Goal: Information Seeking & Learning: Understand process/instructions

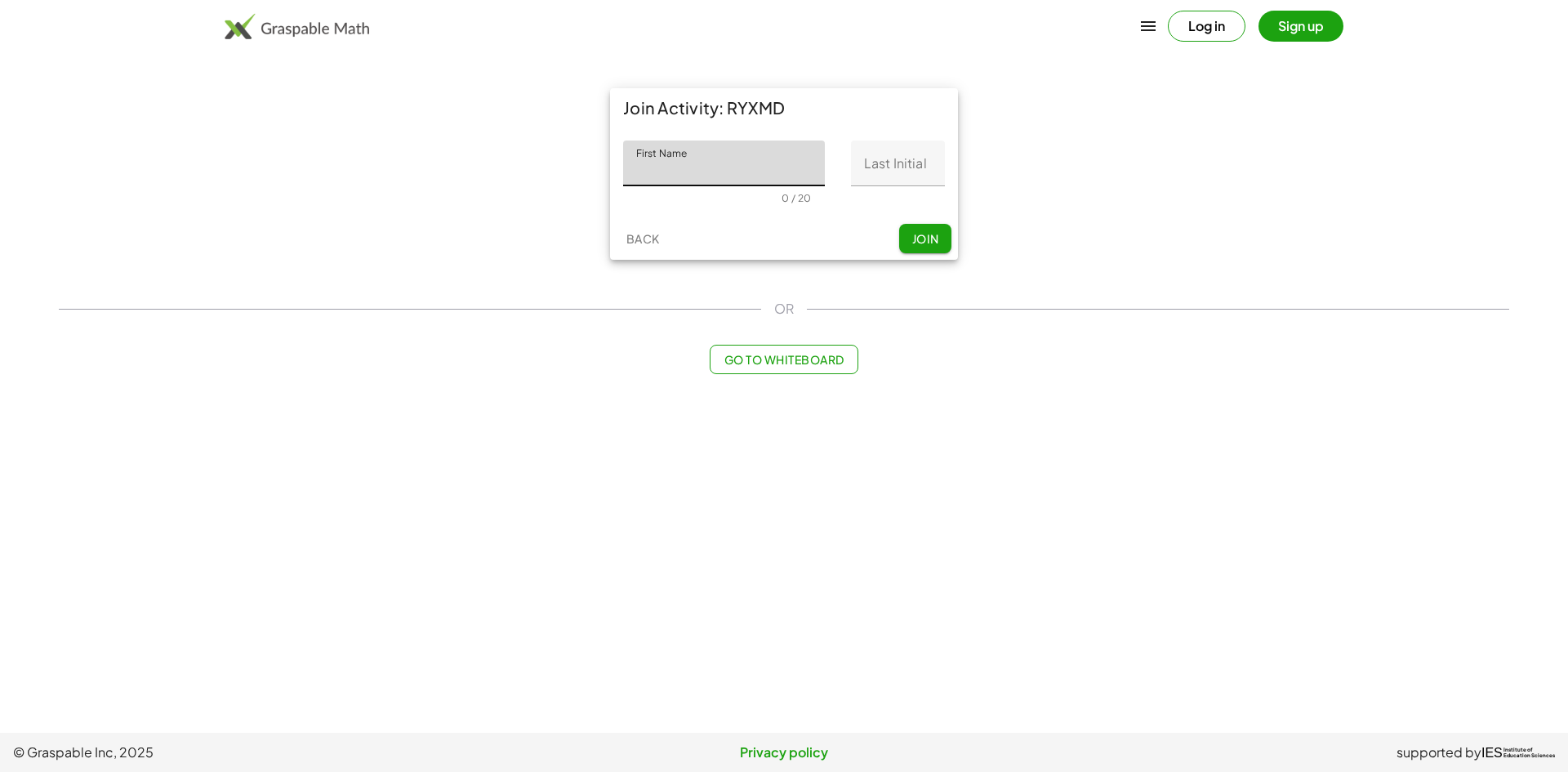
click at [698, 169] on input "First Name" at bounding box center [724, 164] width 201 height 46
type input "**********"
click at [909, 164] on input "Last Initial" at bounding box center [898, 164] width 94 height 46
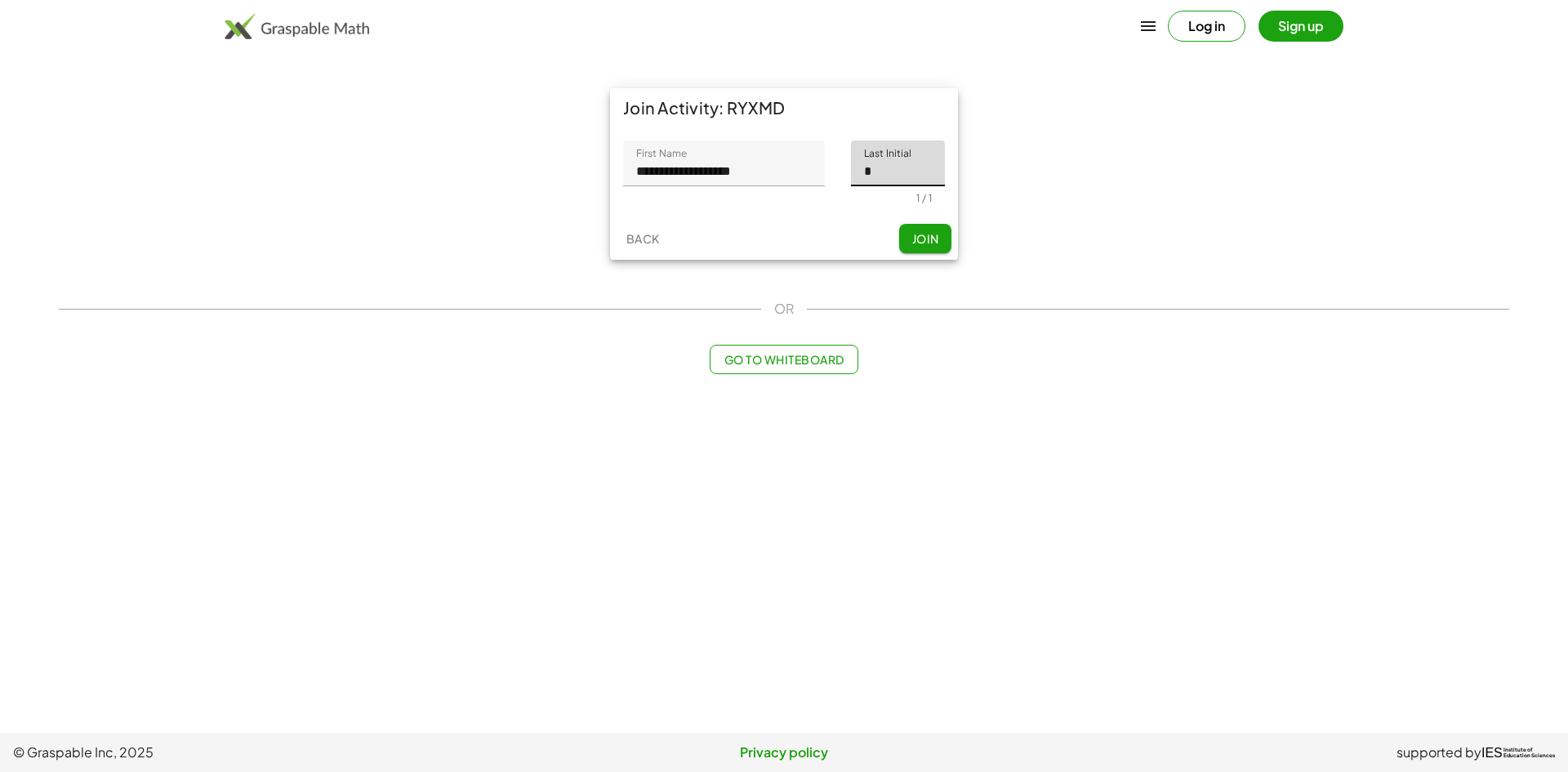
type input "*"
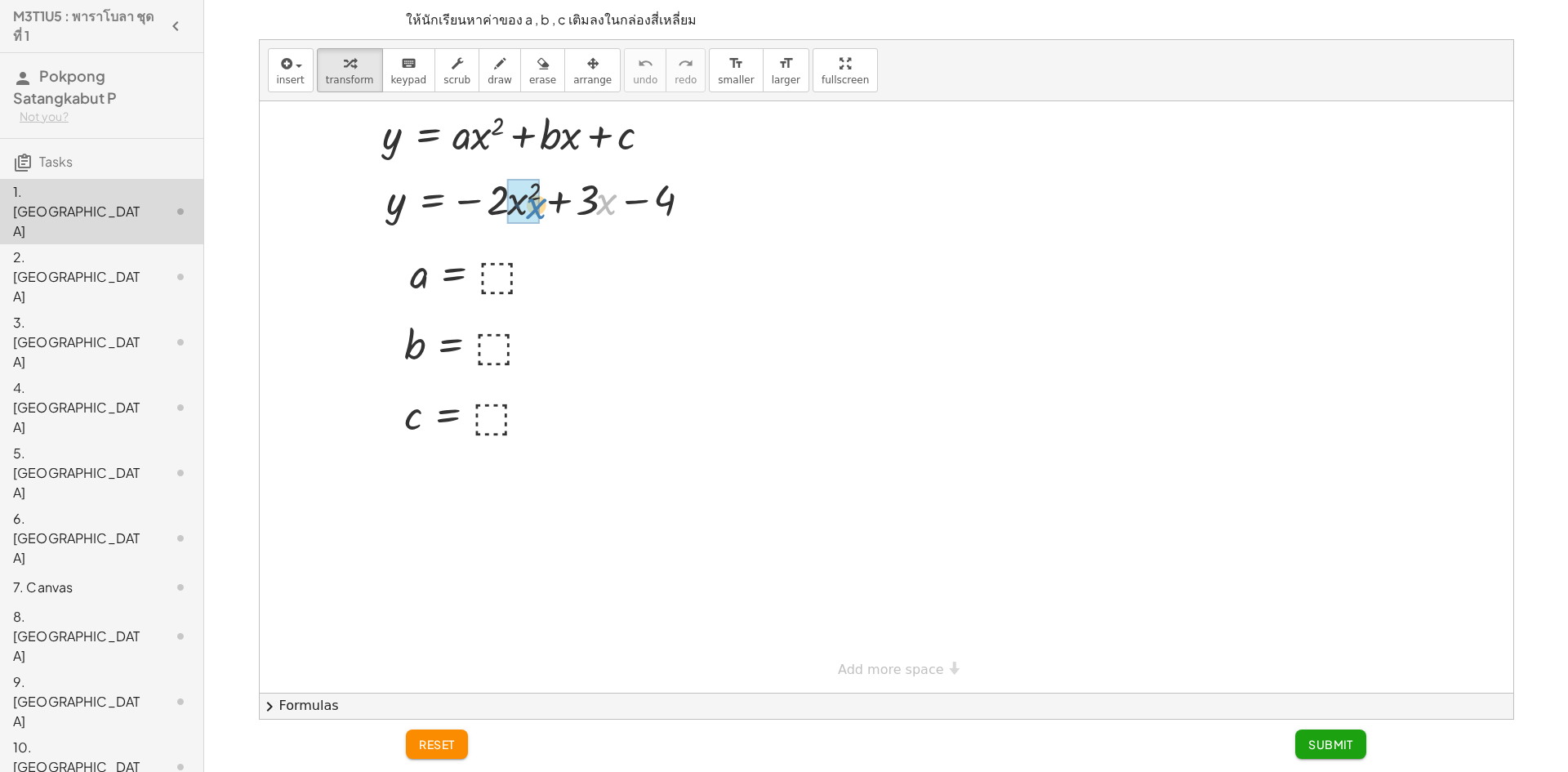
drag, startPoint x: 600, startPoint y: 209, endPoint x: 535, endPoint y: 213, distance: 65.1
click at [588, 207] on div at bounding box center [563, 199] width 368 height 62
drag, startPoint x: 570, startPoint y: 209, endPoint x: 577, endPoint y: 204, distance: 8.6
click at [577, 204] on div at bounding box center [563, 199] width 368 height 62
click at [452, 748] on span "reset" at bounding box center [436, 744] width 35 height 14
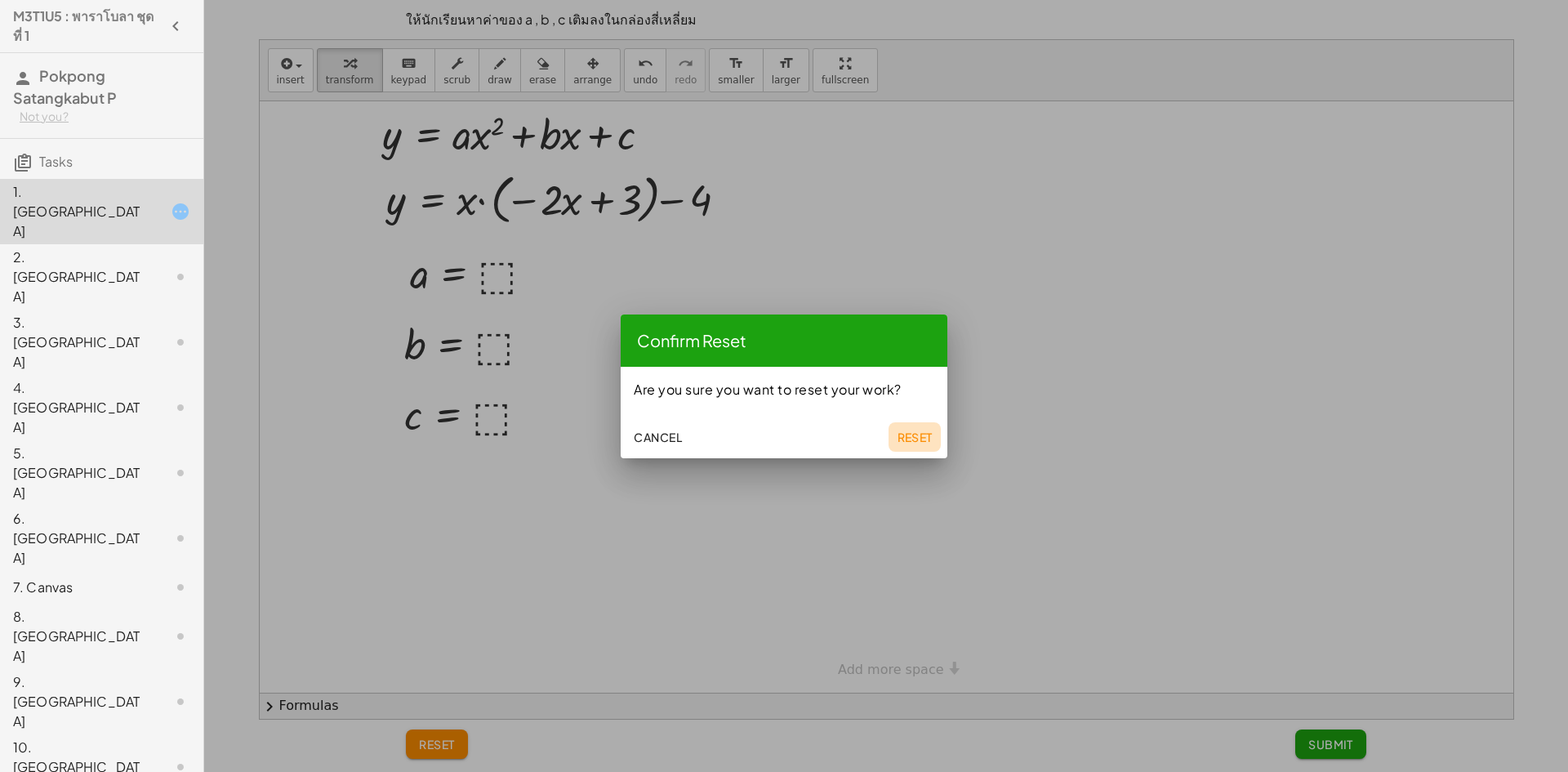
click at [899, 433] on span "Reset" at bounding box center [914, 436] width 35 height 14
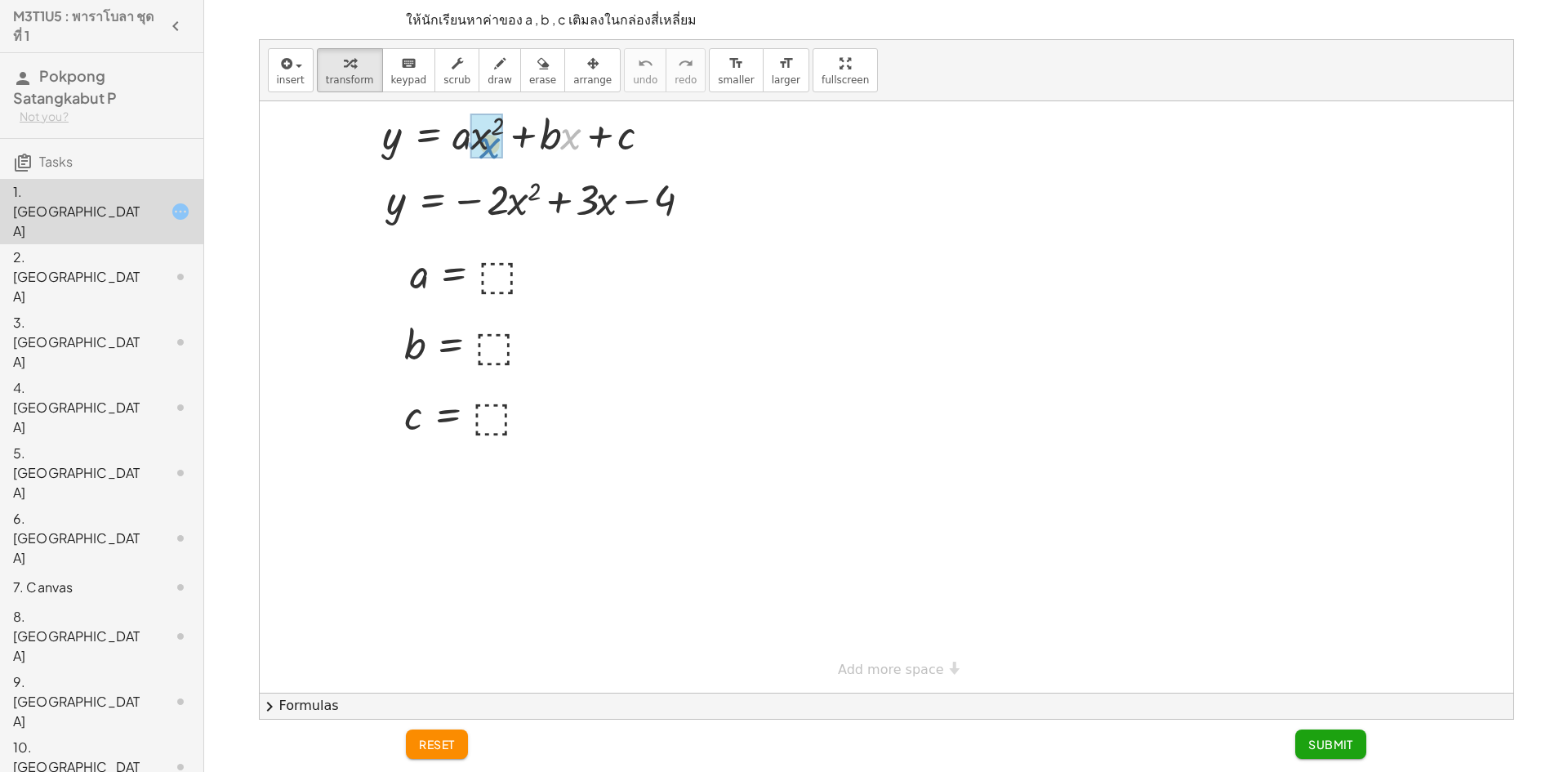
drag, startPoint x: 569, startPoint y: 138, endPoint x: 504, endPoint y: 147, distance: 65.6
click at [564, 142] on div at bounding box center [538, 136] width 328 height 62
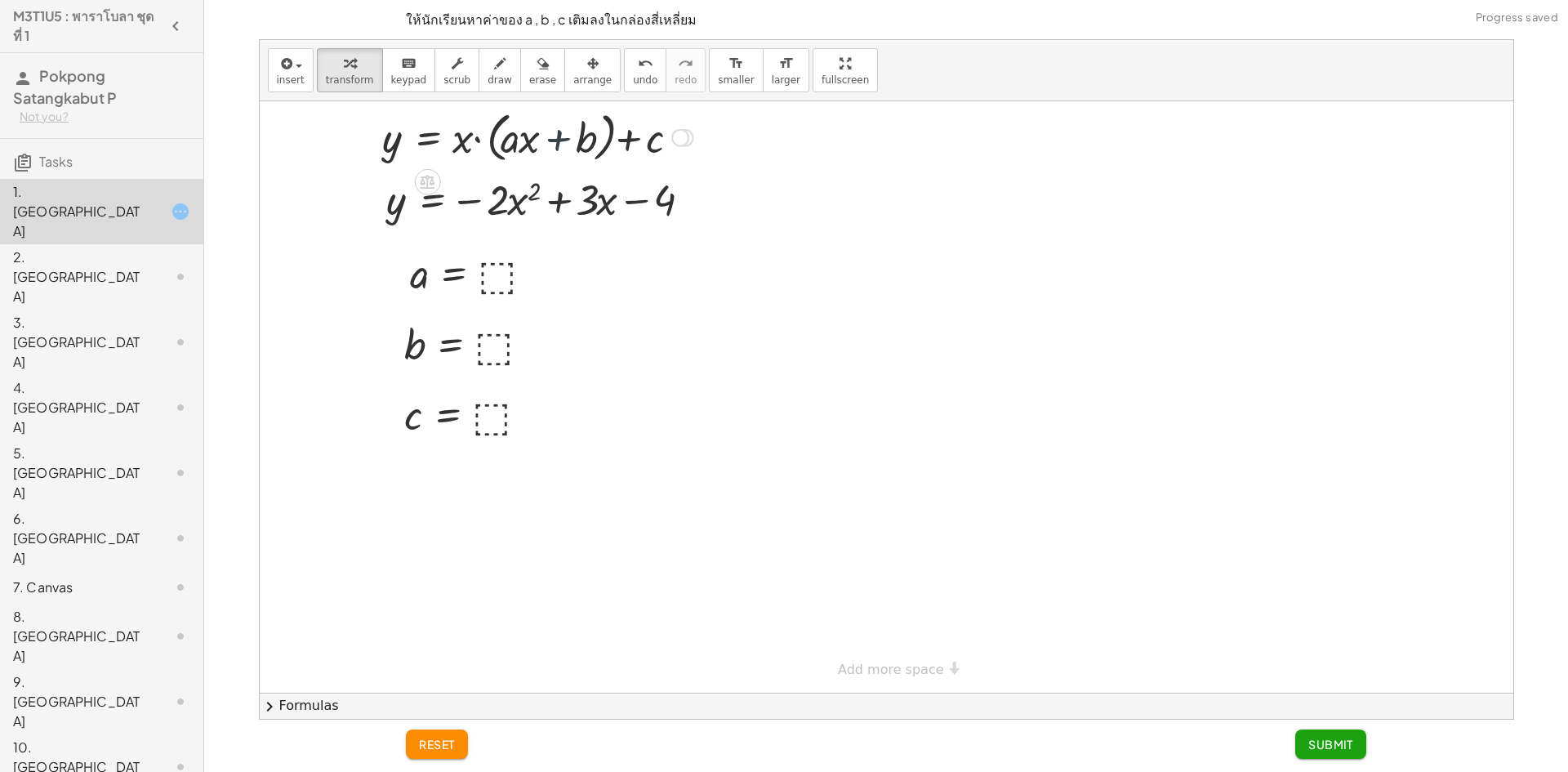
click at [564, 142] on div at bounding box center [538, 136] width 328 height 62
click at [437, 737] on span "reset" at bounding box center [436, 744] width 35 height 14
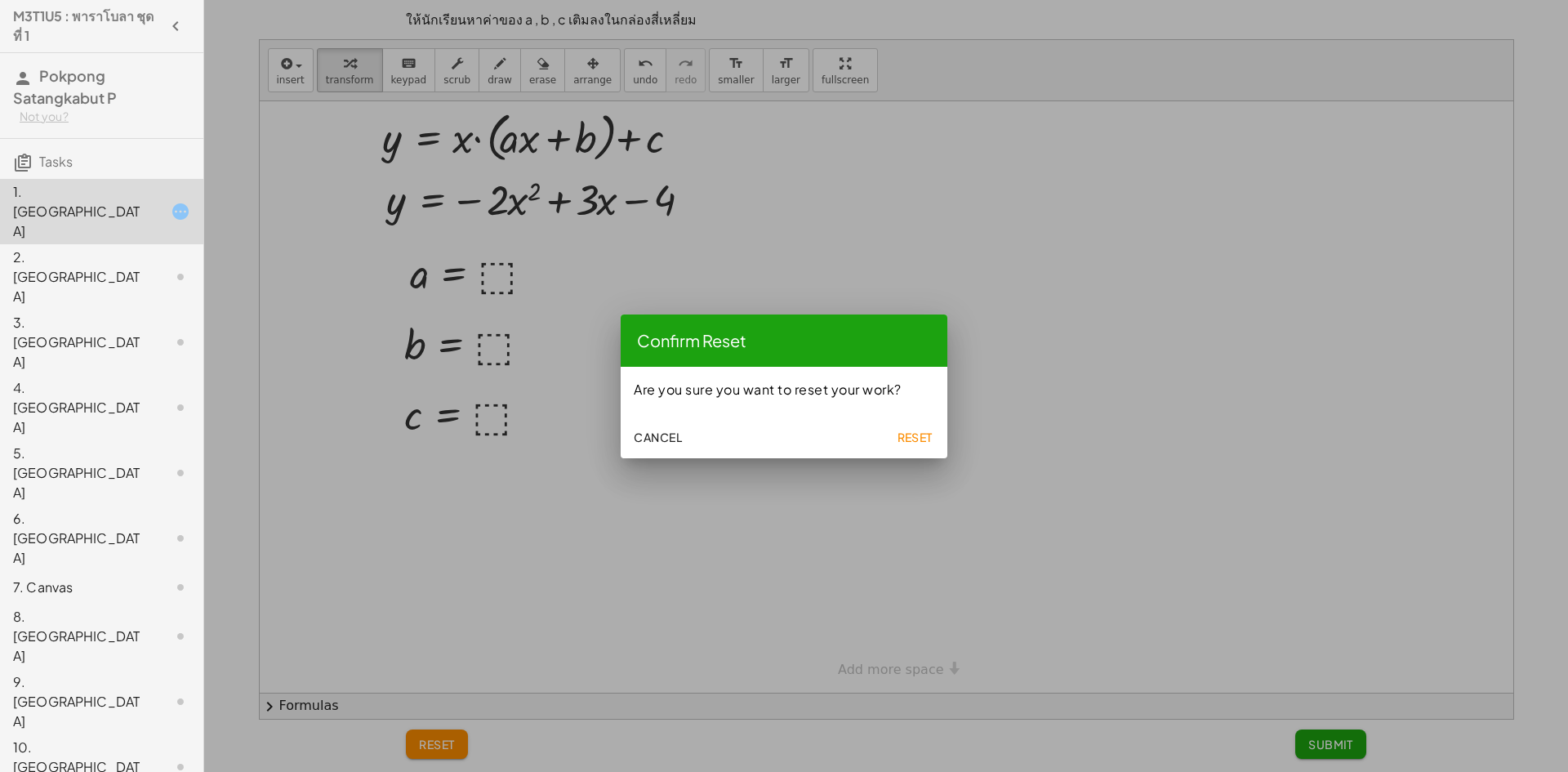
click at [906, 428] on button "Reset" at bounding box center [914, 437] width 53 height 30
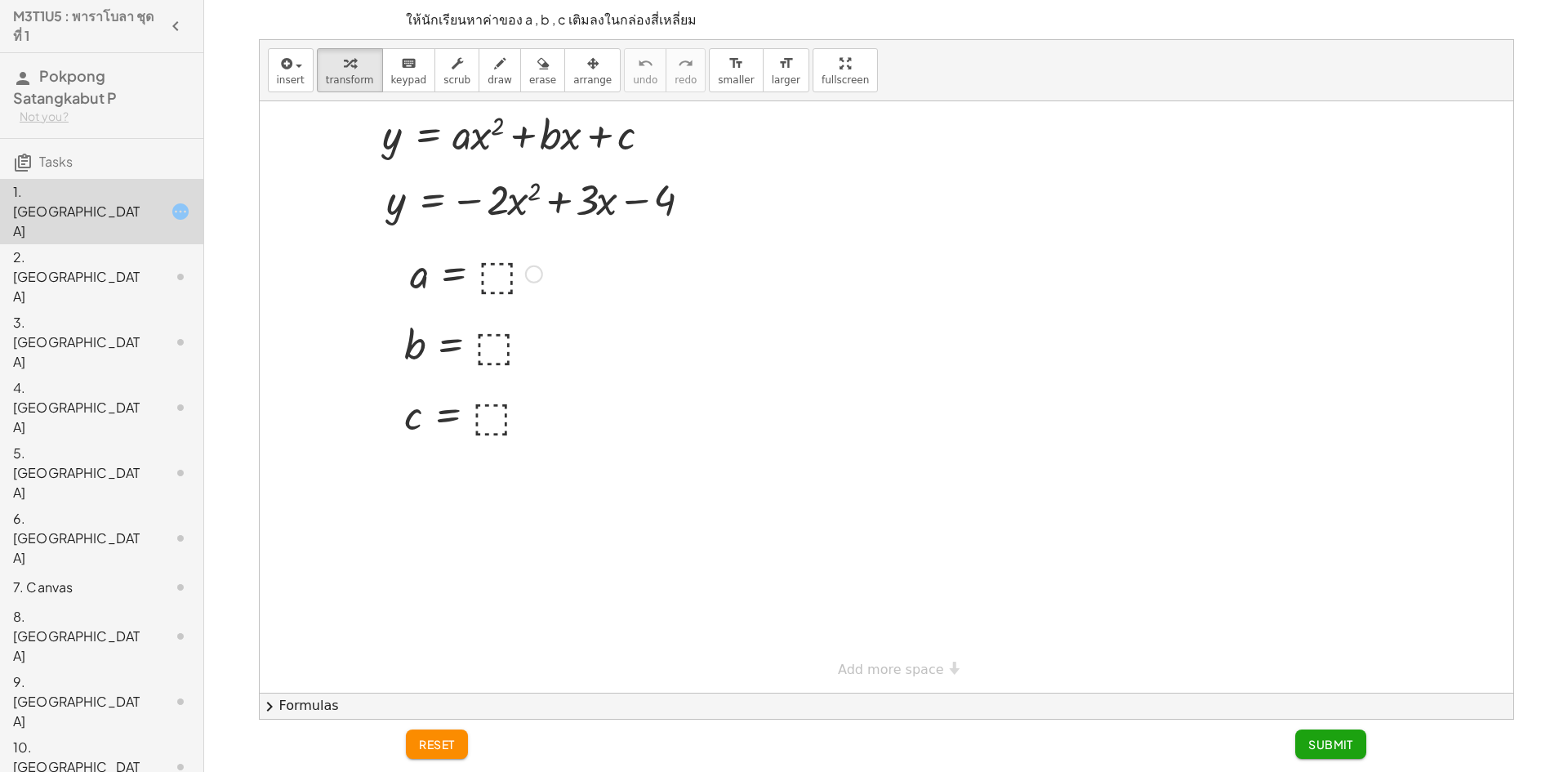
click at [499, 282] on div at bounding box center [475, 272] width 149 height 54
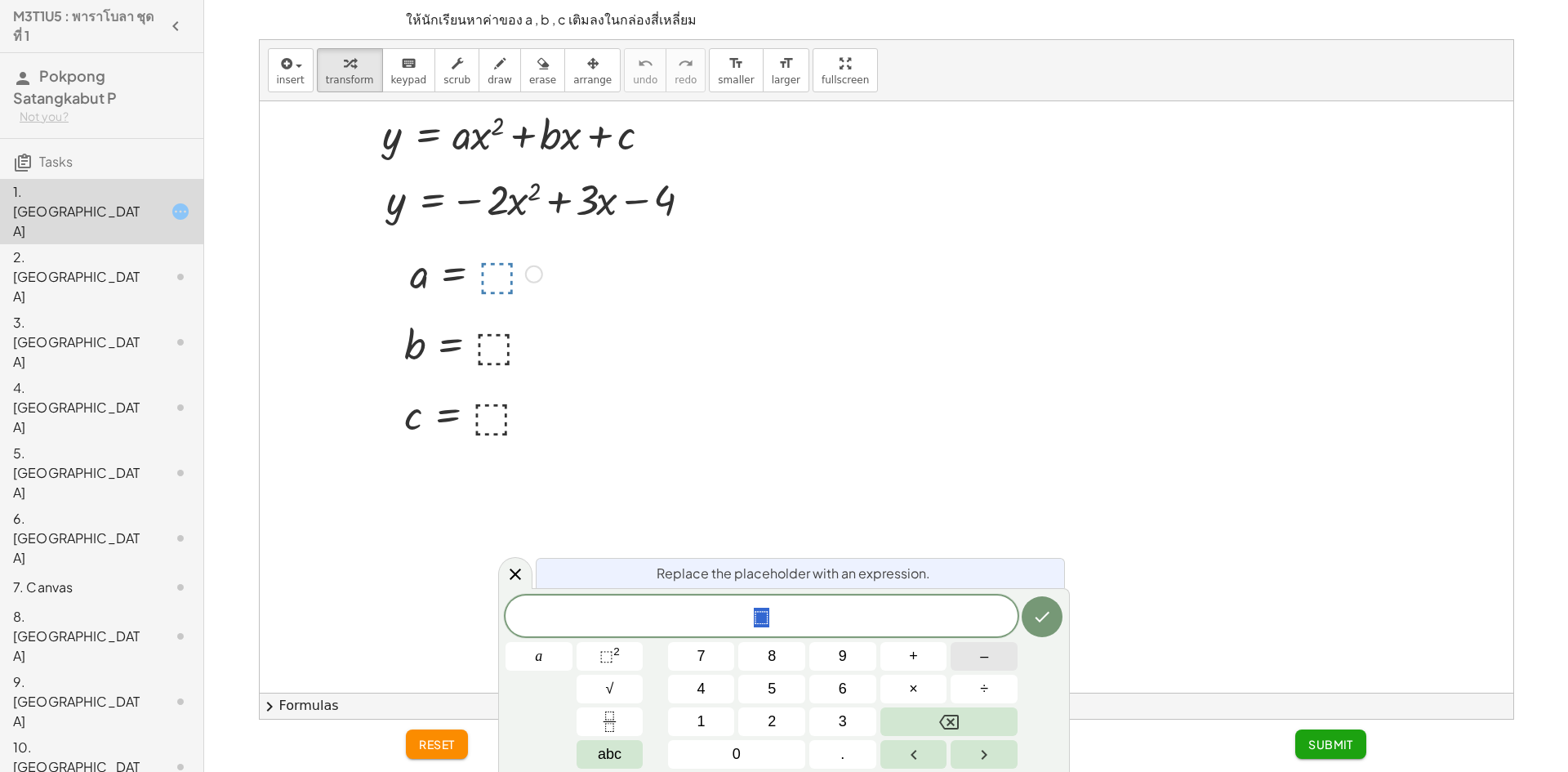
click at [963, 655] on button "–" at bounding box center [984, 657] width 67 height 29
click at [779, 726] on button "2" at bounding box center [772, 722] width 67 height 29
click at [1025, 615] on button "Done" at bounding box center [1042, 617] width 41 height 41
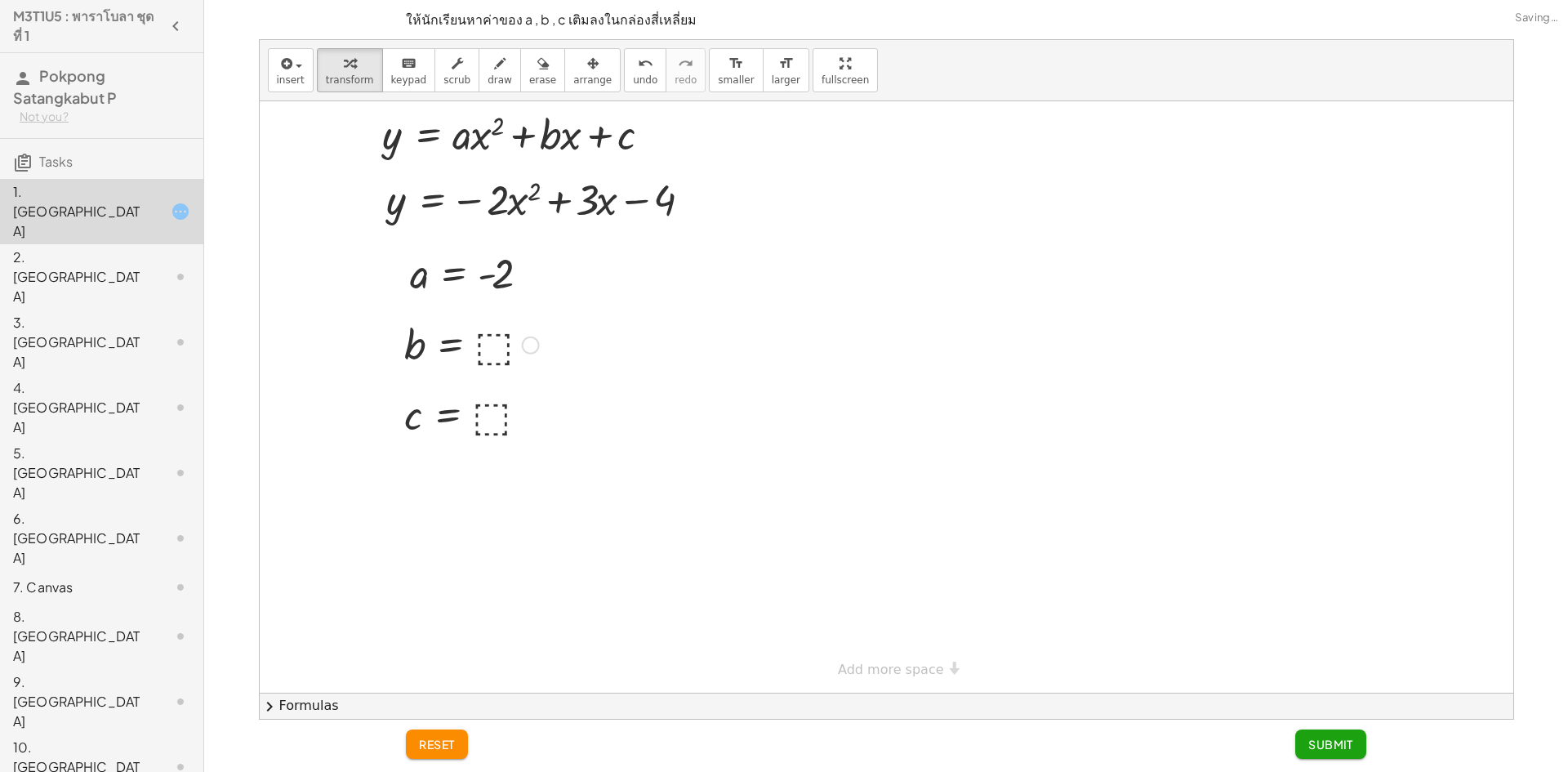
click at [485, 342] on div at bounding box center [472, 344] width 151 height 54
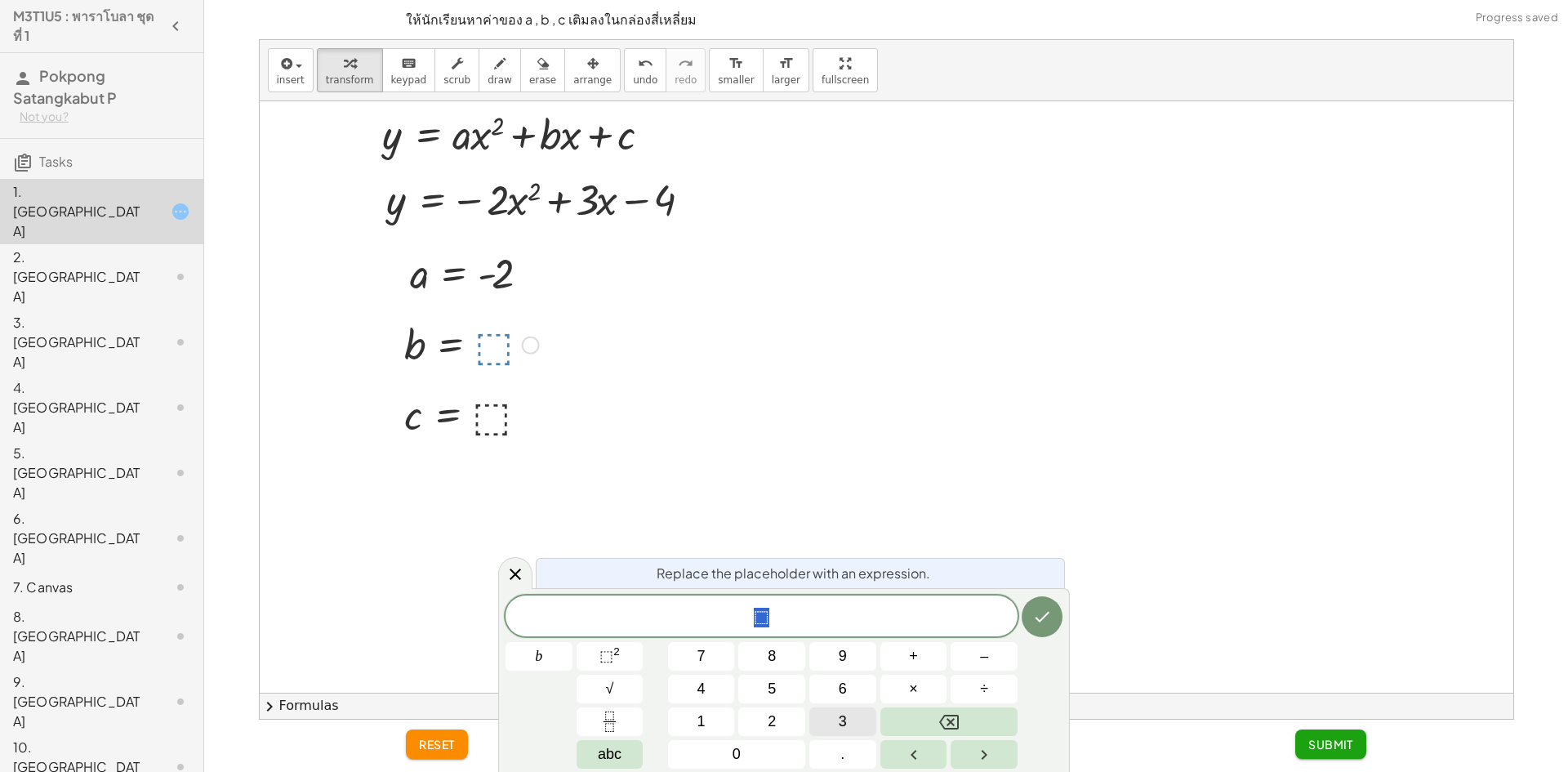
click at [834, 717] on button "3" at bounding box center [842, 722] width 67 height 29
click at [1056, 617] on button "Done" at bounding box center [1042, 617] width 41 height 41
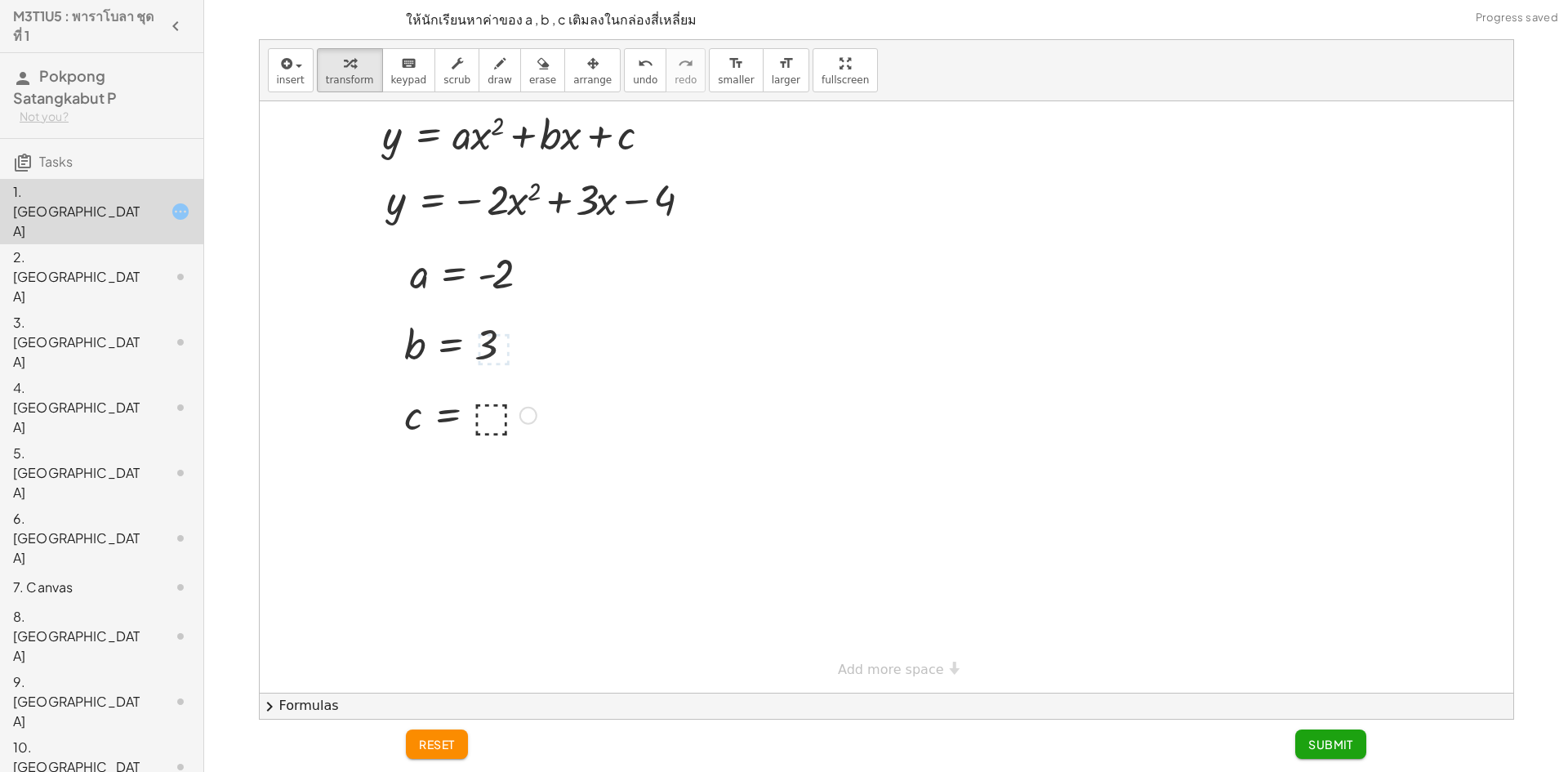
click at [489, 411] on div at bounding box center [470, 414] width 149 height 54
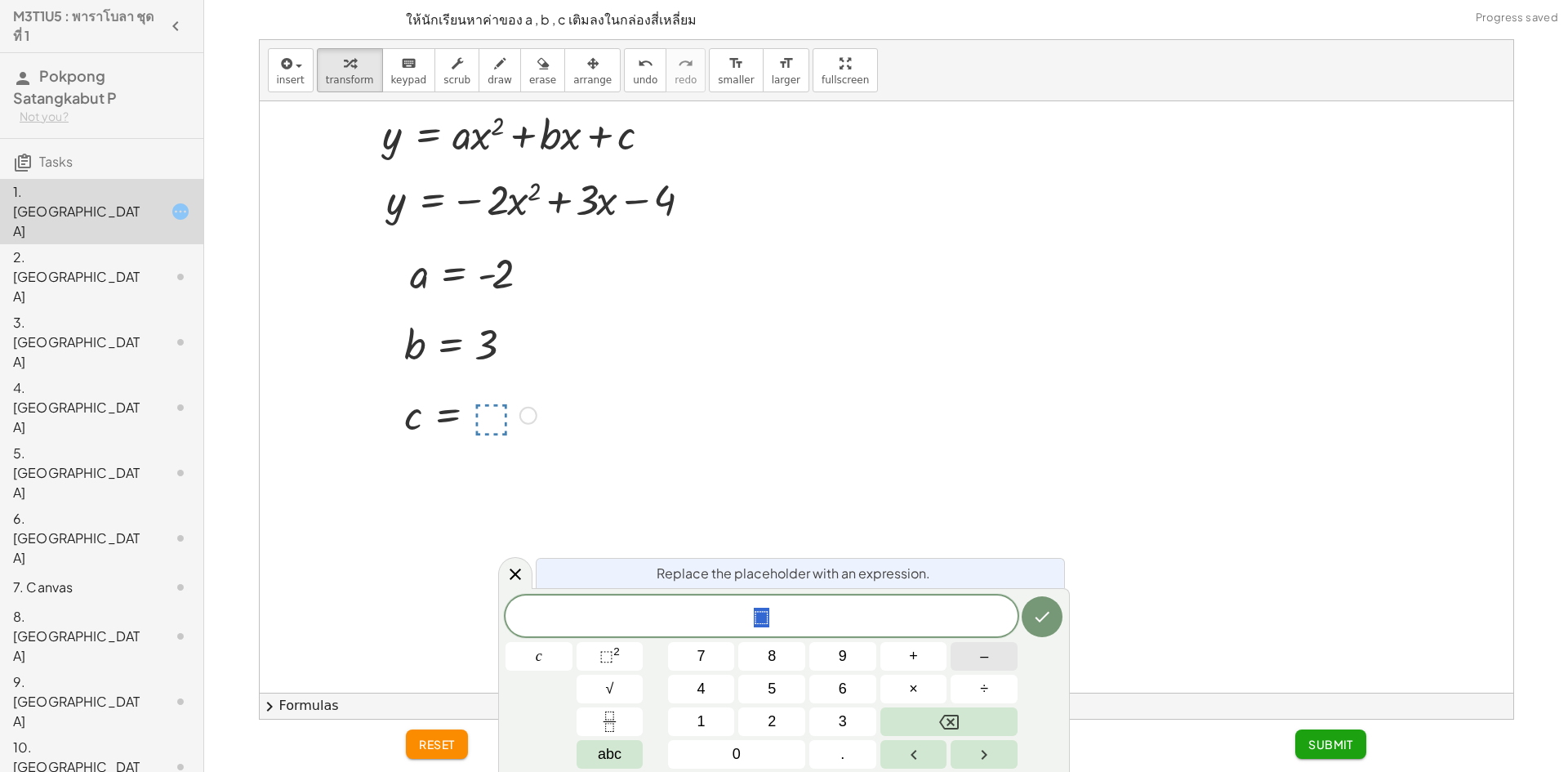
click at [972, 656] on button "–" at bounding box center [984, 657] width 67 height 29
click at [726, 699] on button "4" at bounding box center [702, 690] width 67 height 29
click at [1049, 601] on button "Done" at bounding box center [1042, 617] width 41 height 41
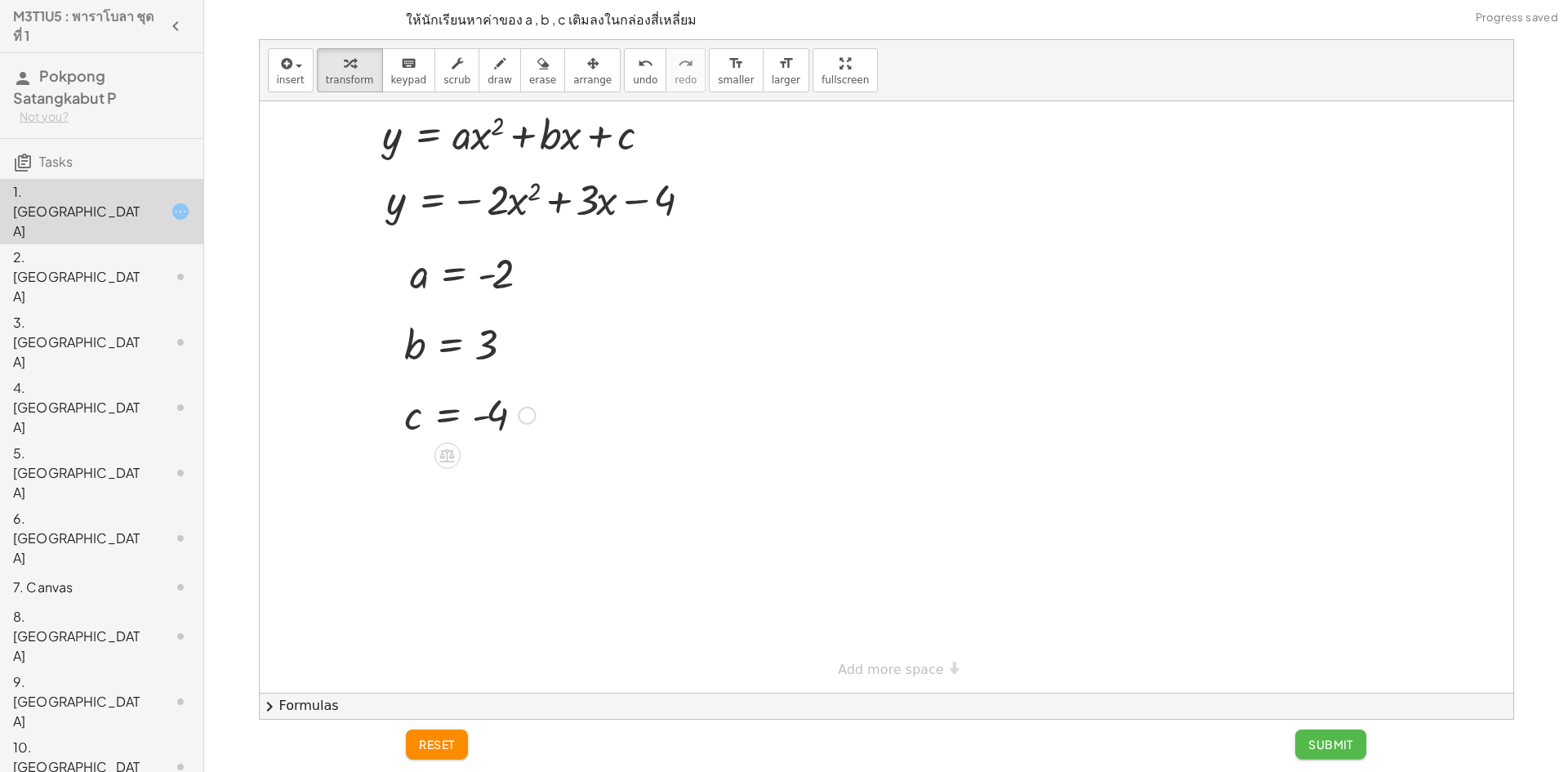
click at [1317, 752] on button "Submit" at bounding box center [1330, 744] width 71 height 30
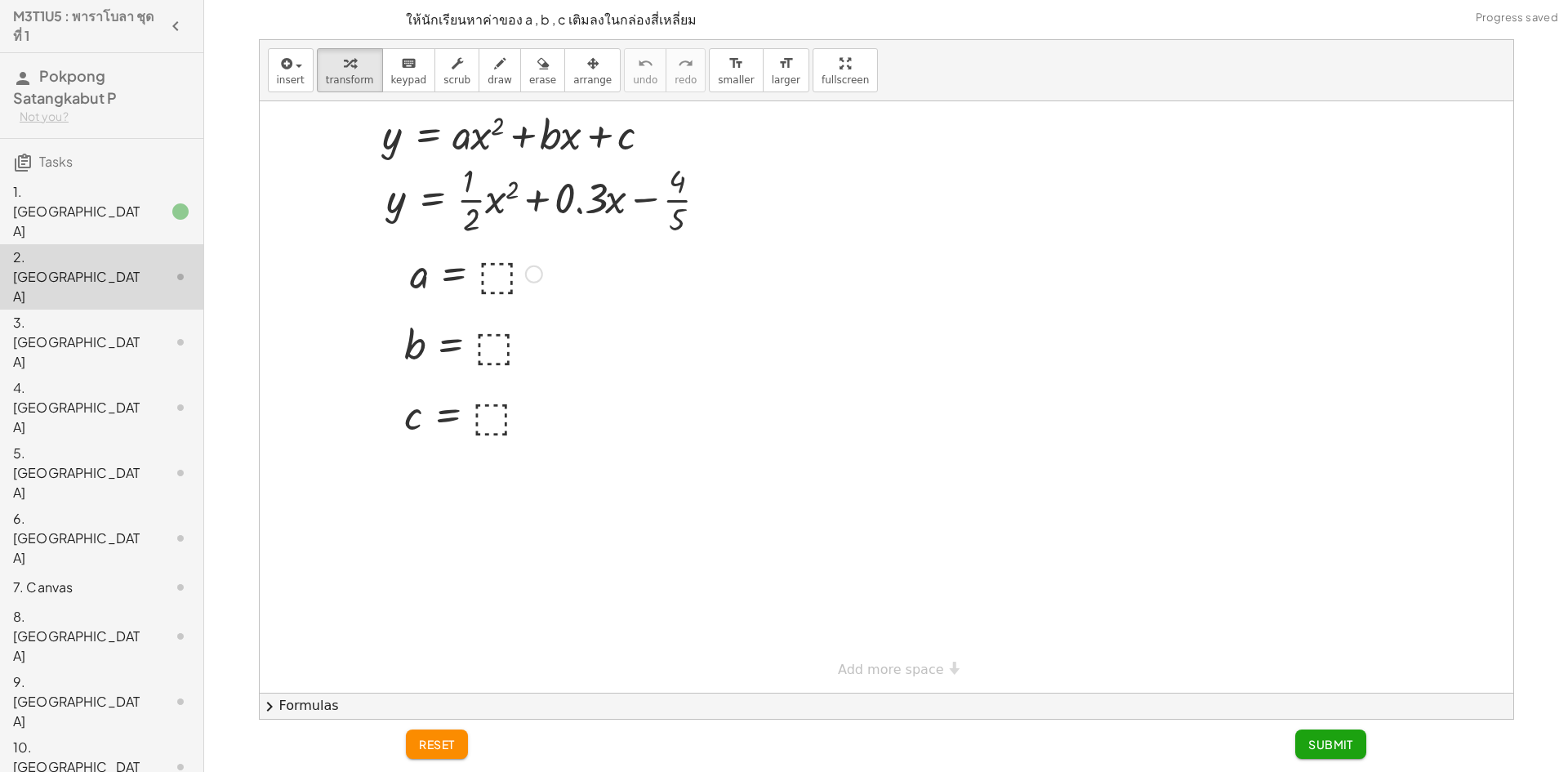
click at [490, 280] on div at bounding box center [475, 272] width 149 height 54
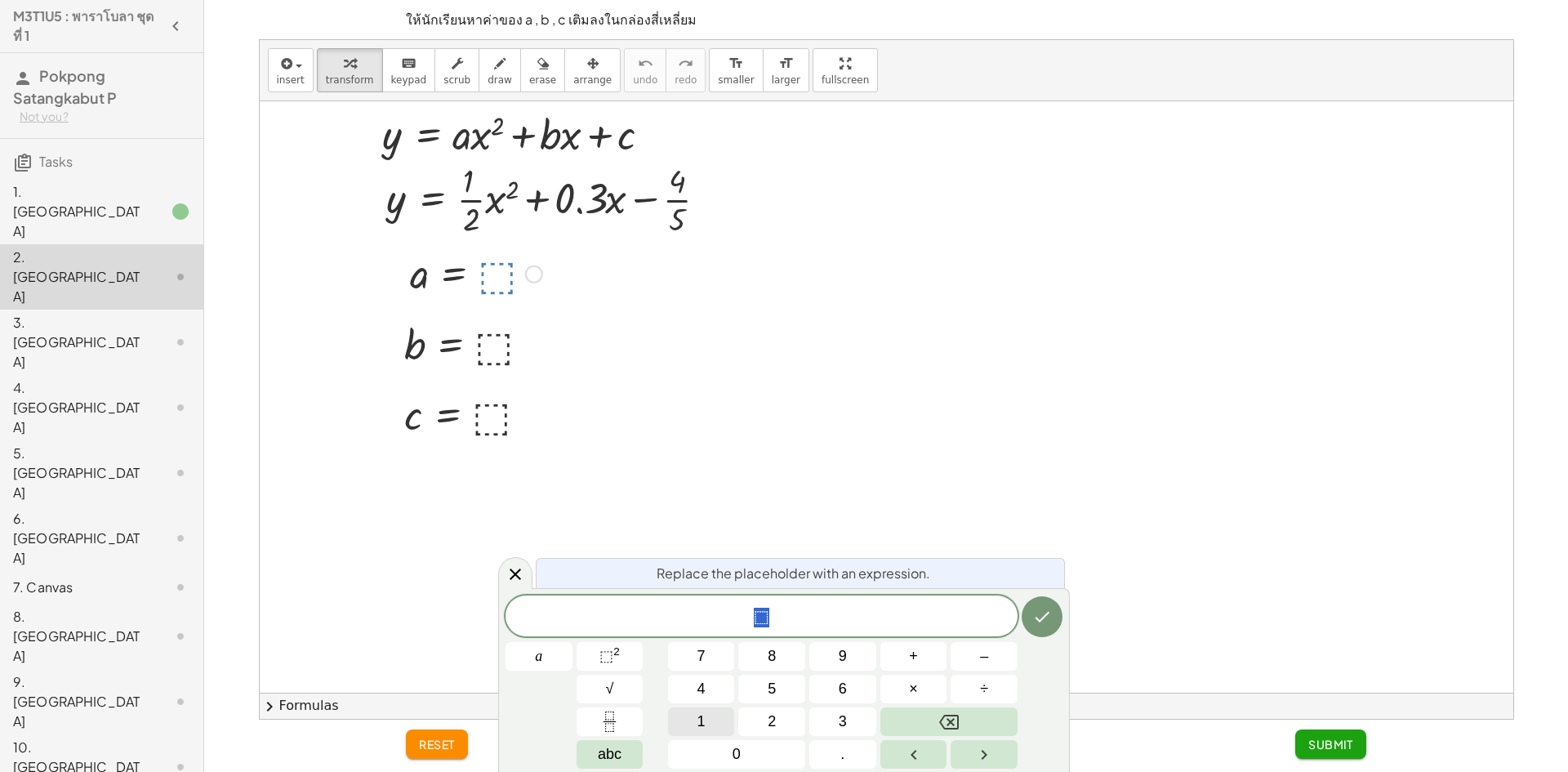
click at [709, 725] on button "1" at bounding box center [702, 722] width 67 height 29
click at [632, 720] on button "Fraction" at bounding box center [611, 722] width 67 height 29
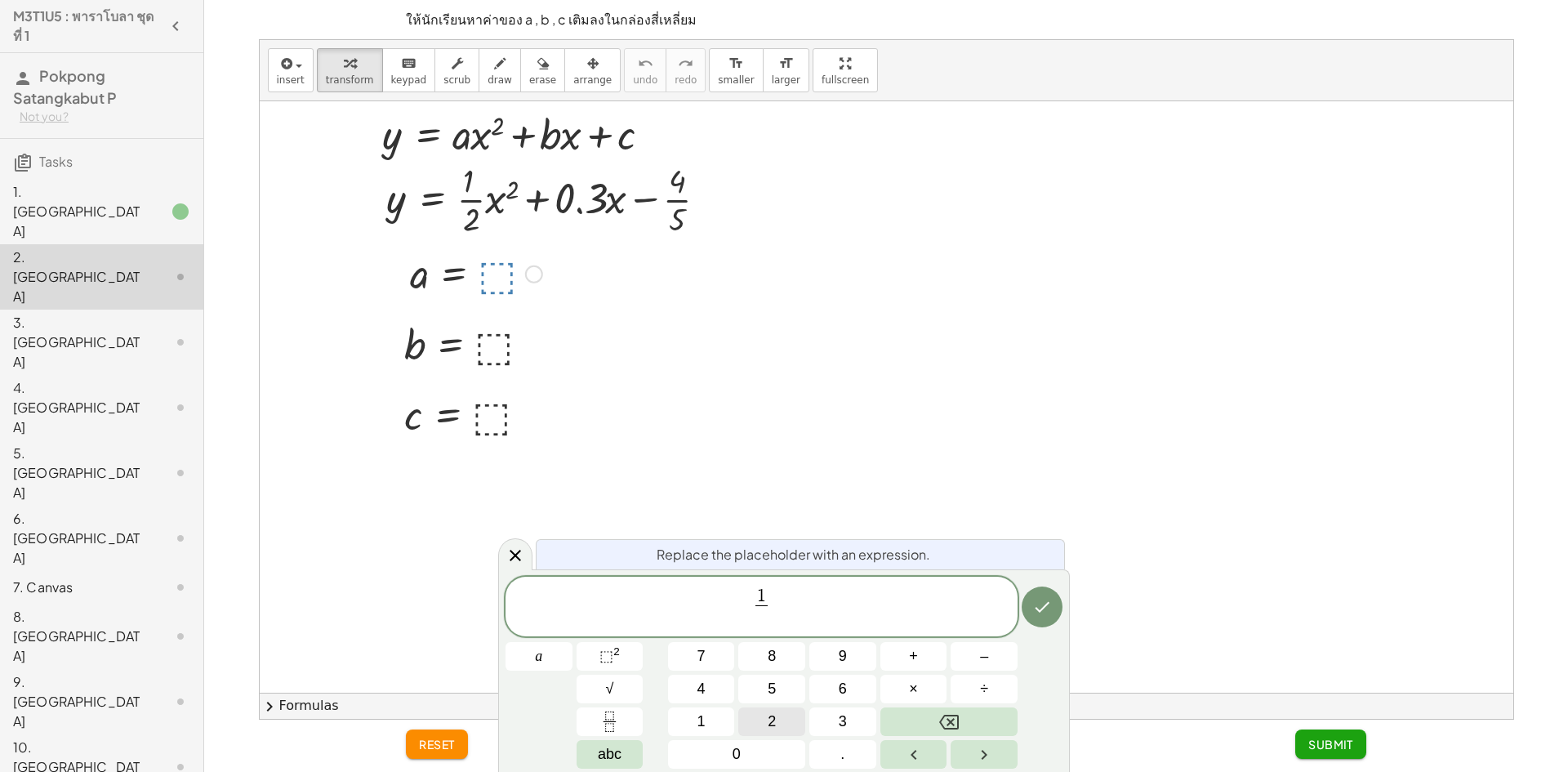
click at [765, 724] on button "2" at bounding box center [772, 722] width 67 height 29
click at [1057, 616] on button "Done" at bounding box center [1042, 607] width 41 height 41
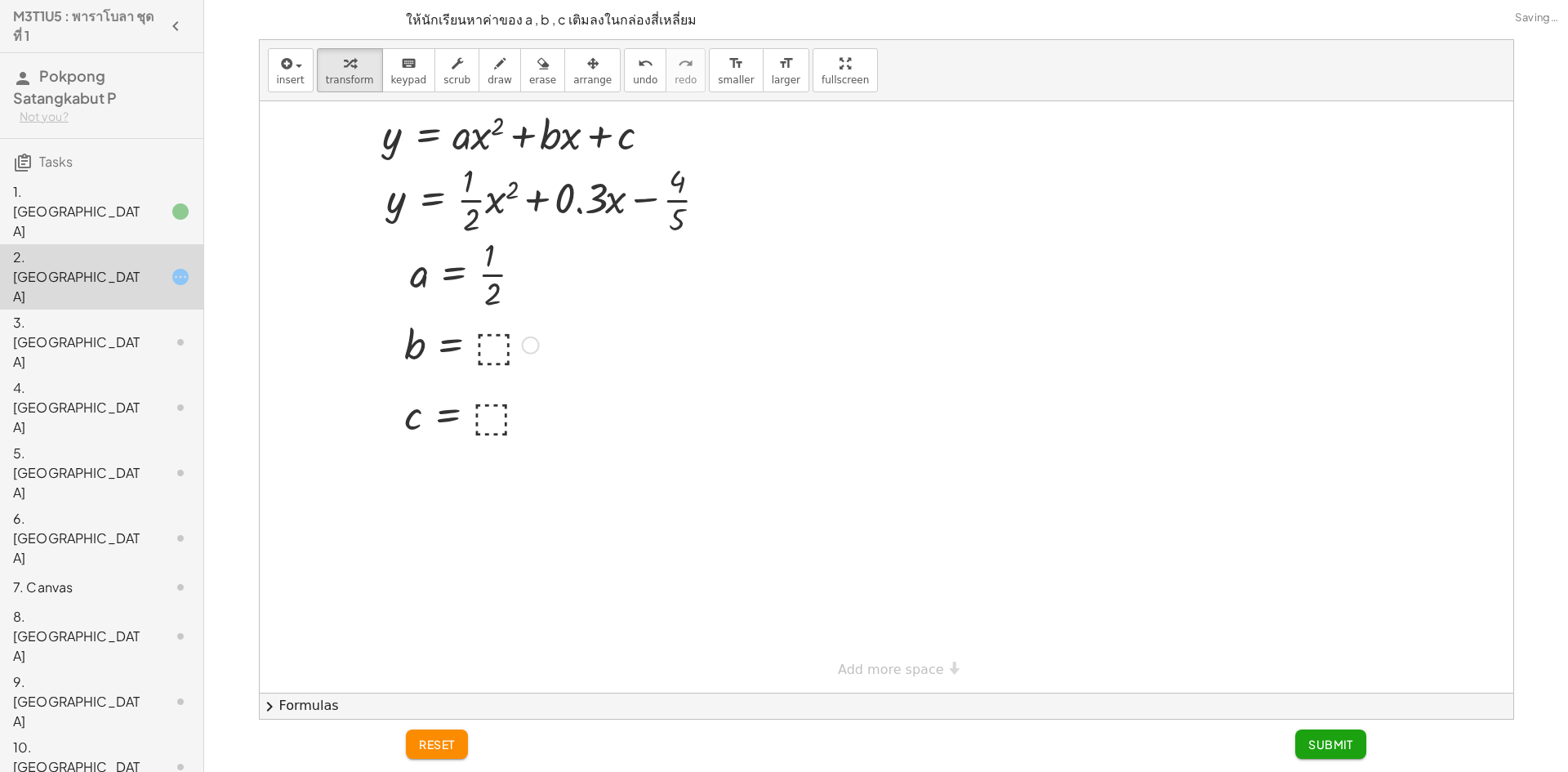
click at [494, 354] on div at bounding box center [472, 344] width 151 height 54
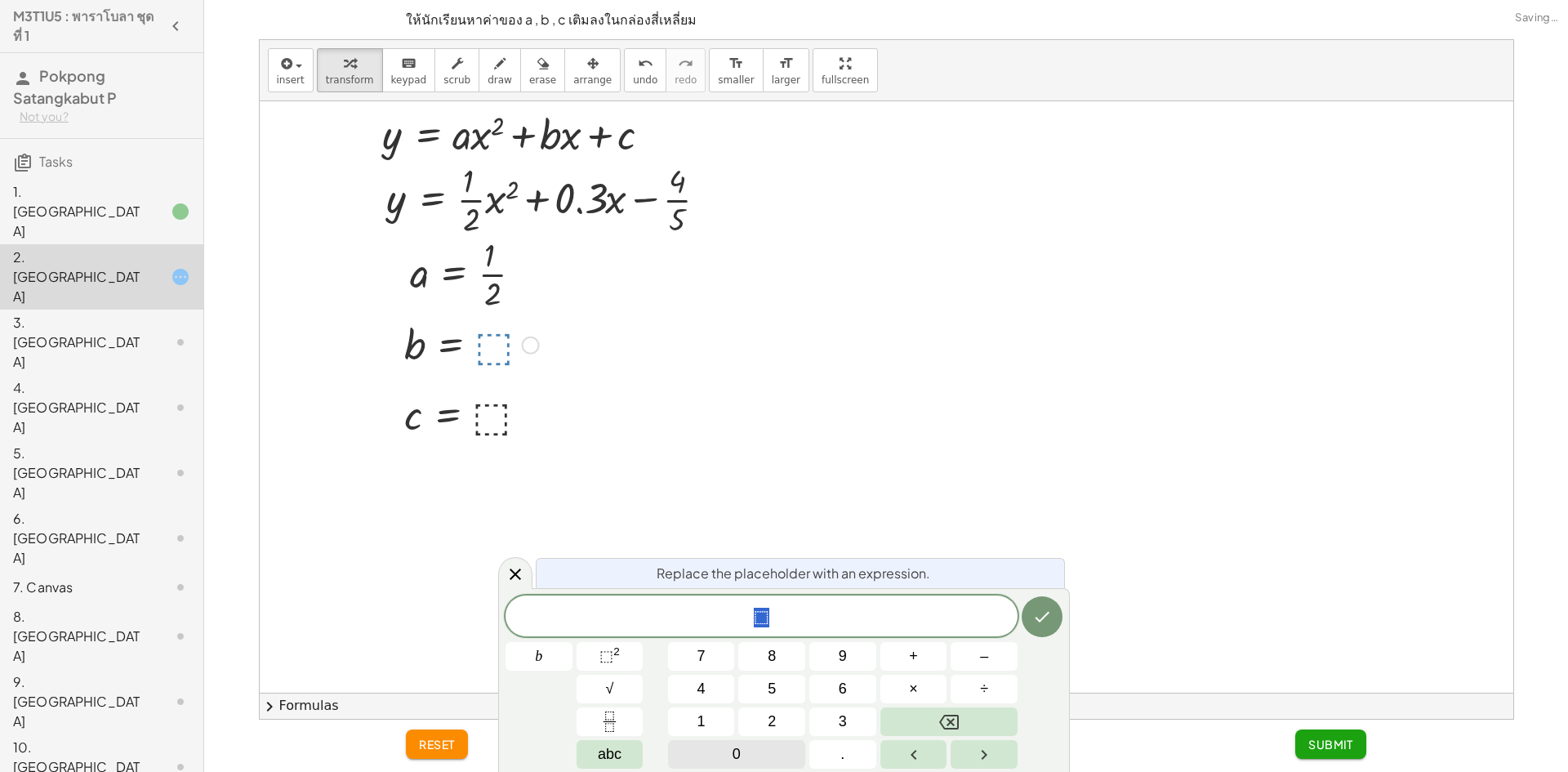
click at [792, 755] on button "0" at bounding box center [736, 755] width 137 height 29
click at [837, 761] on button "." at bounding box center [842, 755] width 67 height 29
click at [839, 735] on button "3" at bounding box center [842, 722] width 67 height 29
click at [1042, 607] on icon "Done" at bounding box center [1042, 617] width 19 height 19
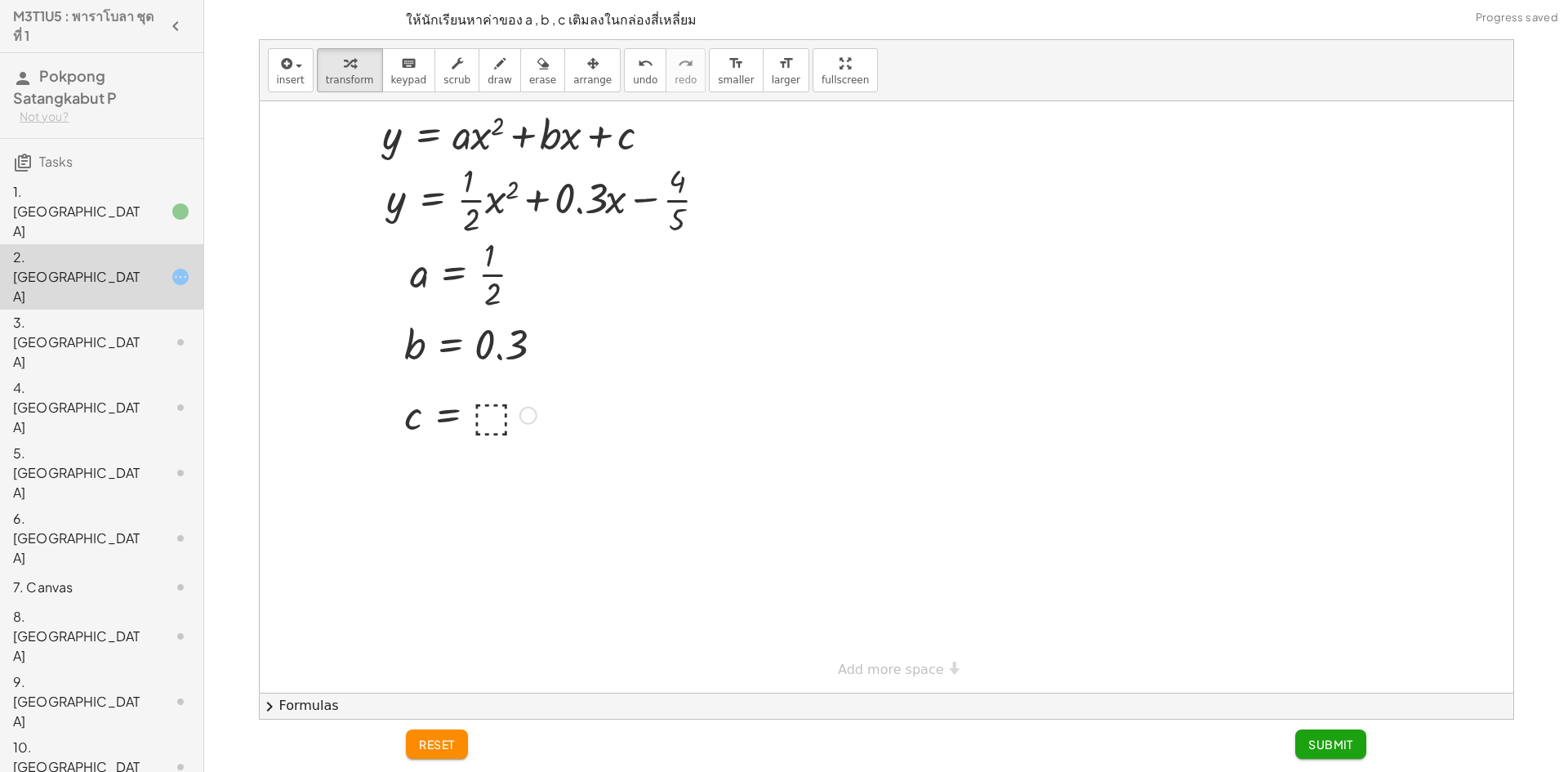
click at [475, 420] on div at bounding box center [470, 414] width 149 height 54
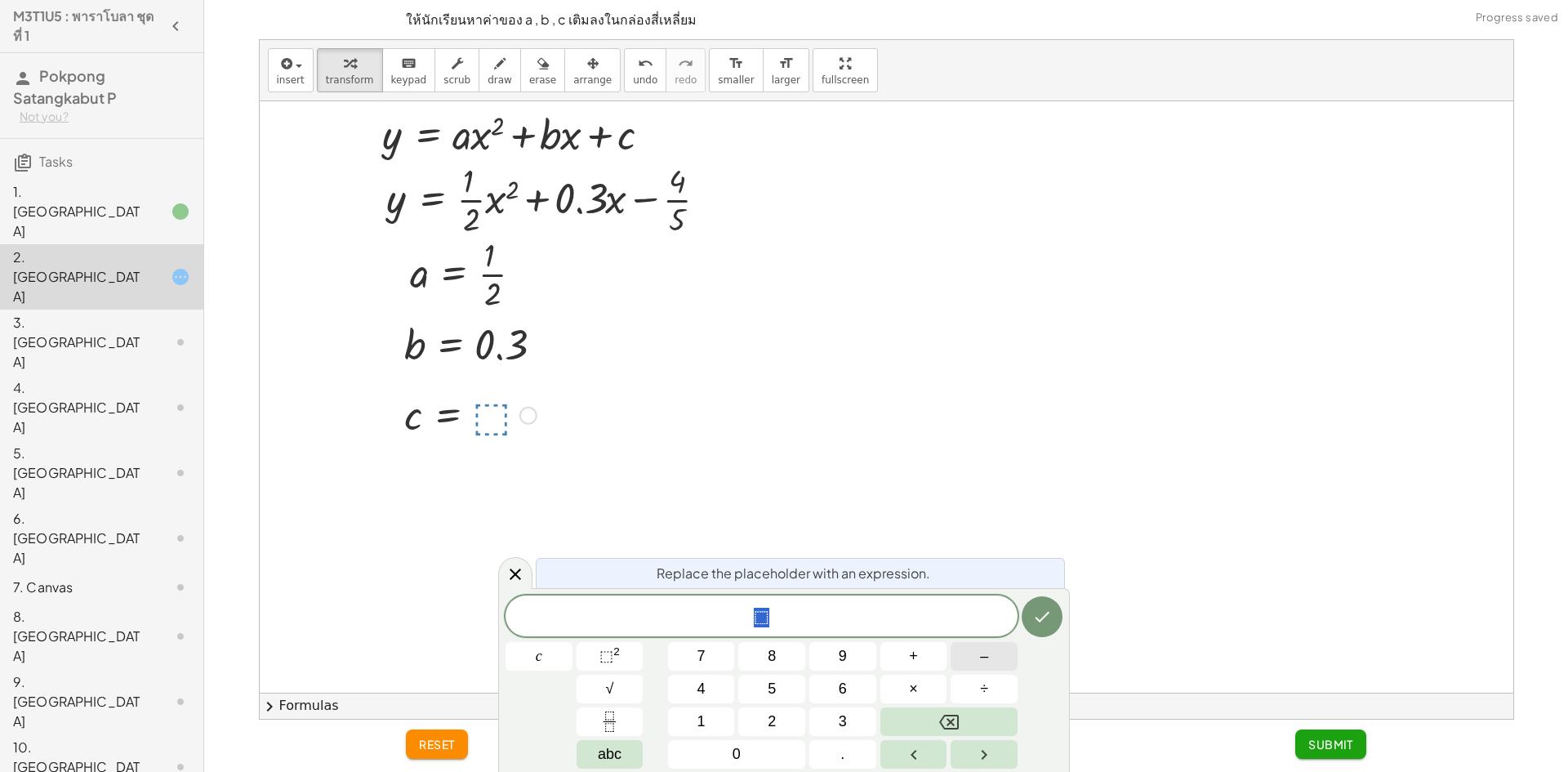
click at [985, 669] on button "–" at bounding box center [984, 657] width 67 height 29
click at [706, 682] on button "4" at bounding box center [702, 690] width 67 height 29
click at [620, 715] on button "Fraction" at bounding box center [611, 722] width 67 height 29
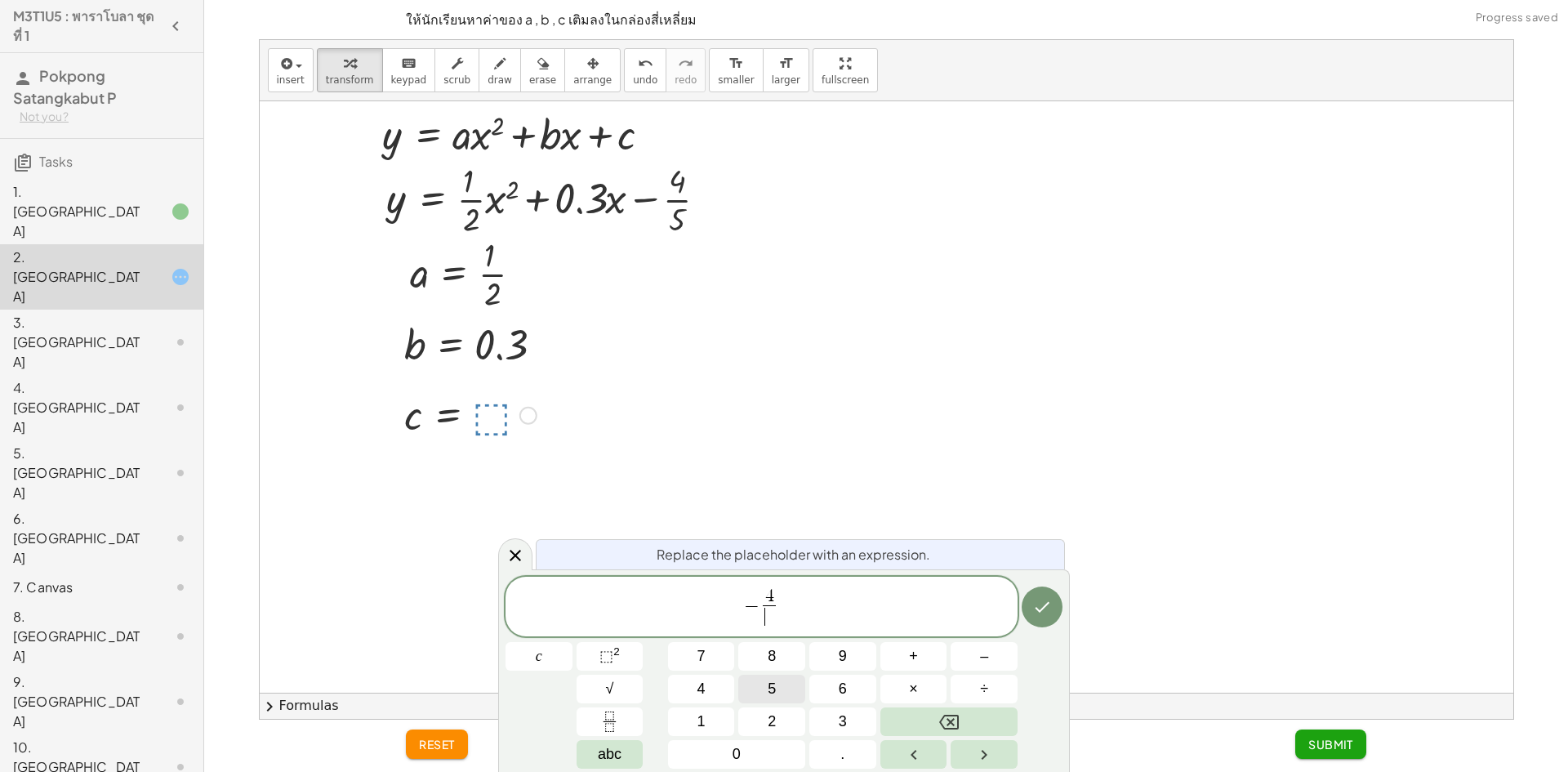
click at [768, 688] on span "5" at bounding box center [772, 689] width 9 height 22
click at [1046, 596] on button "Done" at bounding box center [1042, 607] width 41 height 41
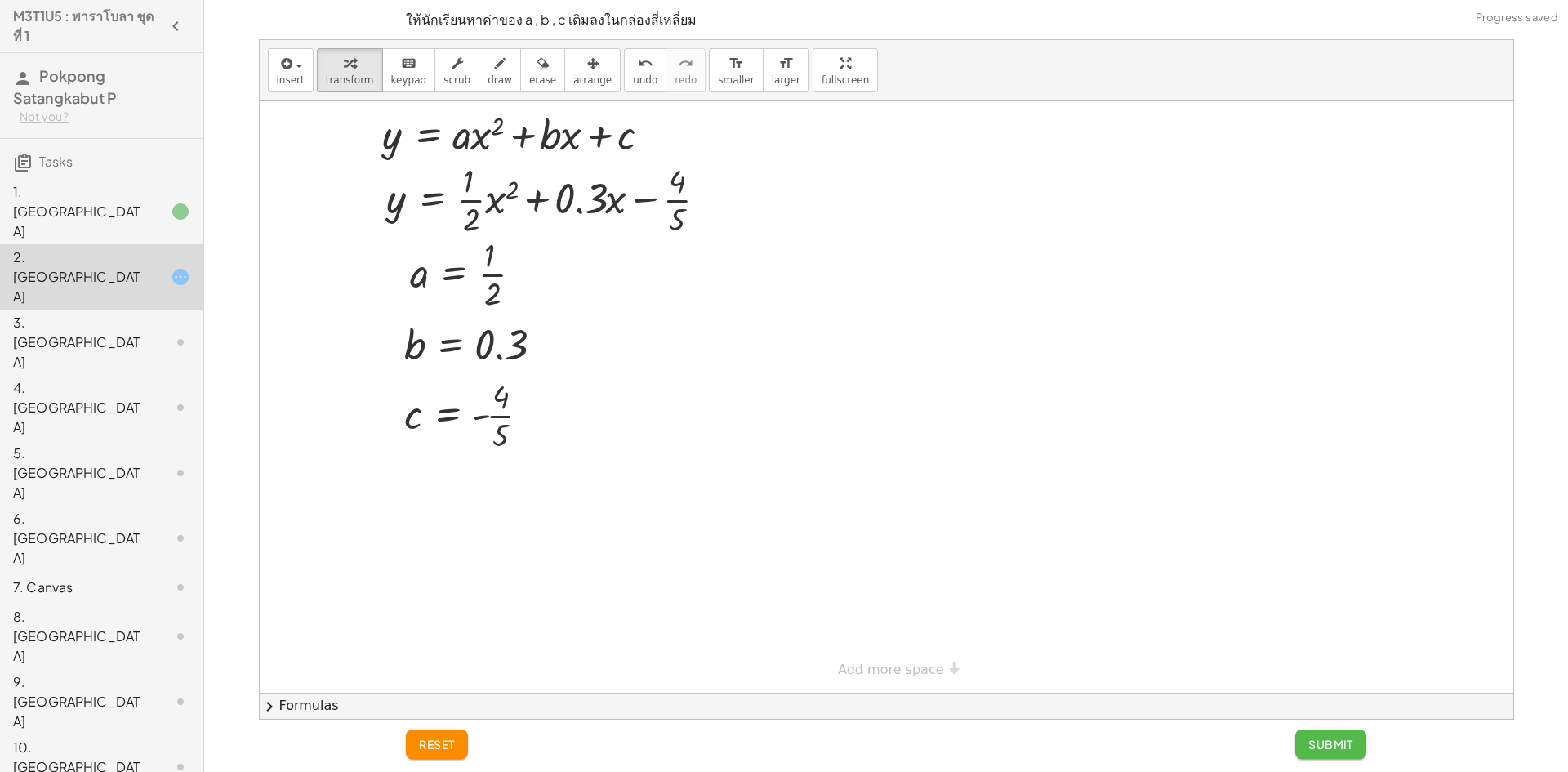
click at [1307, 737] on button "Submit" at bounding box center [1330, 744] width 71 height 30
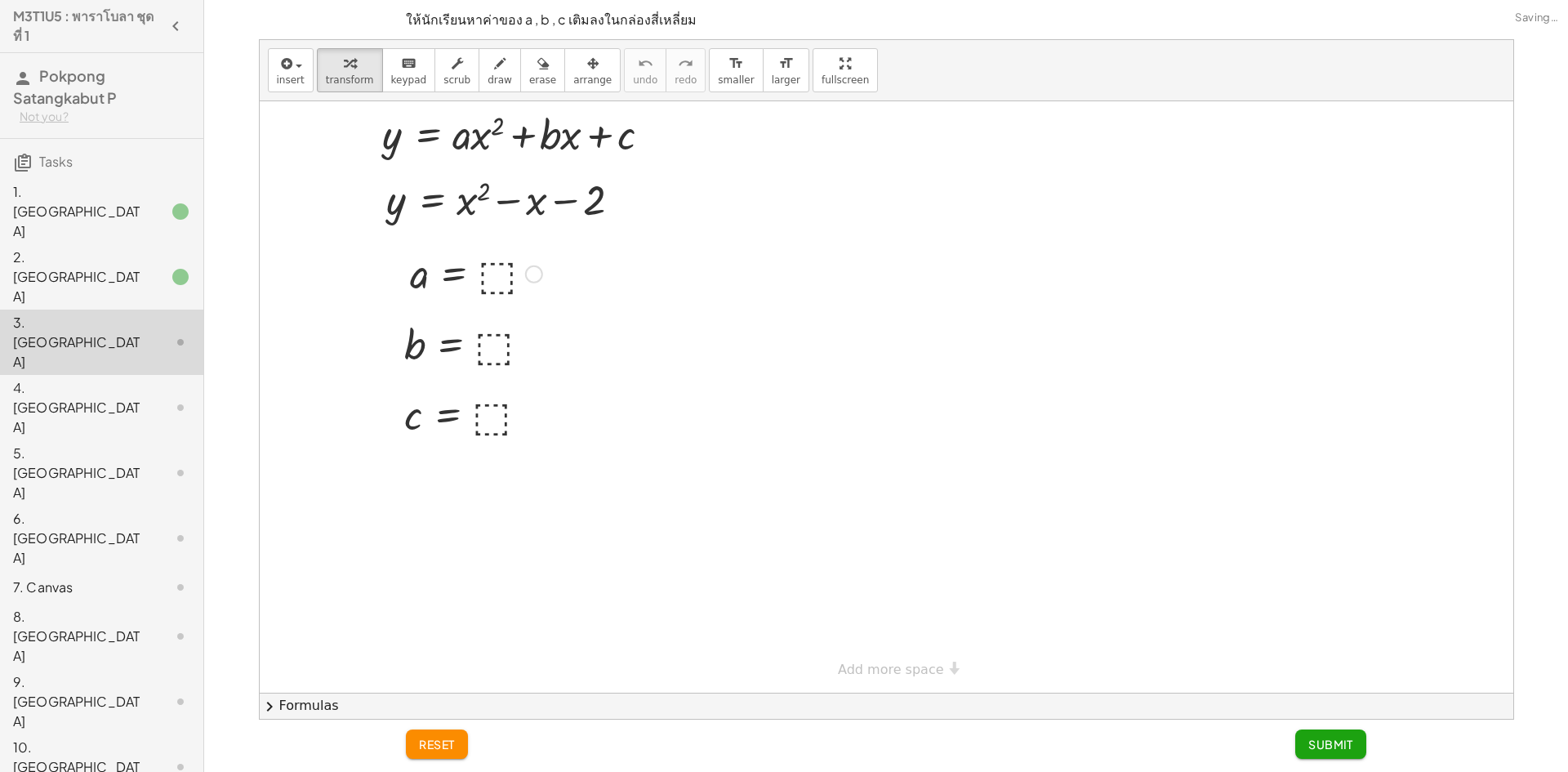
click at [484, 277] on div at bounding box center [475, 272] width 149 height 54
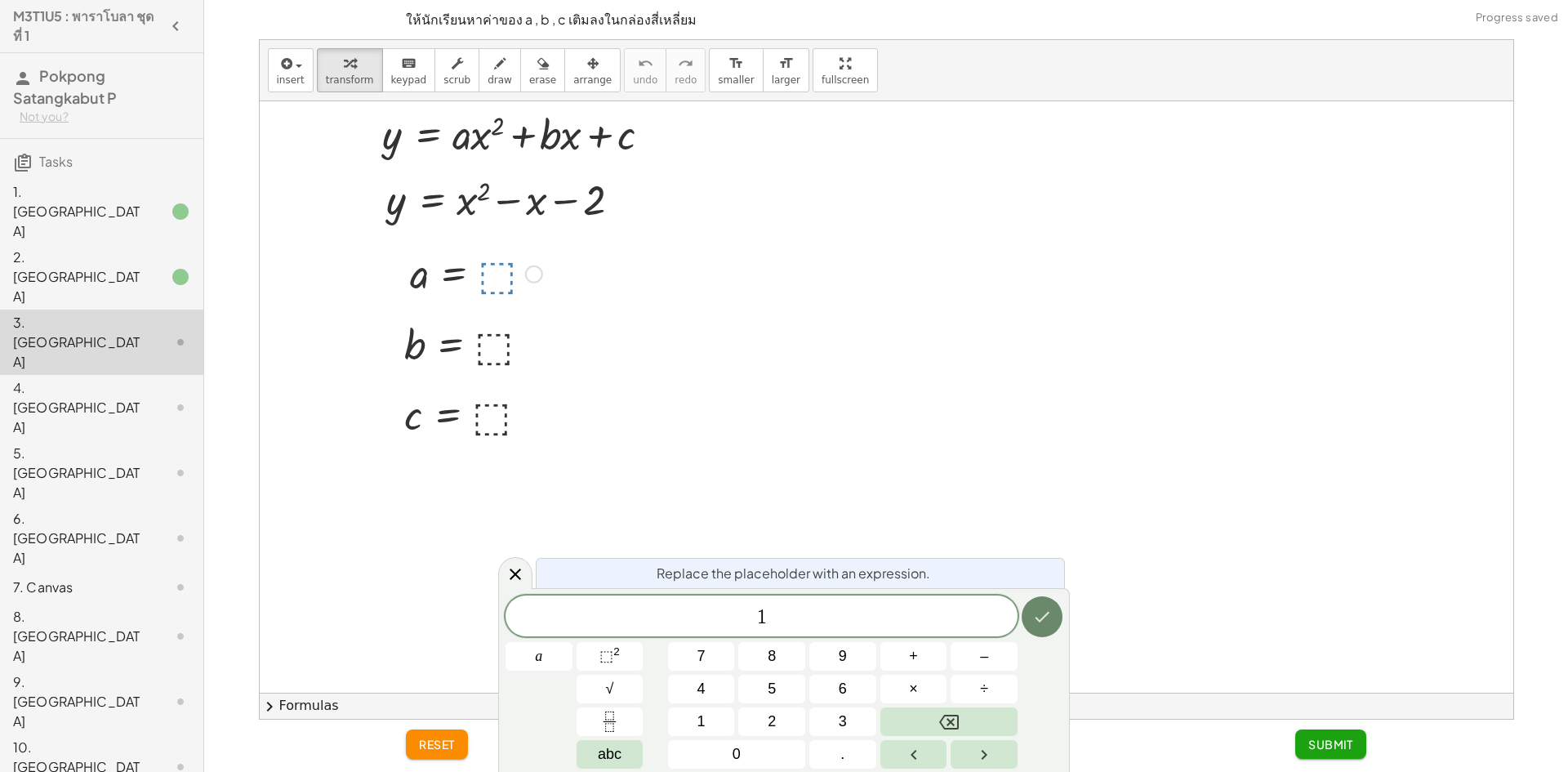
click at [1026, 615] on button "Done" at bounding box center [1042, 617] width 41 height 41
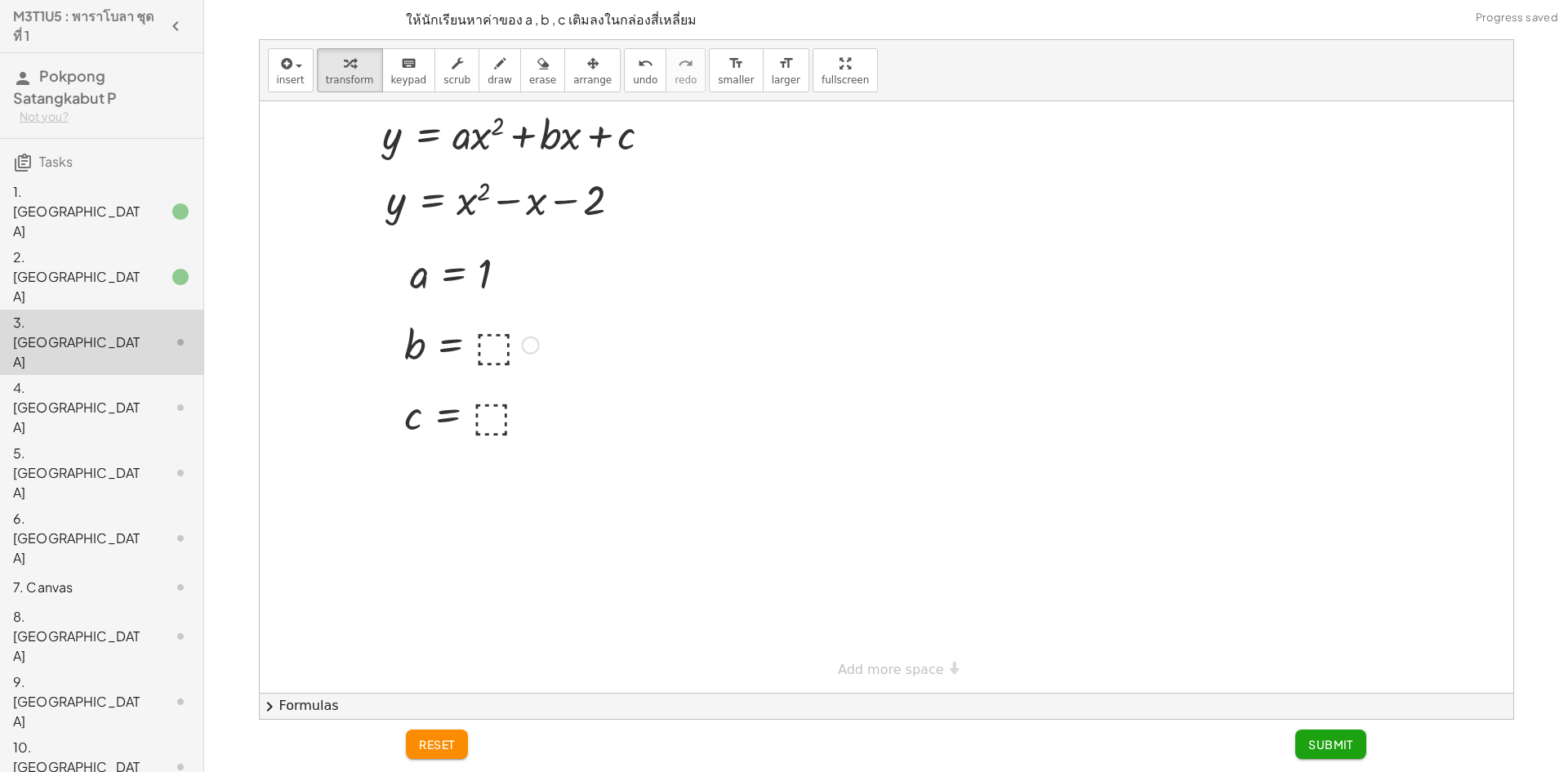
click at [489, 334] on div at bounding box center [472, 344] width 151 height 54
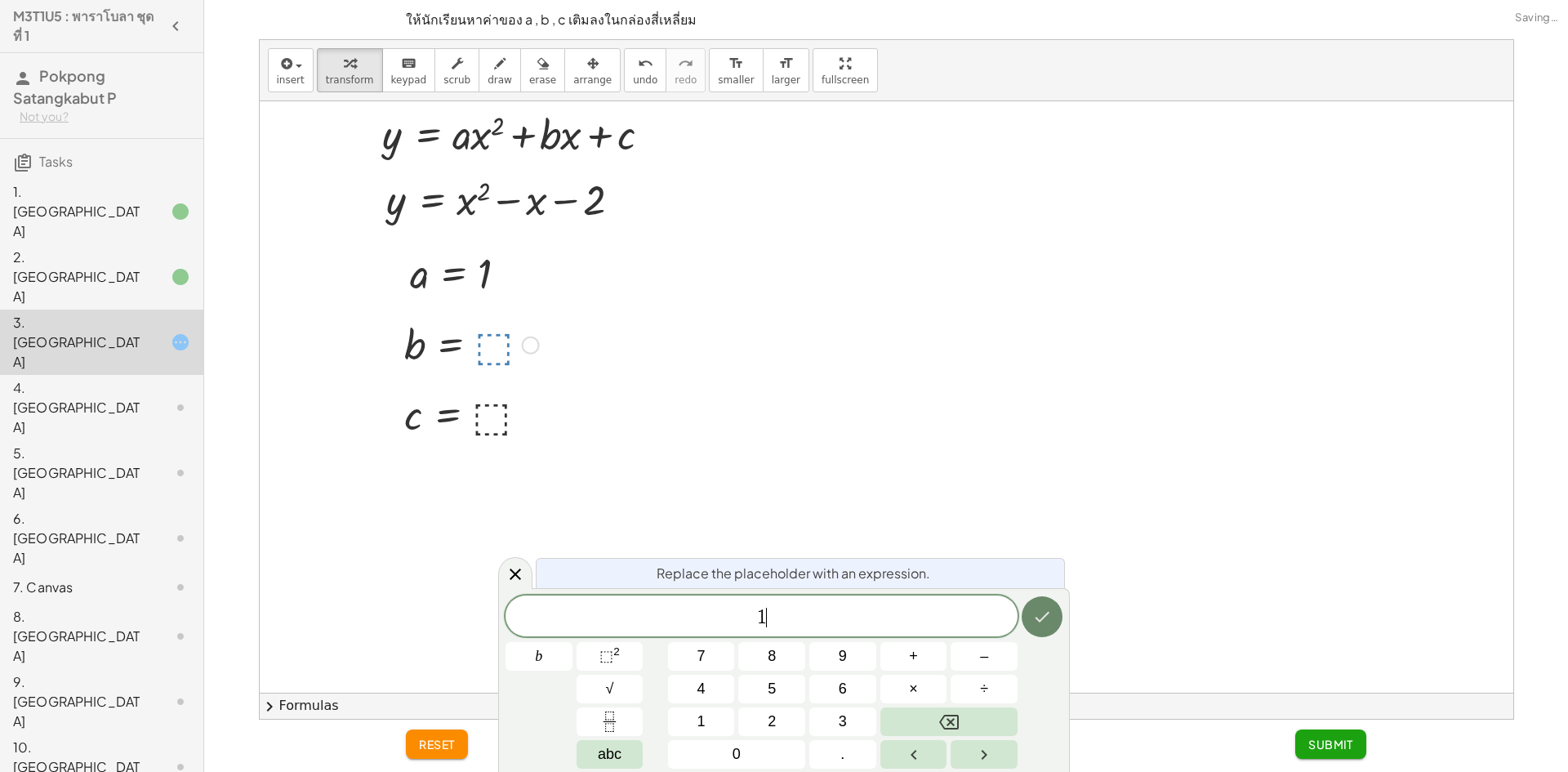
click at [1053, 618] on button "Done" at bounding box center [1042, 617] width 41 height 41
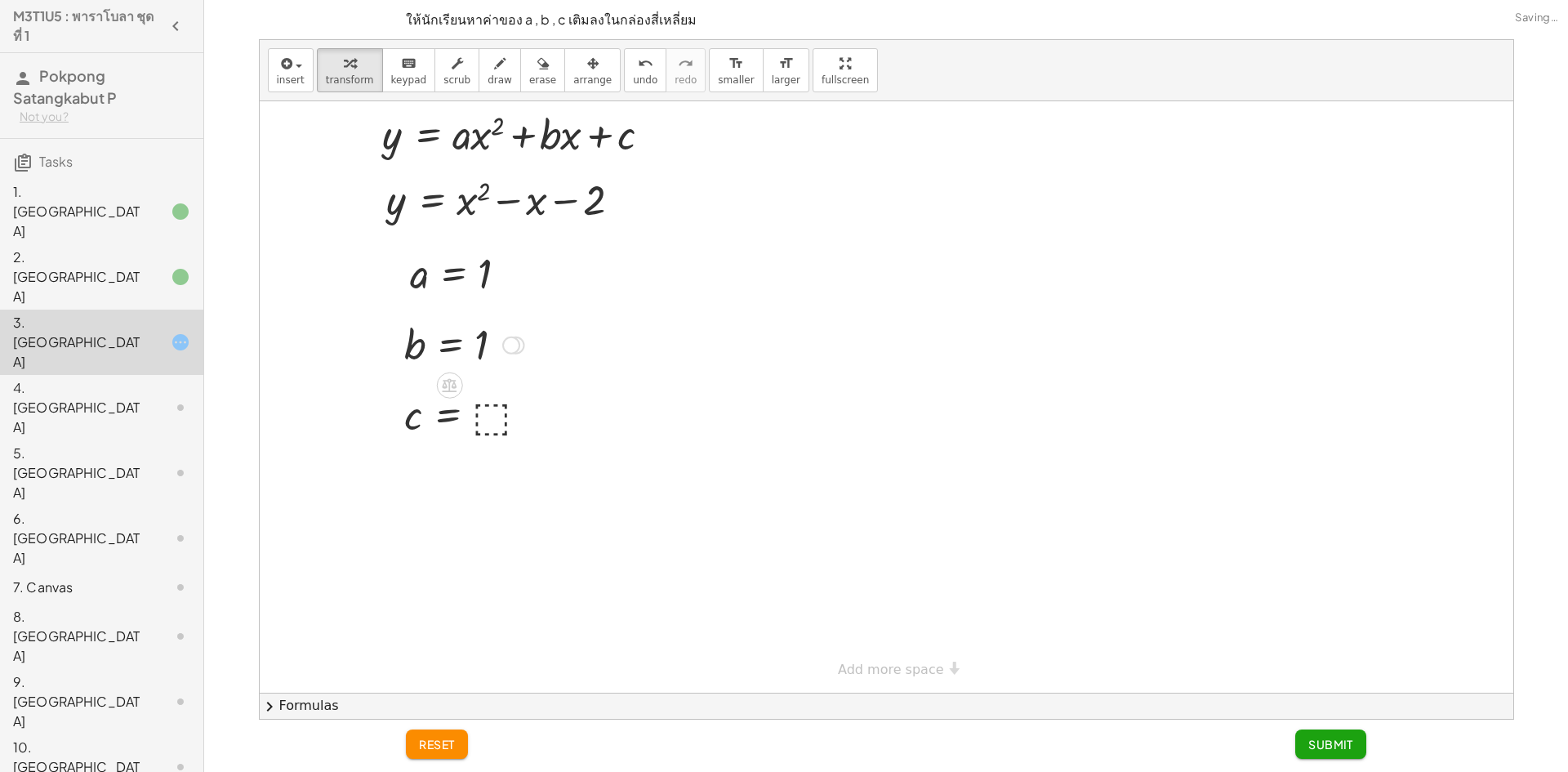
click at [489, 351] on div at bounding box center [464, 344] width 136 height 54
click at [117, 375] on div "2. [GEOGRAPHIC_DATA]" at bounding box center [102, 408] width 203 height 65
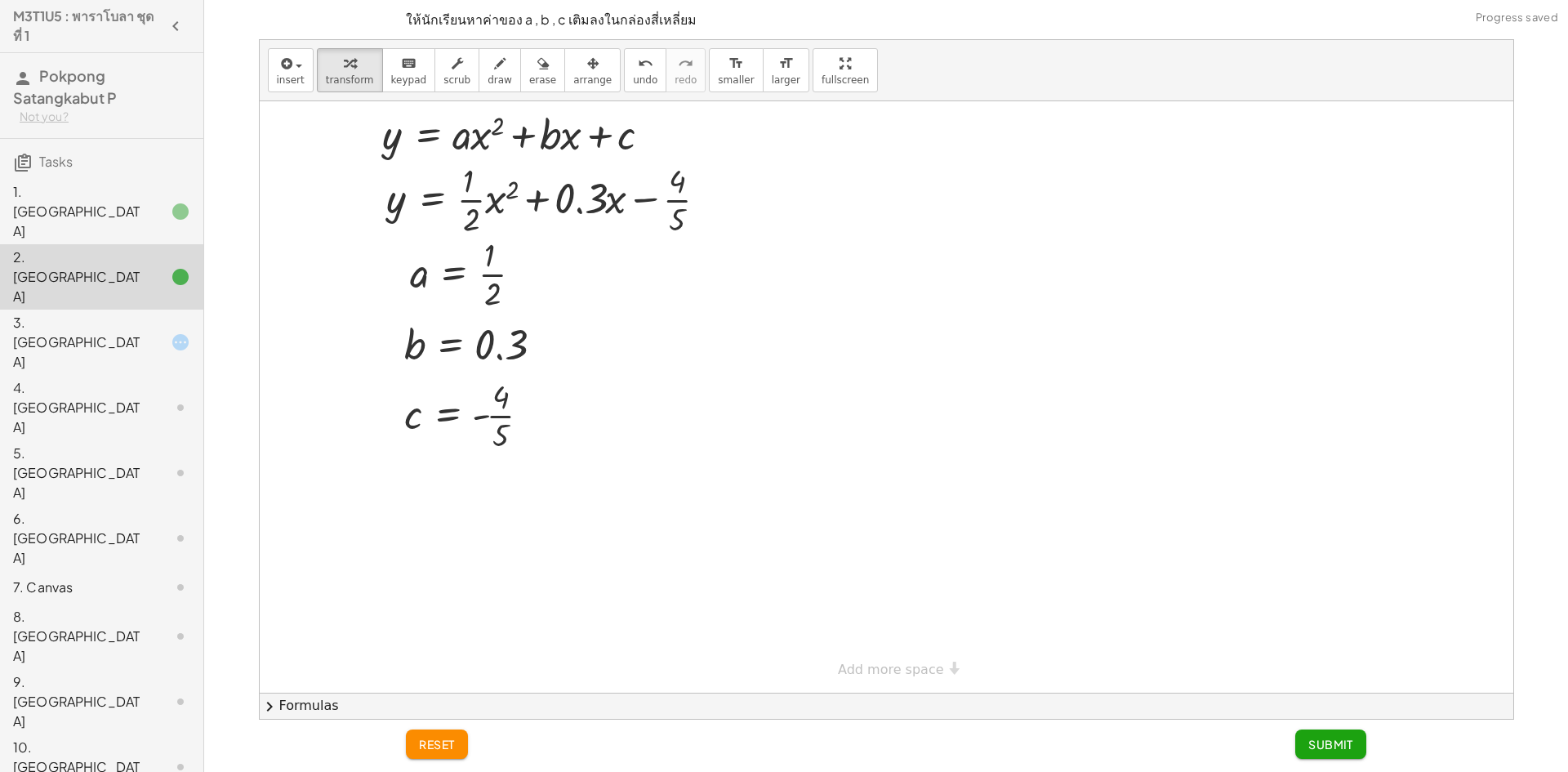
click at [104, 313] on div "3. [GEOGRAPHIC_DATA]" at bounding box center [79, 341] width 131 height 58
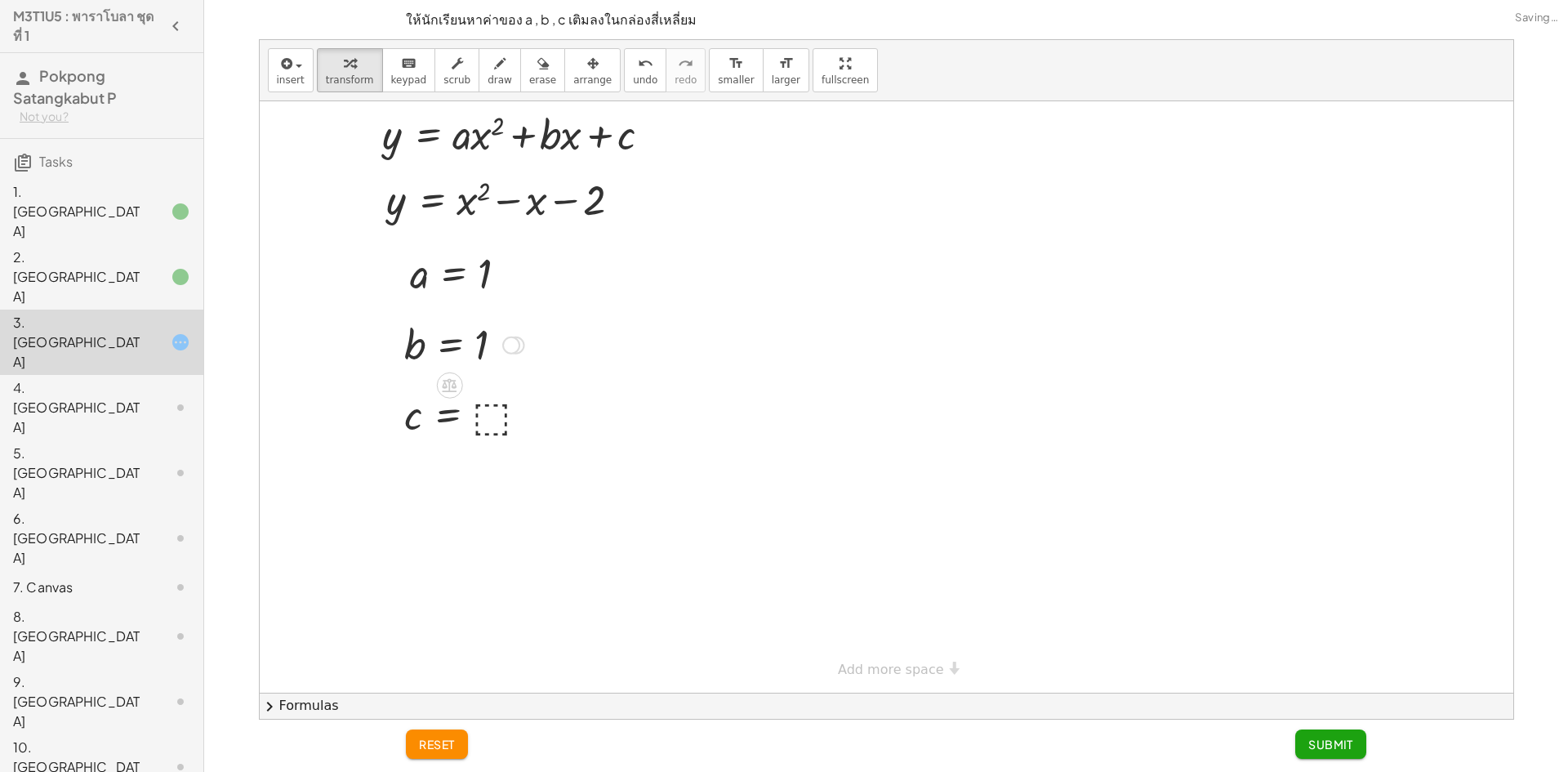
click at [472, 343] on div at bounding box center [464, 344] width 136 height 54
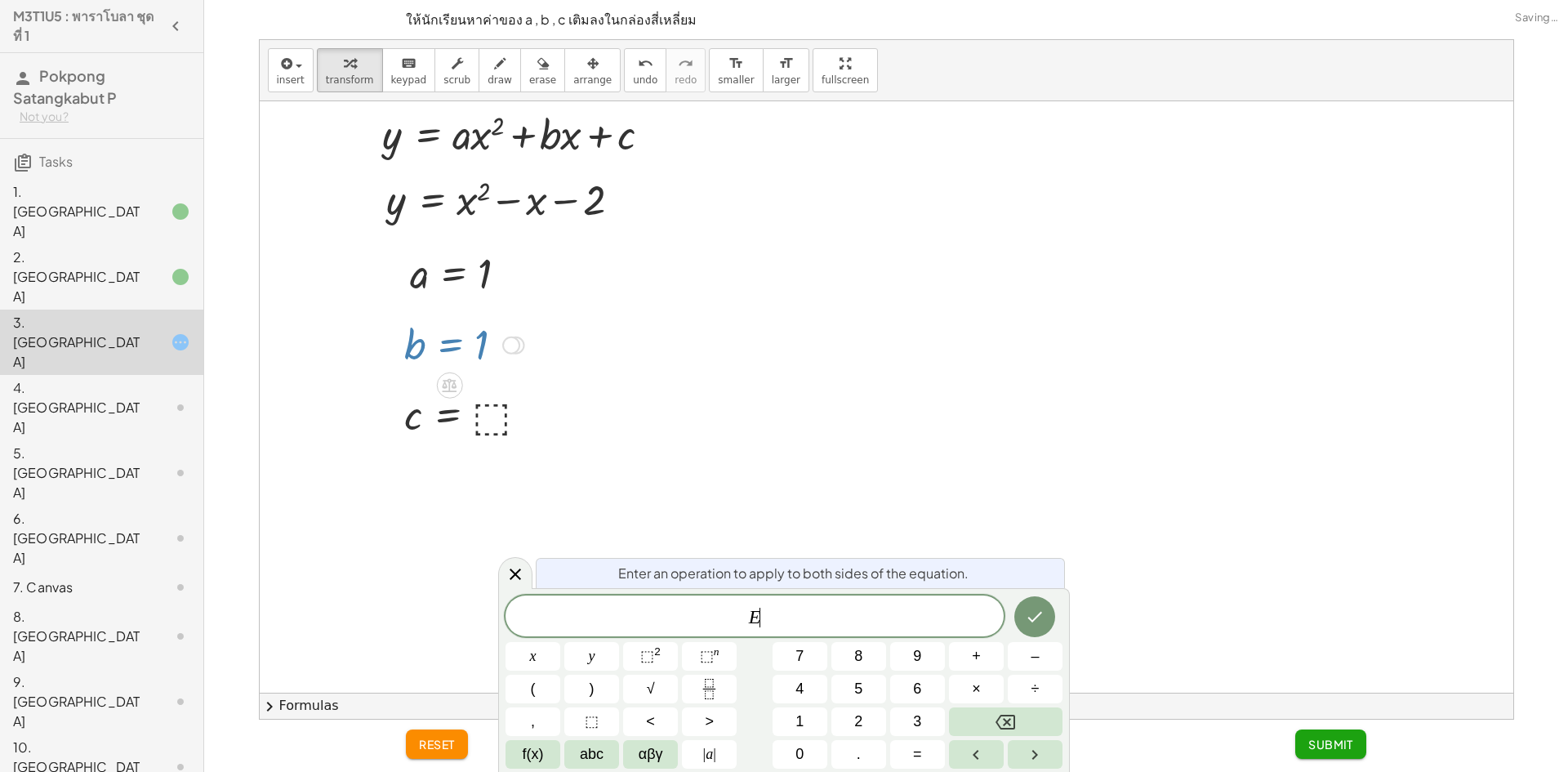
click at [473, 344] on div at bounding box center [464, 344] width 136 height 54
click at [505, 576] on div at bounding box center [516, 573] width 35 height 32
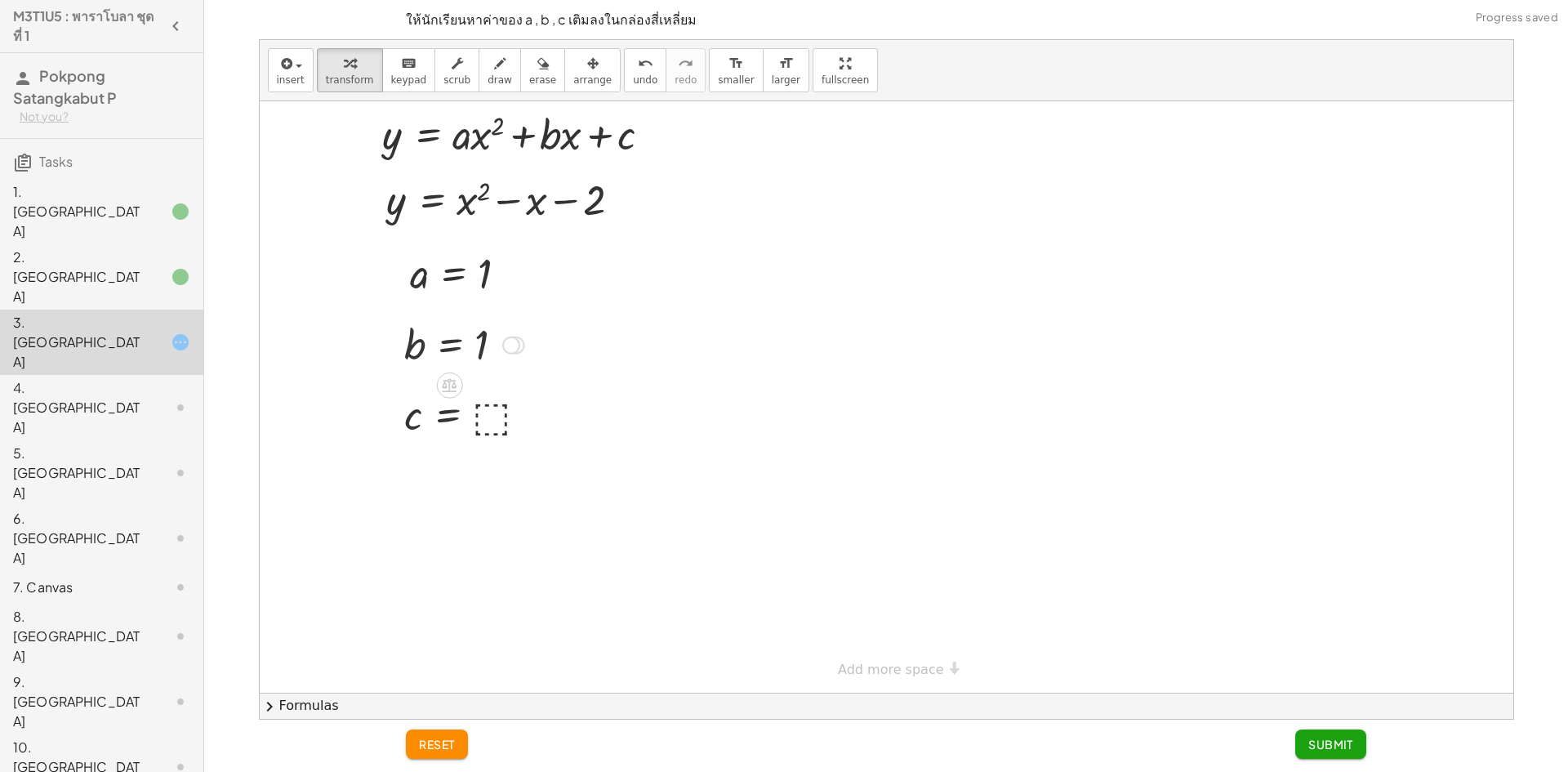
click at [487, 346] on div at bounding box center [464, 344] width 136 height 54
click at [637, 64] on icon "undo" at bounding box center [645, 63] width 15 height 19
click at [501, 342] on div at bounding box center [472, 344] width 151 height 54
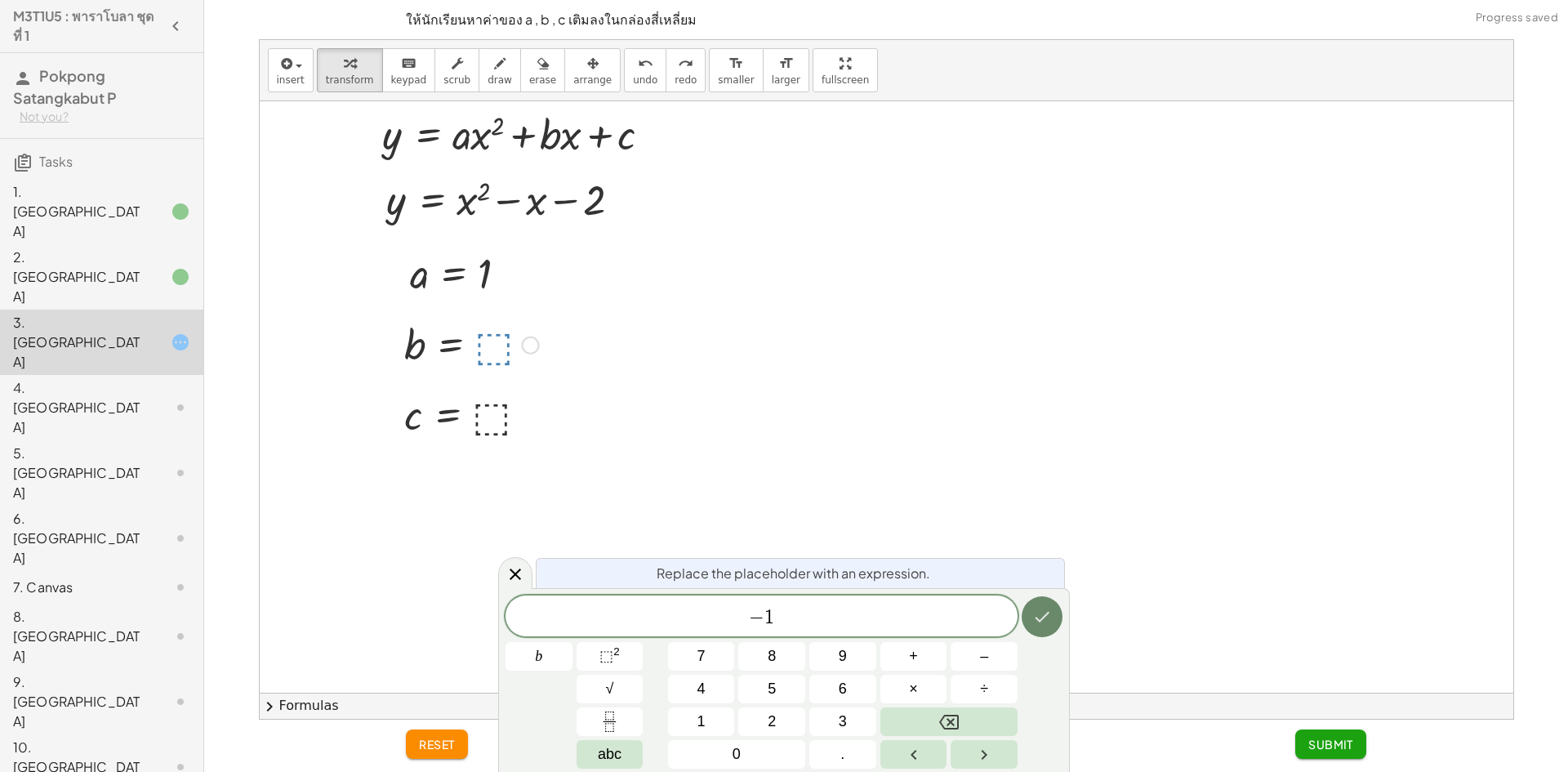
click at [1025, 610] on div "− 1 b 7 8 9 + – 4 5 6 × ÷ ⬚ 2 √ abc 1 2 3 0 ." at bounding box center [783, 682] width 557 height 174
click at [1029, 613] on button "Done" at bounding box center [1042, 617] width 41 height 41
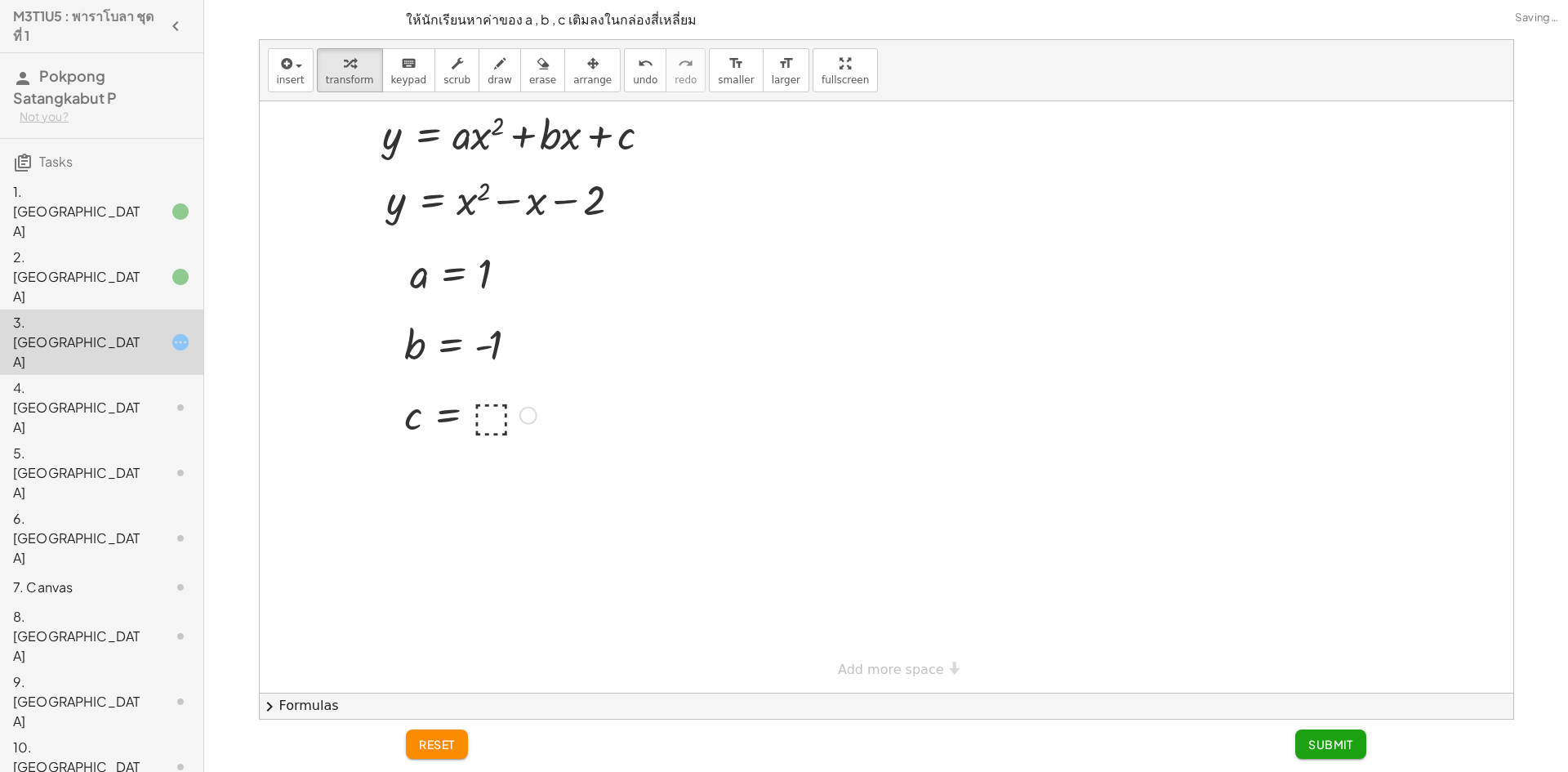
click at [484, 414] on div at bounding box center [470, 414] width 149 height 54
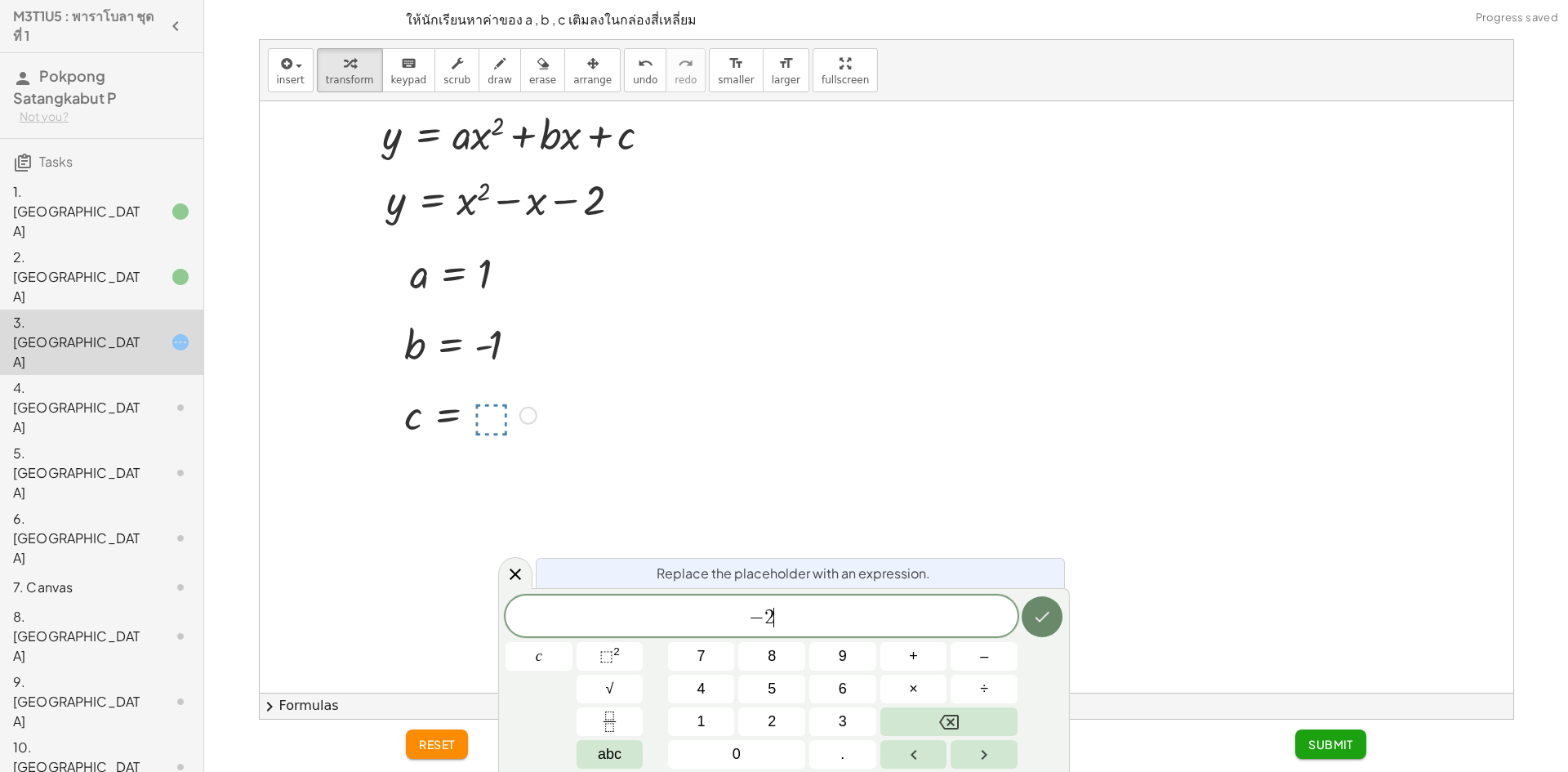
click at [1042, 620] on icon "Done" at bounding box center [1042, 617] width 14 height 11
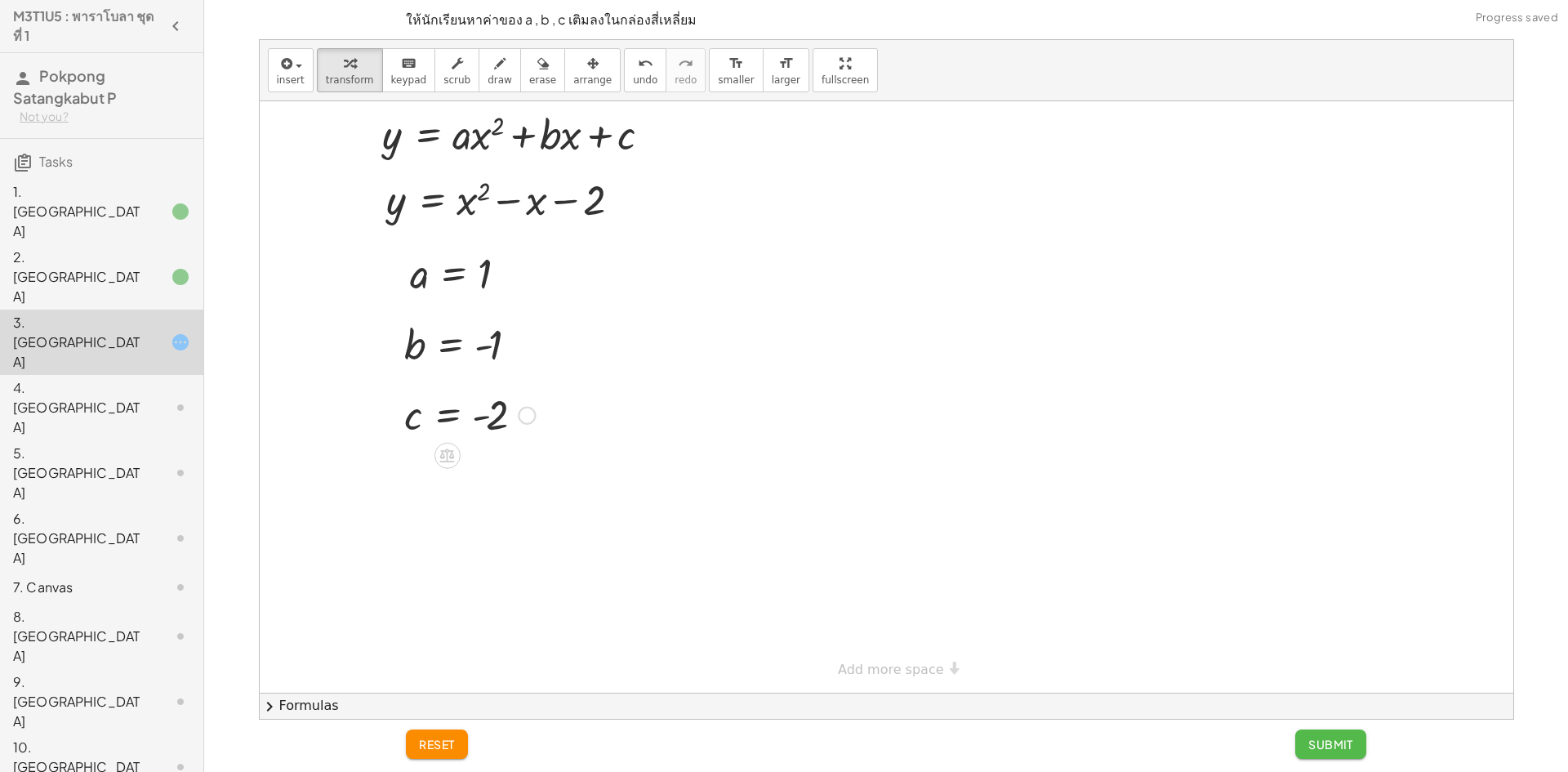
click at [1323, 750] on span "Submit" at bounding box center [1330, 744] width 45 height 14
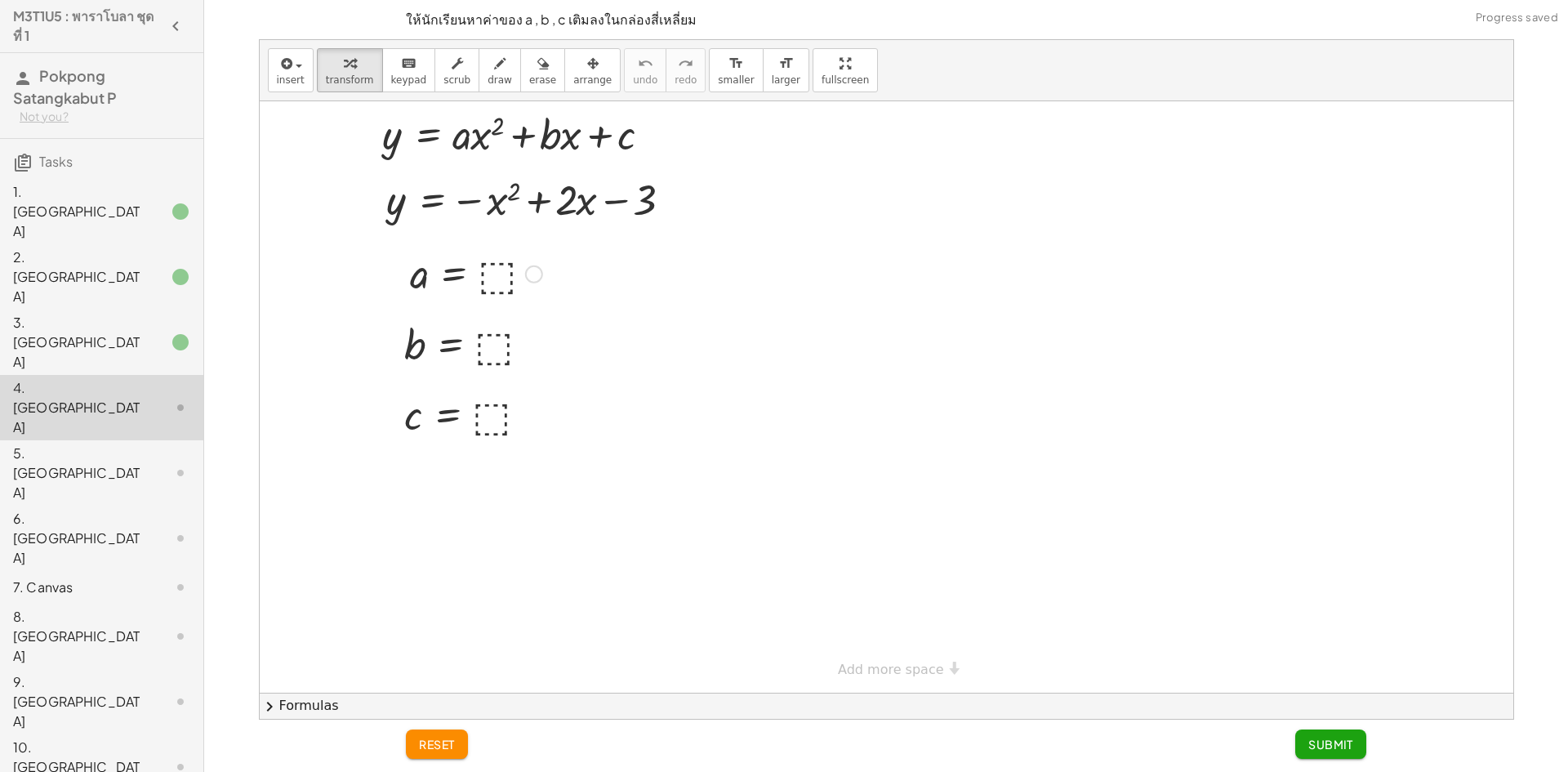
click at [489, 285] on div at bounding box center [475, 272] width 149 height 54
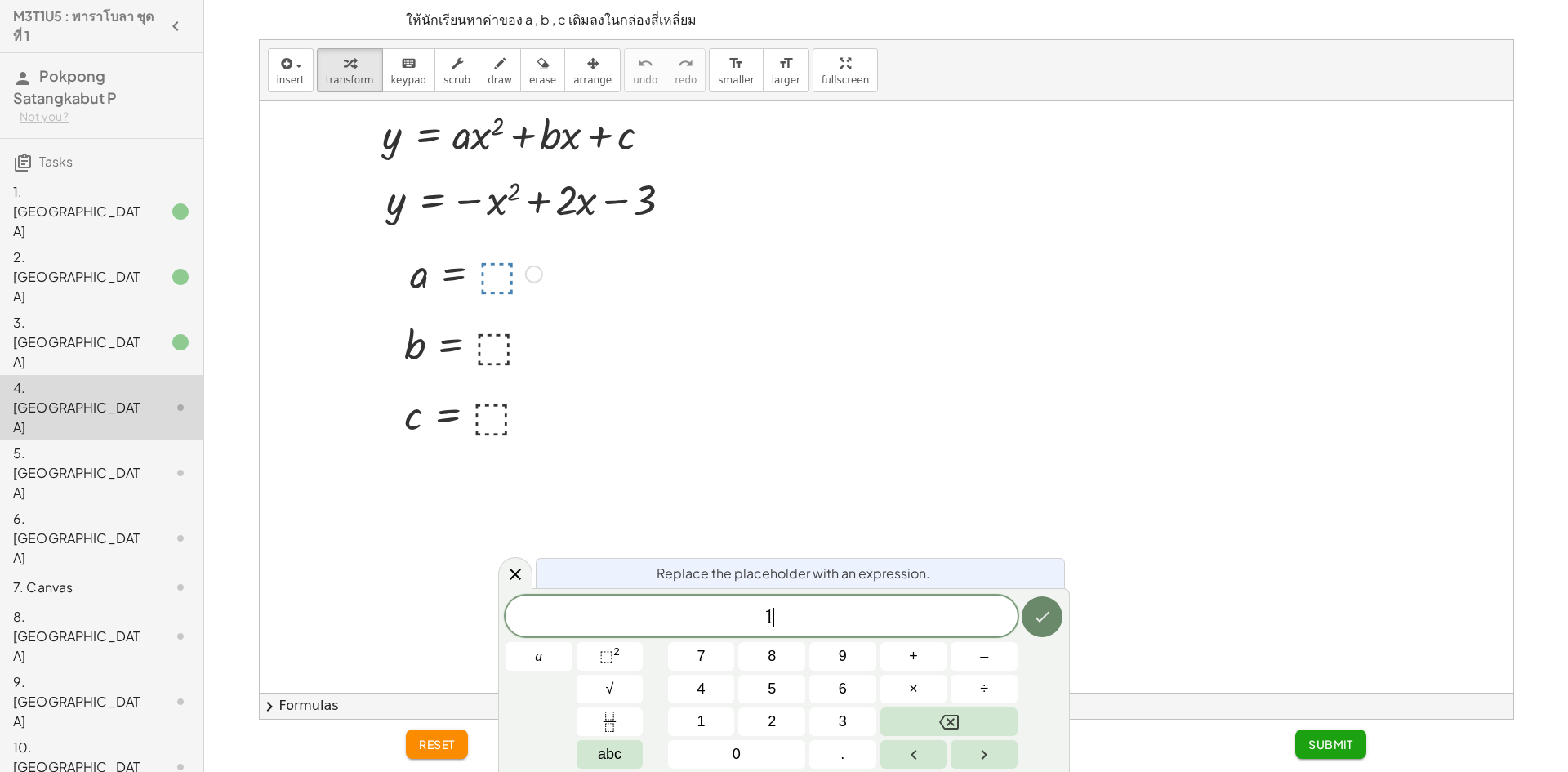
click at [1030, 621] on button "Done" at bounding box center [1042, 617] width 41 height 41
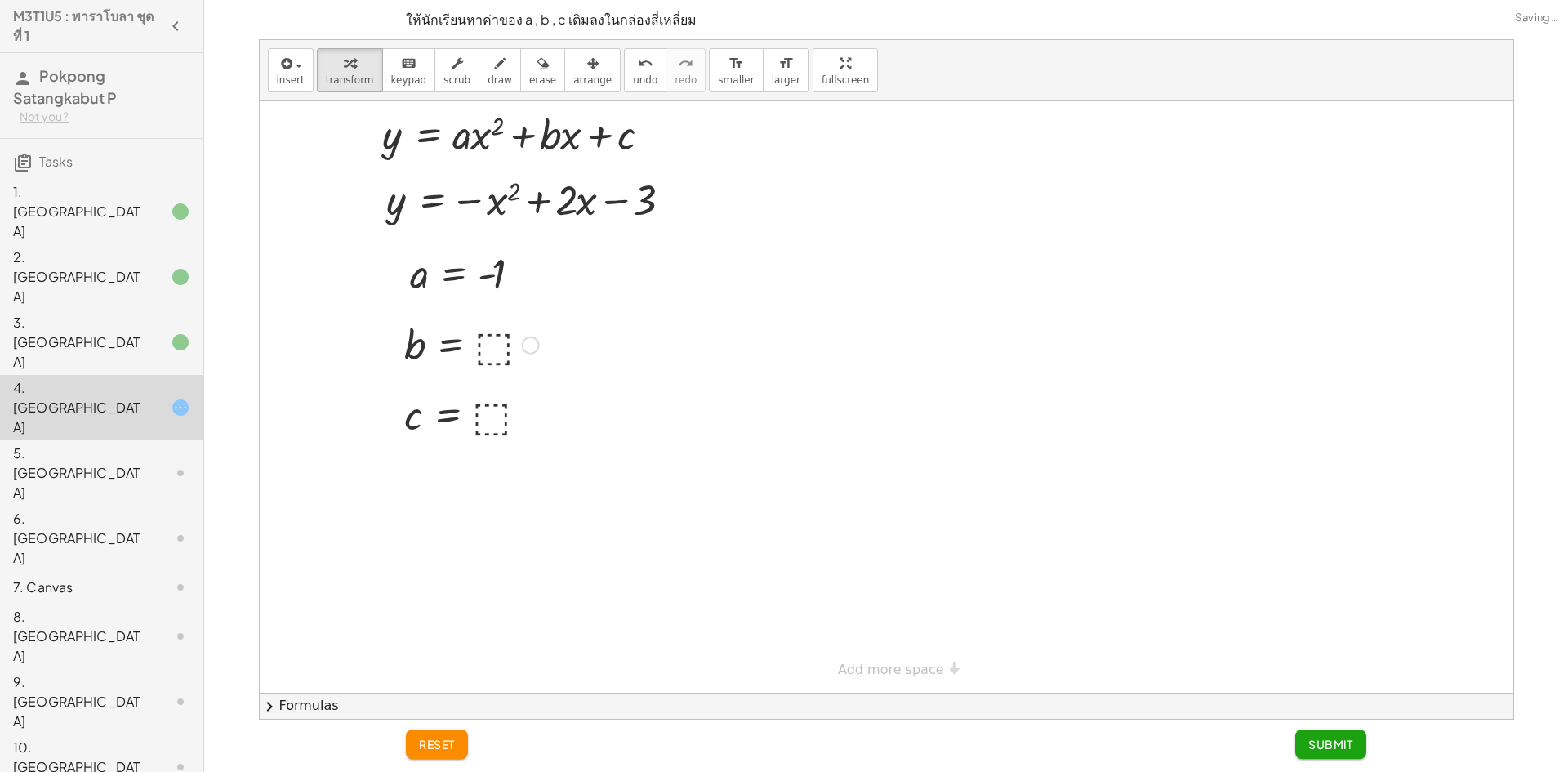
click at [495, 339] on div at bounding box center [472, 344] width 151 height 54
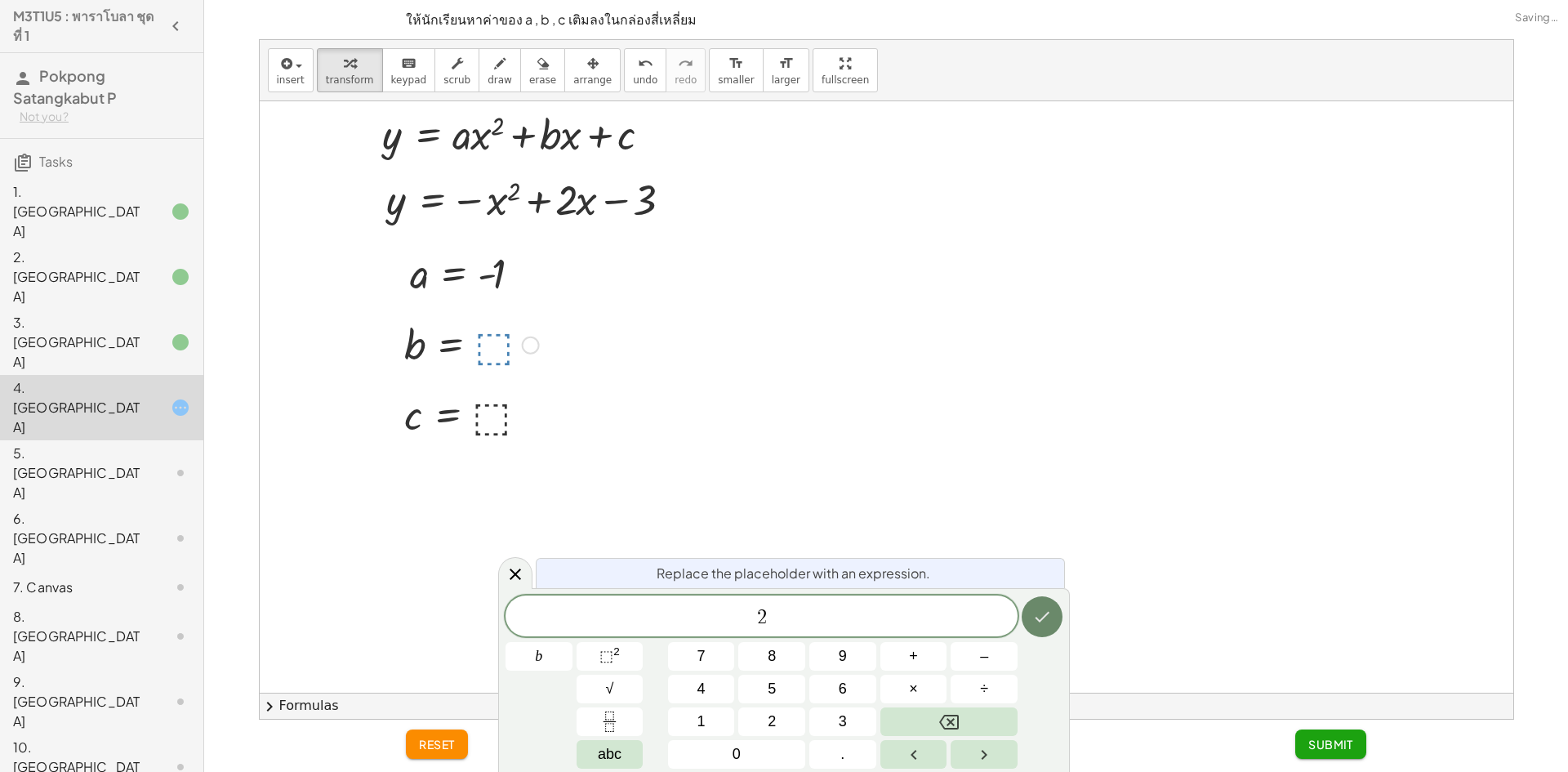
click at [1036, 619] on icon "Done" at bounding box center [1042, 617] width 14 height 11
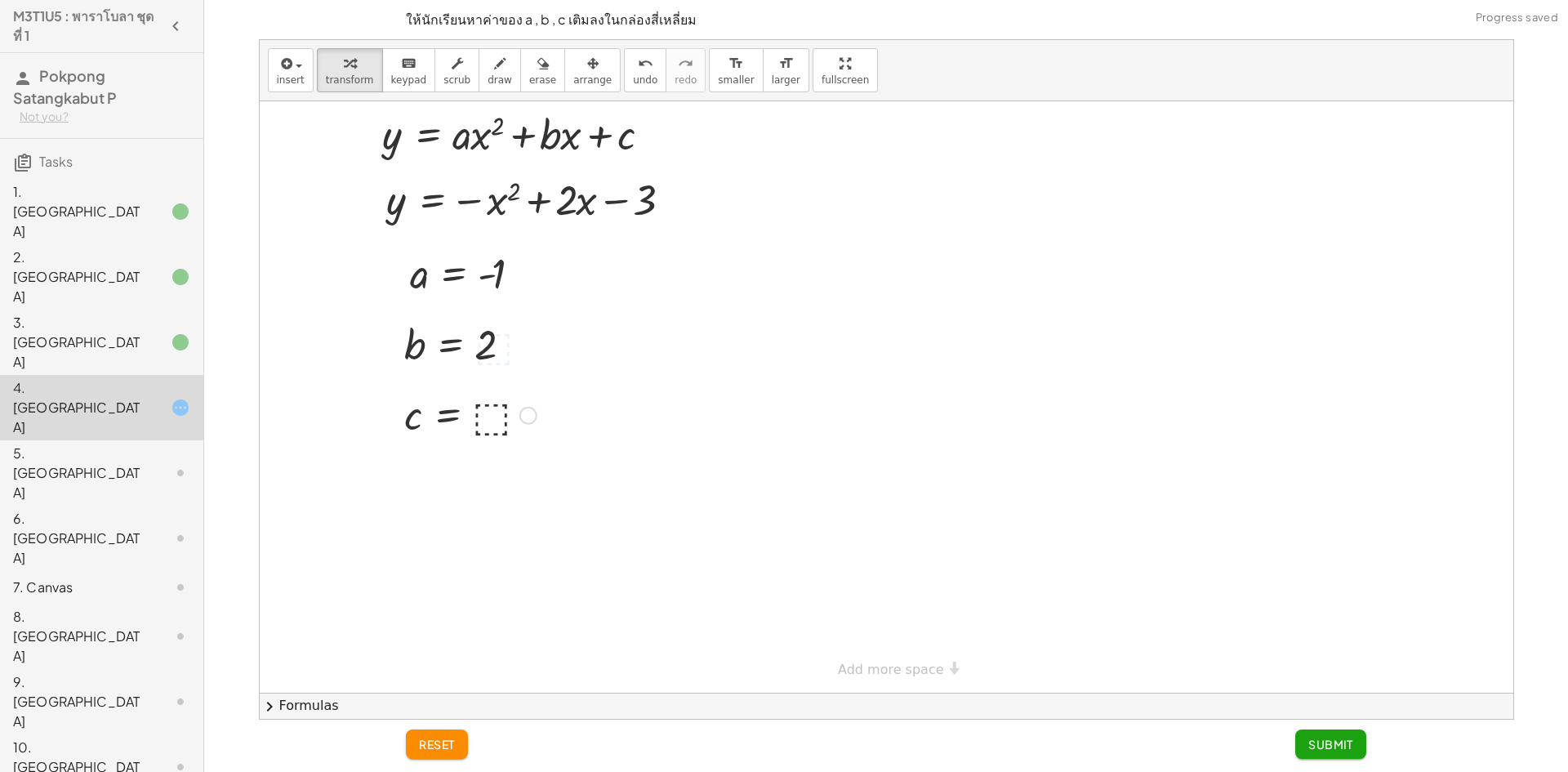
click at [492, 425] on div at bounding box center [470, 414] width 149 height 54
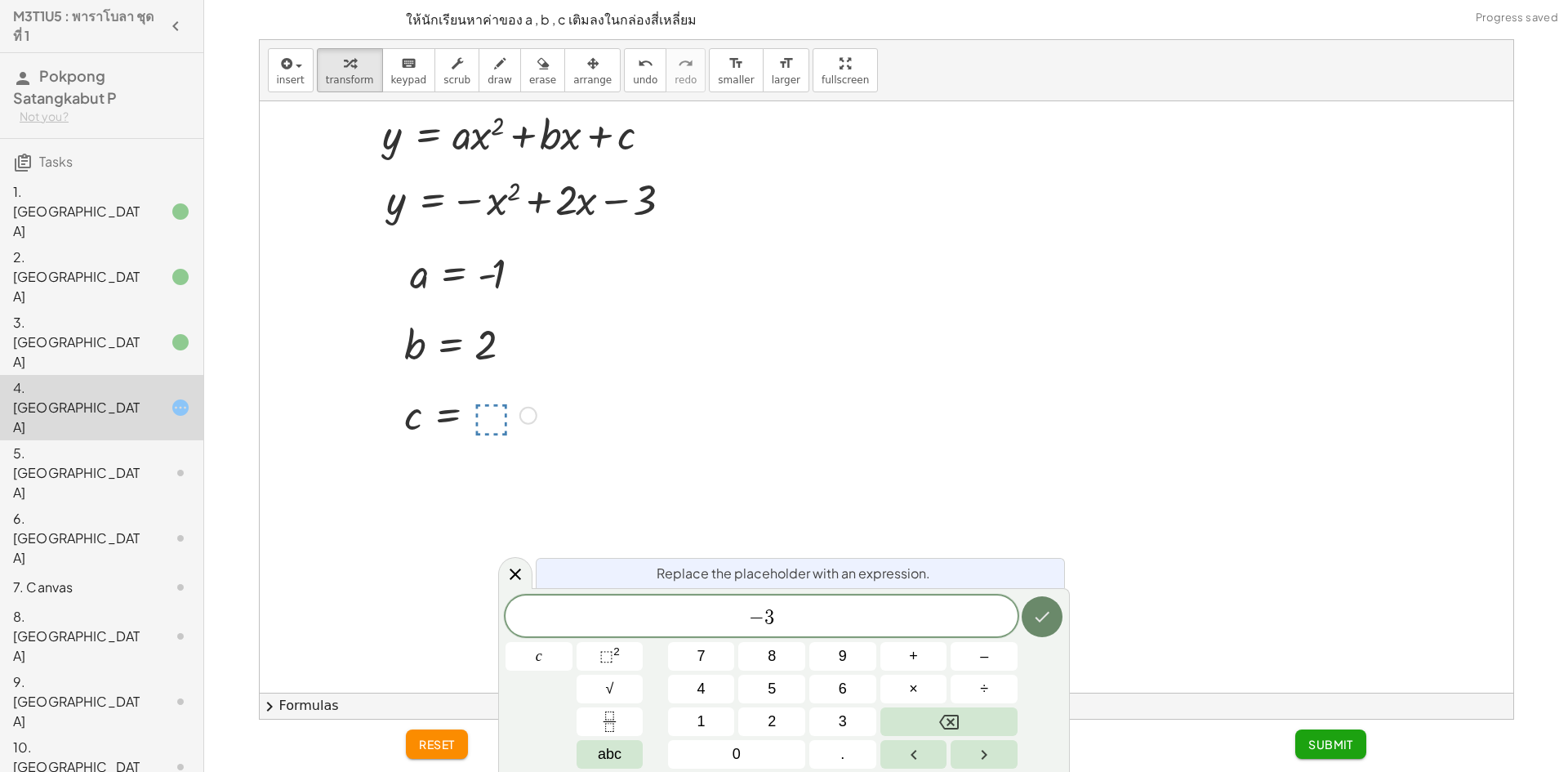
click at [1049, 625] on icon "Done" at bounding box center [1042, 617] width 19 height 19
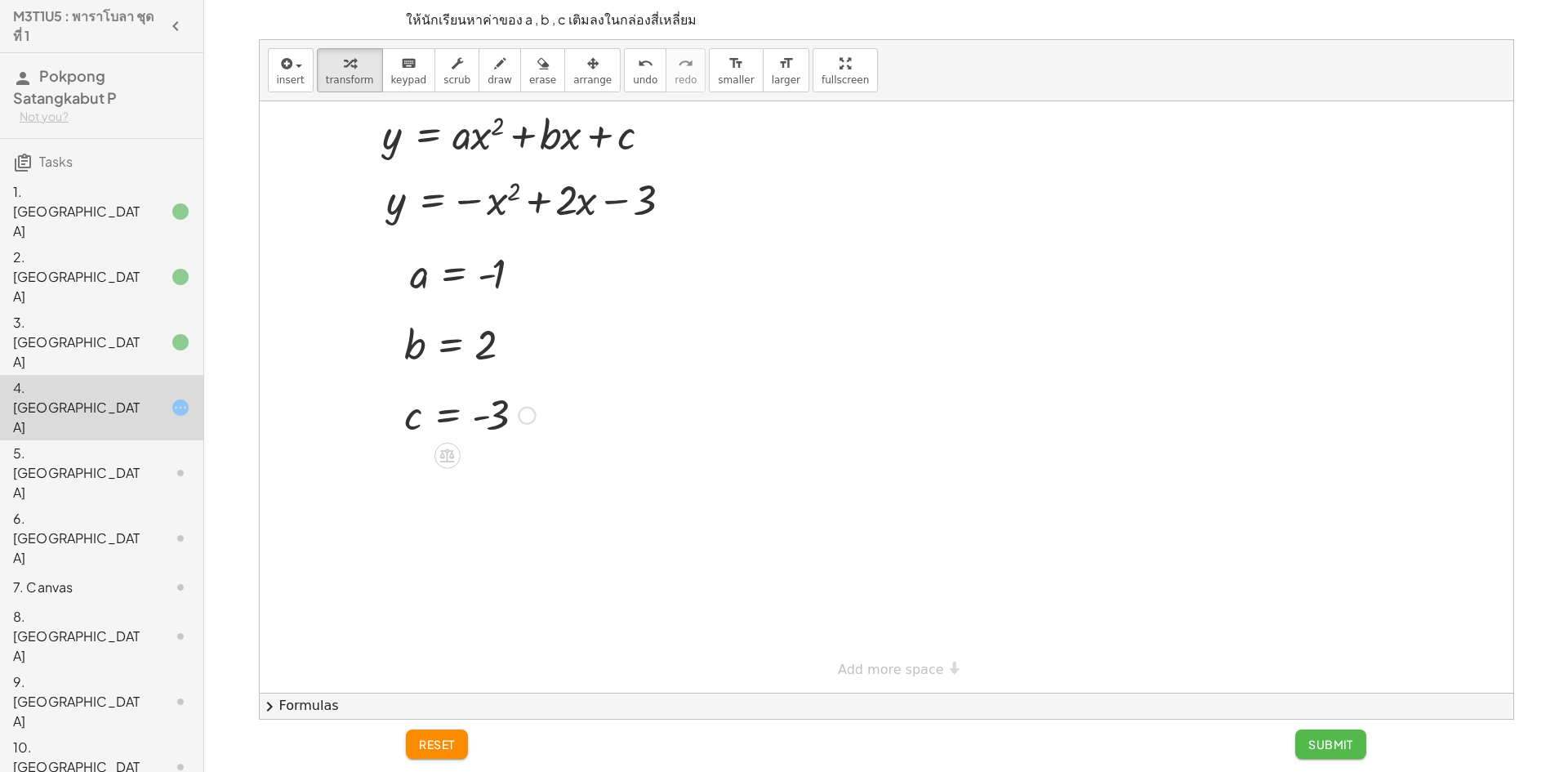
click at [1334, 743] on span "Submit" at bounding box center [1330, 744] width 45 height 14
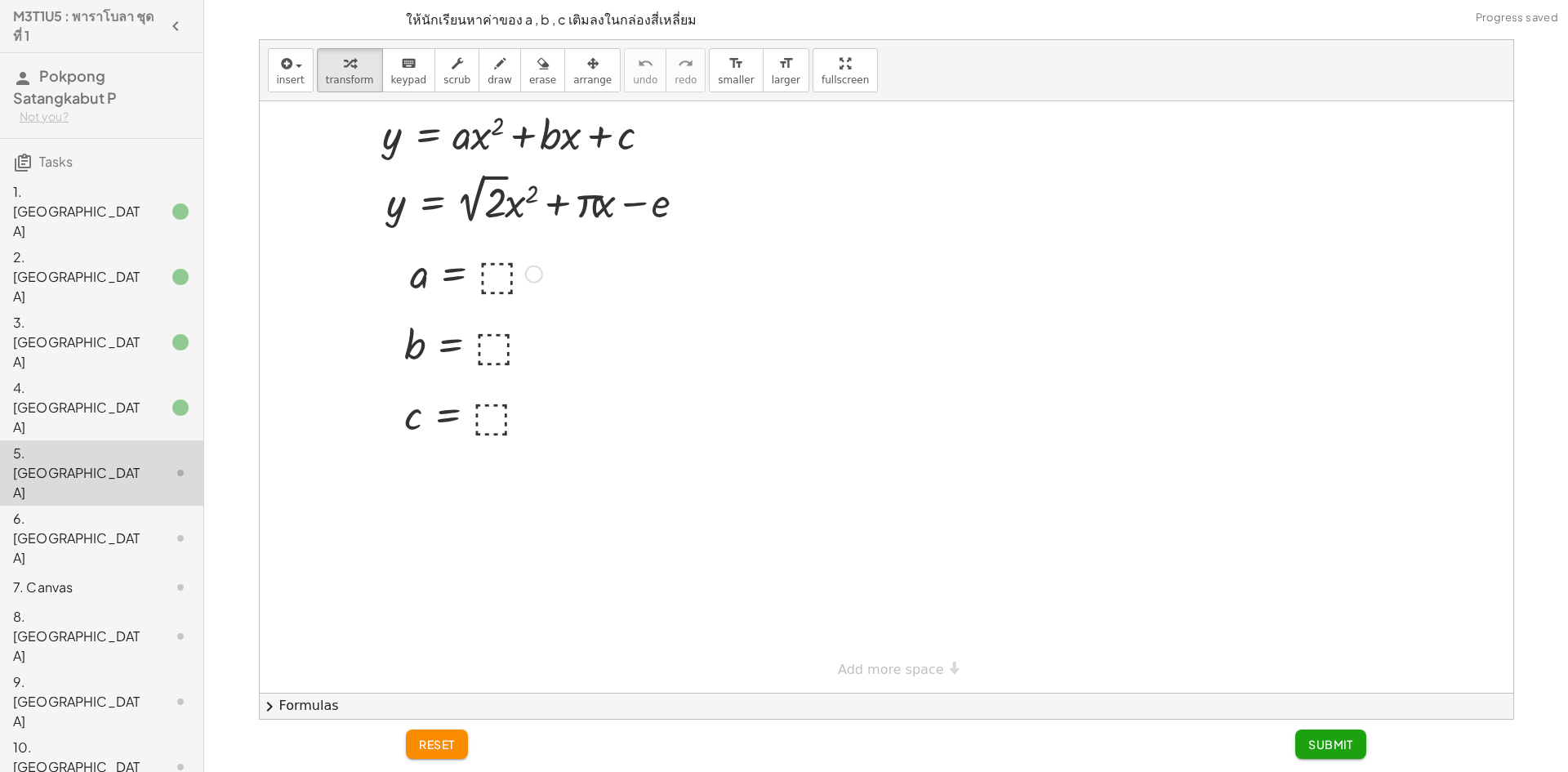
click at [506, 275] on div at bounding box center [475, 272] width 149 height 54
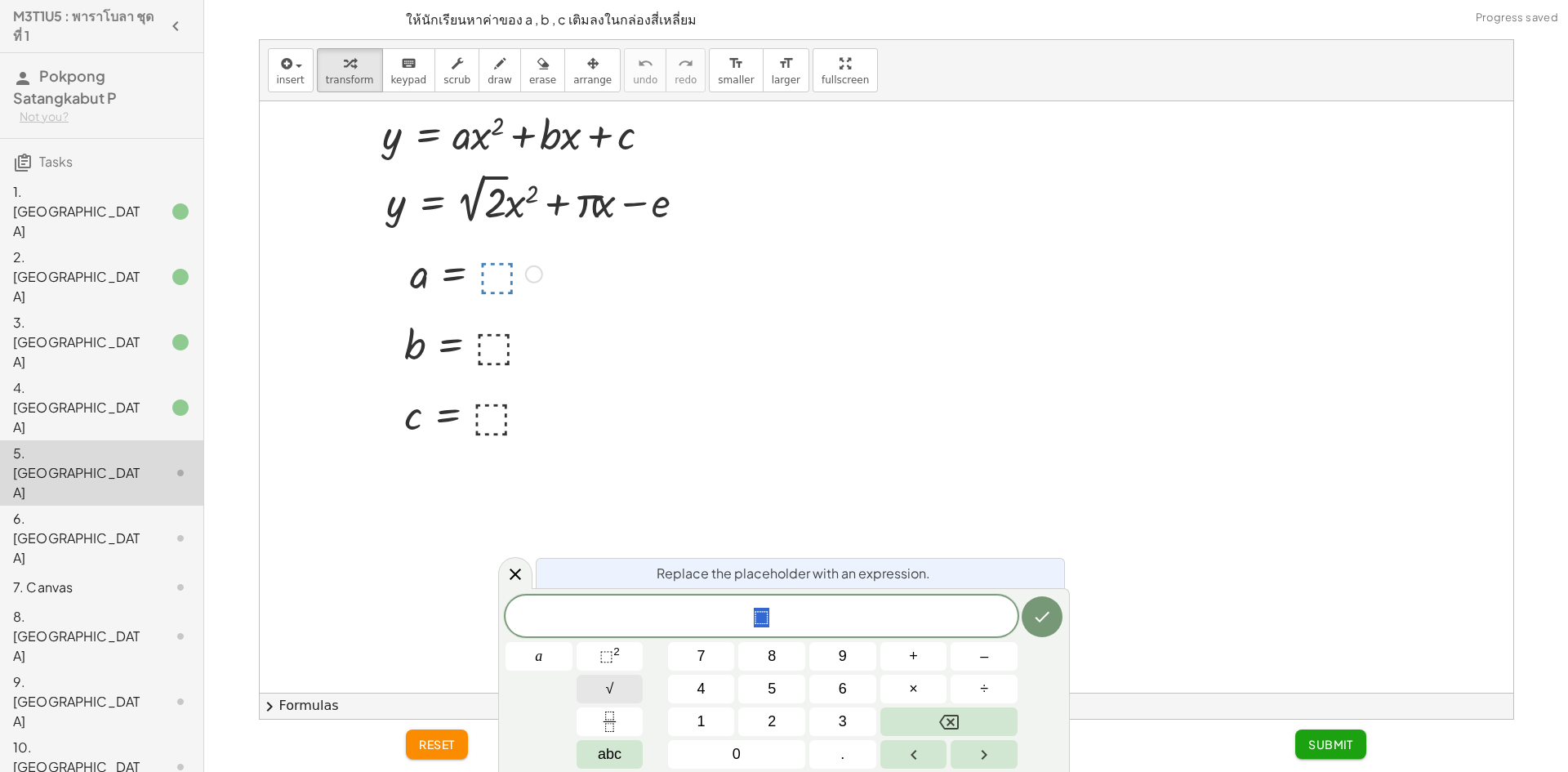
click at [616, 685] on button "√" at bounding box center [611, 690] width 67 height 29
click at [783, 726] on button "2" at bounding box center [772, 722] width 67 height 29
click at [772, 616] on span "2" at bounding box center [775, 618] width 10 height 19
click at [957, 727] on icon "Backspace" at bounding box center [949, 722] width 19 height 14
click at [1052, 609] on button "Done" at bounding box center [1042, 616] width 41 height 41
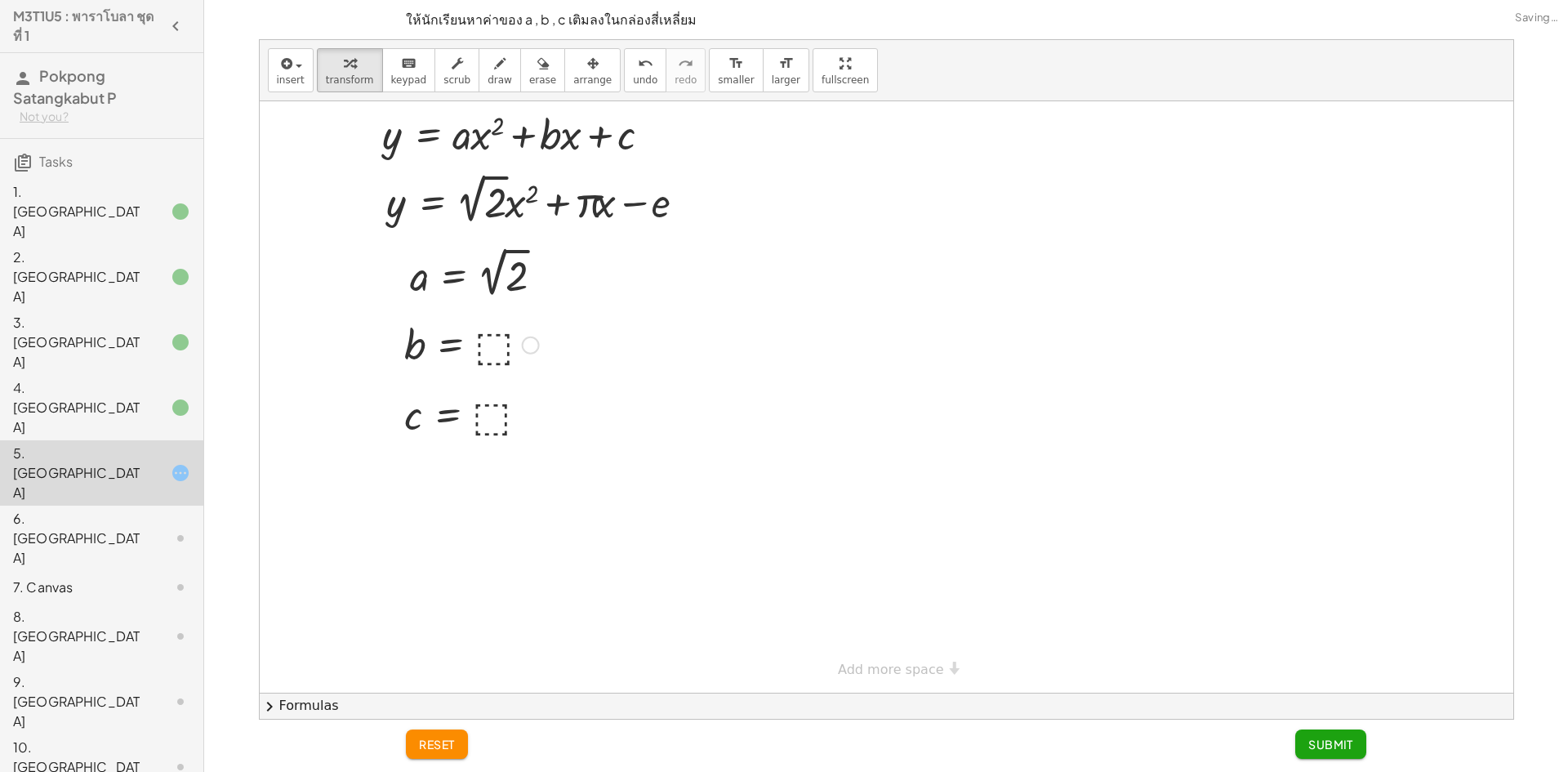
click at [493, 351] on div at bounding box center [472, 344] width 151 height 54
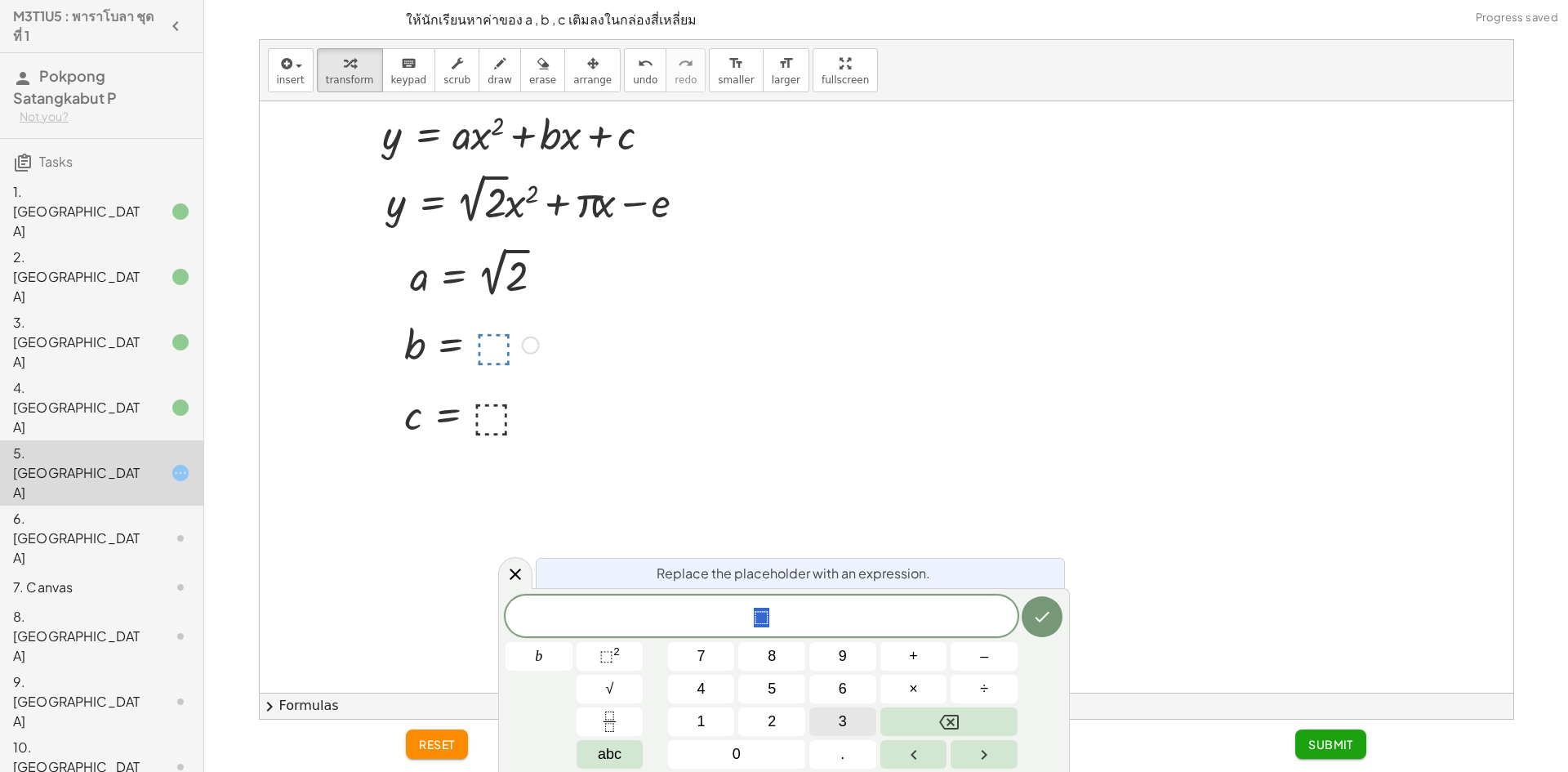
click at [827, 726] on button "3" at bounding box center [842, 722] width 67 height 29
click at [838, 754] on button "." at bounding box center [842, 755] width 67 height 29
click at [685, 716] on button "1" at bounding box center [702, 722] width 67 height 29
click at [690, 699] on button "4" at bounding box center [702, 690] width 67 height 29
click at [631, 758] on button "abc" at bounding box center [611, 755] width 67 height 29
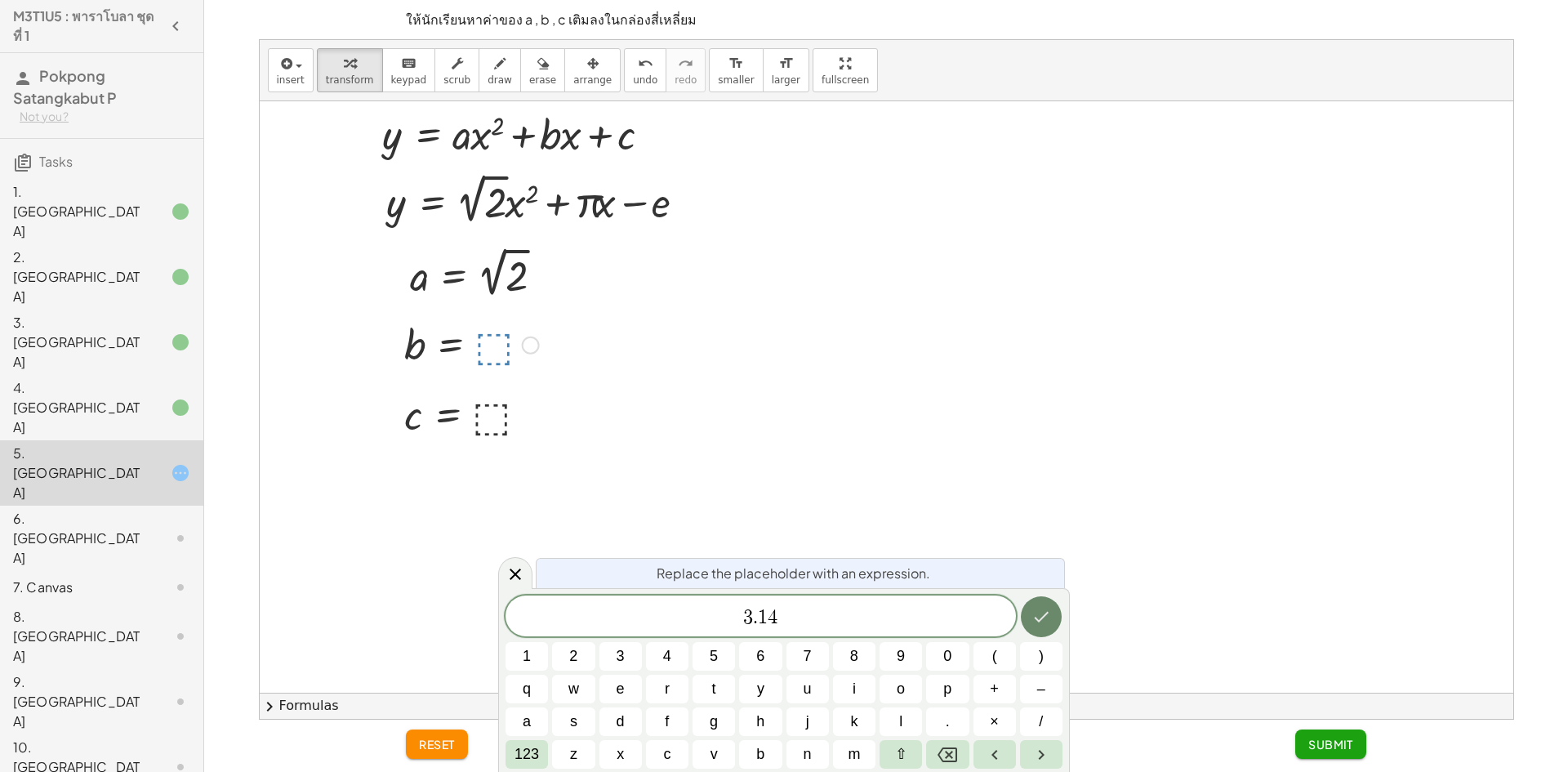
click at [1031, 620] on icon "Done" at bounding box center [1041, 617] width 19 height 19
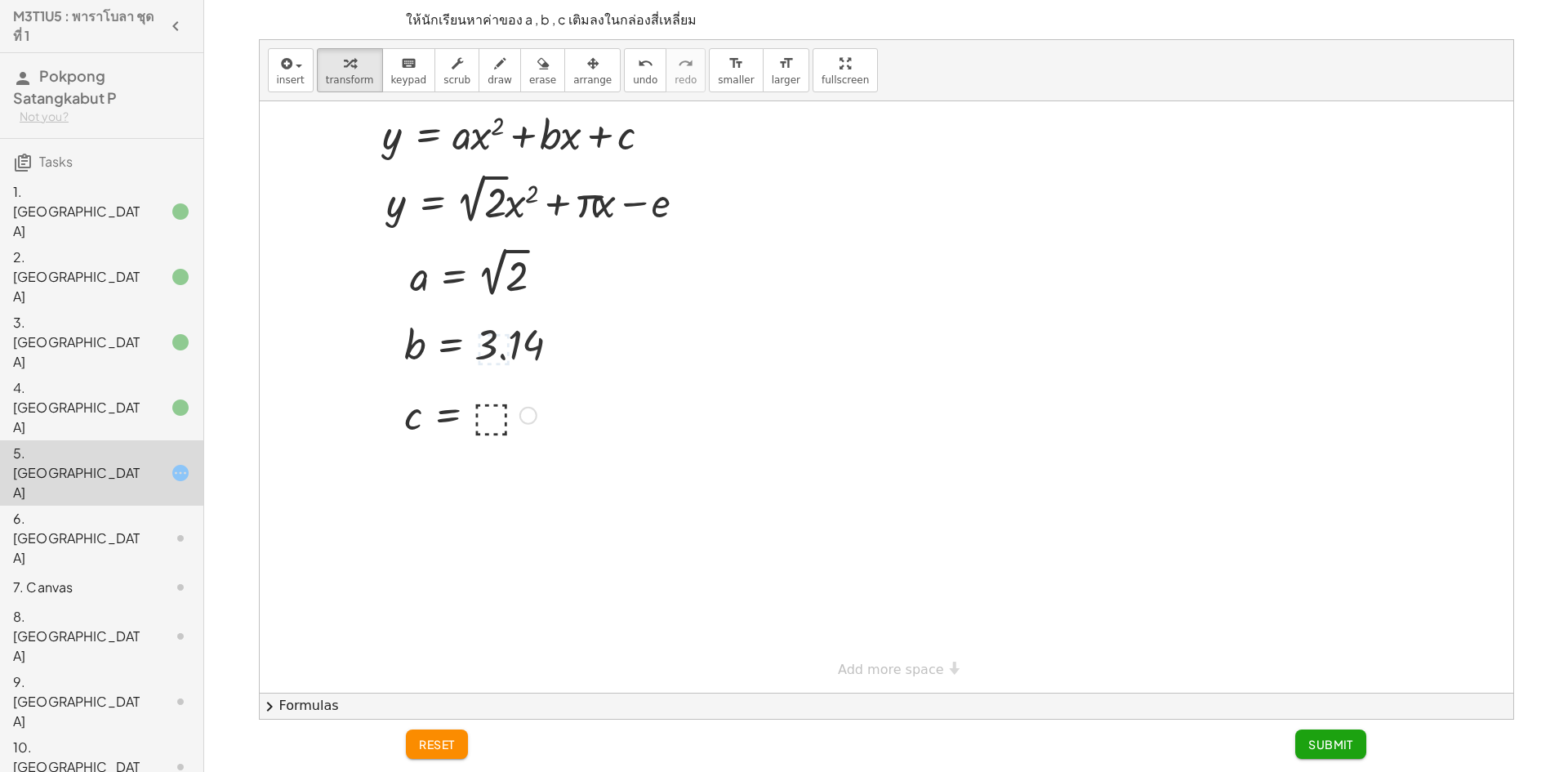
click at [496, 413] on div at bounding box center [470, 414] width 149 height 54
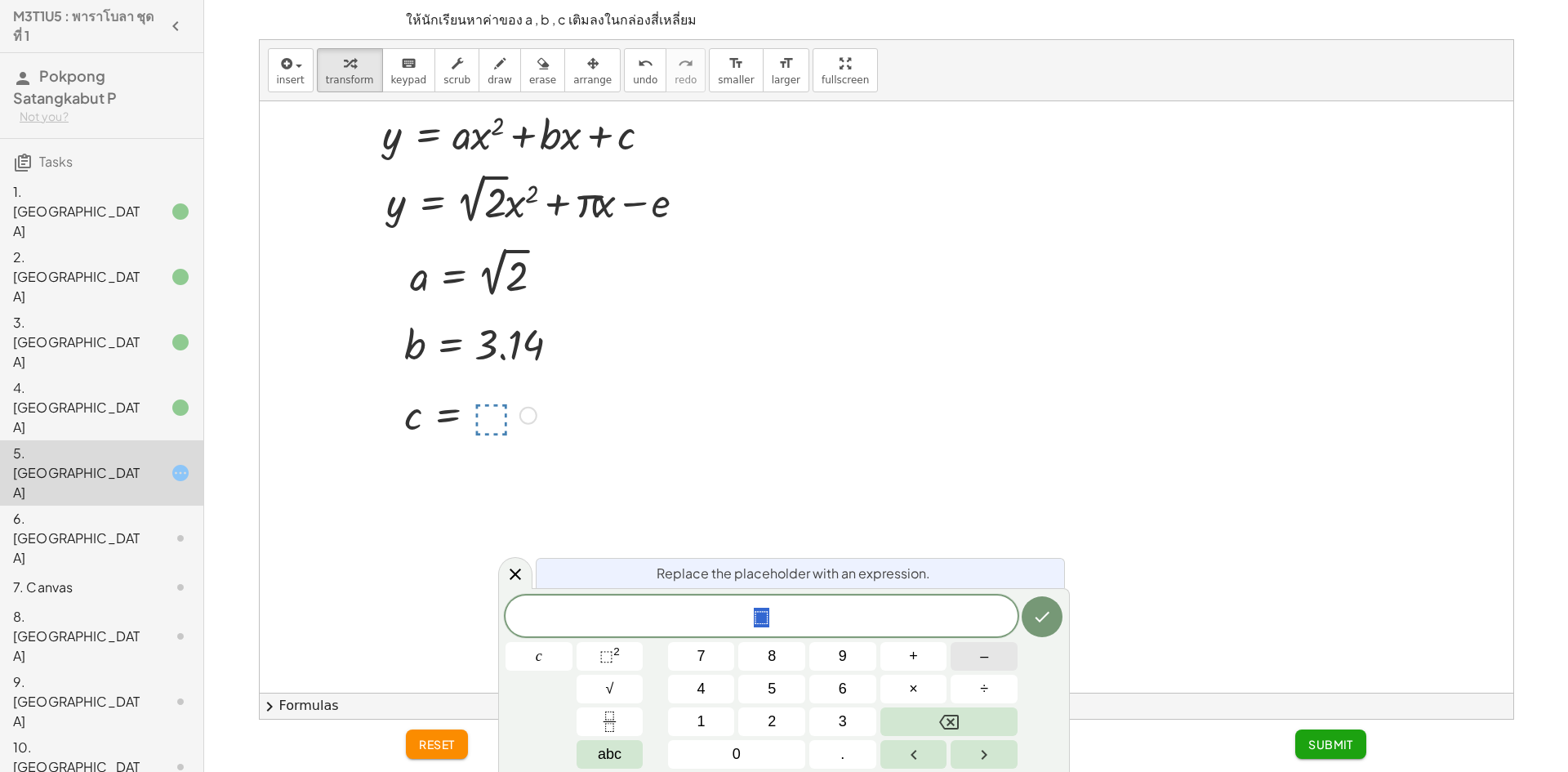
click at [987, 654] on span "–" at bounding box center [983, 656] width 9 height 22
click at [1042, 606] on button "Done" at bounding box center [1042, 617] width 41 height 41
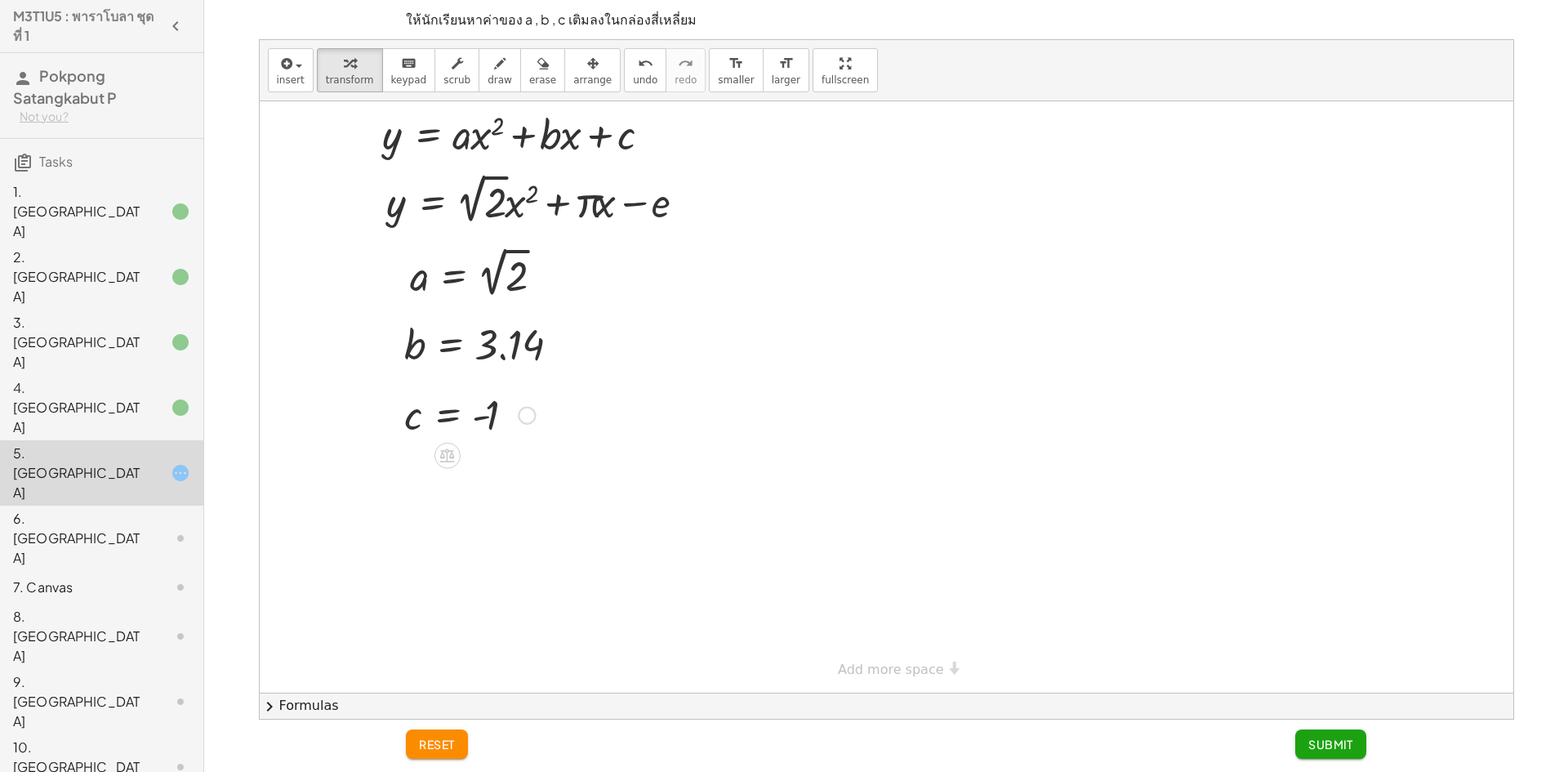
click at [1339, 743] on span "Submit" at bounding box center [1330, 744] width 45 height 14
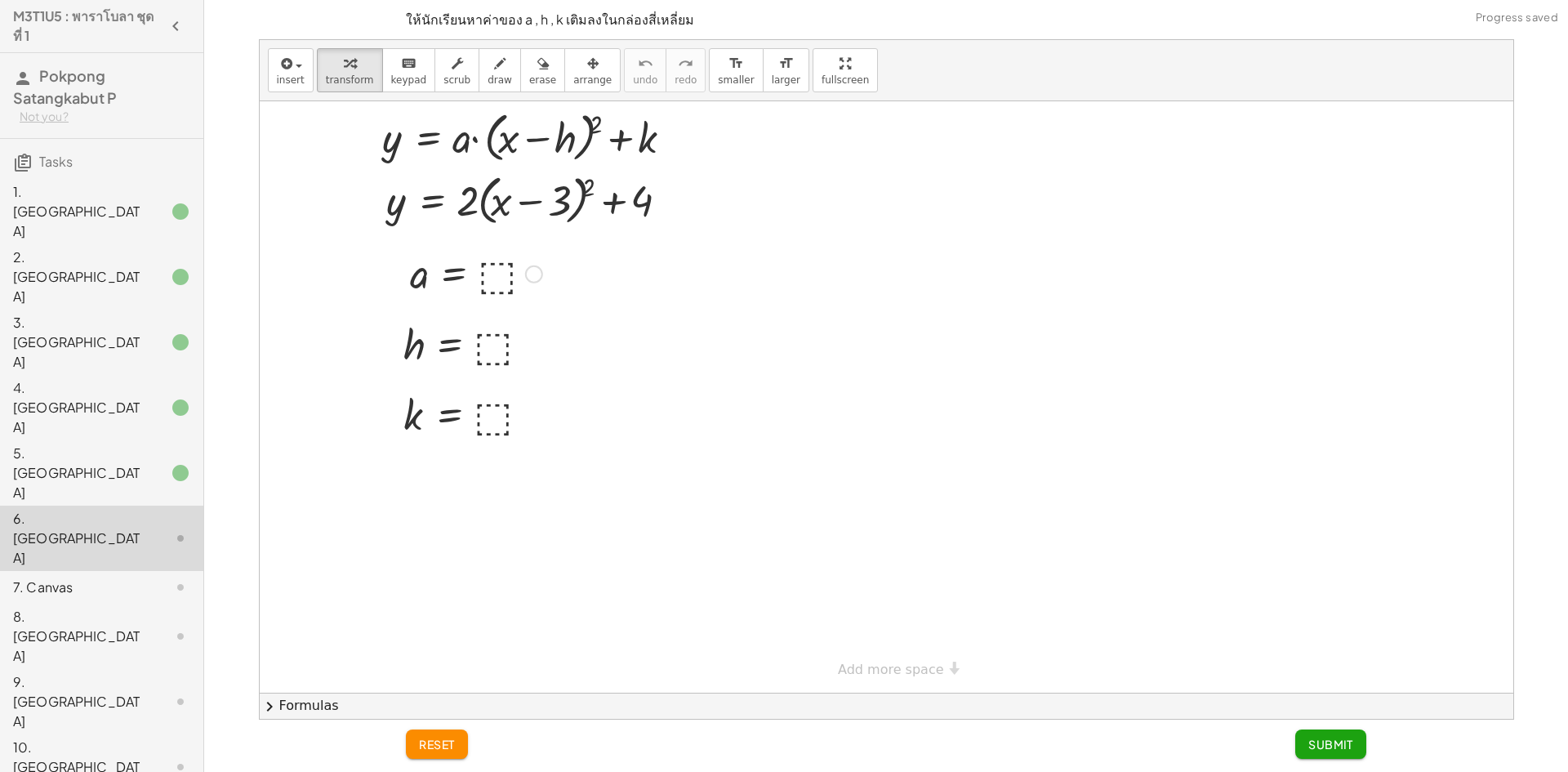
click at [488, 267] on div at bounding box center [475, 272] width 149 height 54
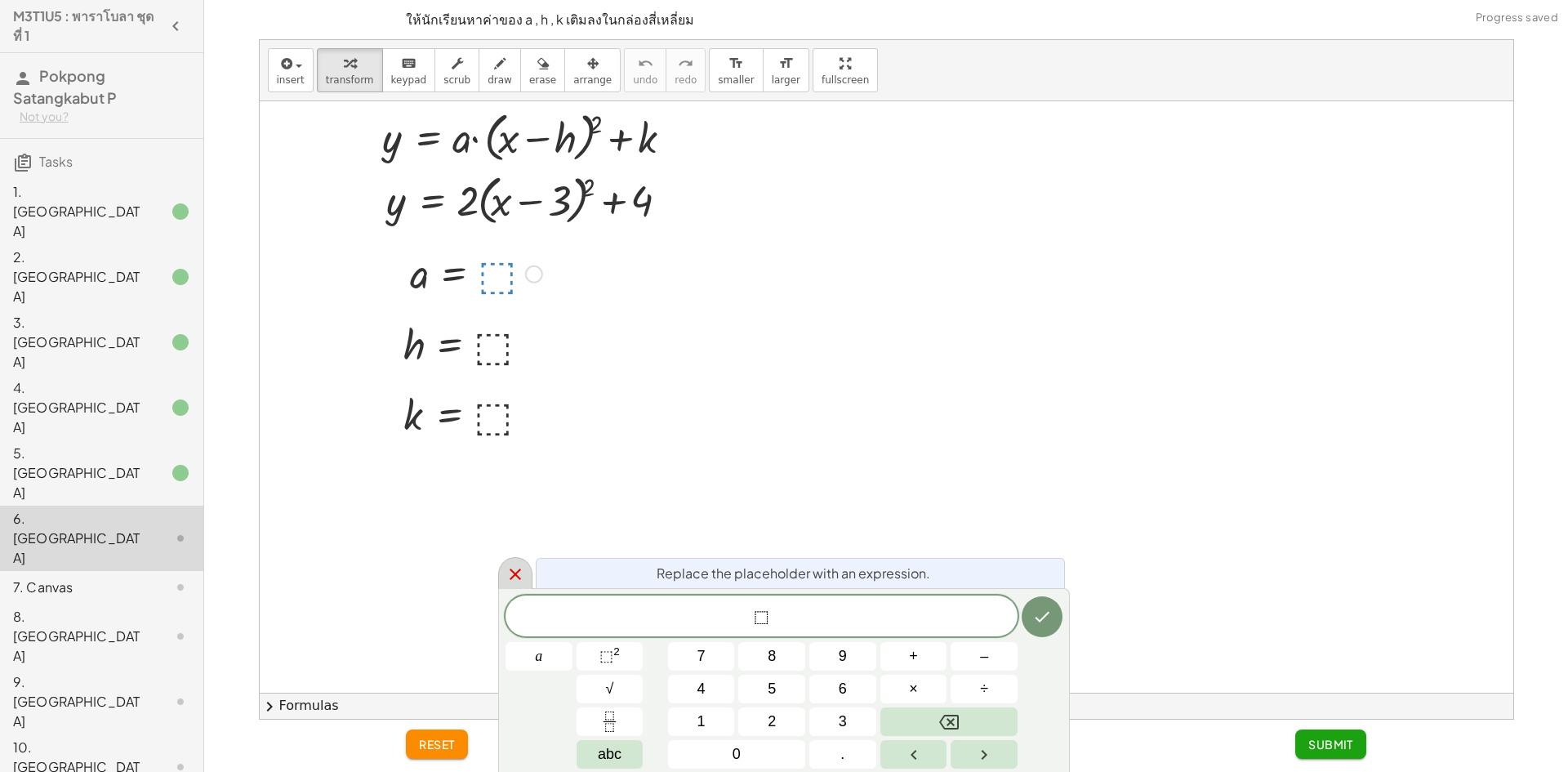
click at [516, 583] on icon at bounding box center [515, 574] width 19 height 19
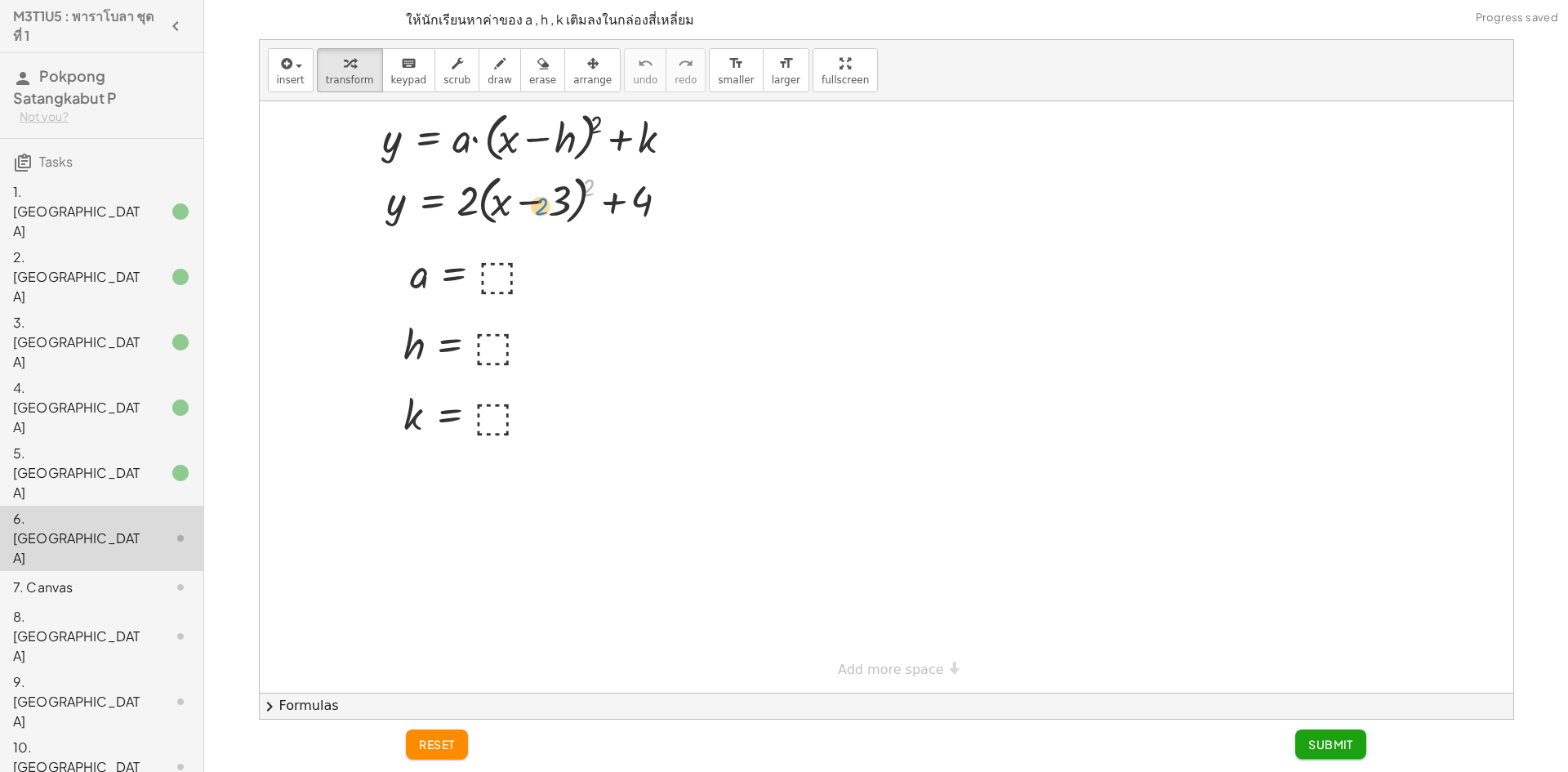
drag, startPoint x: 589, startPoint y: 183, endPoint x: 541, endPoint y: 201, distance: 51.3
click at [541, 201] on div at bounding box center [534, 199] width 311 height 62
drag, startPoint x: 519, startPoint y: 208, endPoint x: 555, endPoint y: 198, distance: 37.4
click at [0, 0] on div at bounding box center [0, 0] width 0 height 0
drag, startPoint x: 583, startPoint y: 185, endPoint x: 539, endPoint y: 198, distance: 45.9
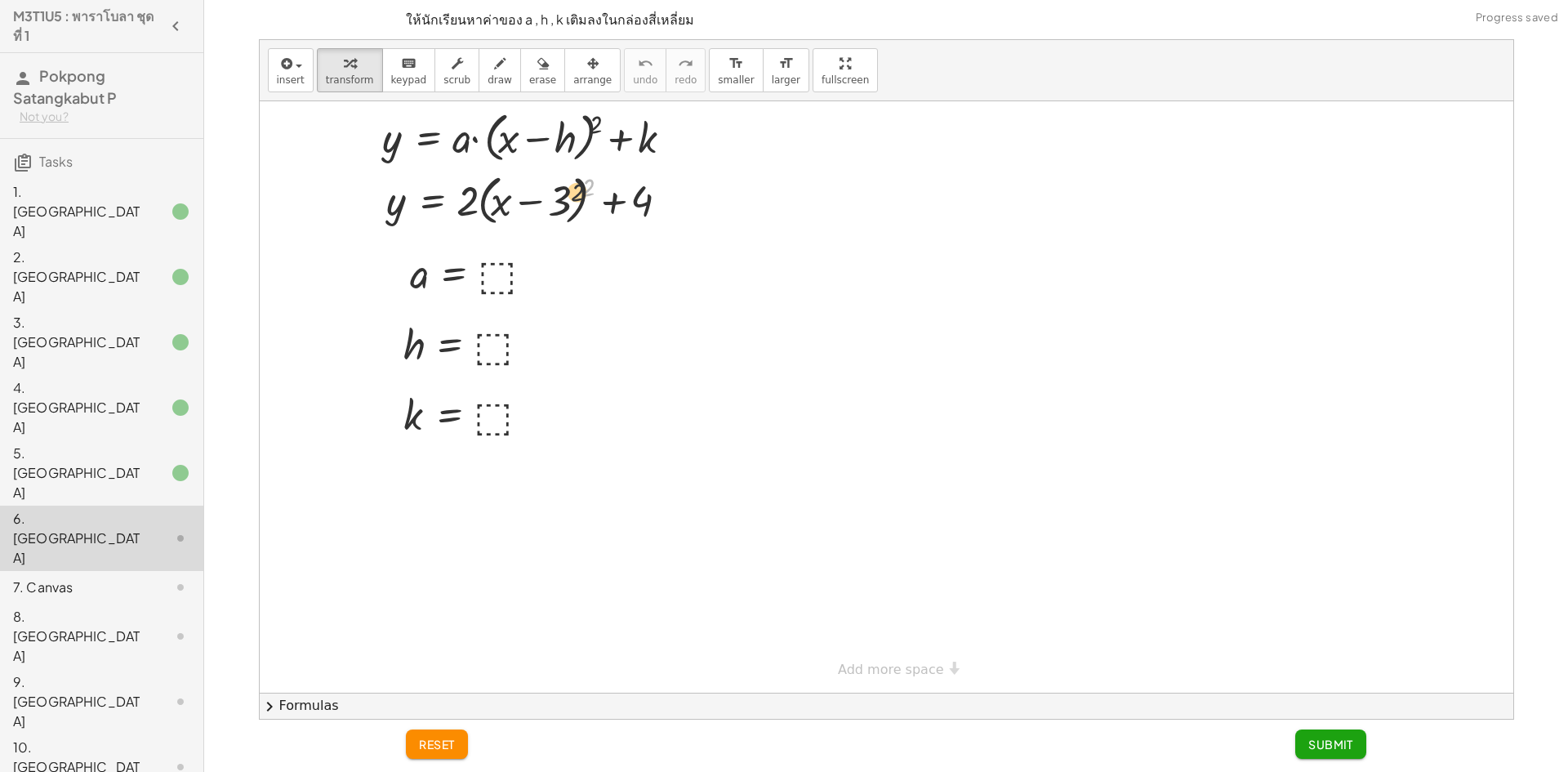
click at [539, 198] on div at bounding box center [534, 199] width 311 height 62
drag, startPoint x: 459, startPoint y: 201, endPoint x: 527, endPoint y: 203, distance: 68.0
click at [527, 203] on div at bounding box center [534, 199] width 311 height 62
click at [0, 0] on div at bounding box center [0, 0] width 0 height 0
drag, startPoint x: 588, startPoint y: 185, endPoint x: 557, endPoint y: 201, distance: 34.9
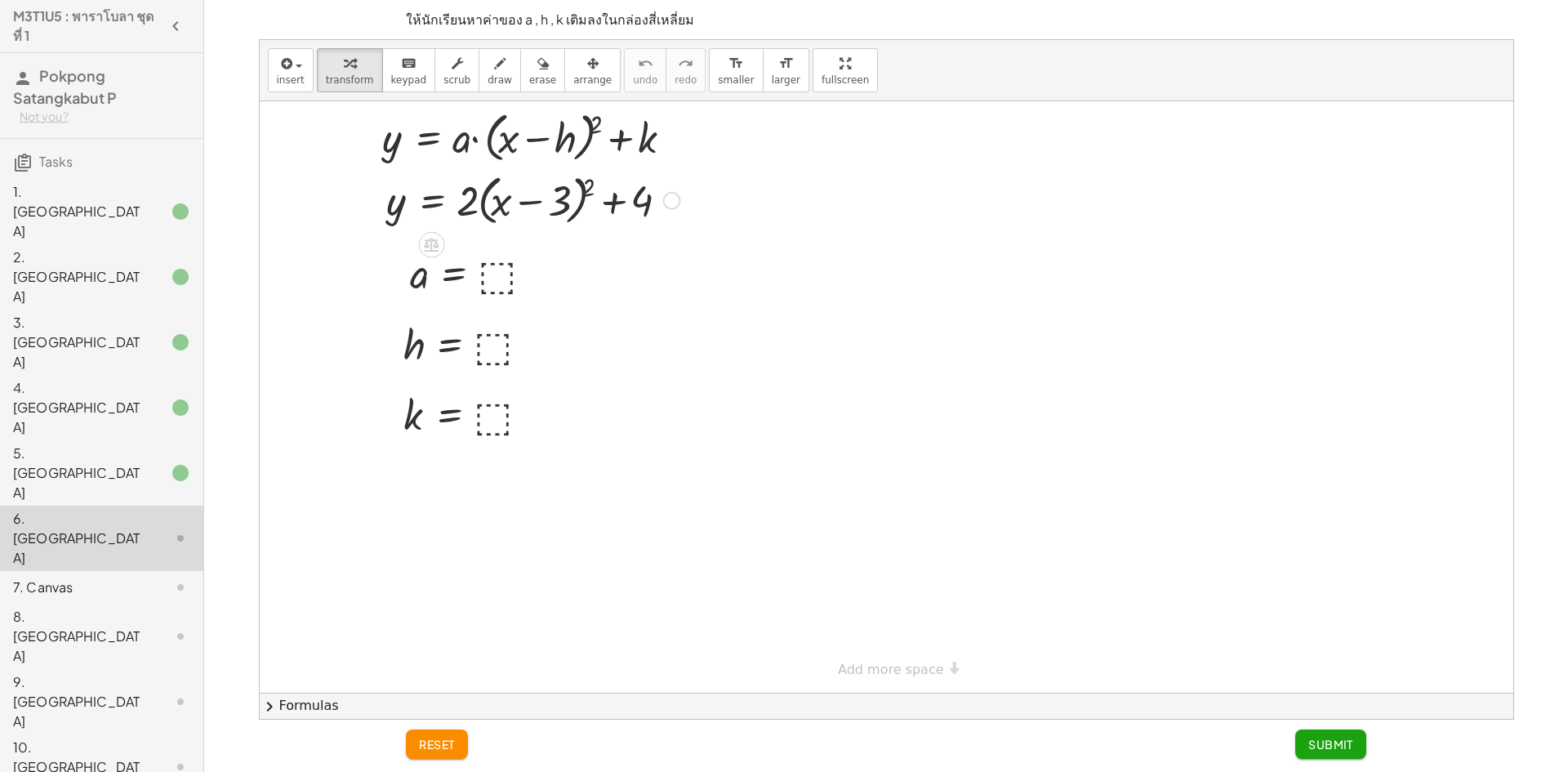
click at [0, 0] on div at bounding box center [0, 0] width 0 height 0
click at [504, 279] on div at bounding box center [475, 272] width 149 height 54
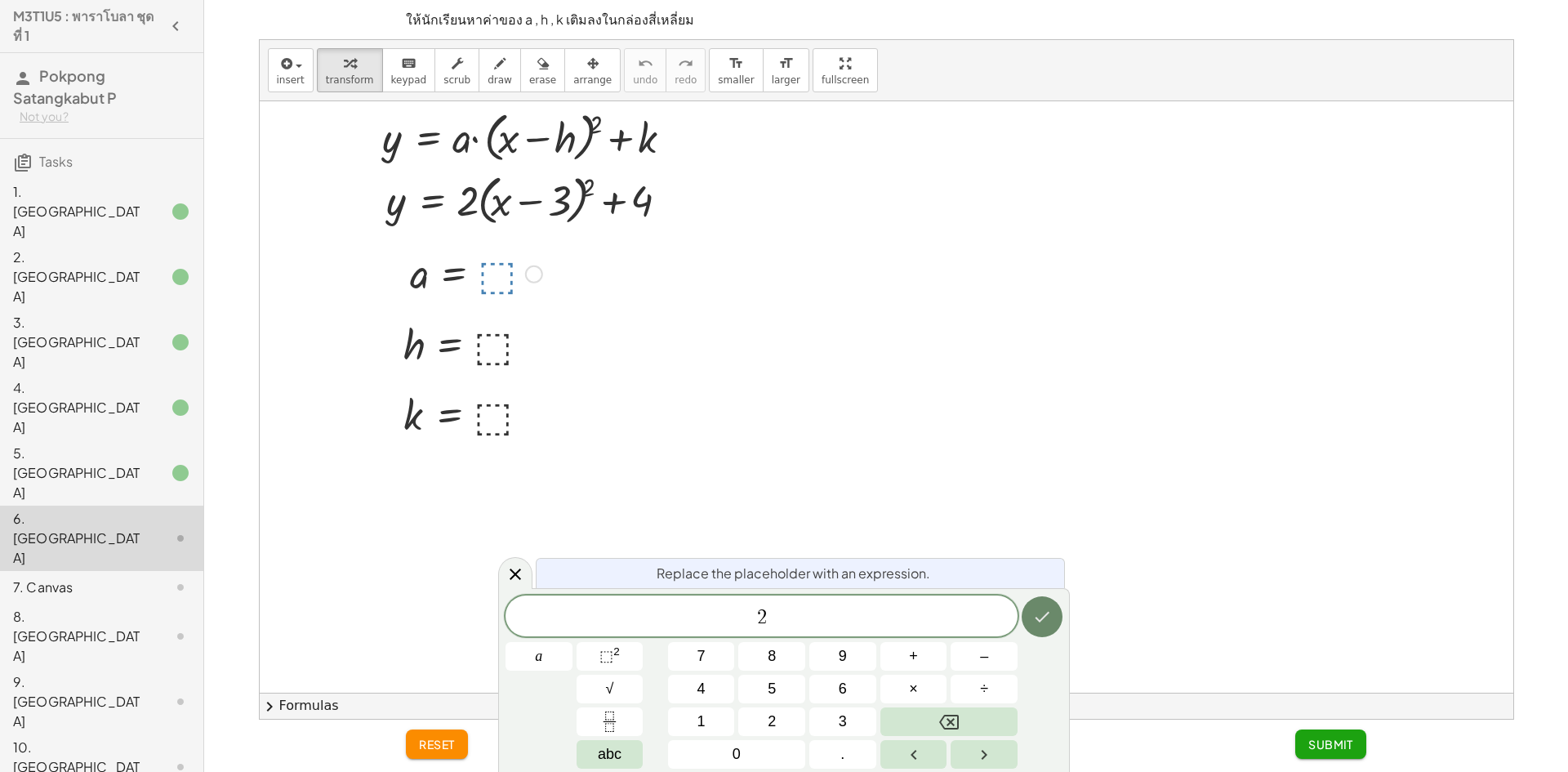
click at [1040, 616] on icon "Done" at bounding box center [1042, 617] width 19 height 19
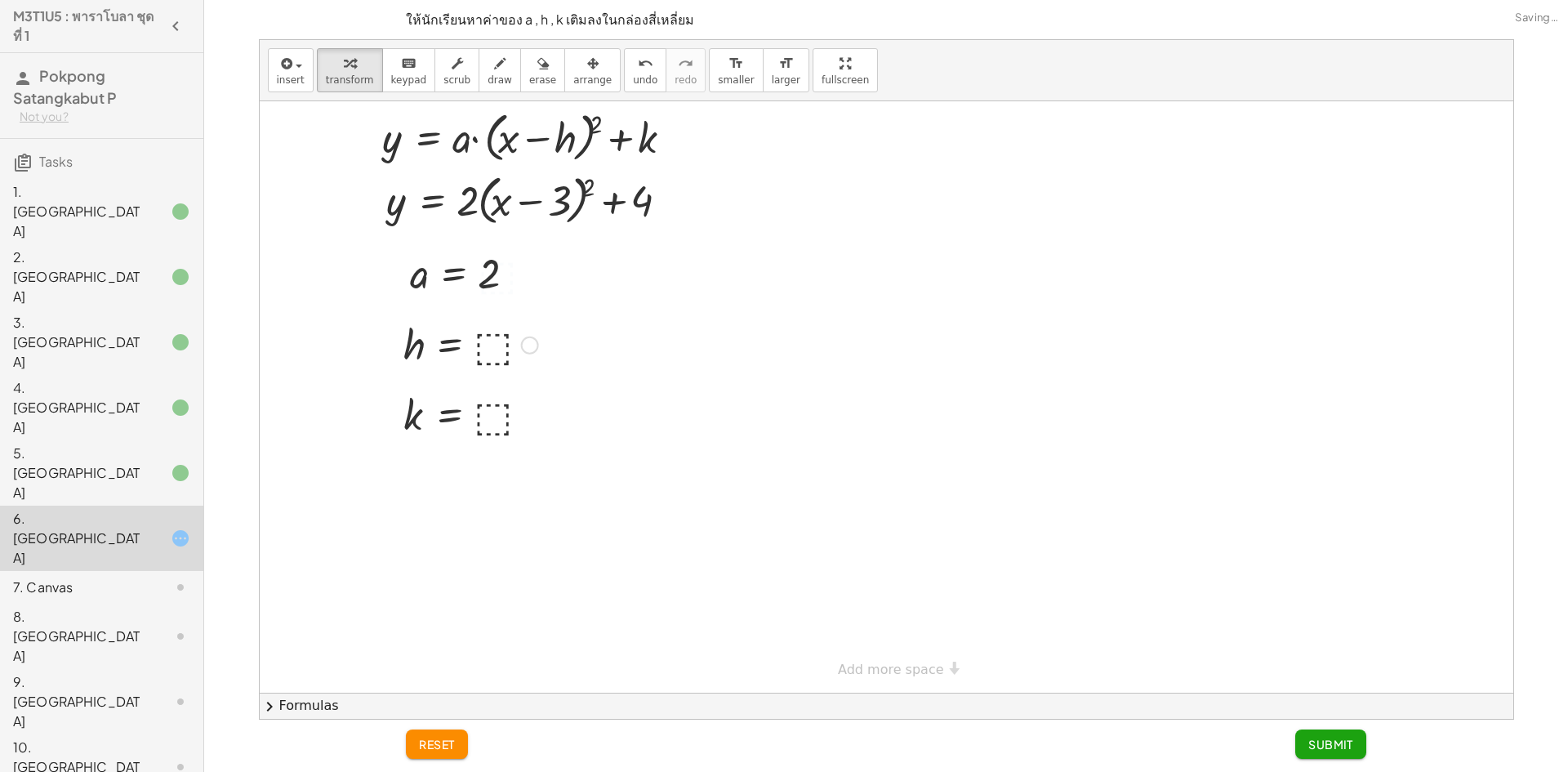
click at [492, 341] on div at bounding box center [471, 344] width 151 height 54
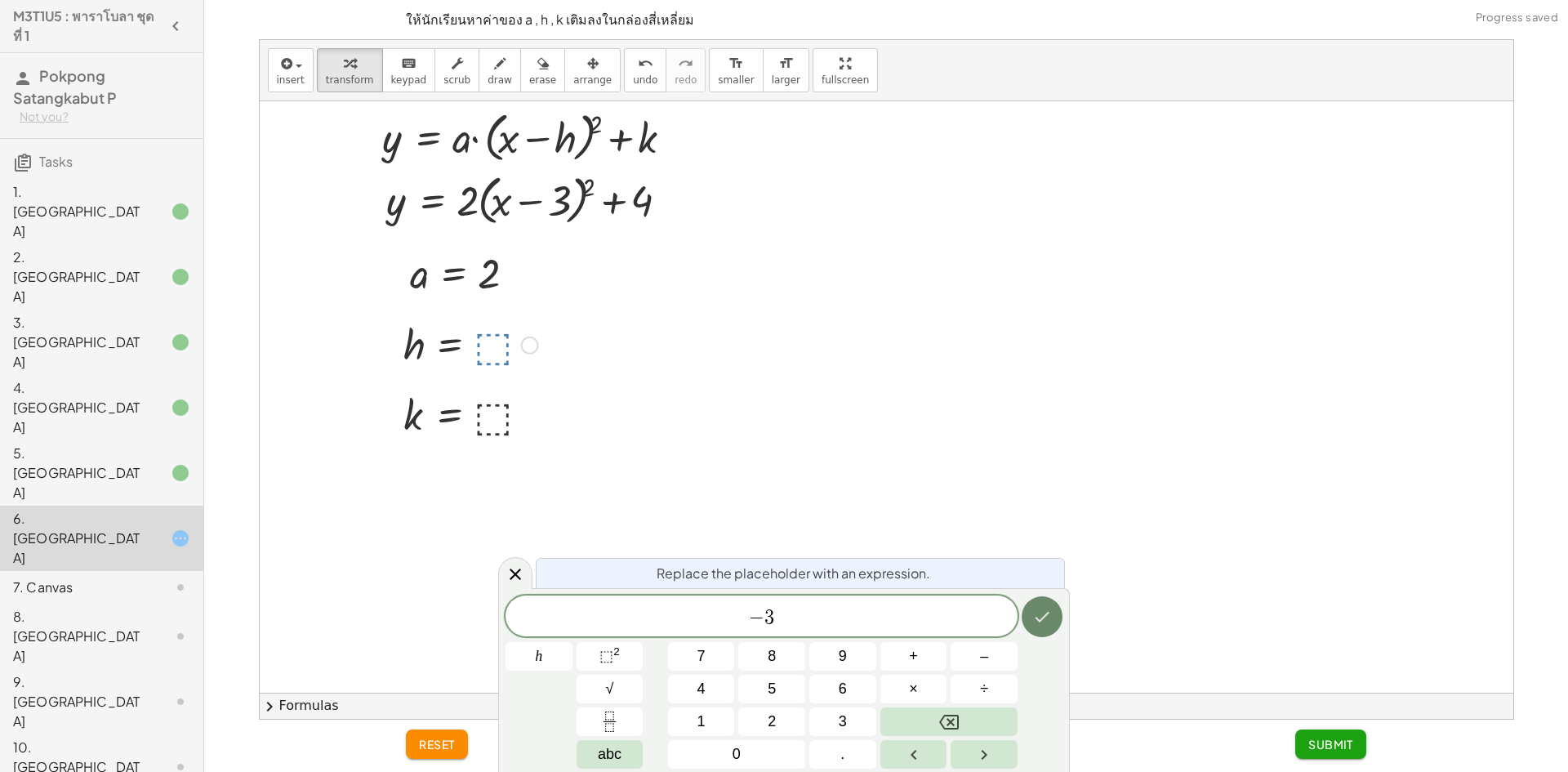
click at [1033, 632] on button "Done" at bounding box center [1042, 617] width 41 height 41
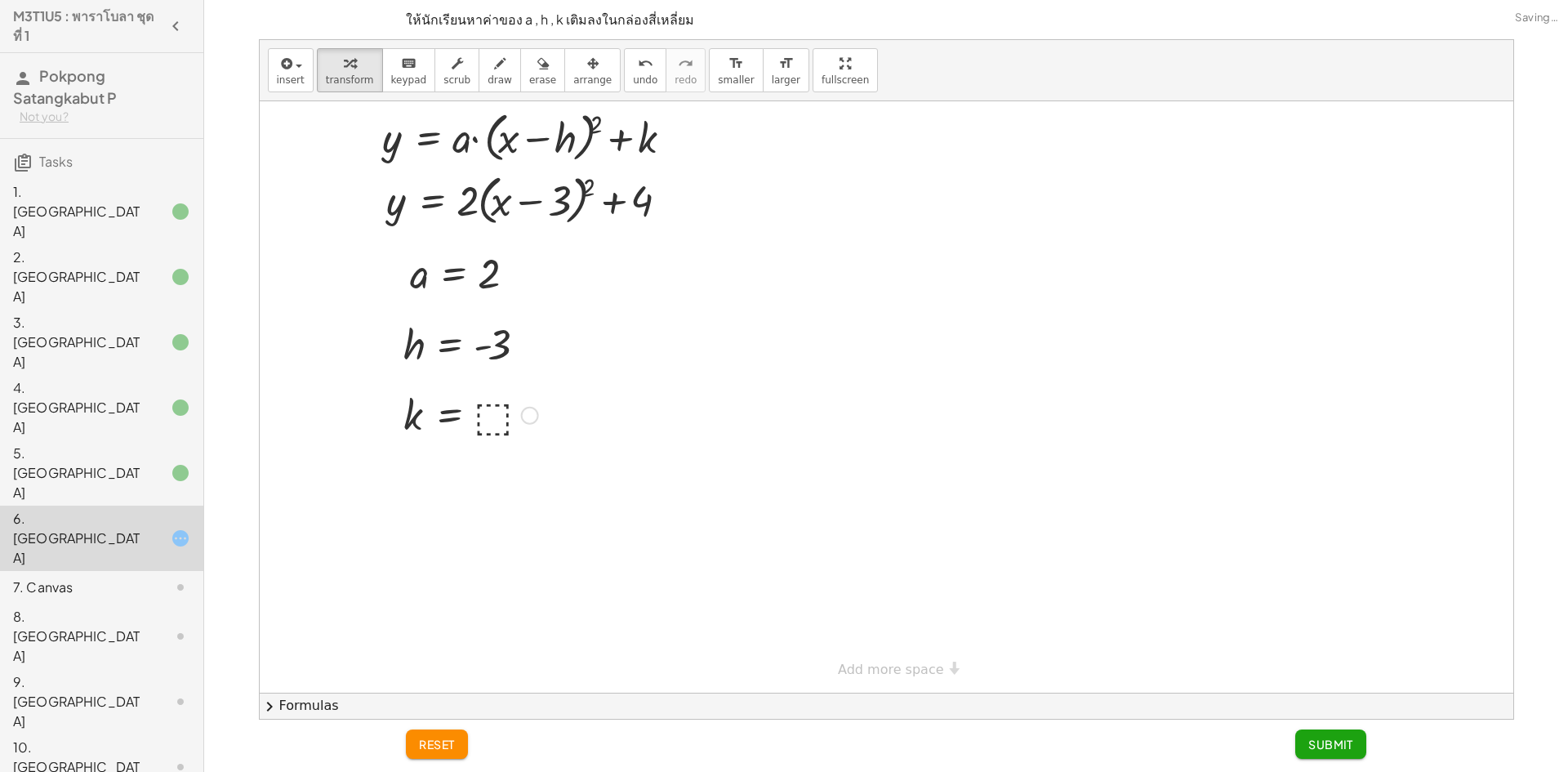
click at [499, 415] on div at bounding box center [471, 414] width 151 height 54
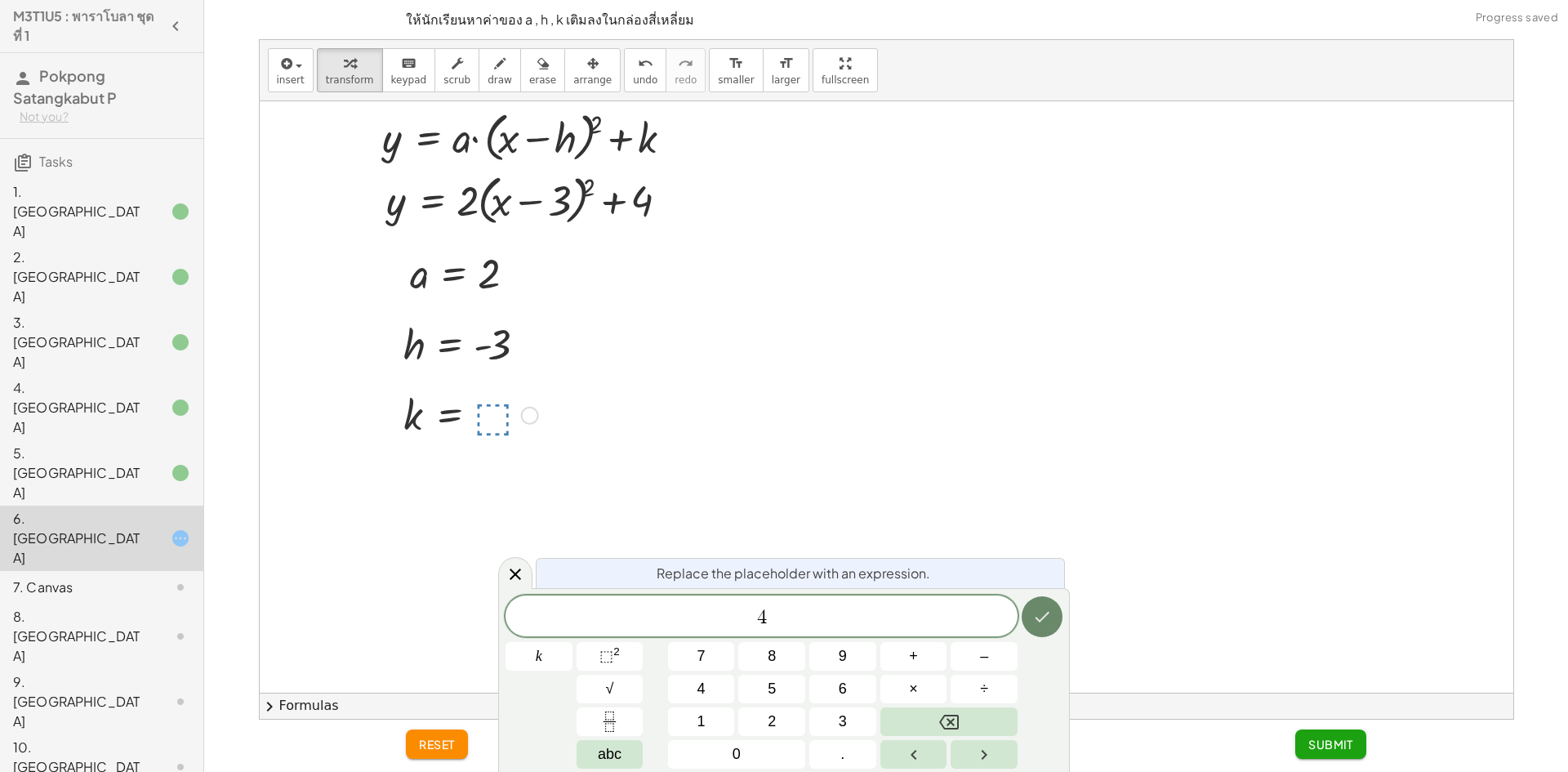
click at [1051, 634] on button "Done" at bounding box center [1042, 617] width 41 height 41
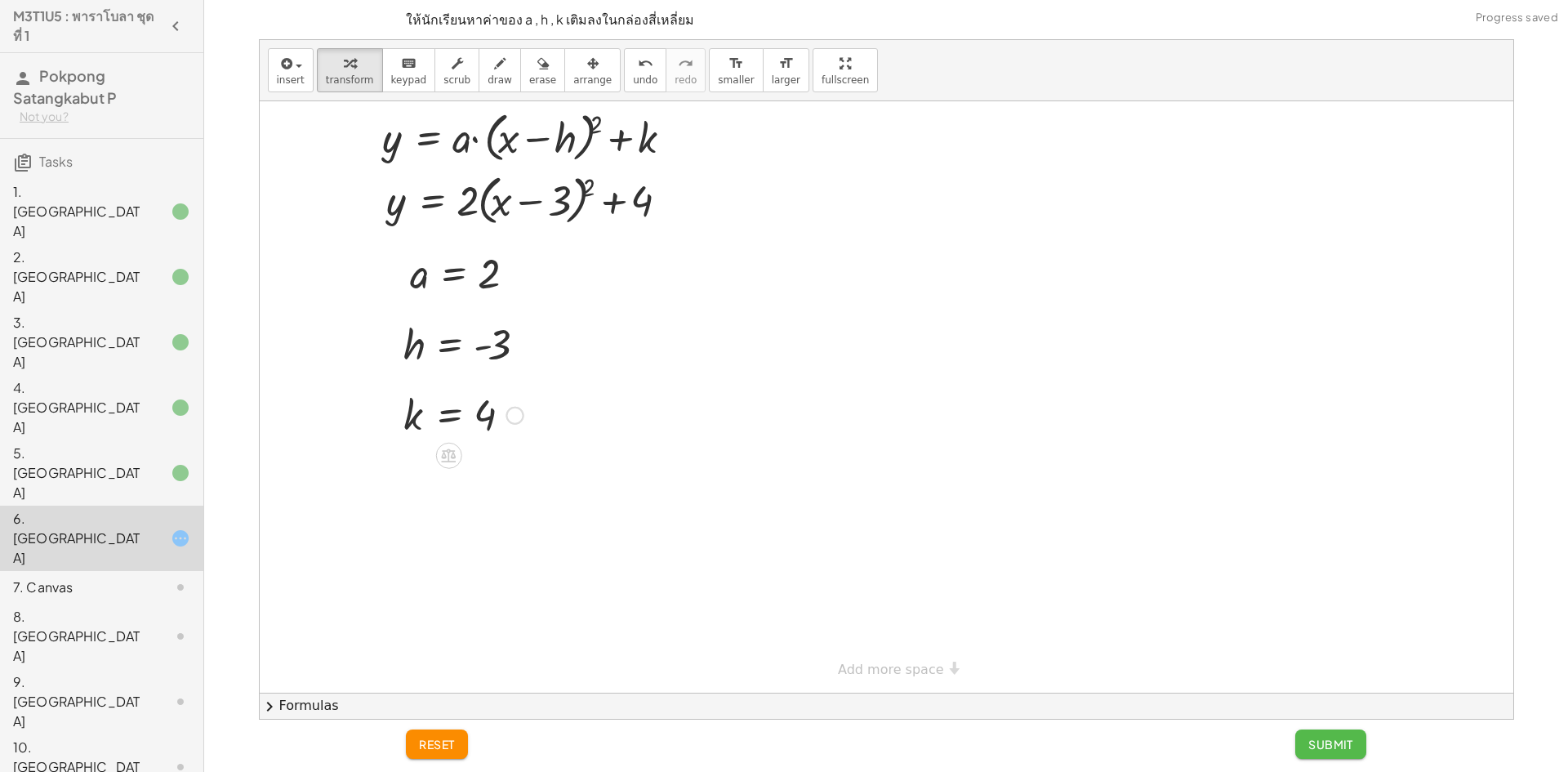
click at [1337, 759] on button "Submit" at bounding box center [1330, 744] width 71 height 30
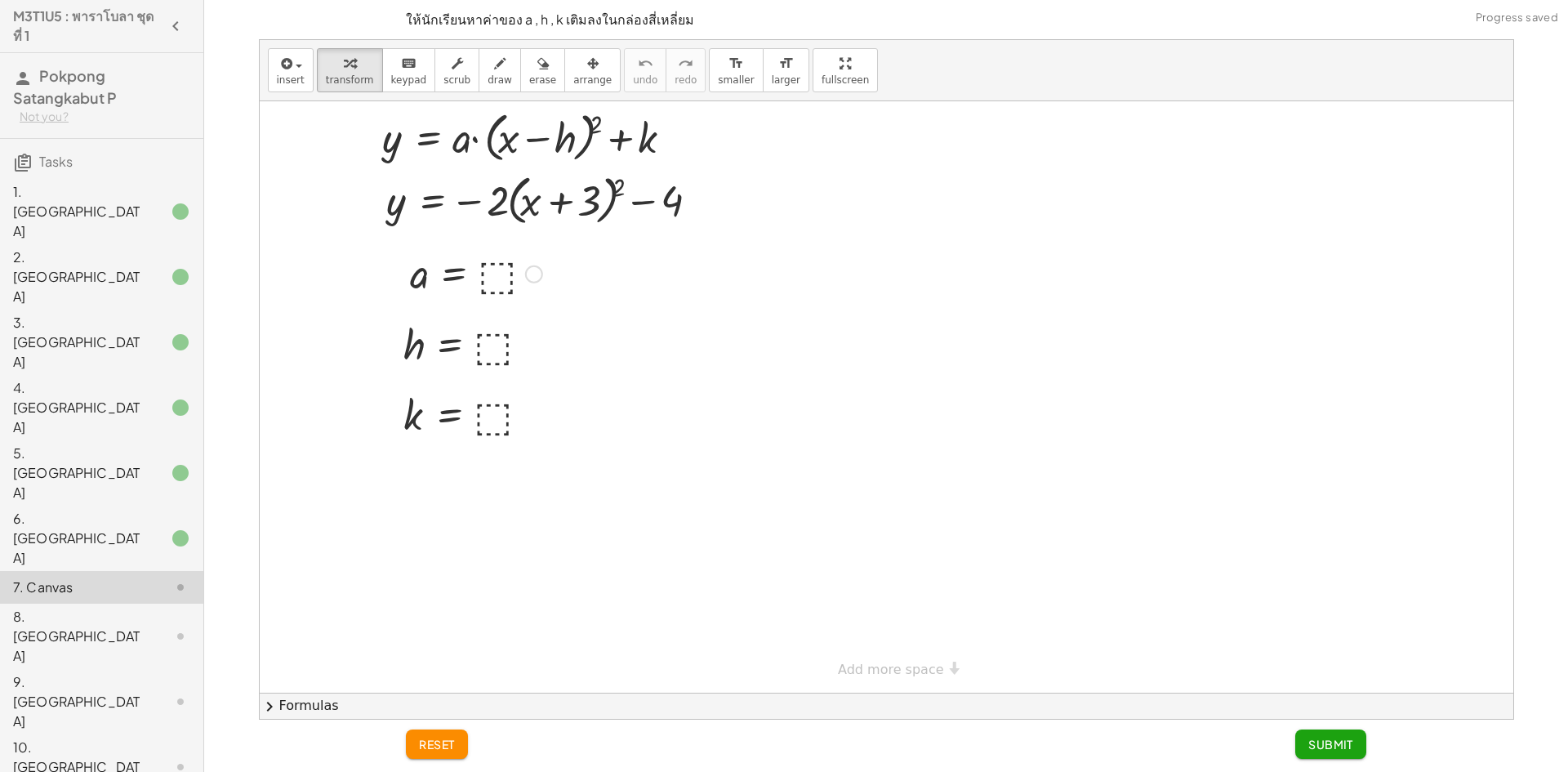
click at [500, 285] on div at bounding box center [475, 272] width 149 height 54
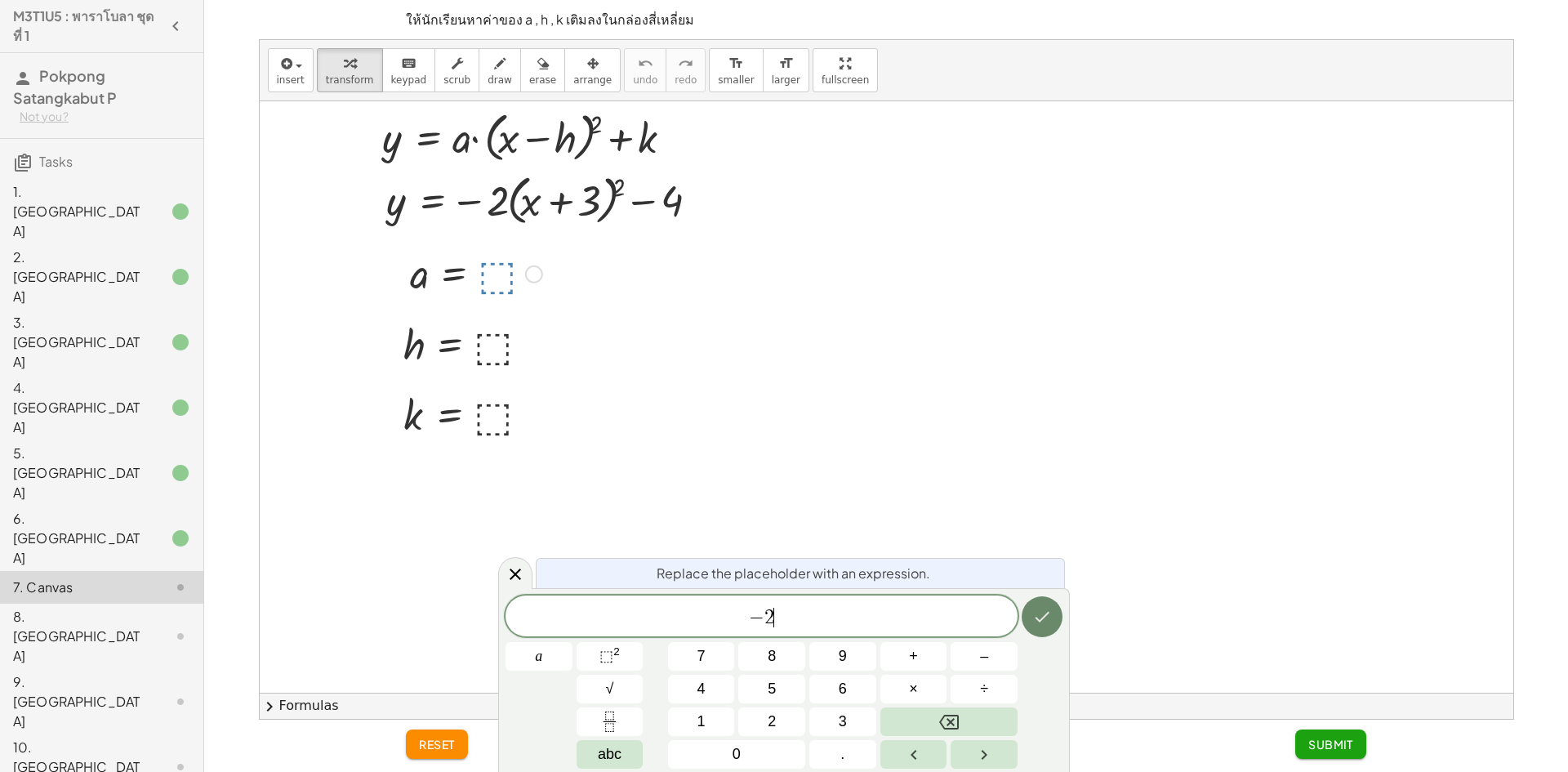
click at [1054, 627] on button "Done" at bounding box center [1042, 617] width 41 height 41
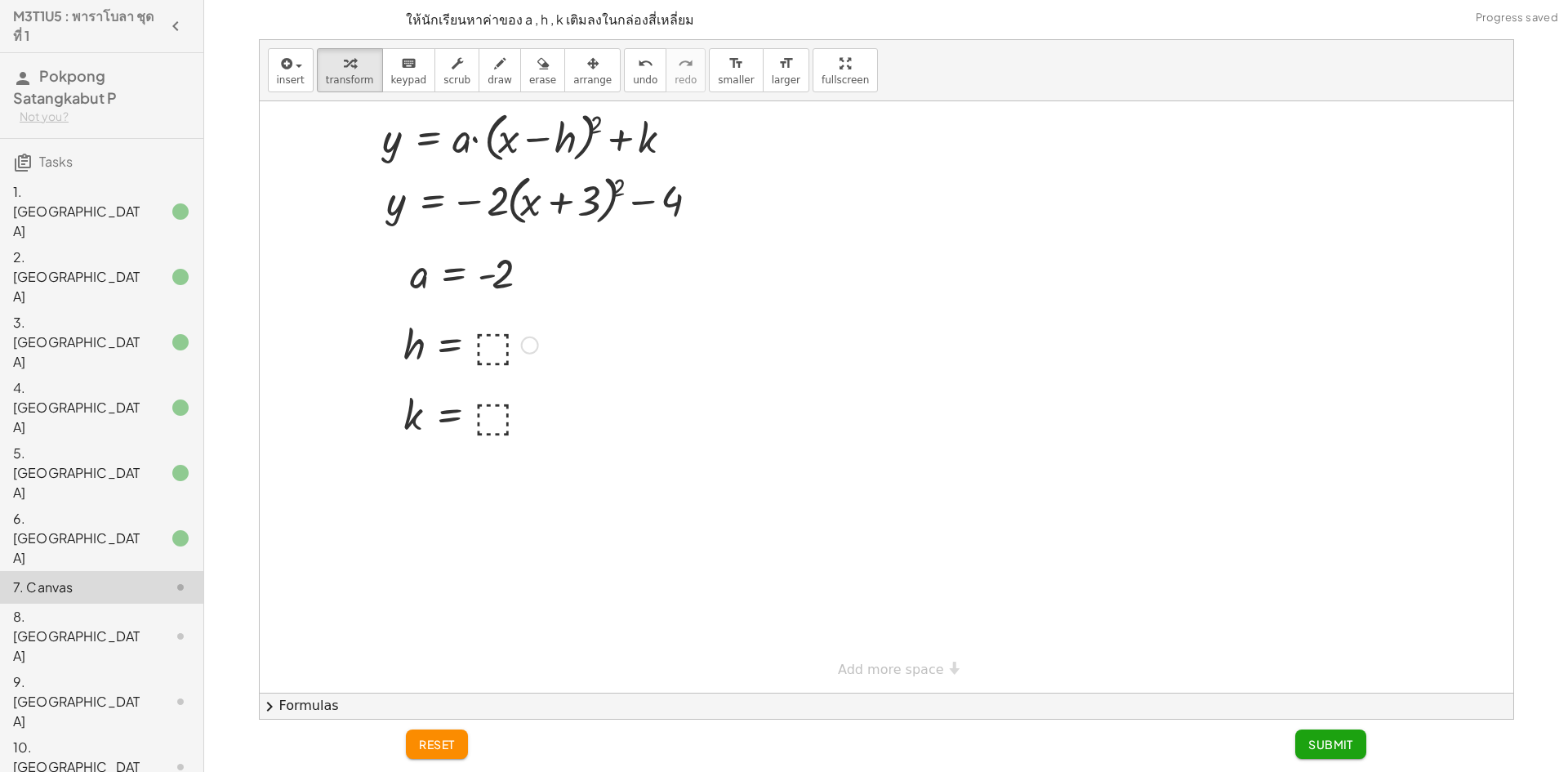
click at [495, 343] on div at bounding box center [471, 344] width 151 height 54
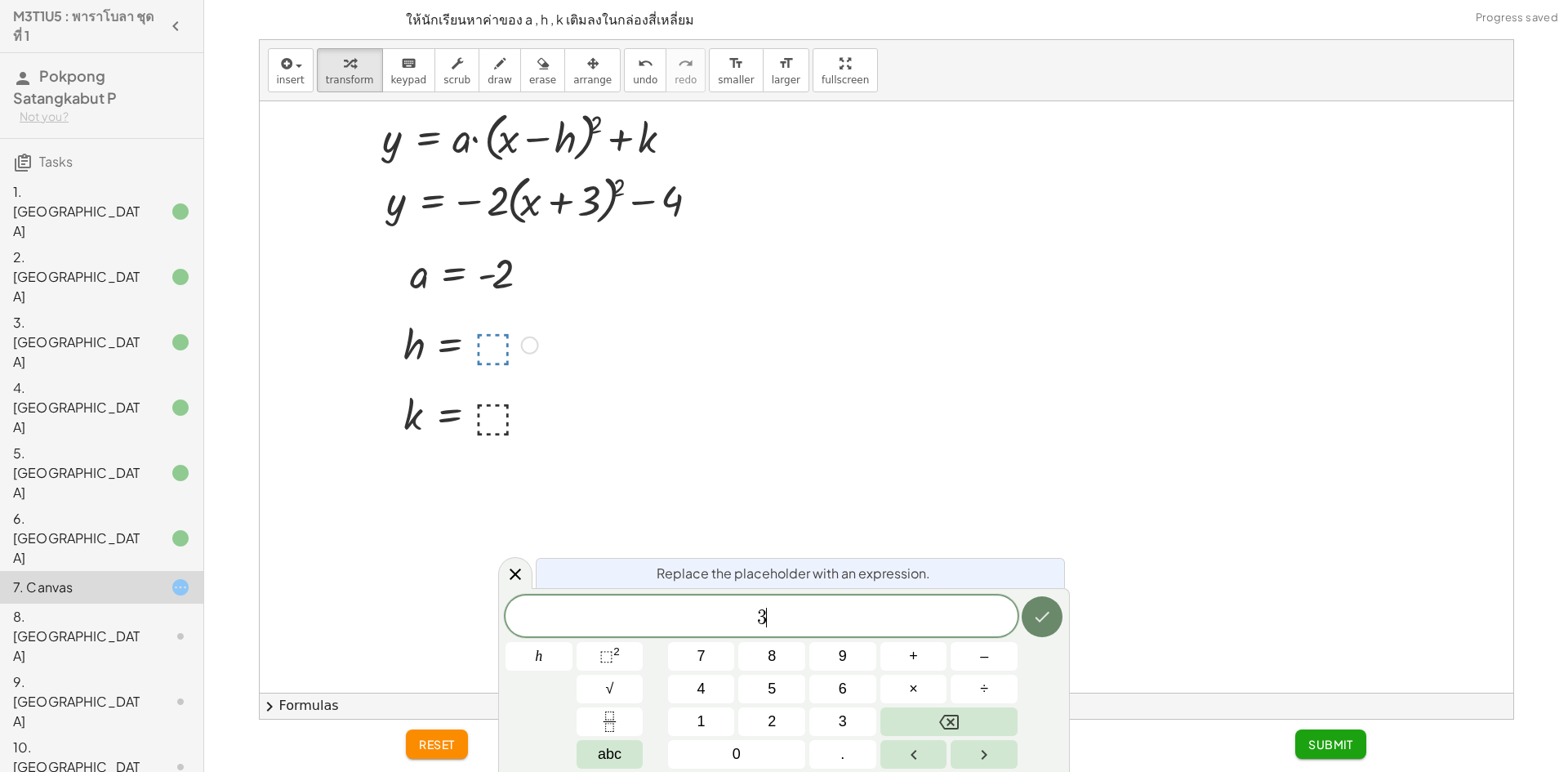
click at [1047, 617] on icon "Done" at bounding box center [1042, 617] width 19 height 19
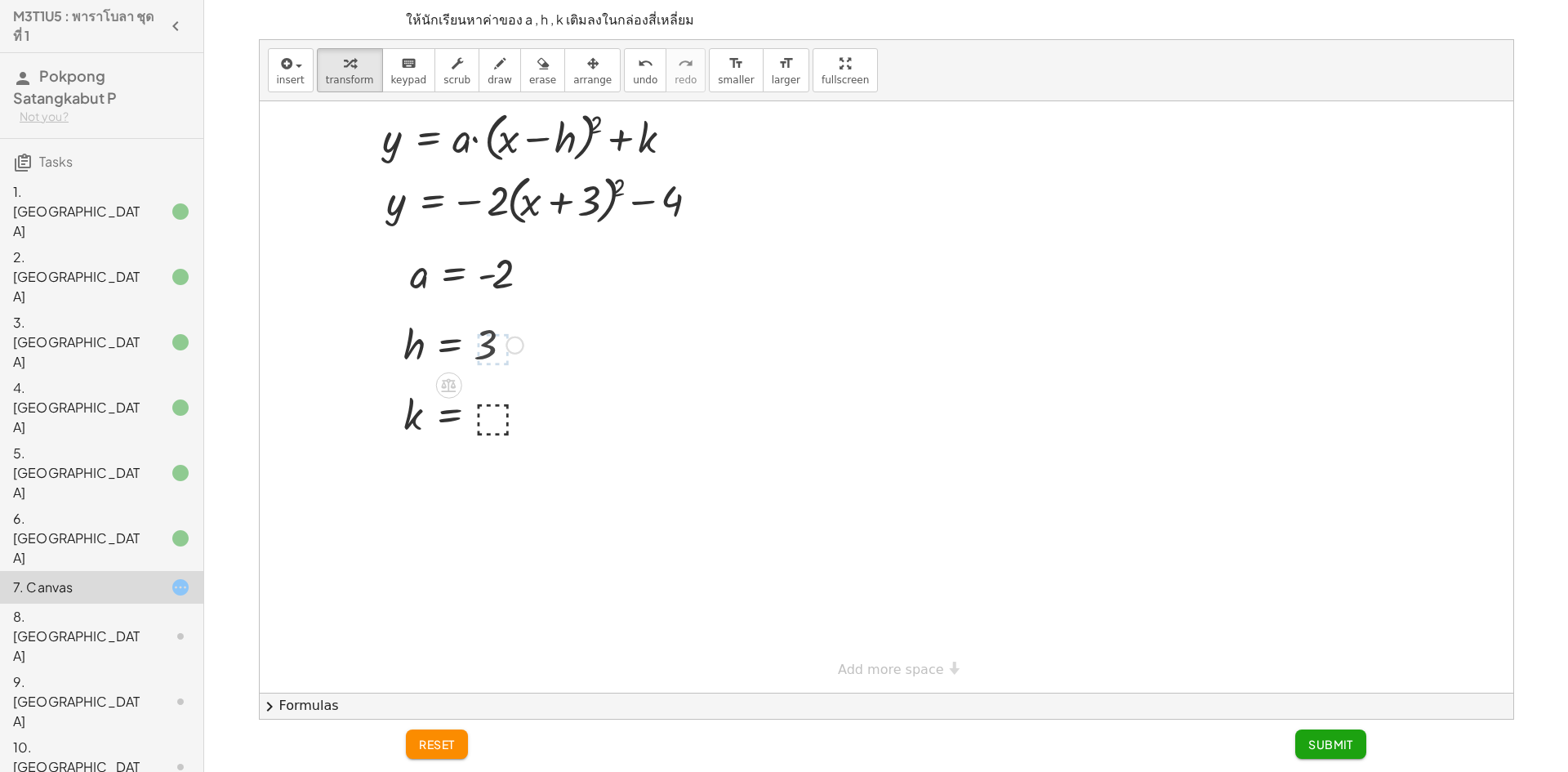
click at [124, 509] on div "6. [GEOGRAPHIC_DATA]" at bounding box center [79, 538] width 131 height 58
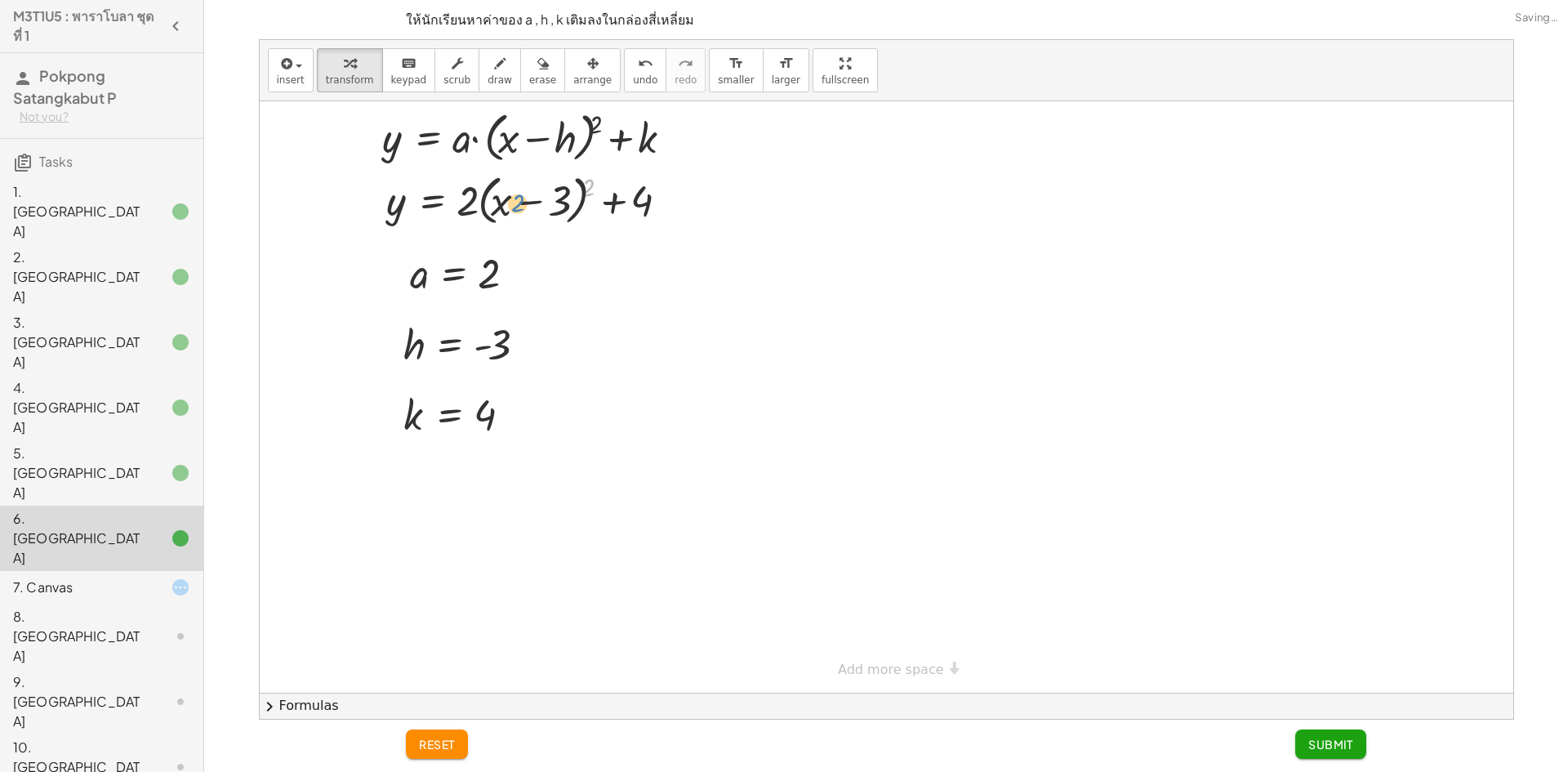
drag, startPoint x: 591, startPoint y: 198, endPoint x: 520, endPoint y: 214, distance: 72.8
click at [520, 214] on div at bounding box center [534, 199] width 311 height 62
drag, startPoint x: 457, startPoint y: 209, endPoint x: 523, endPoint y: 213, distance: 66.1
click at [523, 213] on div at bounding box center [534, 199] width 311 height 62
click at [86, 577] on div "7. Canvas" at bounding box center [79, 587] width 131 height 19
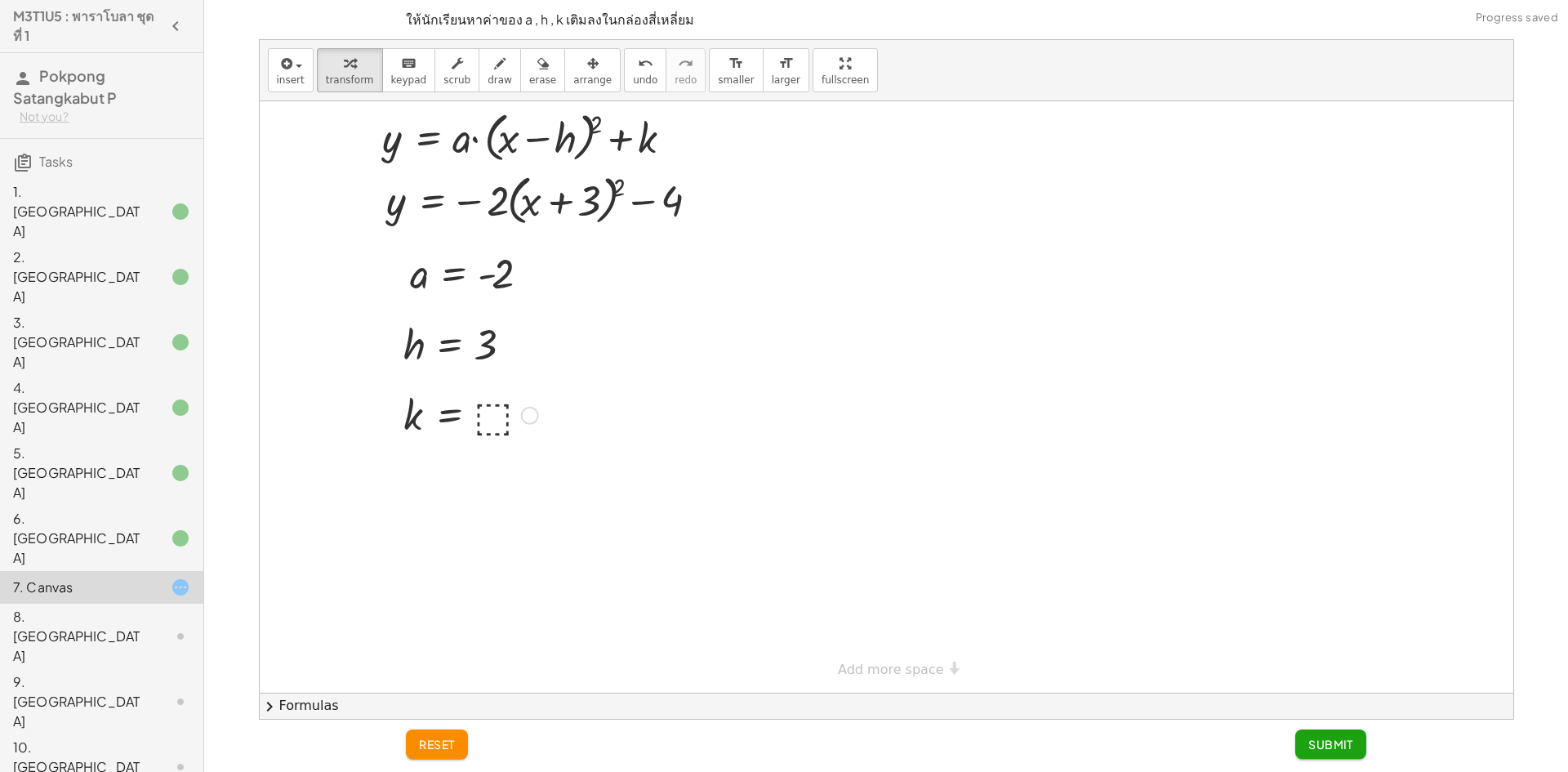
click at [514, 420] on div at bounding box center [471, 414] width 151 height 54
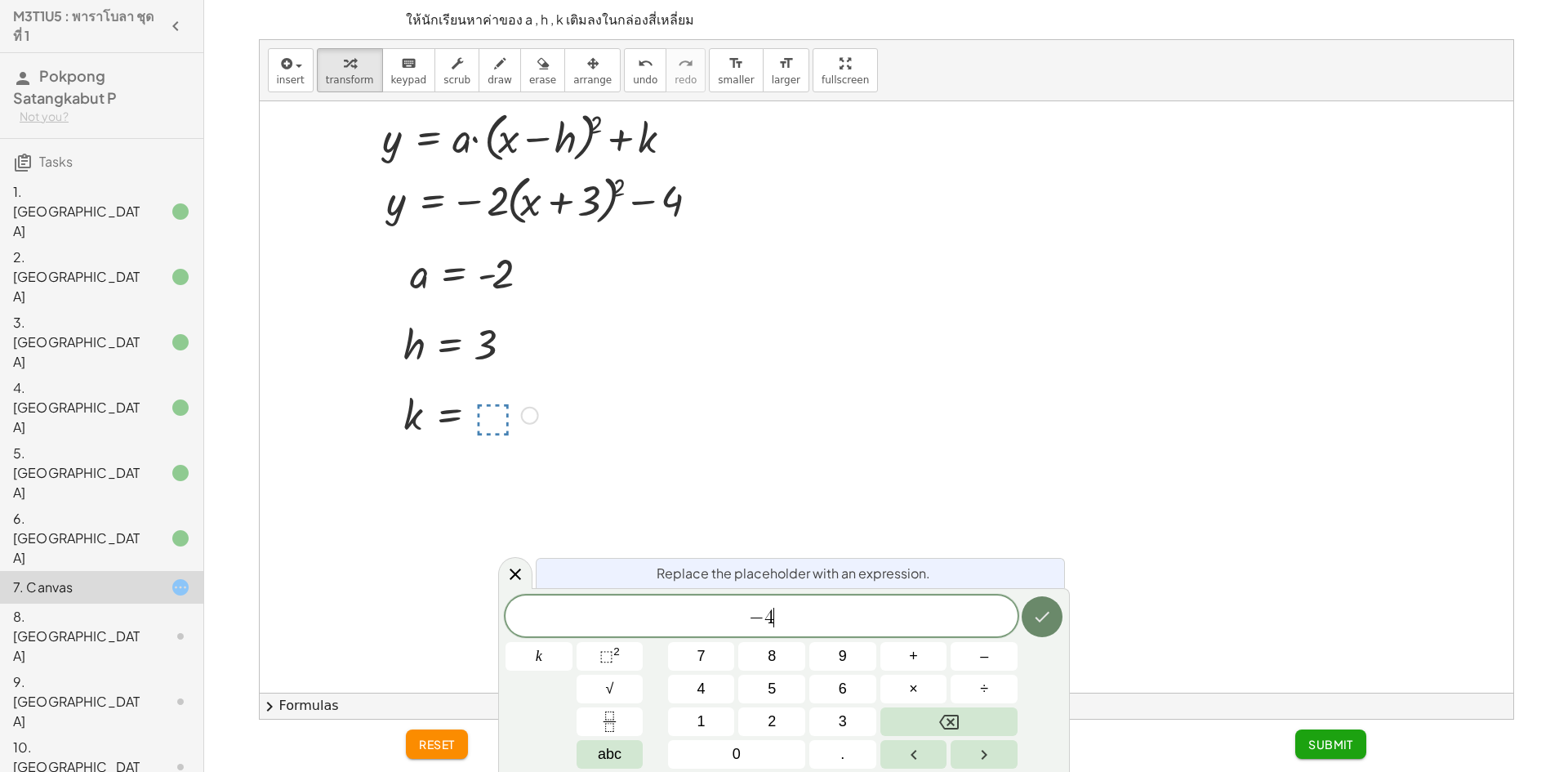
click at [1050, 610] on icon "Done" at bounding box center [1042, 617] width 19 height 19
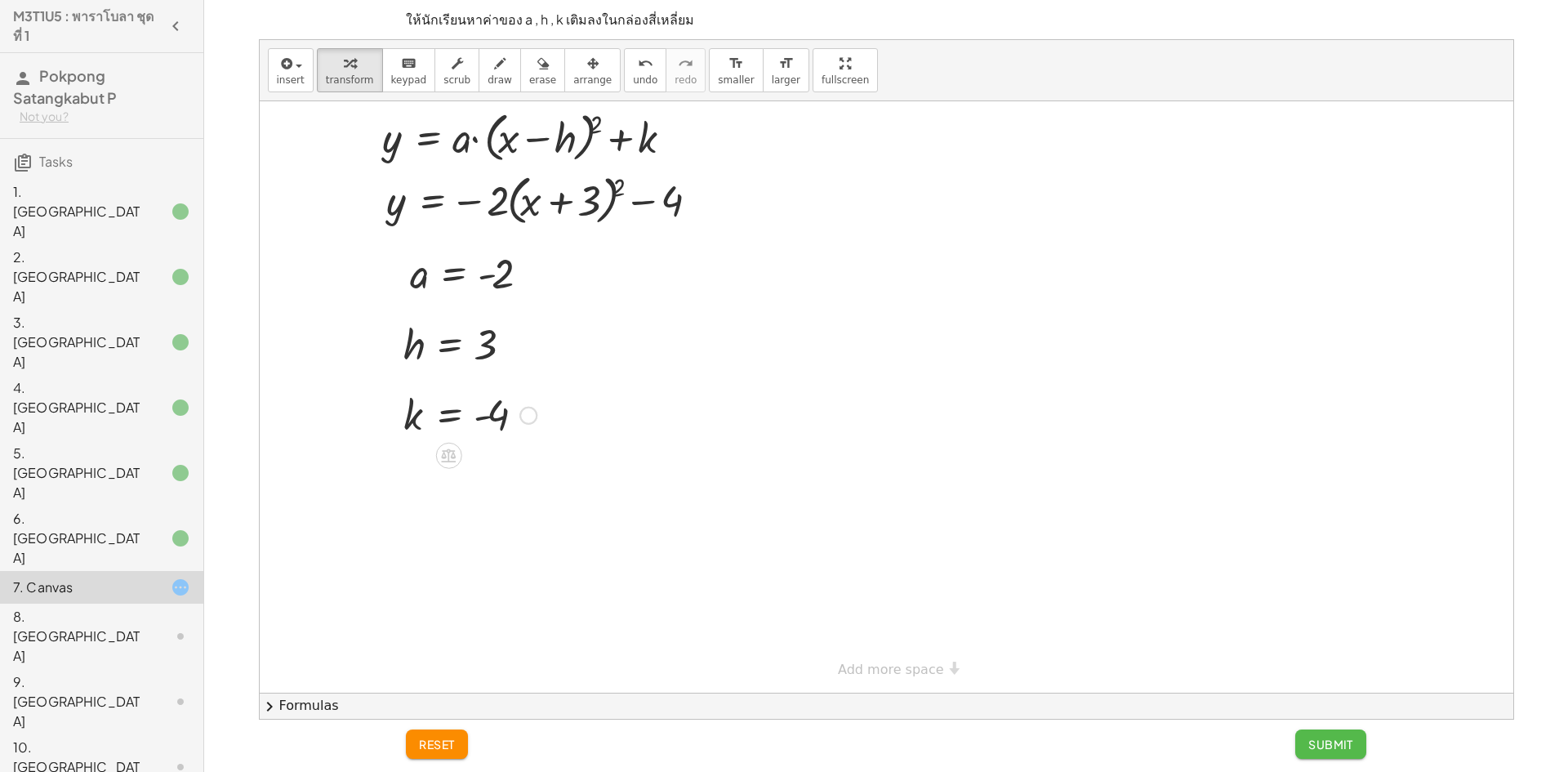
click at [1305, 755] on button "Submit" at bounding box center [1330, 744] width 71 height 30
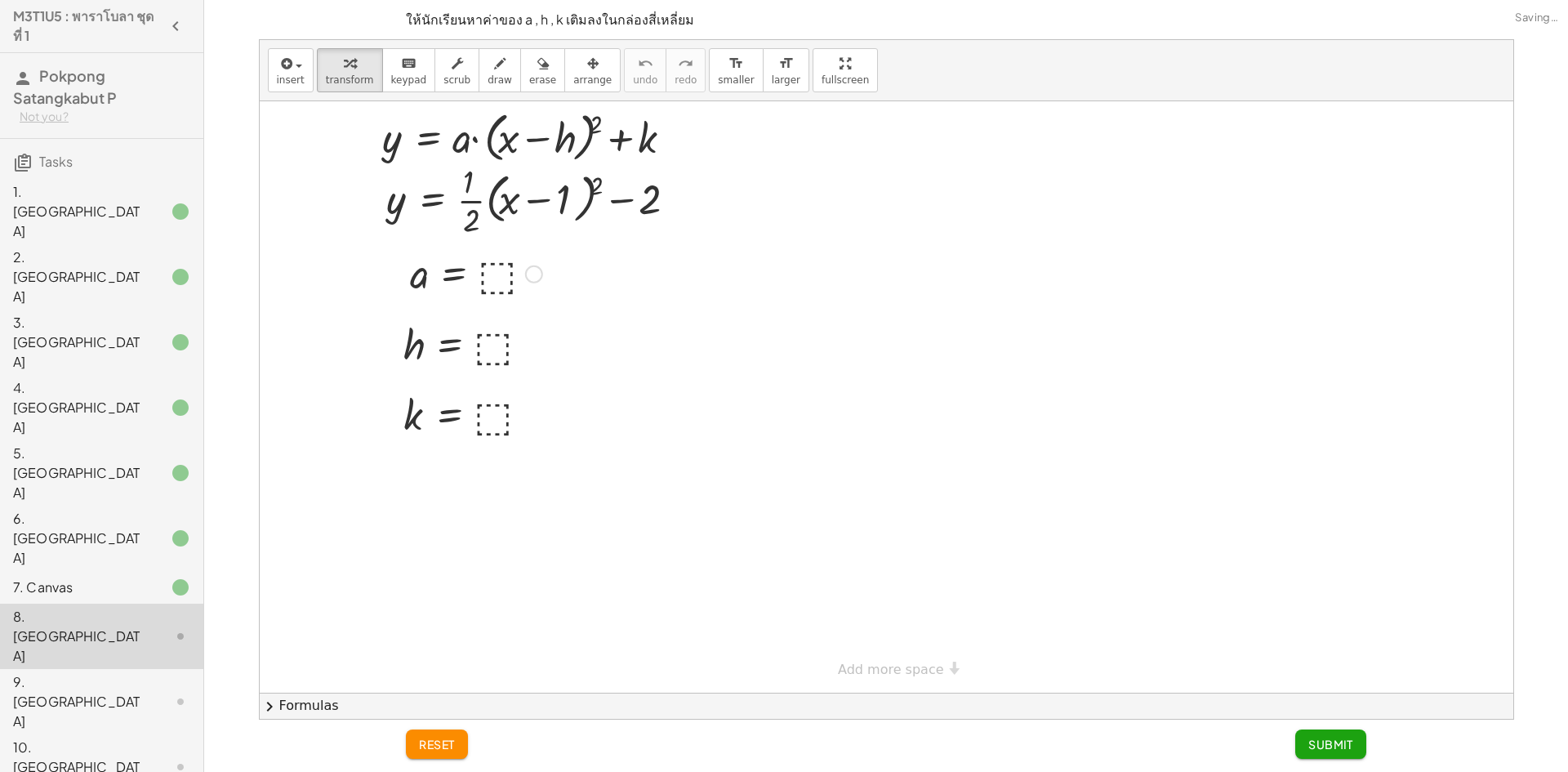
click at [489, 269] on div at bounding box center [475, 272] width 149 height 54
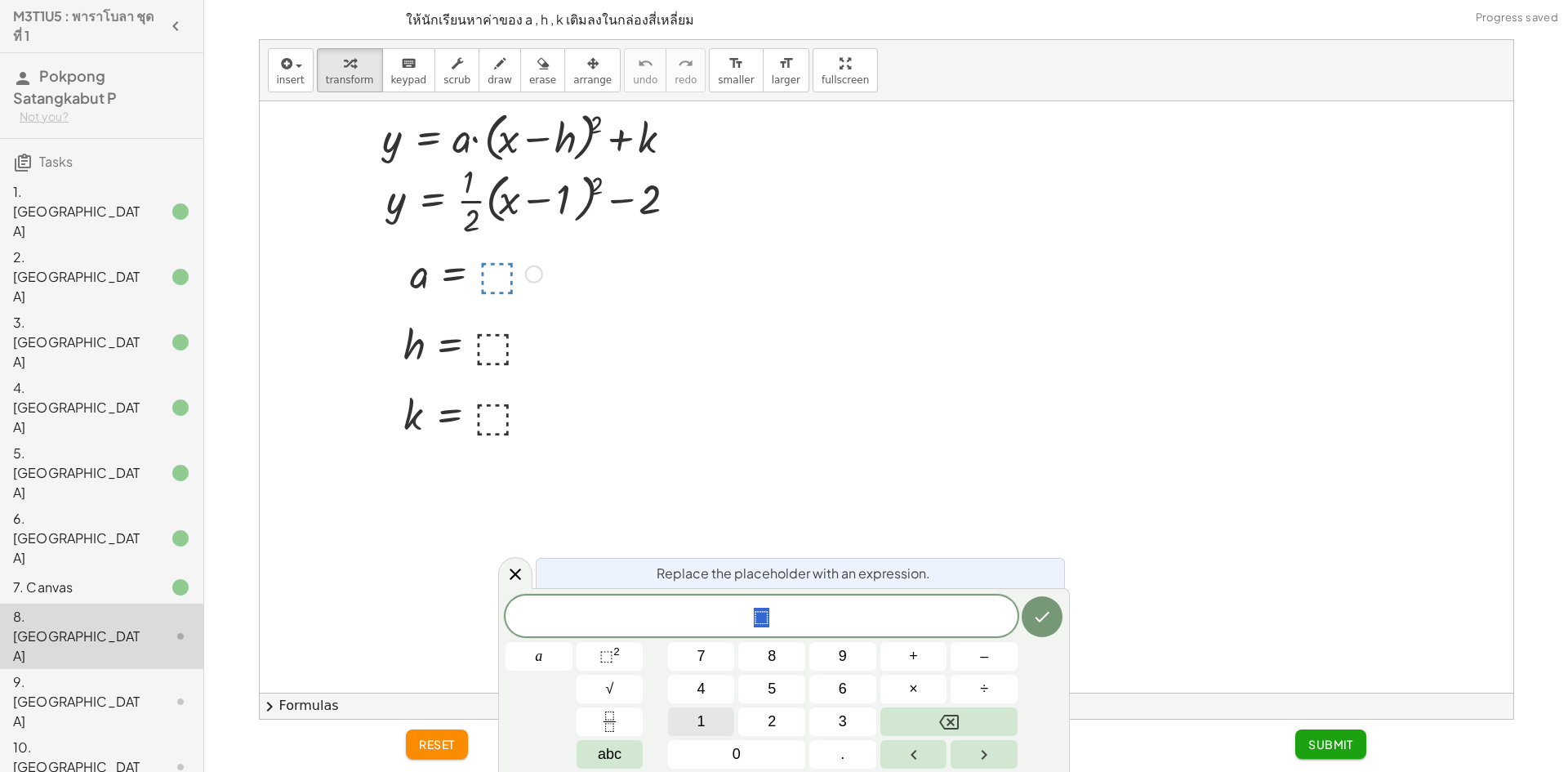
click at [703, 726] on button "1" at bounding box center [702, 722] width 67 height 29
click at [609, 723] on icon "Fraction" at bounding box center [609, 721] width 20 height 20
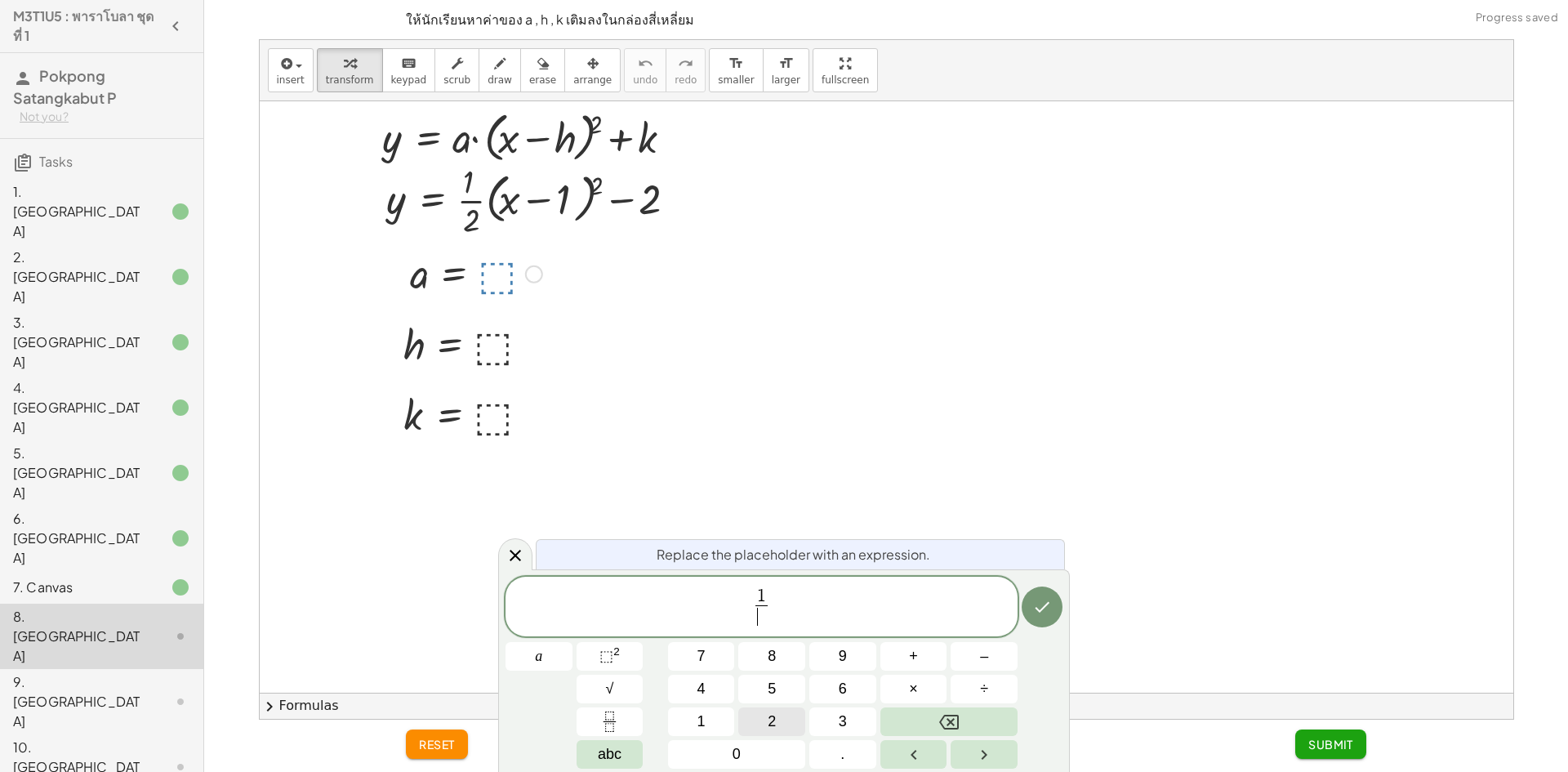
click at [768, 718] on span "2" at bounding box center [772, 721] width 9 height 22
click at [1049, 599] on icon "Done" at bounding box center [1042, 607] width 19 height 19
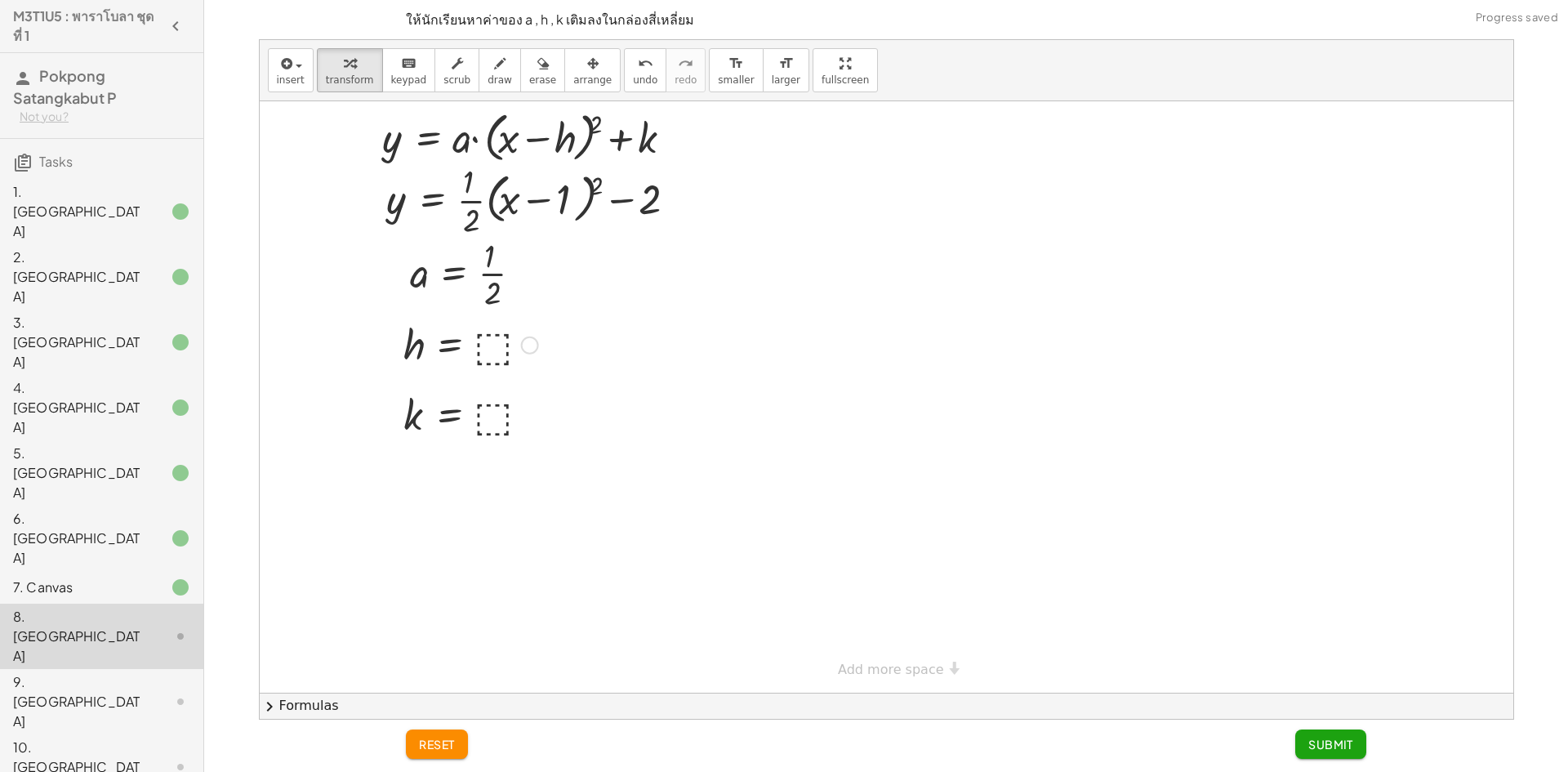
click at [494, 357] on div at bounding box center [471, 344] width 151 height 54
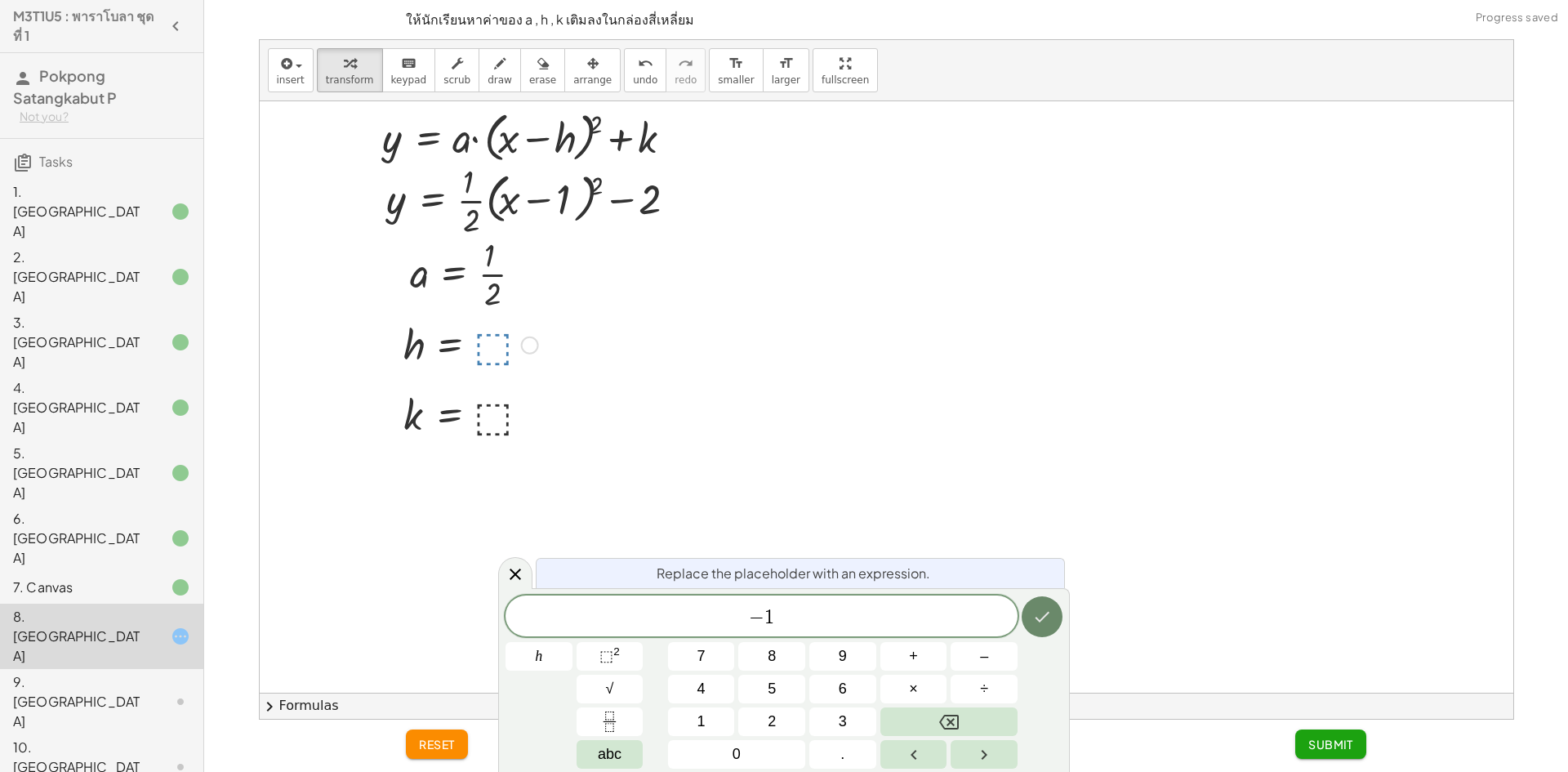
click at [1040, 609] on icon "Done" at bounding box center [1042, 617] width 19 height 19
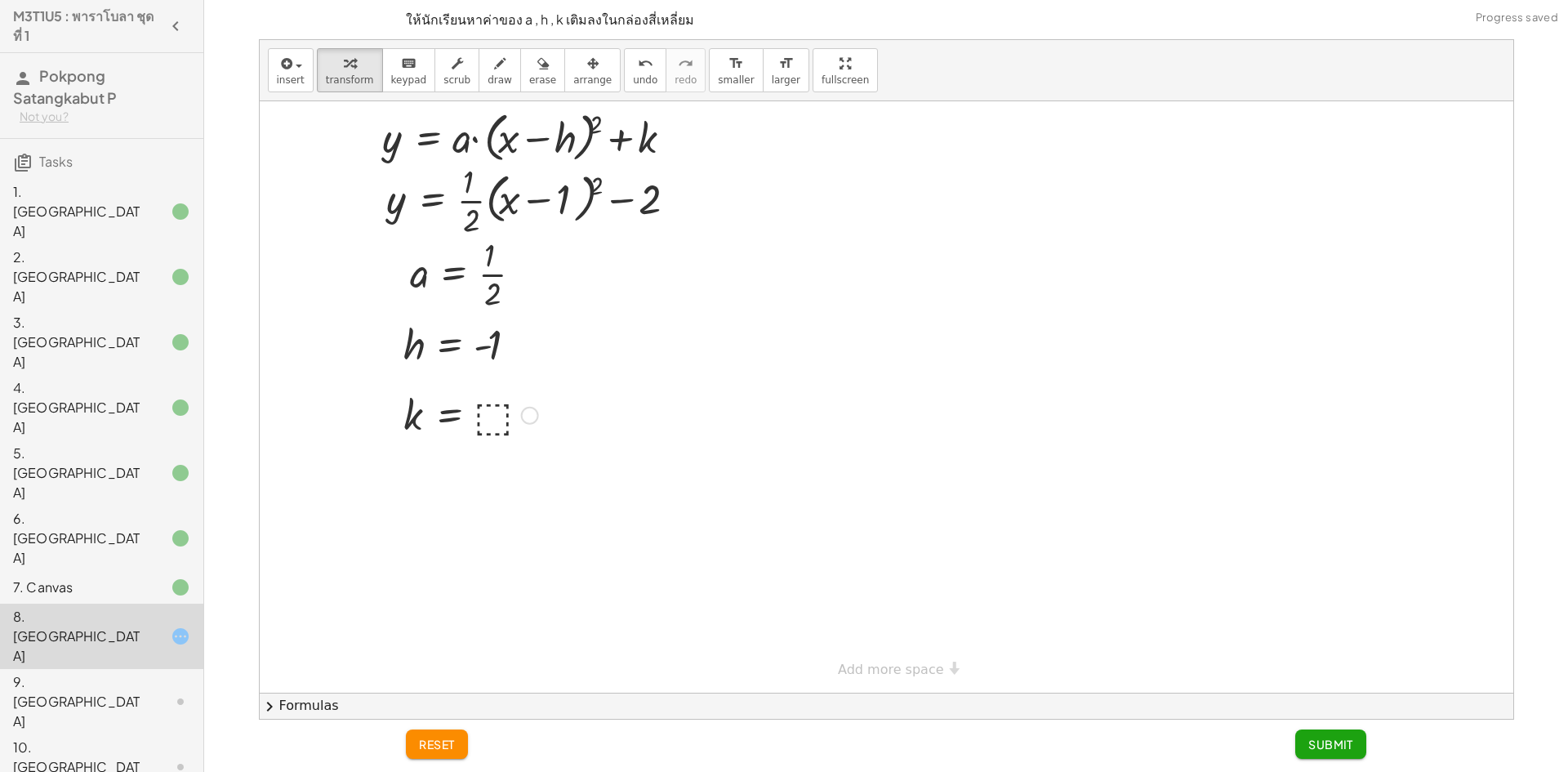
click at [473, 422] on div at bounding box center [471, 414] width 151 height 54
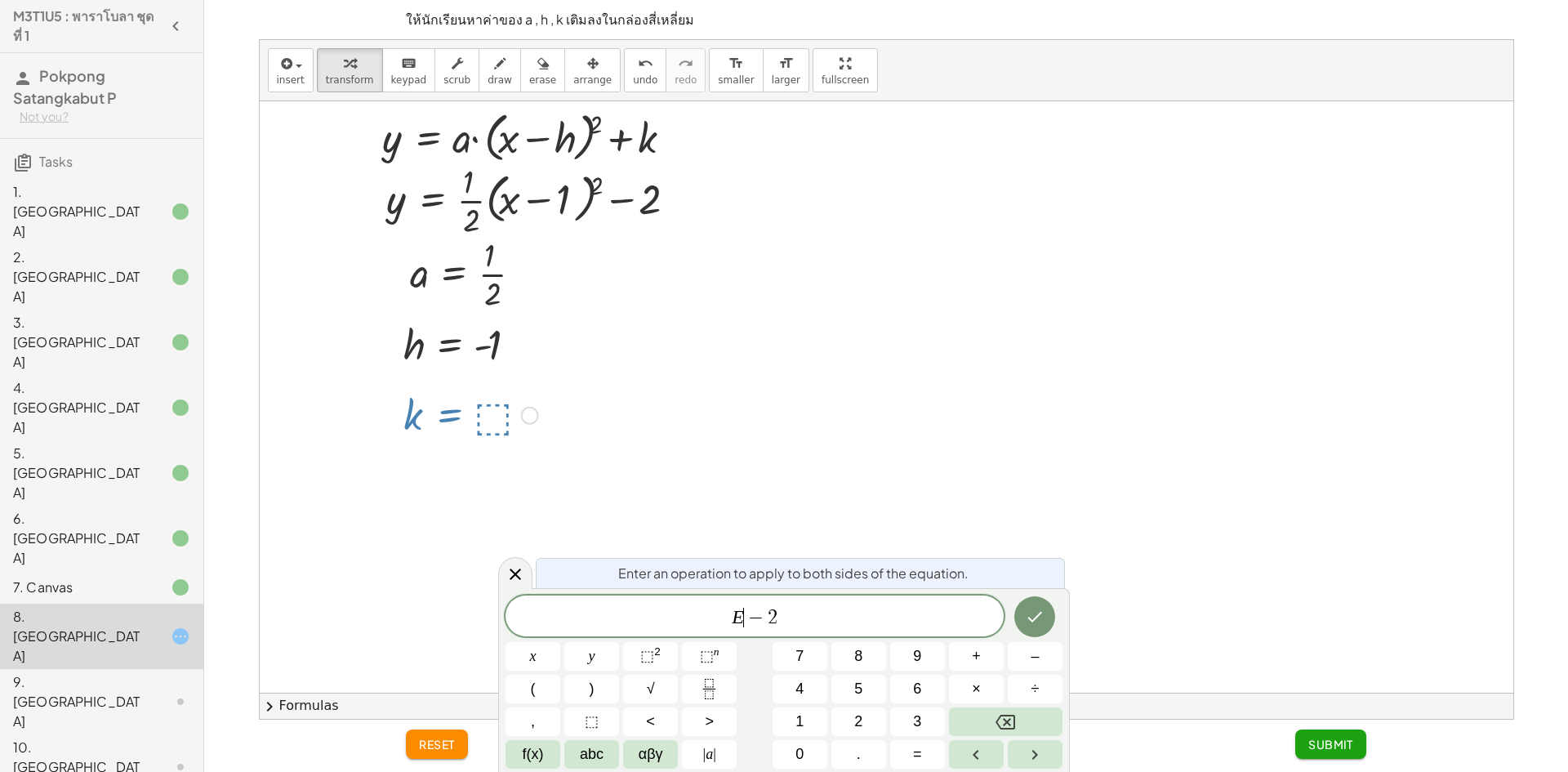
click at [753, 623] on span "−" at bounding box center [755, 618] width 24 height 19
click at [1029, 625] on icon "Done" at bounding box center [1034, 617] width 19 height 19
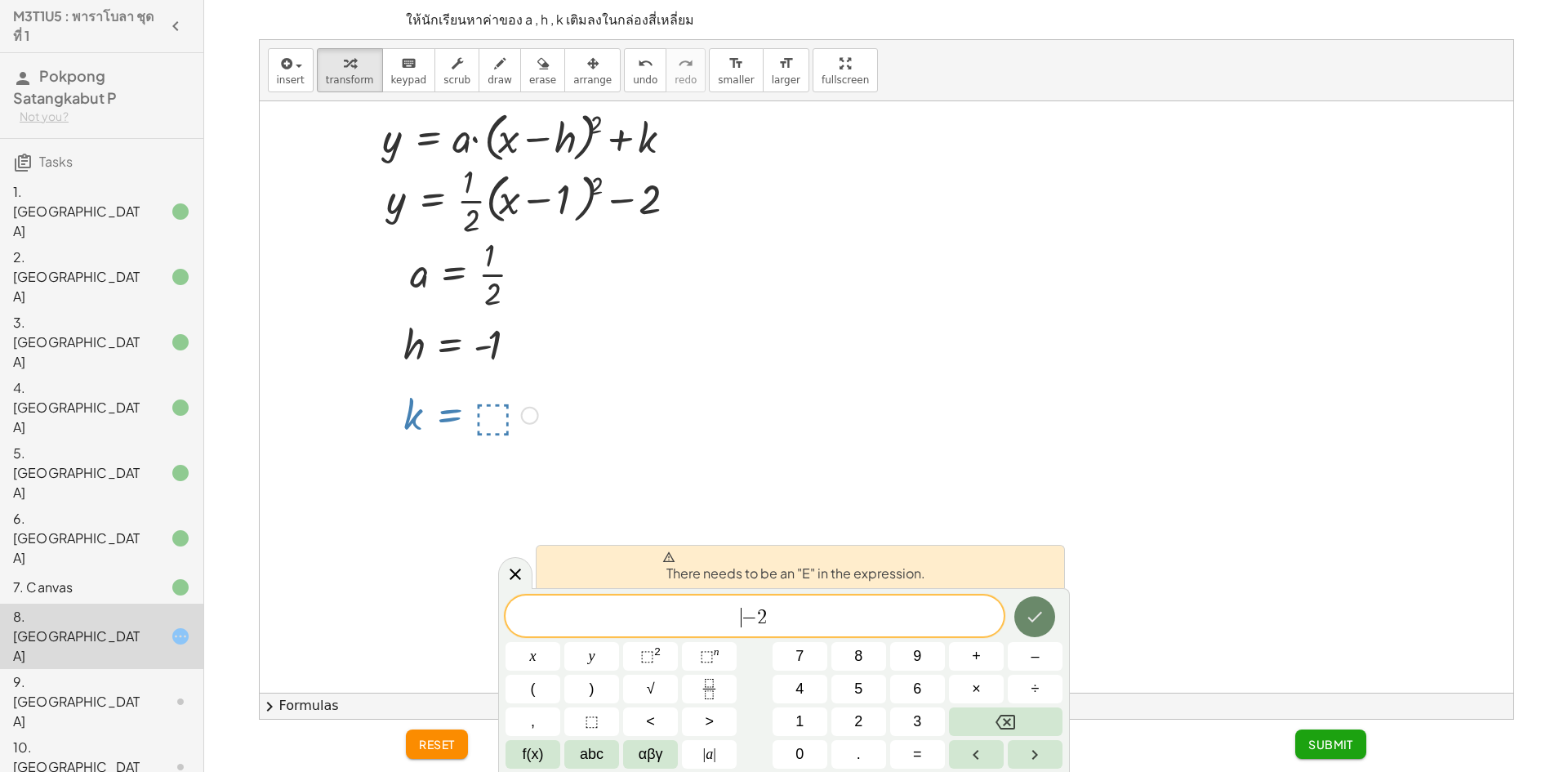
click at [1029, 625] on icon "Done" at bounding box center [1034, 617] width 19 height 19
click at [521, 568] on icon at bounding box center [515, 574] width 19 height 19
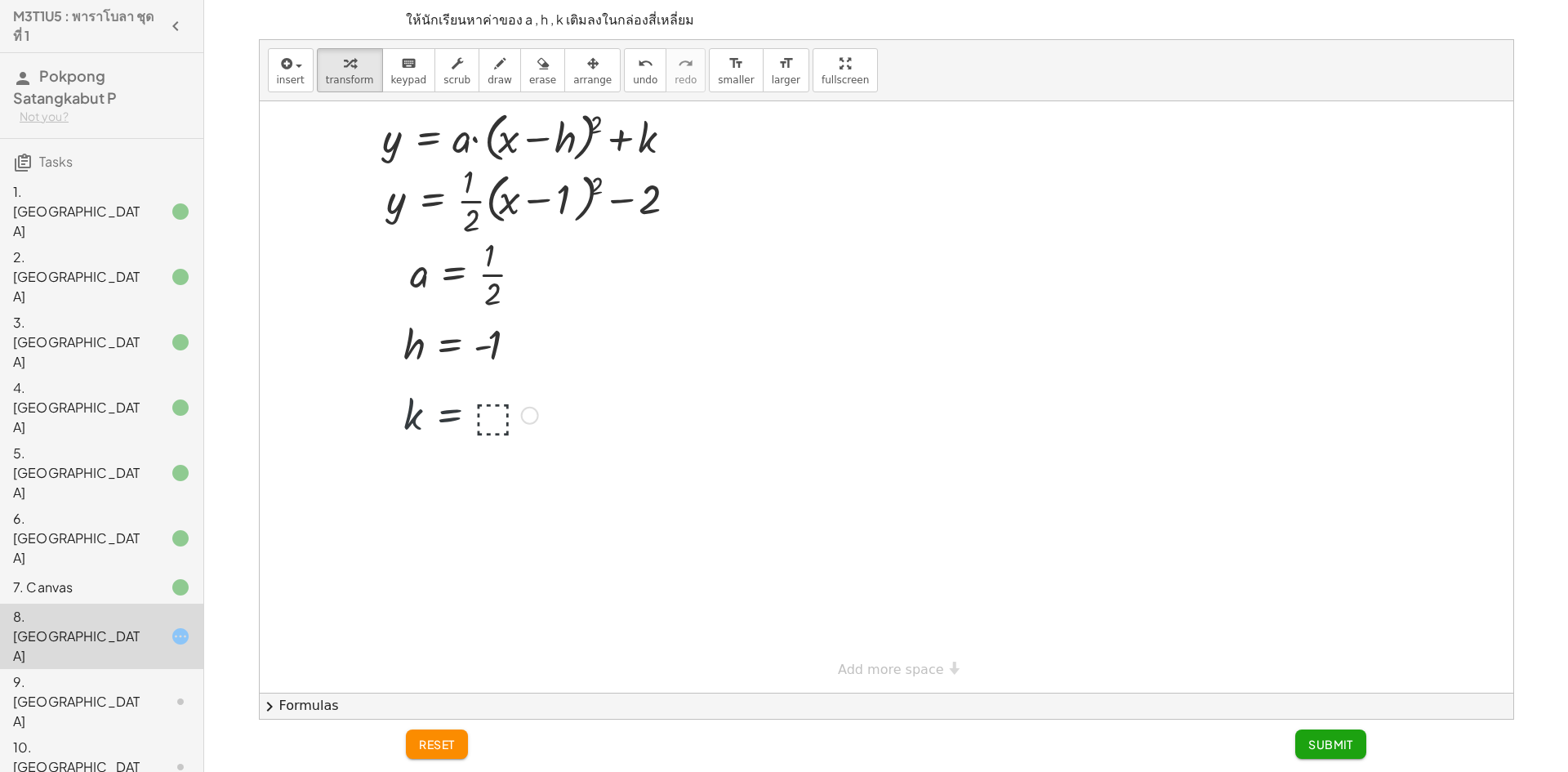
click at [494, 421] on div at bounding box center [471, 414] width 151 height 54
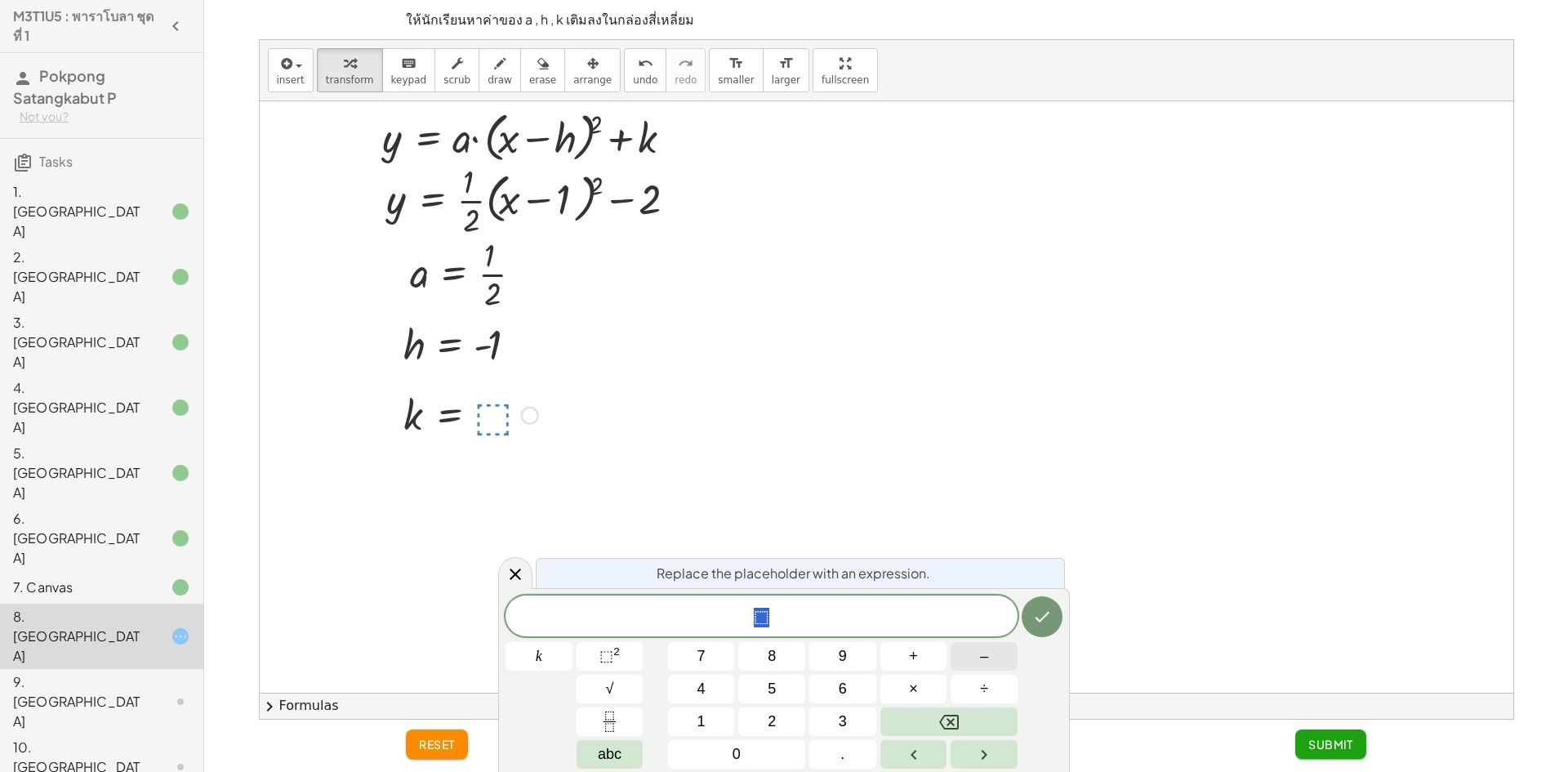
click at [987, 666] on span "–" at bounding box center [983, 656] width 9 height 22
click at [1047, 610] on icon "Done" at bounding box center [1042, 617] width 19 height 19
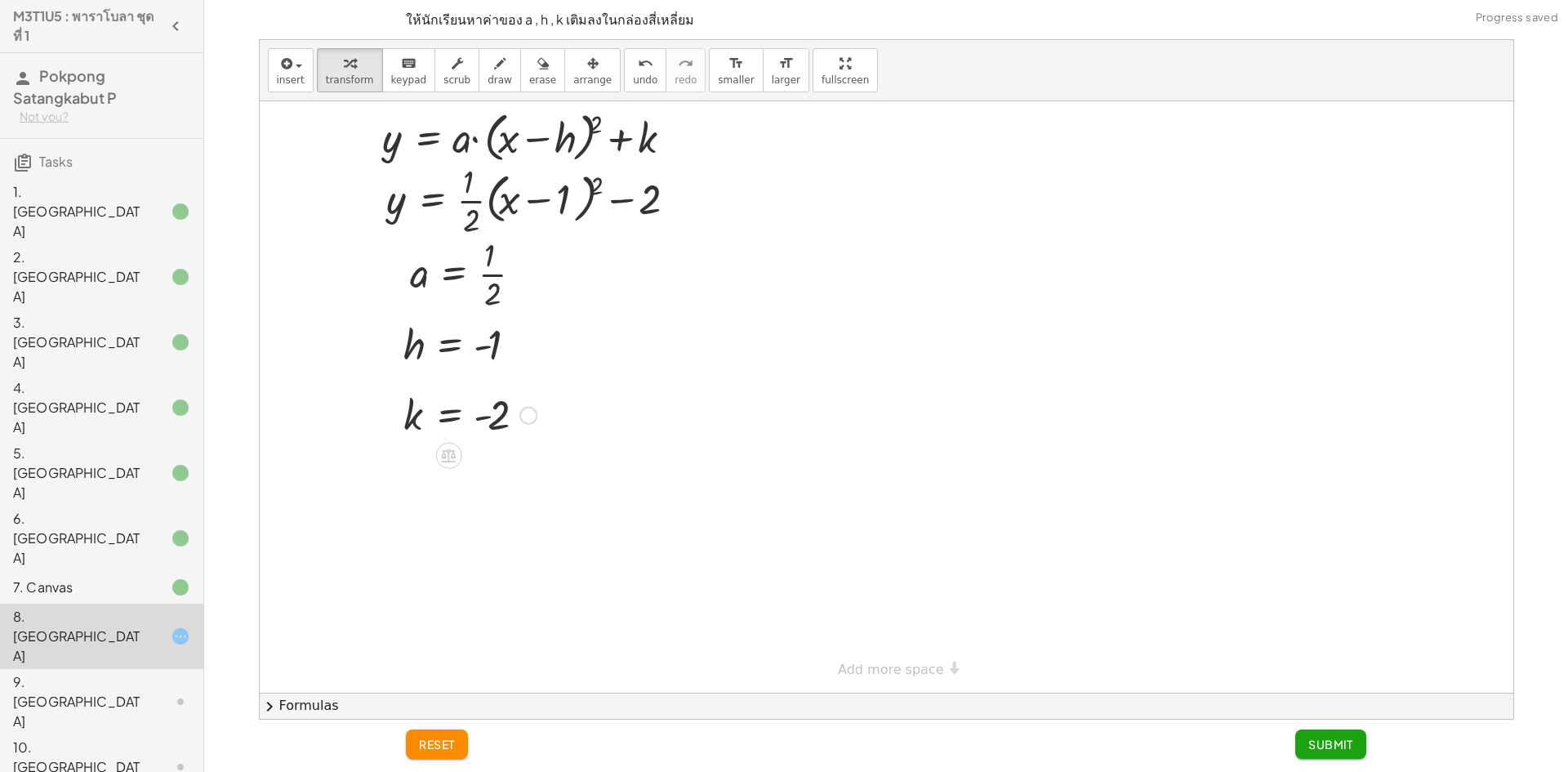
click at [1335, 760] on div "reset Submit" at bounding box center [886, 746] width 980 height 53
click at [1335, 754] on button "Submit" at bounding box center [1330, 744] width 71 height 30
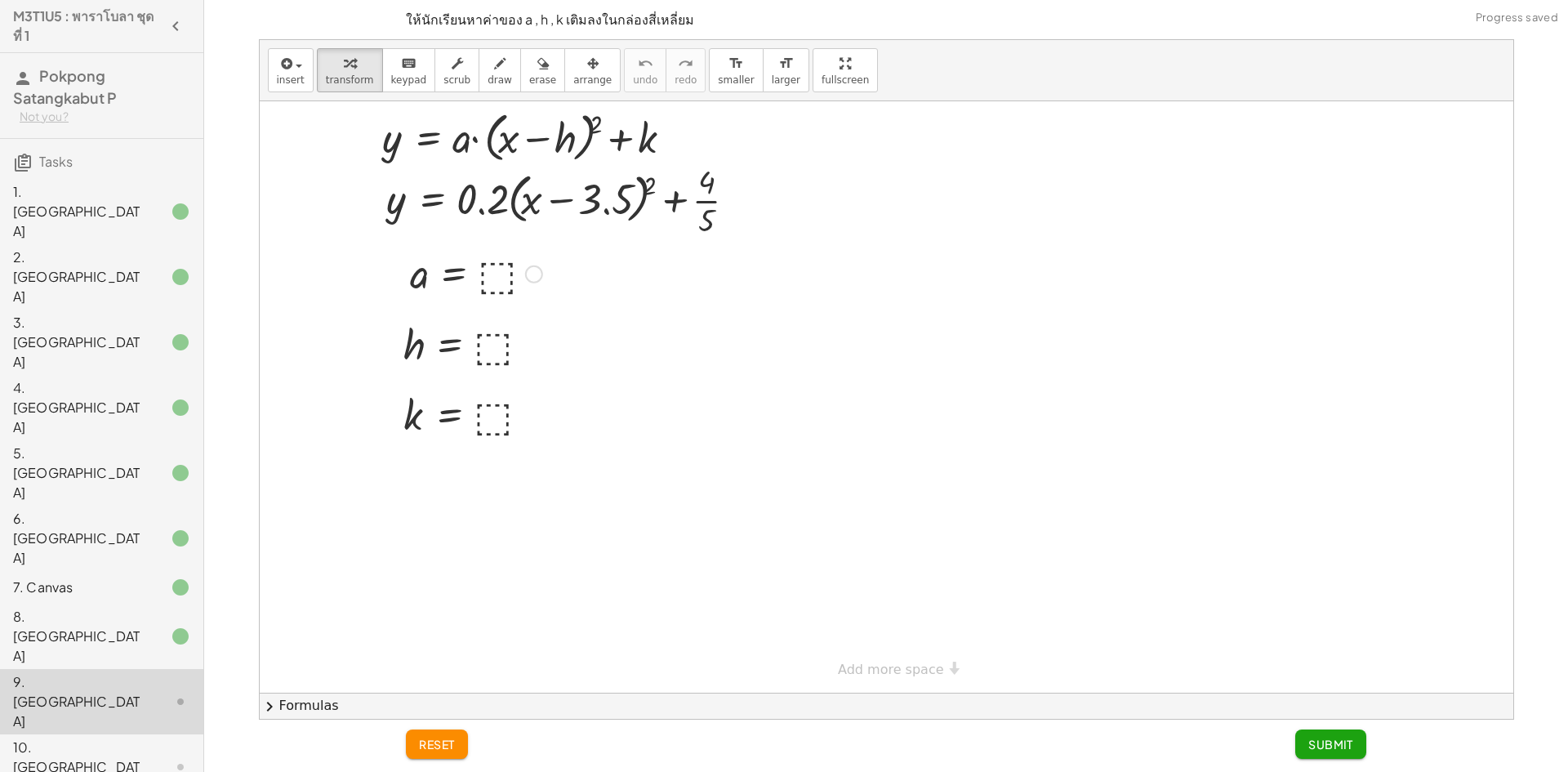
click at [498, 283] on div at bounding box center [475, 272] width 149 height 54
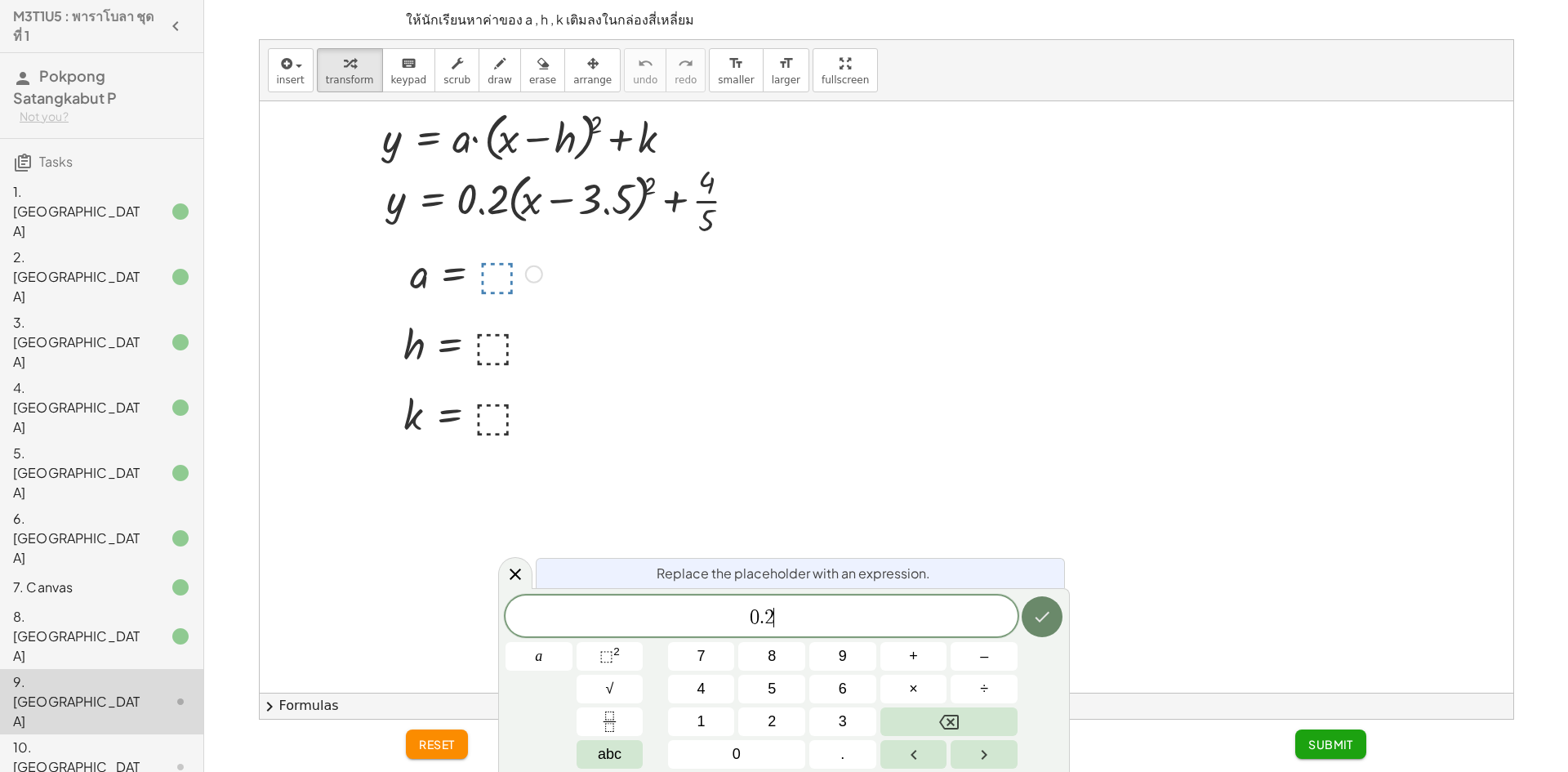
click at [1046, 613] on icon "Done" at bounding box center [1042, 617] width 19 height 19
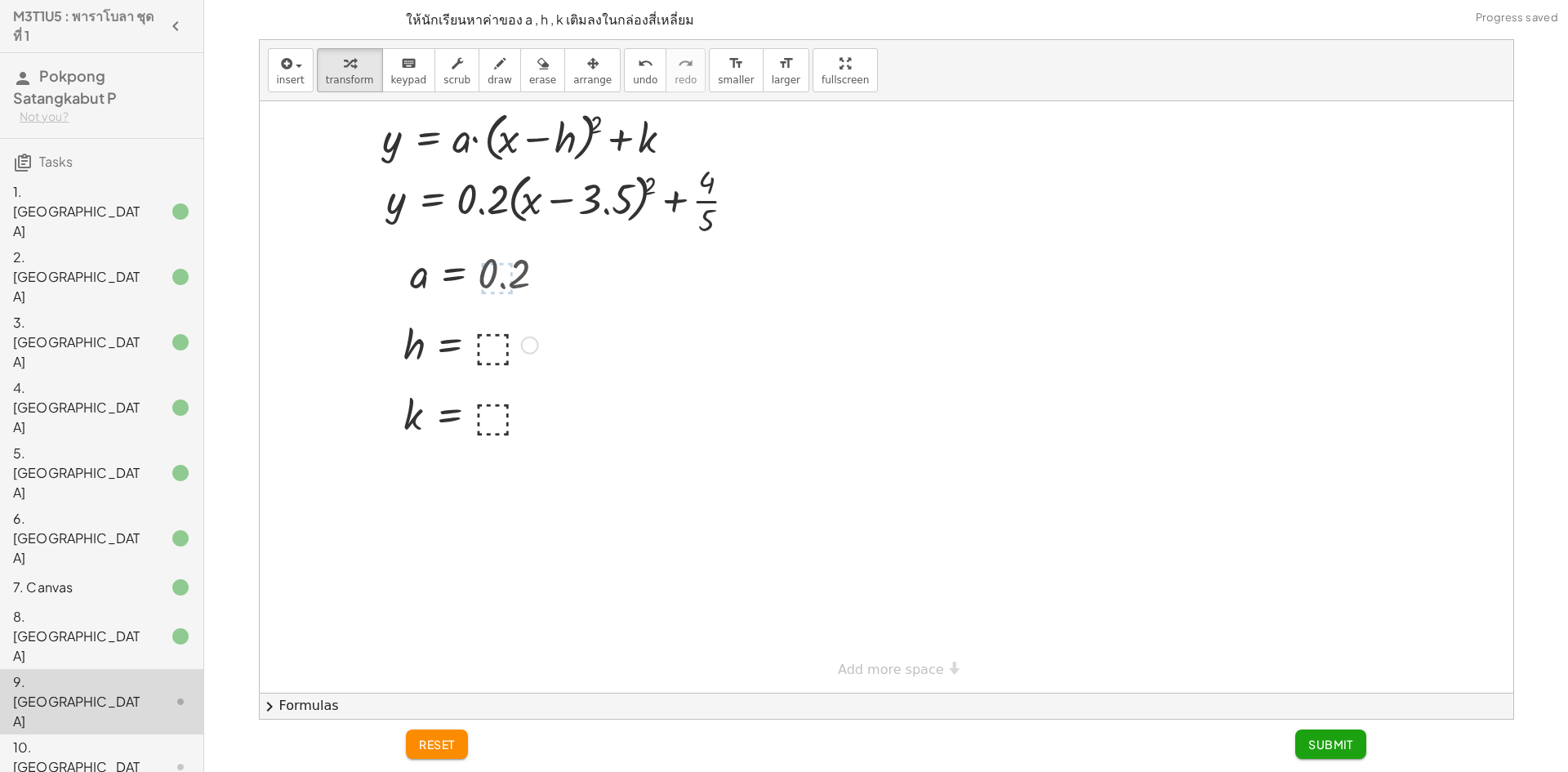
click at [507, 358] on div at bounding box center [471, 344] width 151 height 54
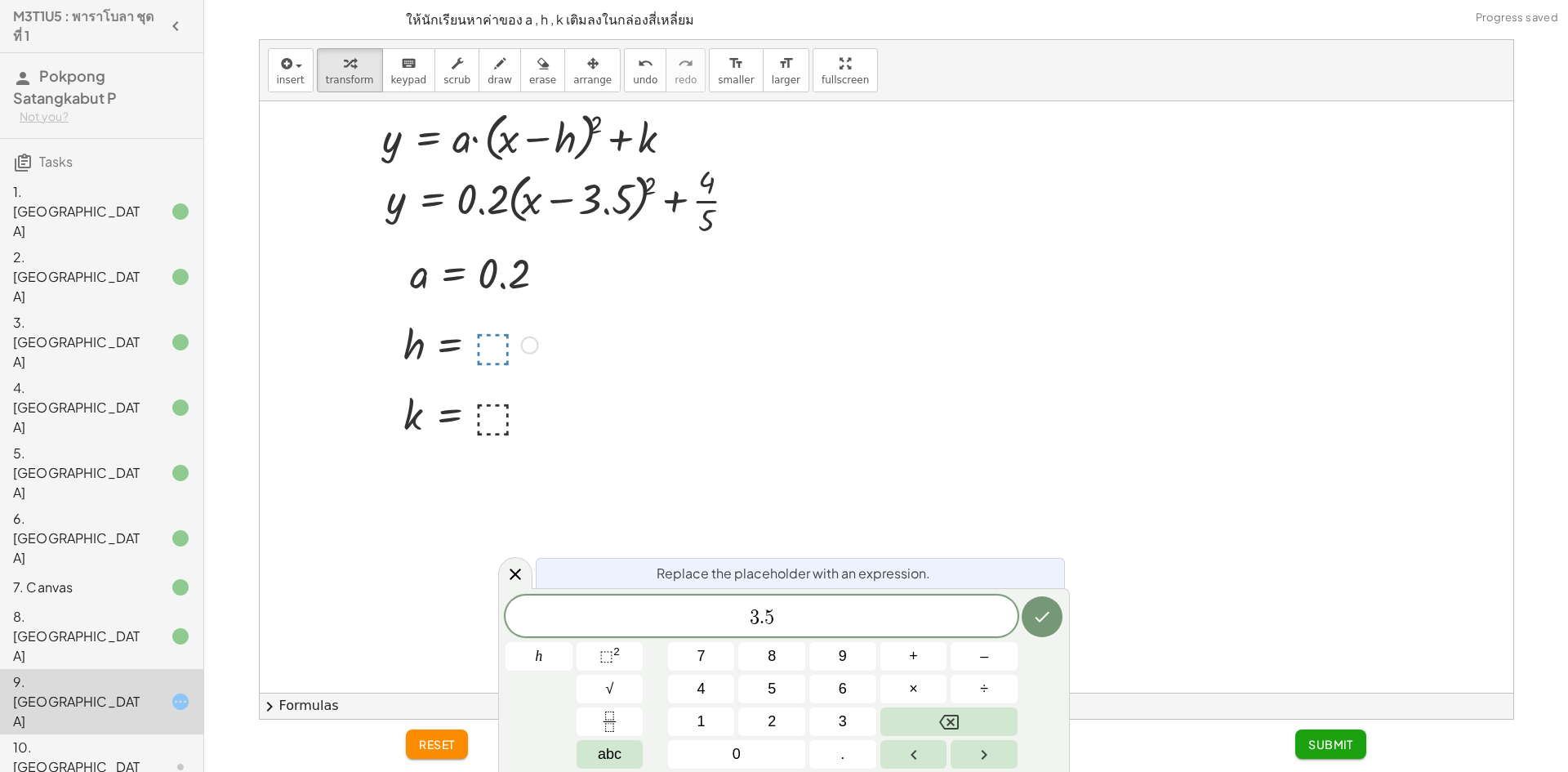
click at [1030, 583] on div "Replace the placeholder with an expression." at bounding box center [800, 573] width 529 height 31
click at [1039, 616] on icon "Done" at bounding box center [1042, 617] width 19 height 19
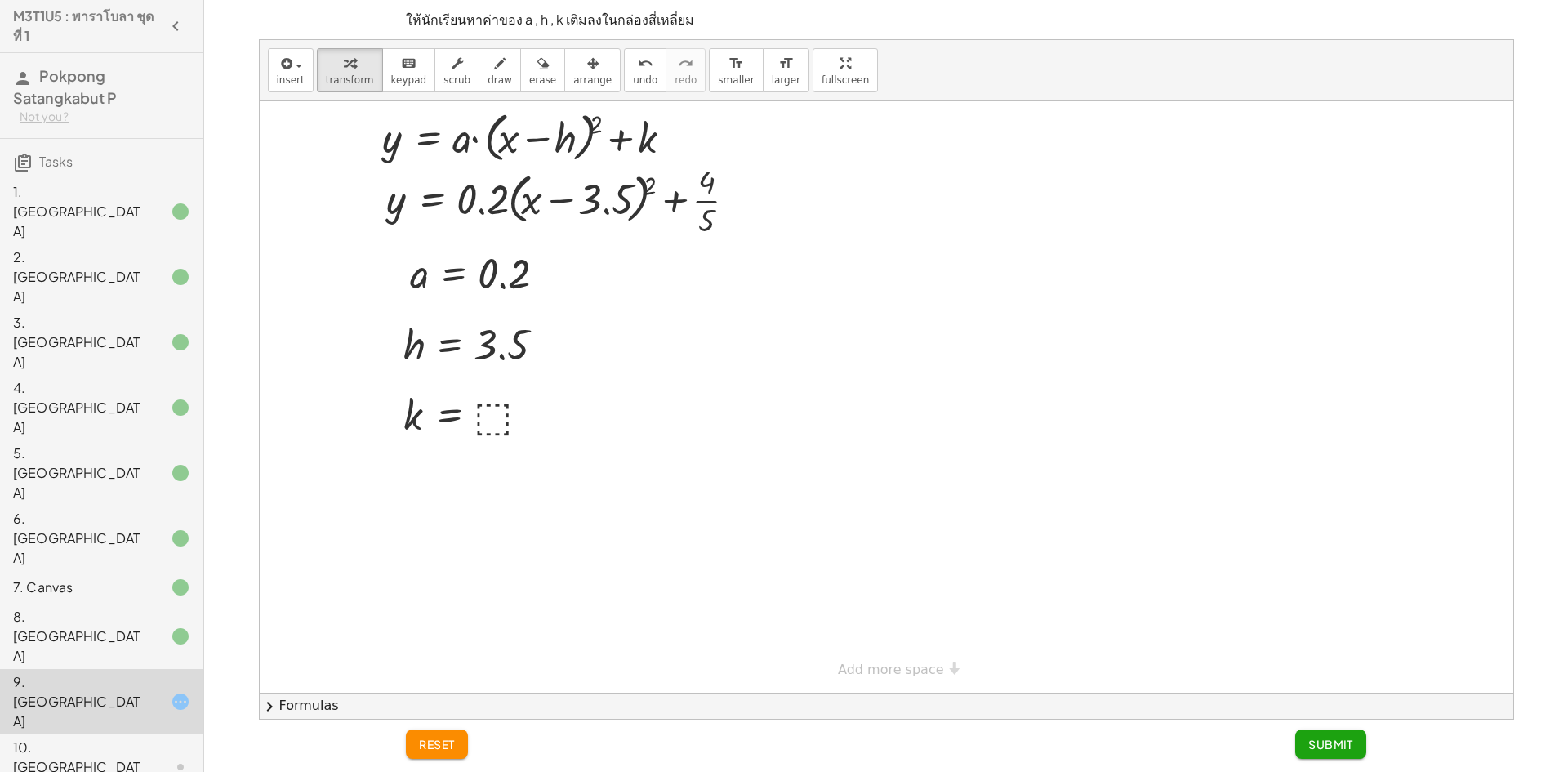
click at [50, 509] on div "6. [GEOGRAPHIC_DATA]" at bounding box center [79, 538] width 131 height 58
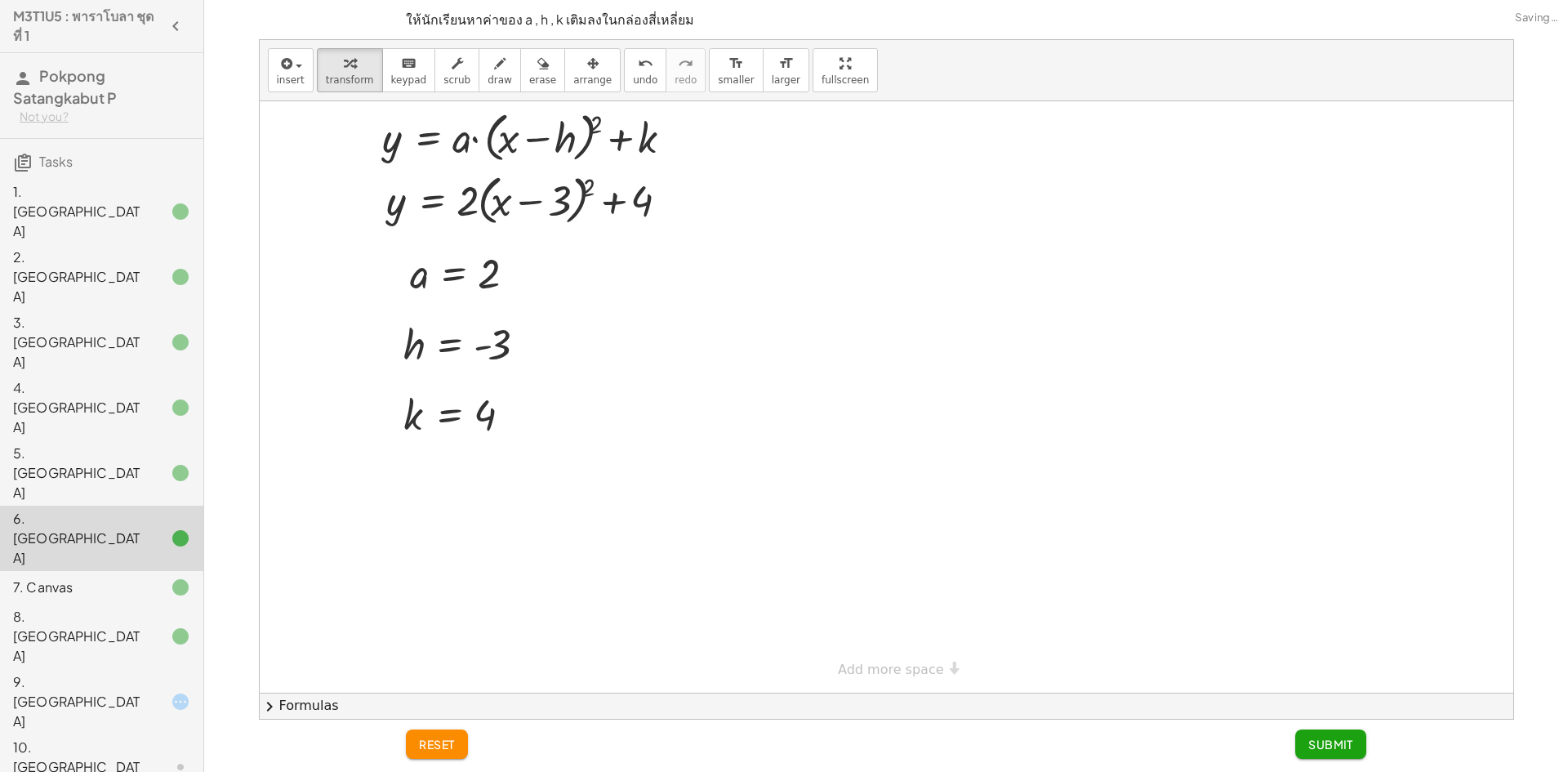
click at [91, 572] on div "5. [GEOGRAPHIC_DATA]" at bounding box center [102, 588] width 203 height 33
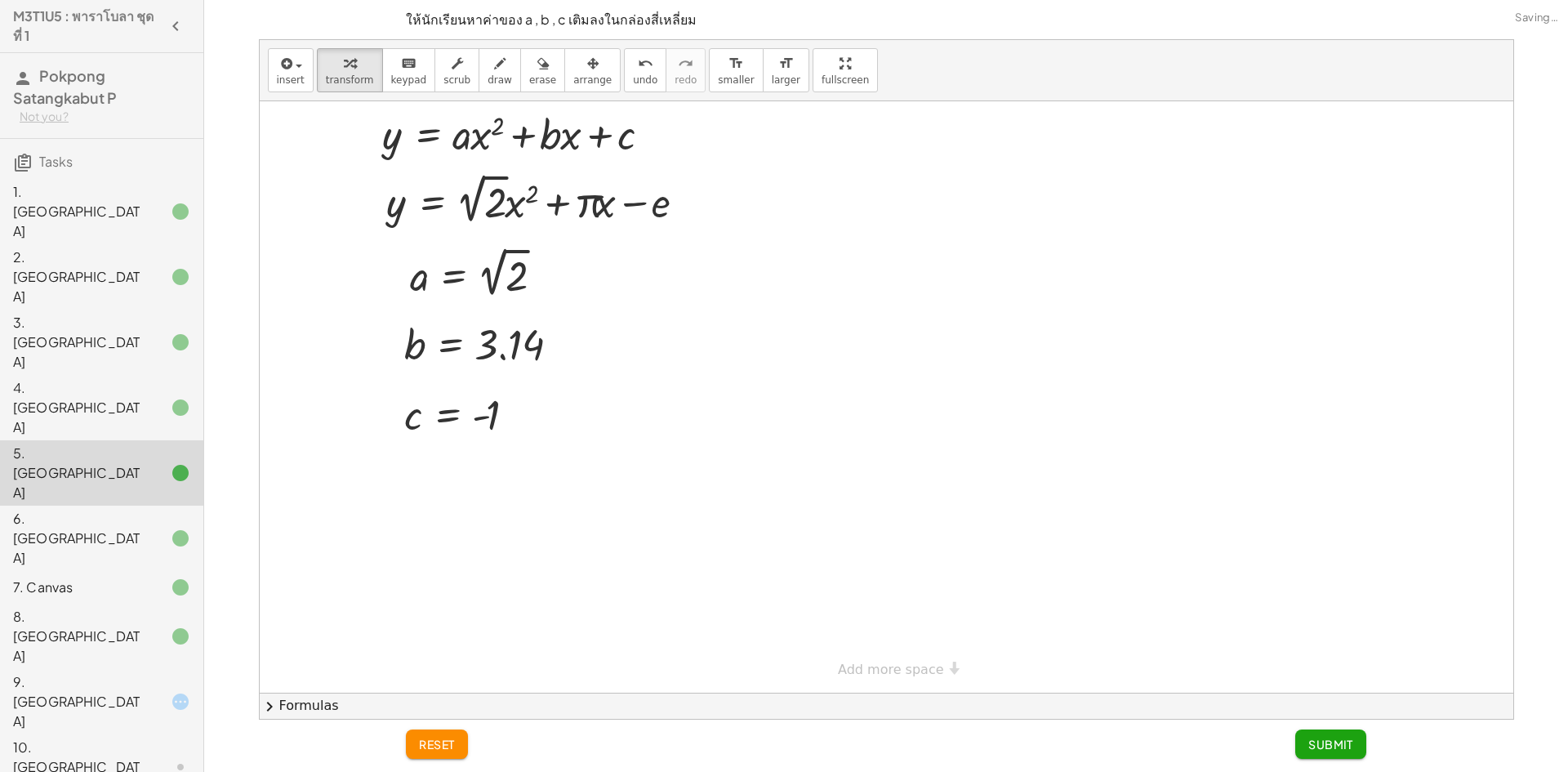
click at [150, 528] on div at bounding box center [168, 538] width 46 height 19
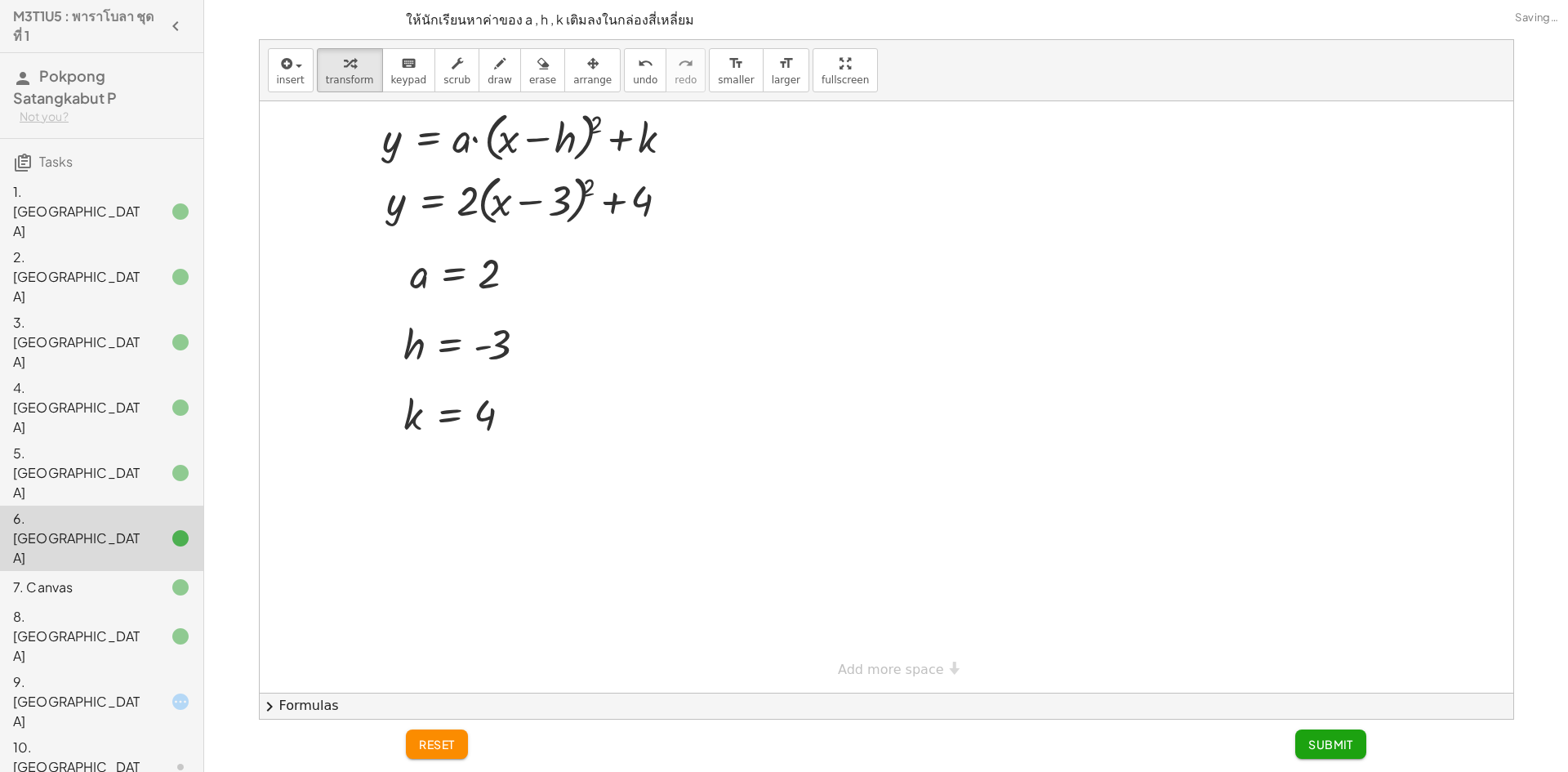
click at [440, 730] on div "reset Submit" at bounding box center [886, 746] width 980 height 53
click at [438, 744] on span "reset" at bounding box center [436, 744] width 35 height 14
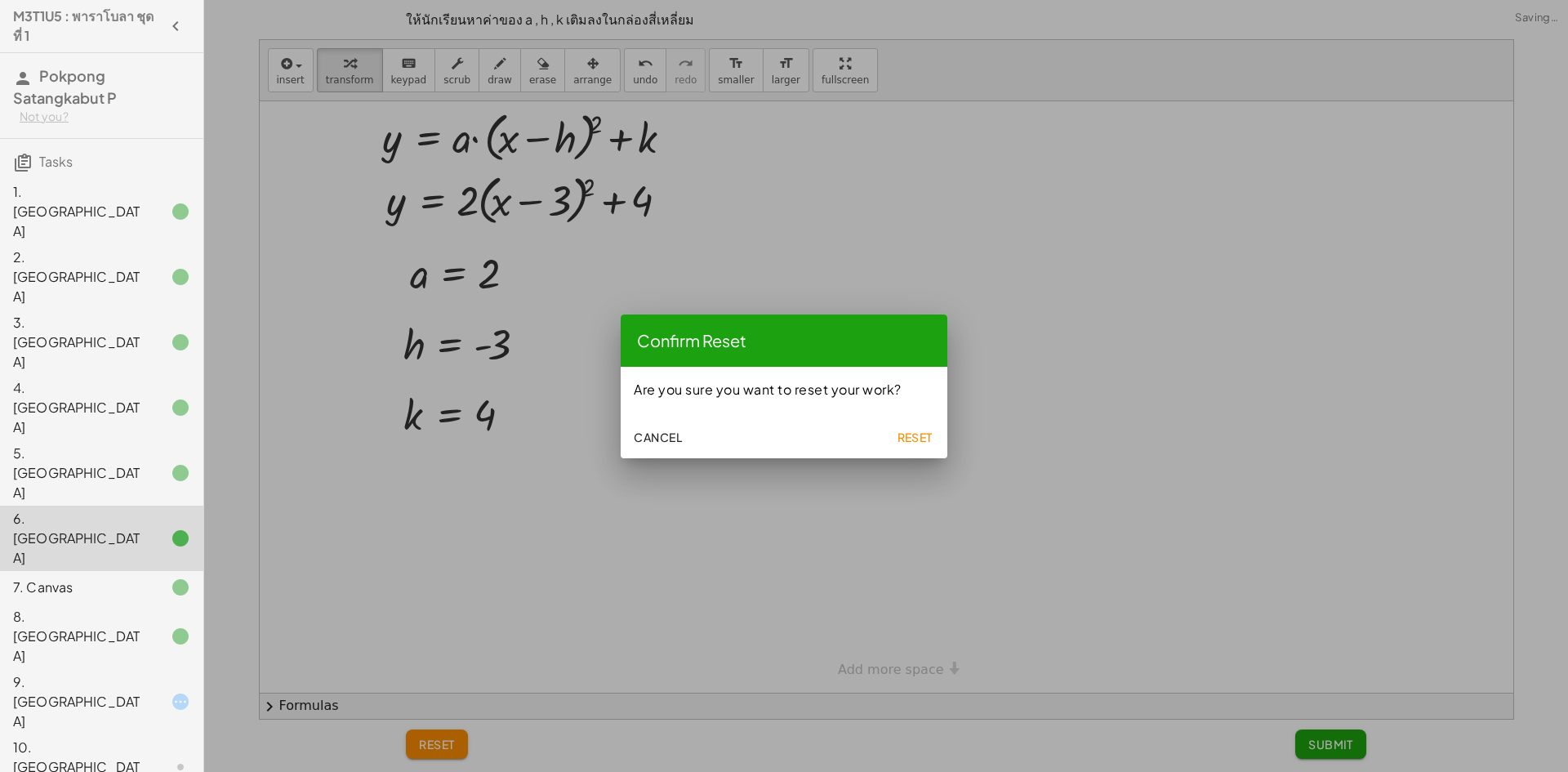
click at [920, 439] on span "Reset" at bounding box center [914, 436] width 35 height 14
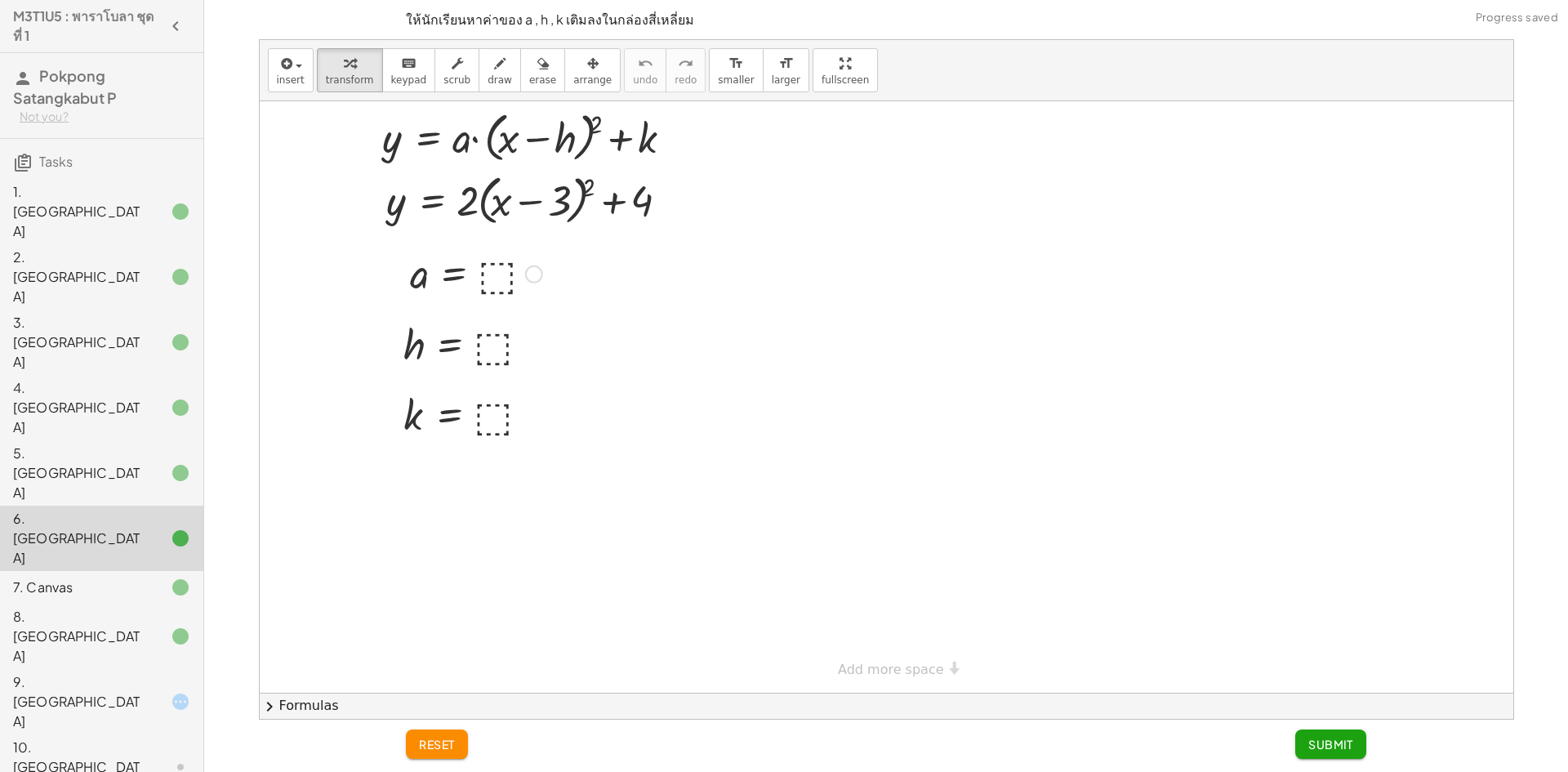
click at [483, 271] on div at bounding box center [475, 272] width 149 height 54
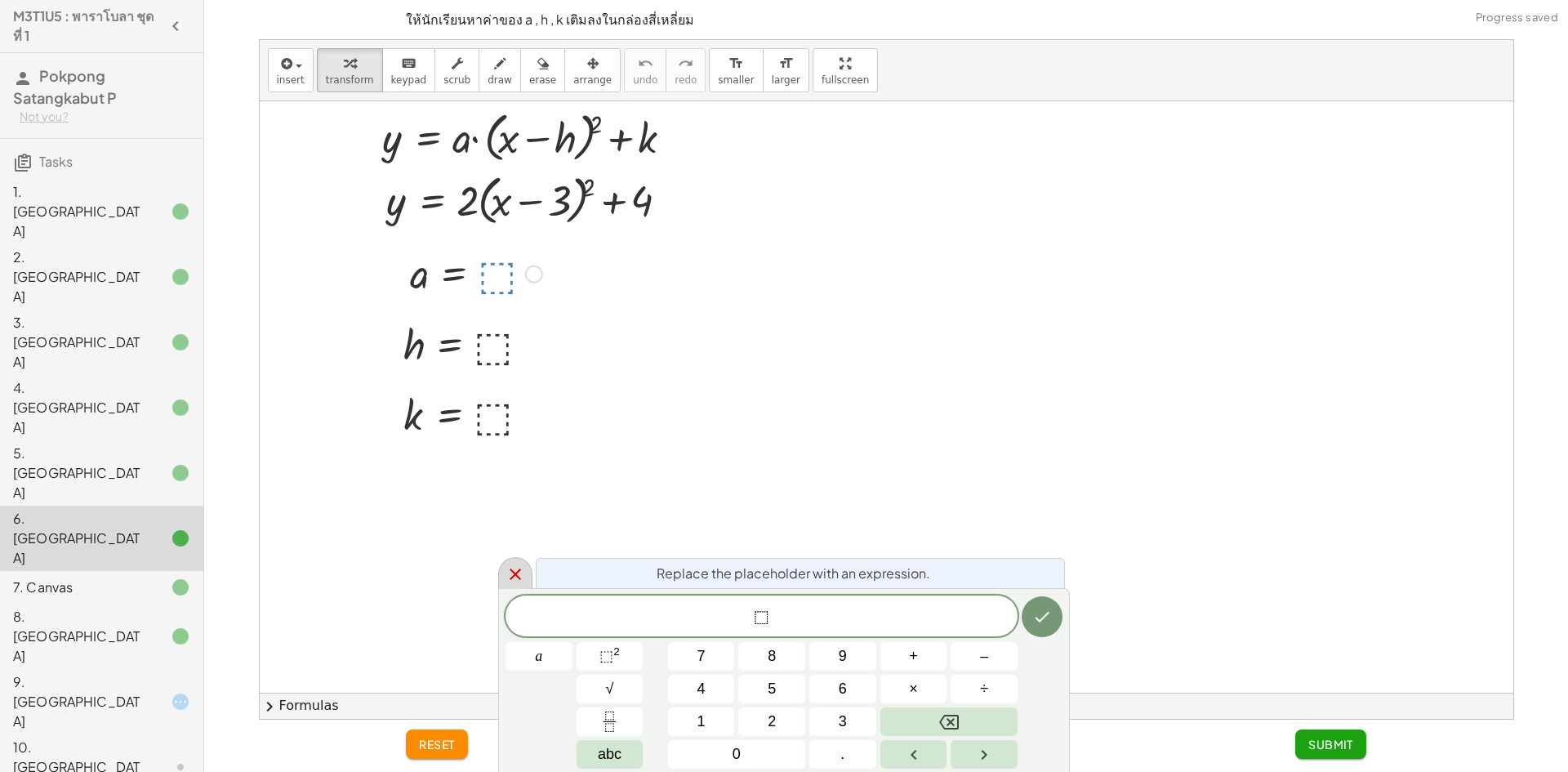
click at [498, 571] on div at bounding box center [516, 573] width 35 height 32
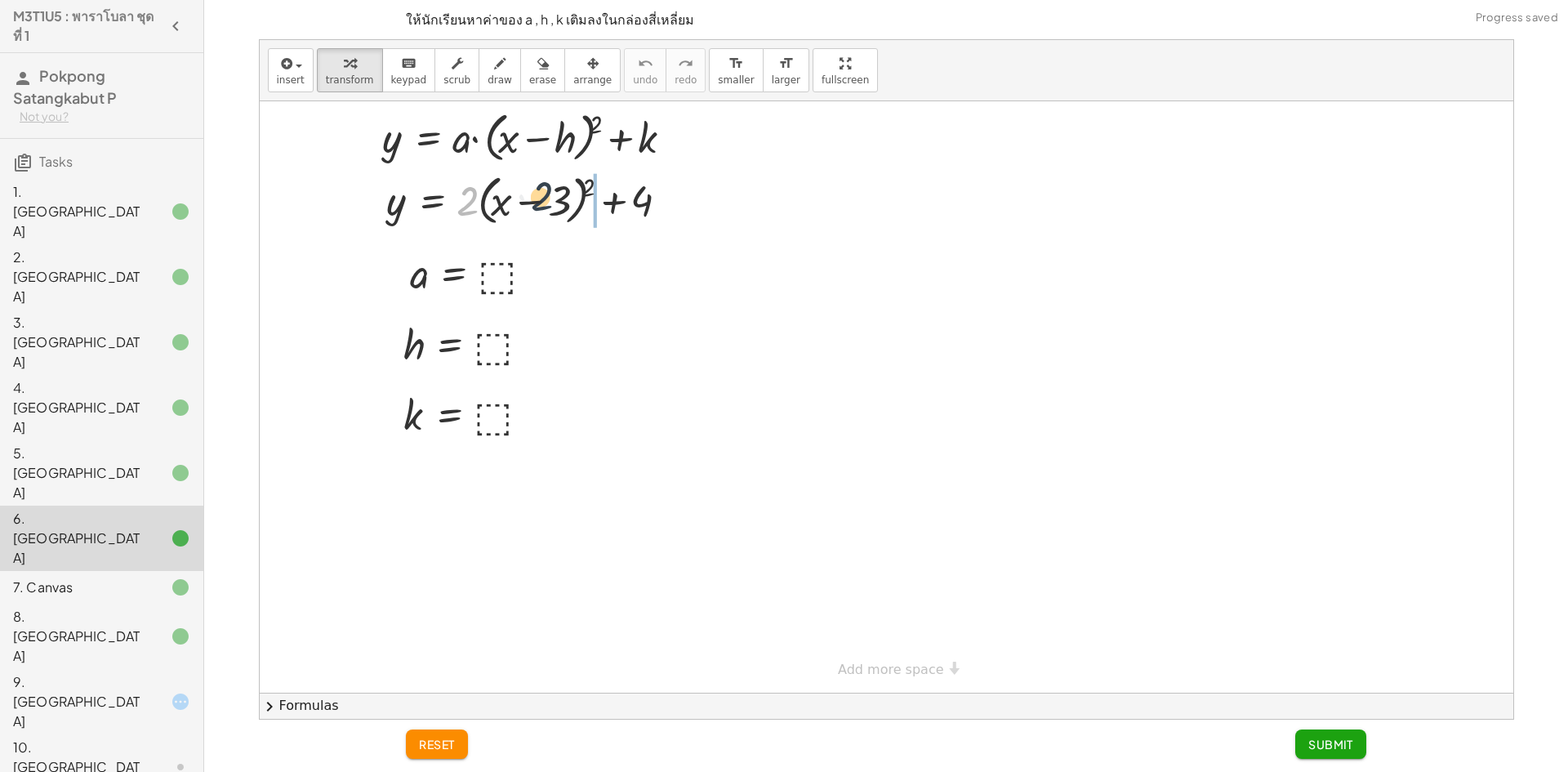
drag, startPoint x: 478, startPoint y: 173, endPoint x: 543, endPoint y: 206, distance: 72.9
click at [543, 206] on div at bounding box center [534, 199] width 311 height 62
drag, startPoint x: 580, startPoint y: 204, endPoint x: 508, endPoint y: 209, distance: 72.2
click at [508, 209] on div at bounding box center [534, 199] width 311 height 62
drag, startPoint x: 585, startPoint y: 183, endPoint x: 540, endPoint y: 206, distance: 50.5
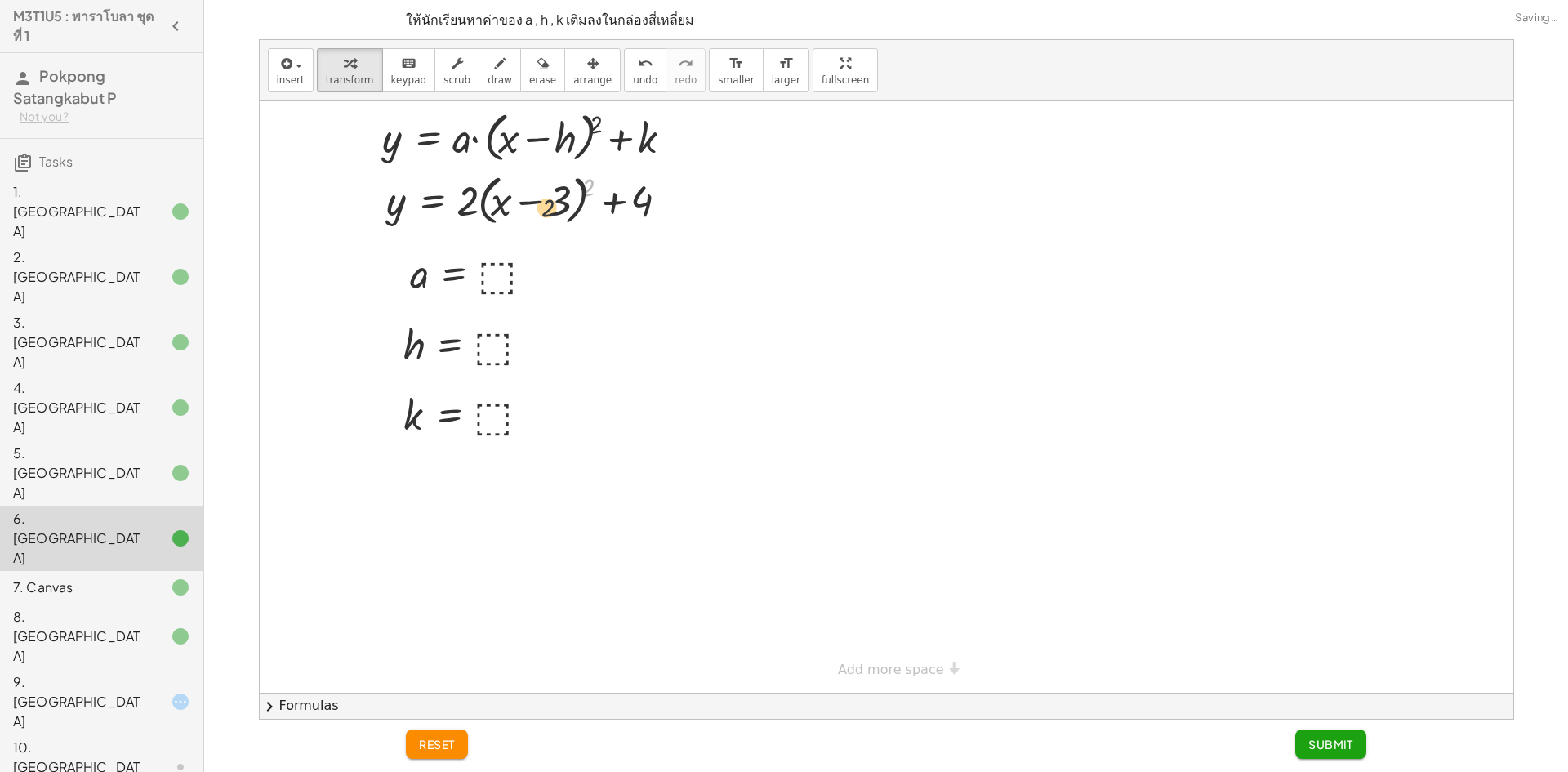
click at [540, 206] on div at bounding box center [534, 199] width 311 height 62
click at [560, 214] on div at bounding box center [534, 199] width 311 height 62
click at [562, 213] on div at bounding box center [534, 199] width 311 height 62
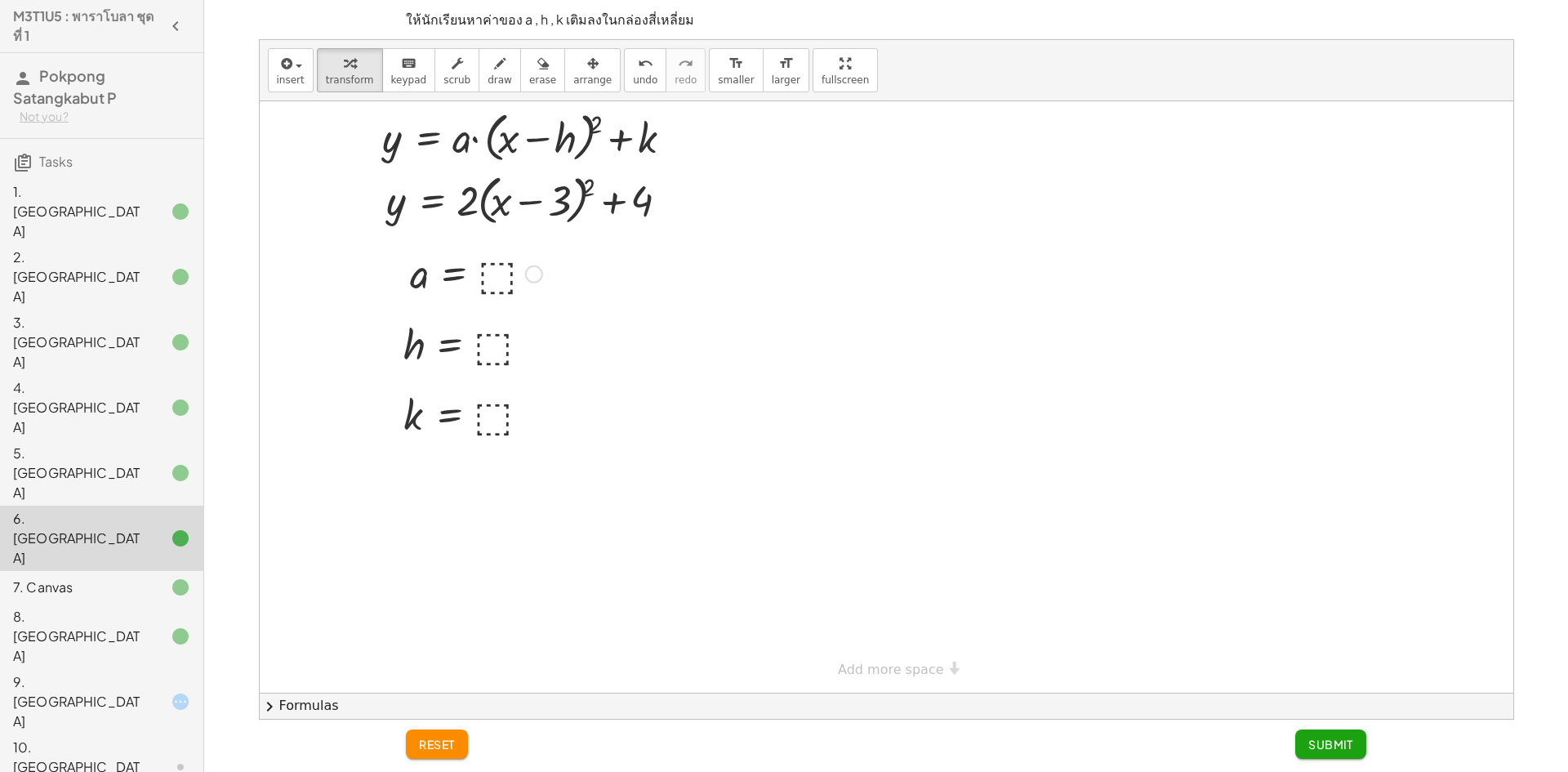
click at [505, 266] on div at bounding box center [475, 272] width 149 height 54
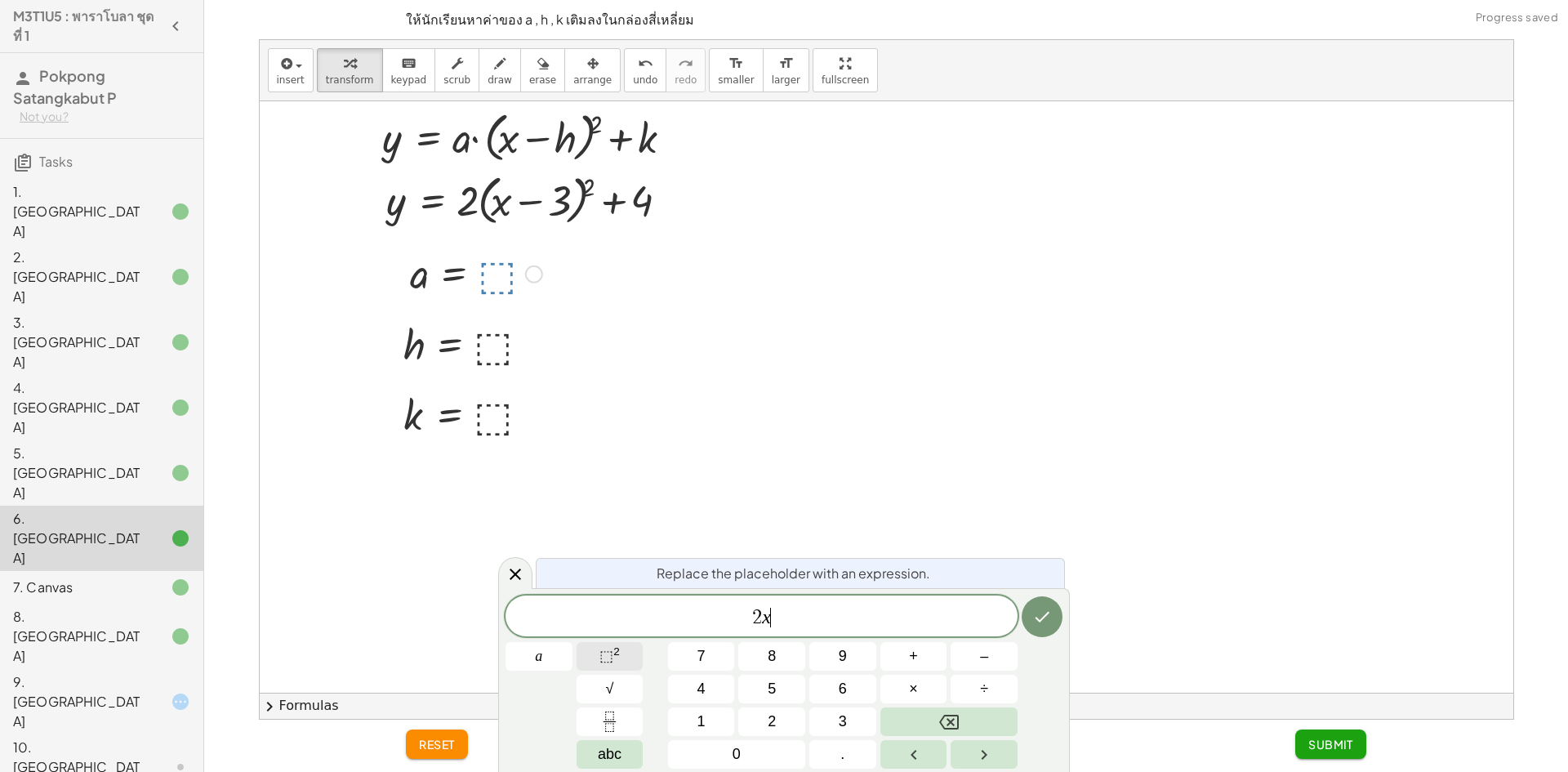
click at [611, 662] on span "⬚" at bounding box center [606, 656] width 13 height 16
click at [1058, 610] on button "Done" at bounding box center [1042, 614] width 41 height 41
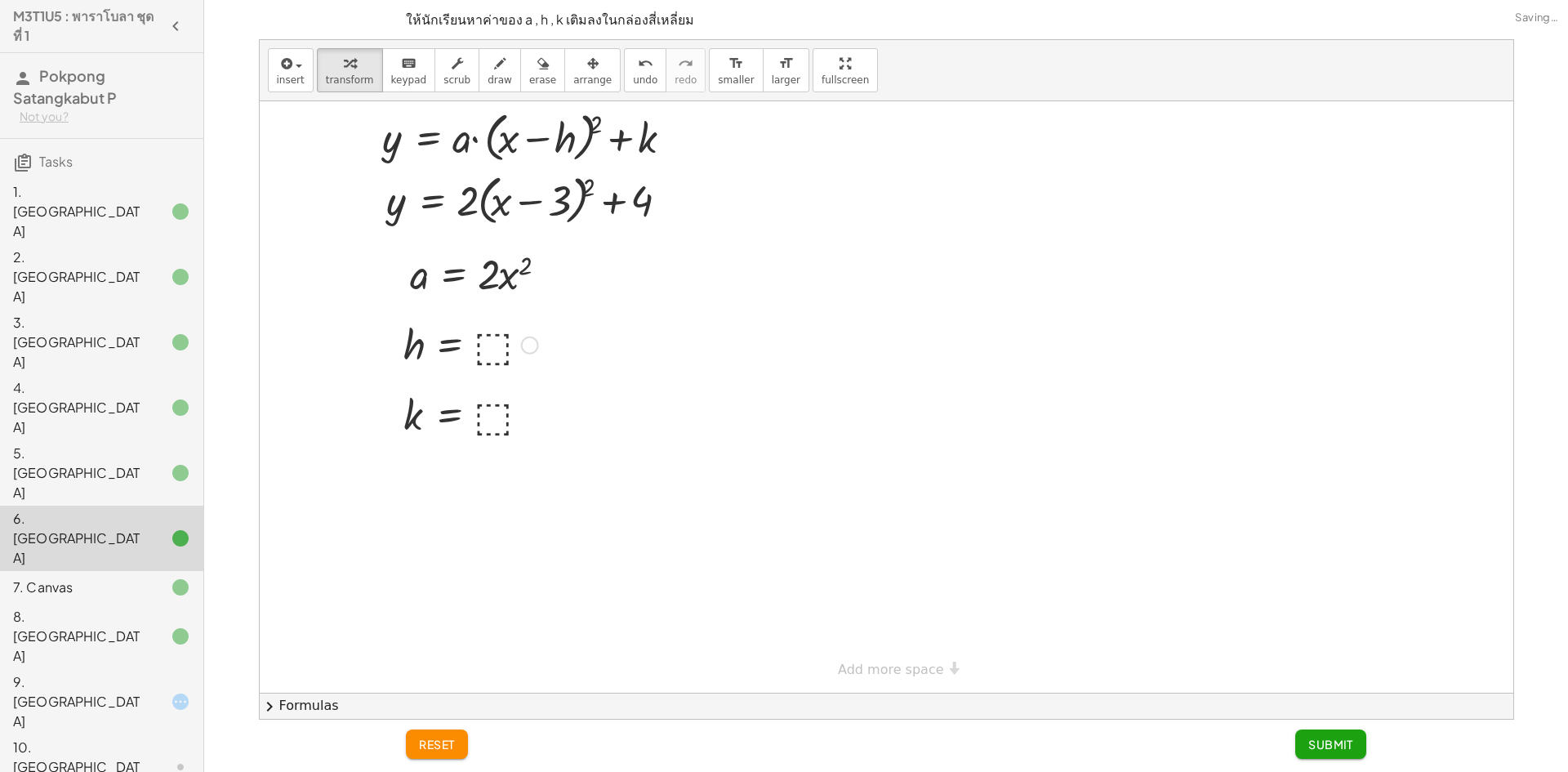
click at [489, 353] on div at bounding box center [471, 344] width 151 height 54
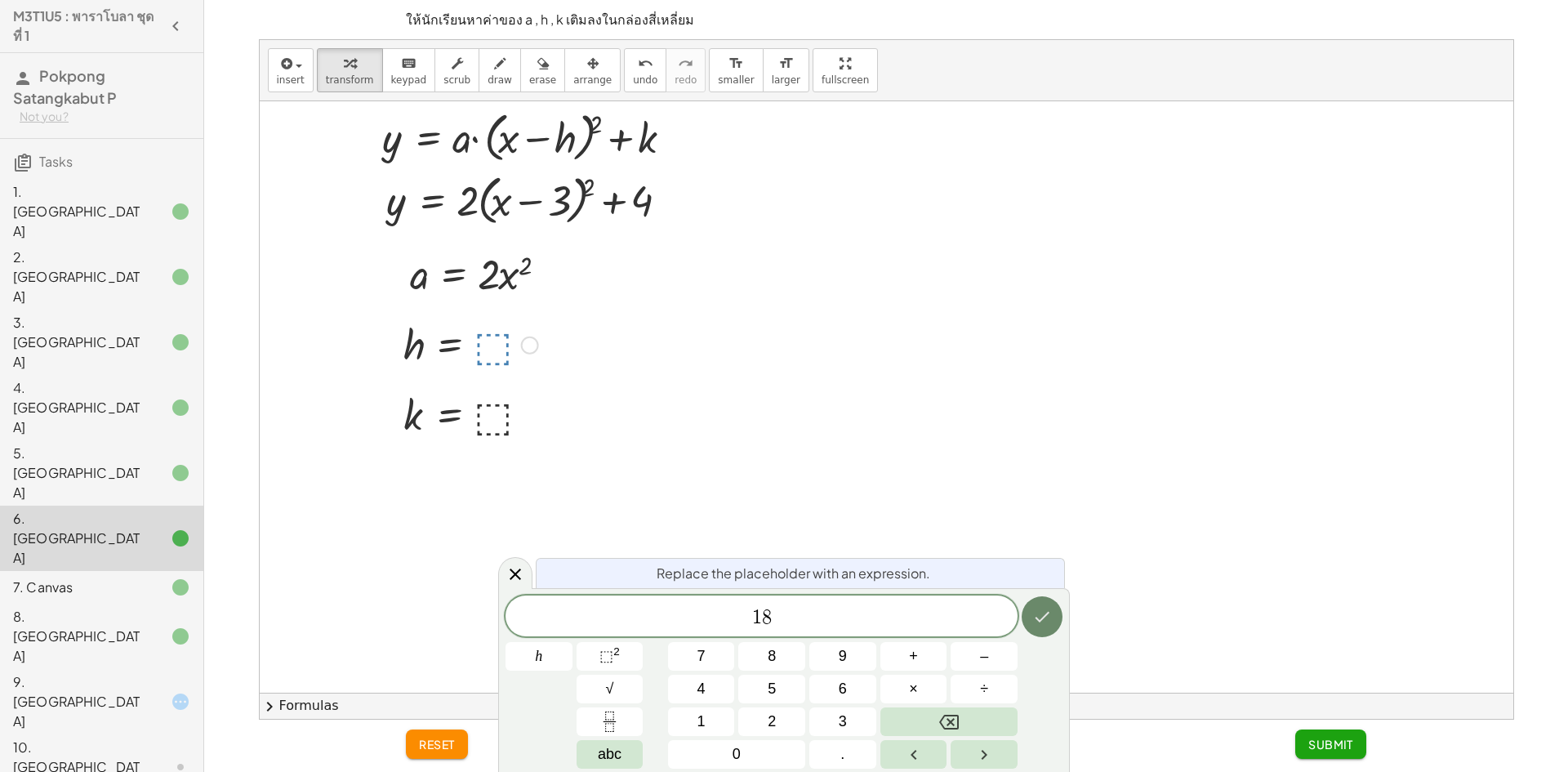
click at [1058, 621] on button "Done" at bounding box center [1042, 617] width 41 height 41
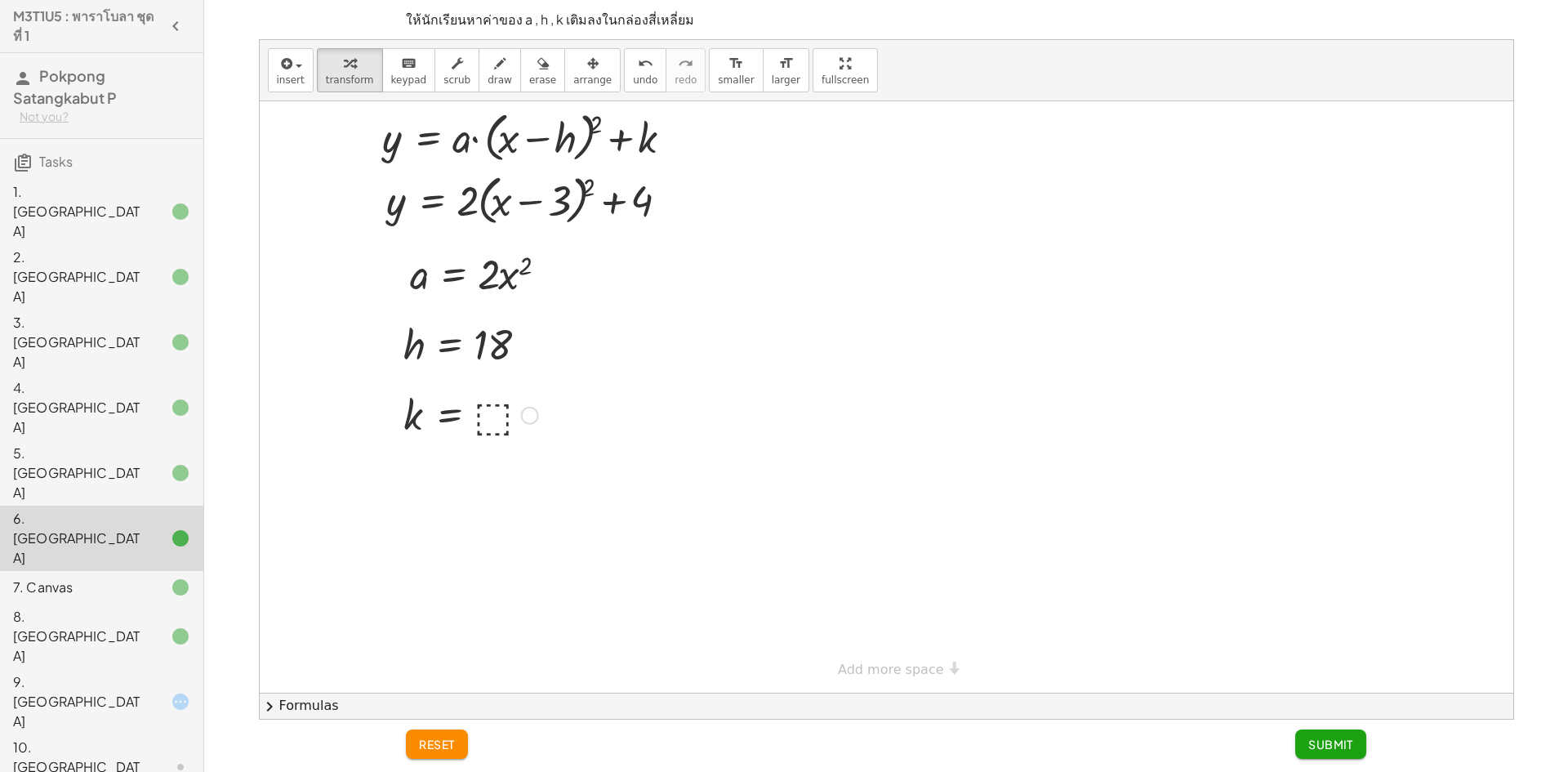
click at [488, 411] on div at bounding box center [471, 414] width 151 height 54
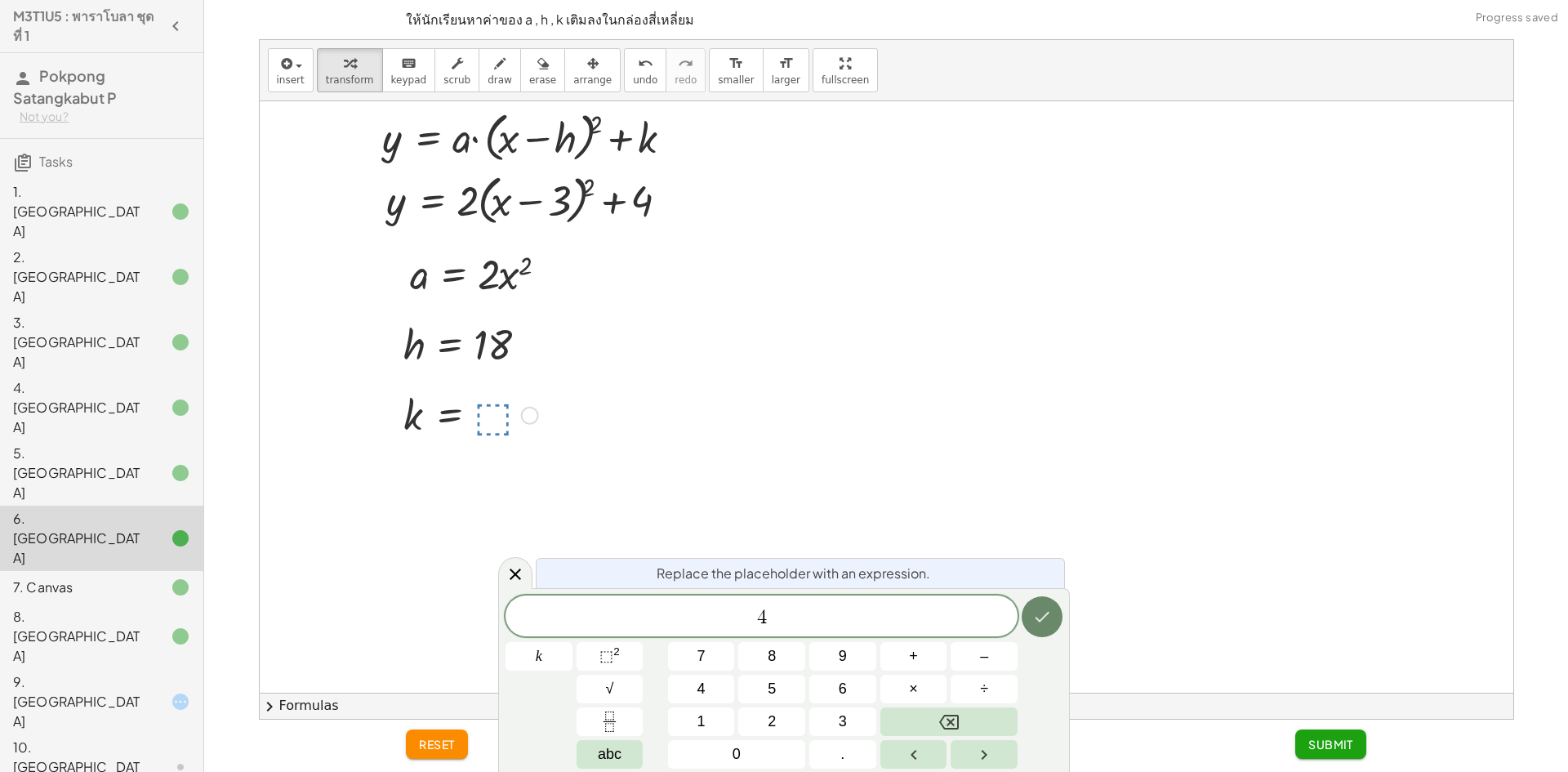
click at [1036, 621] on icon "Done" at bounding box center [1042, 617] width 19 height 19
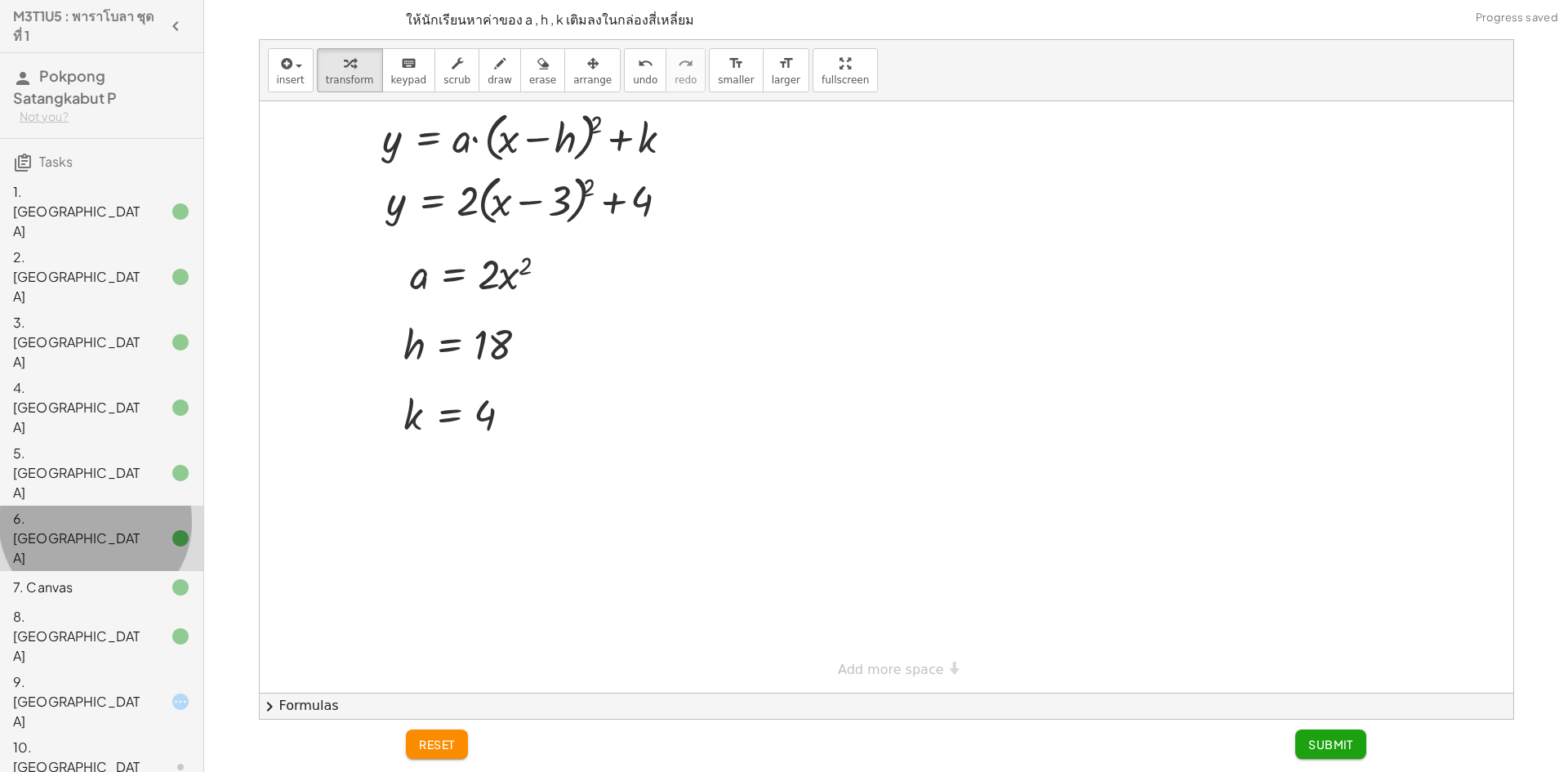
click at [67, 505] on div "6. [GEOGRAPHIC_DATA]" at bounding box center [102, 538] width 203 height 65
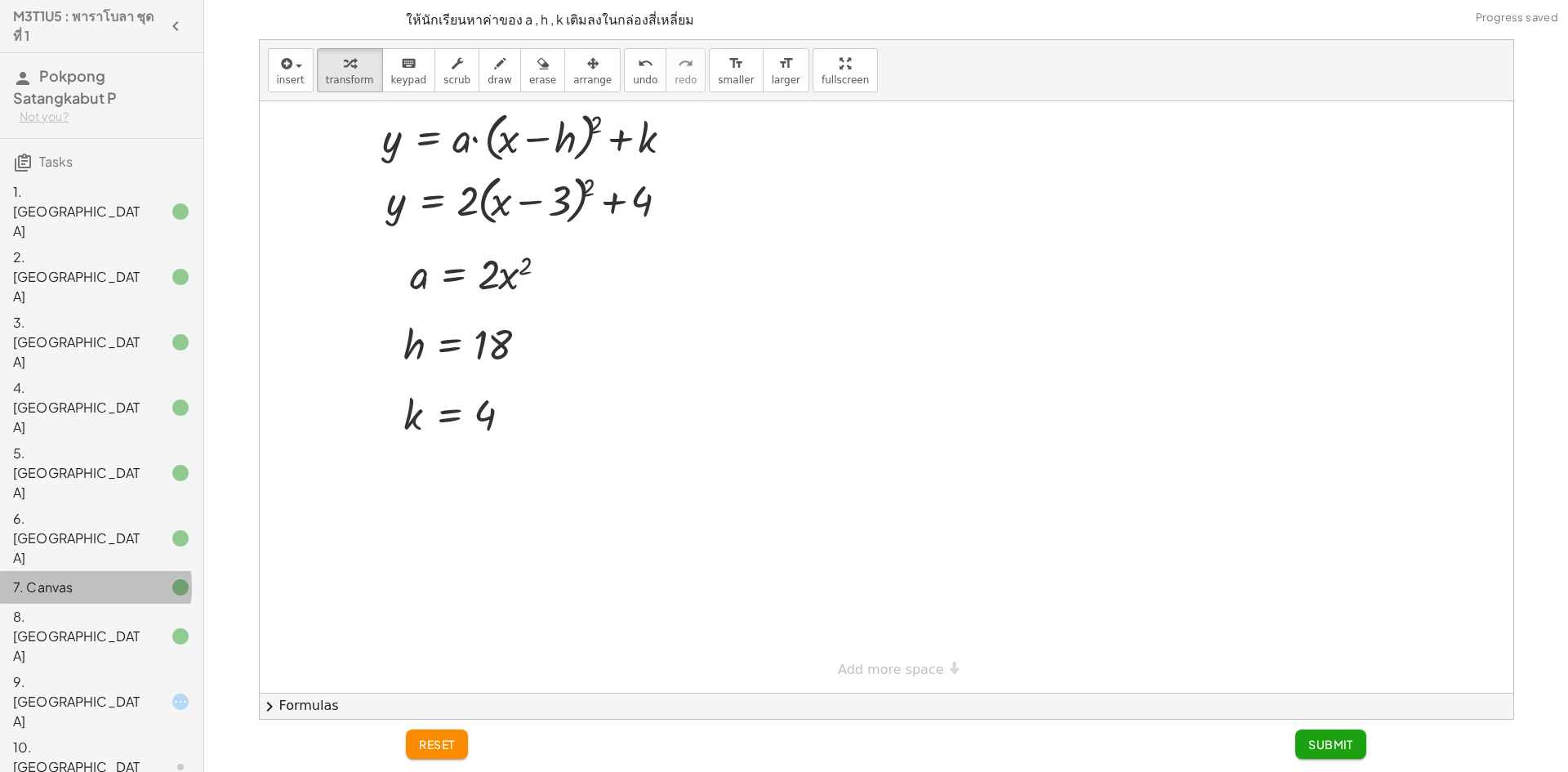
click at [68, 577] on div "7. Canvas" at bounding box center [79, 587] width 131 height 19
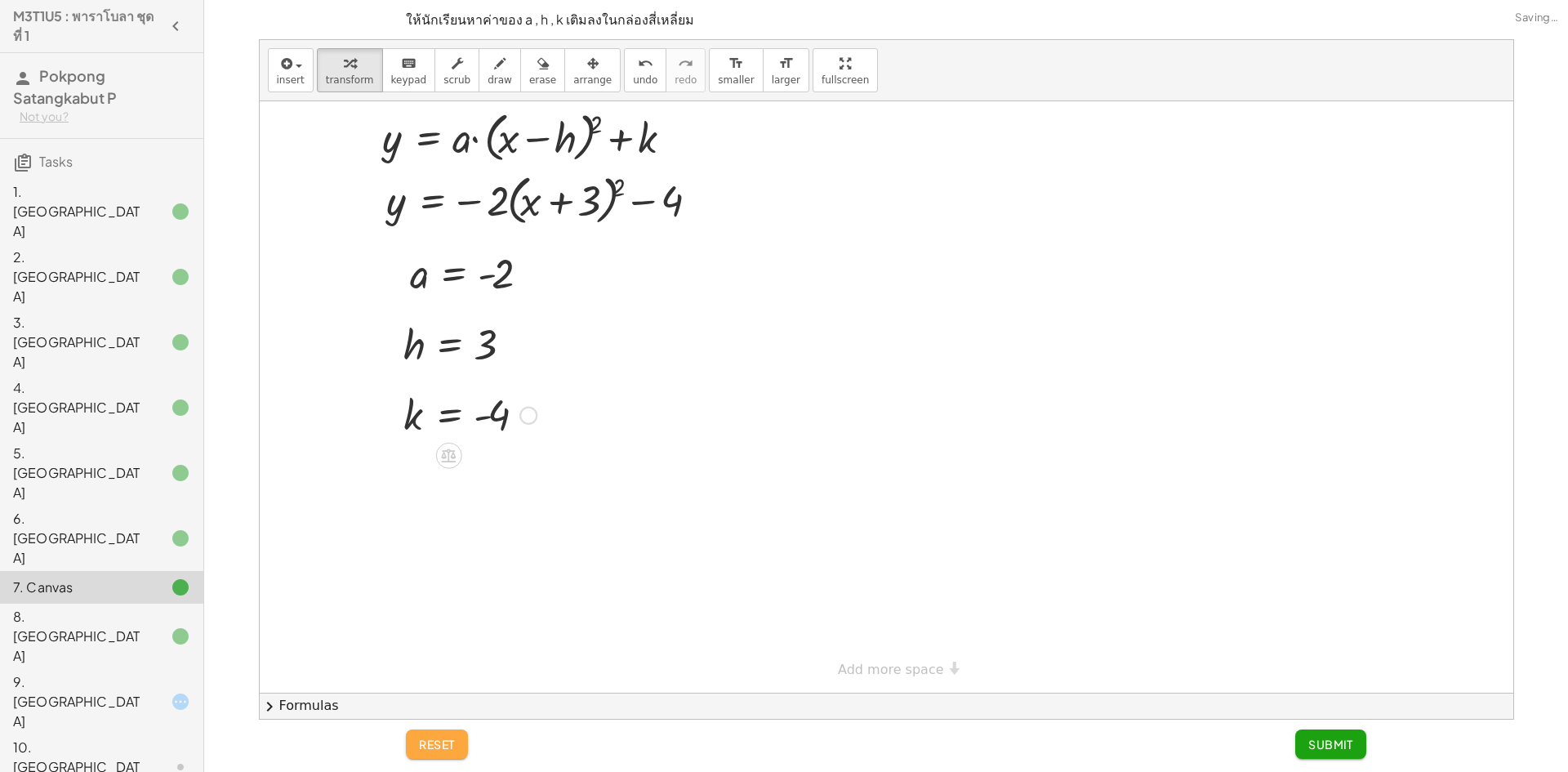
click at [448, 744] on span "reset" at bounding box center [436, 744] width 35 height 14
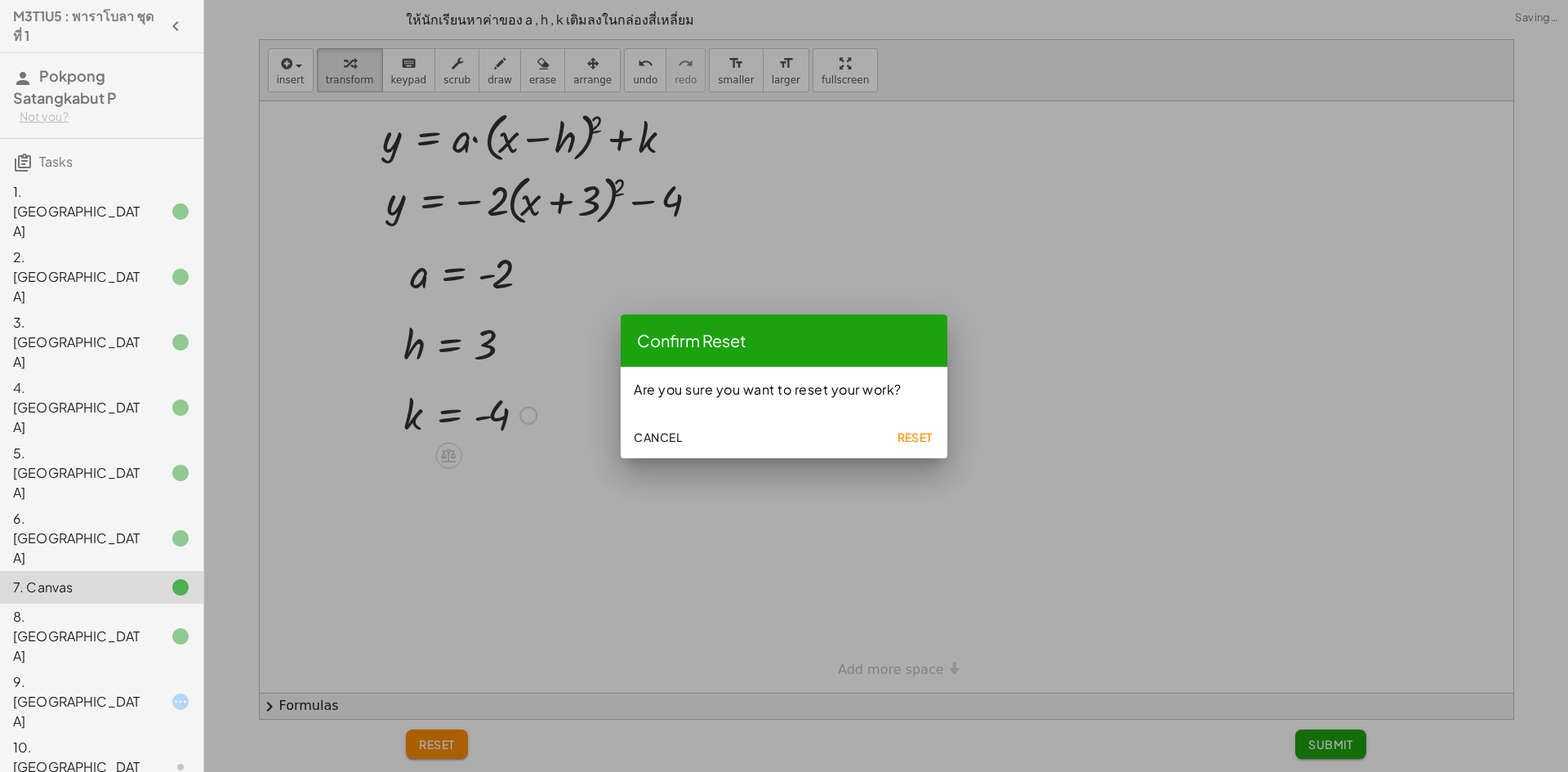
click at [908, 430] on span "Reset" at bounding box center [914, 436] width 35 height 14
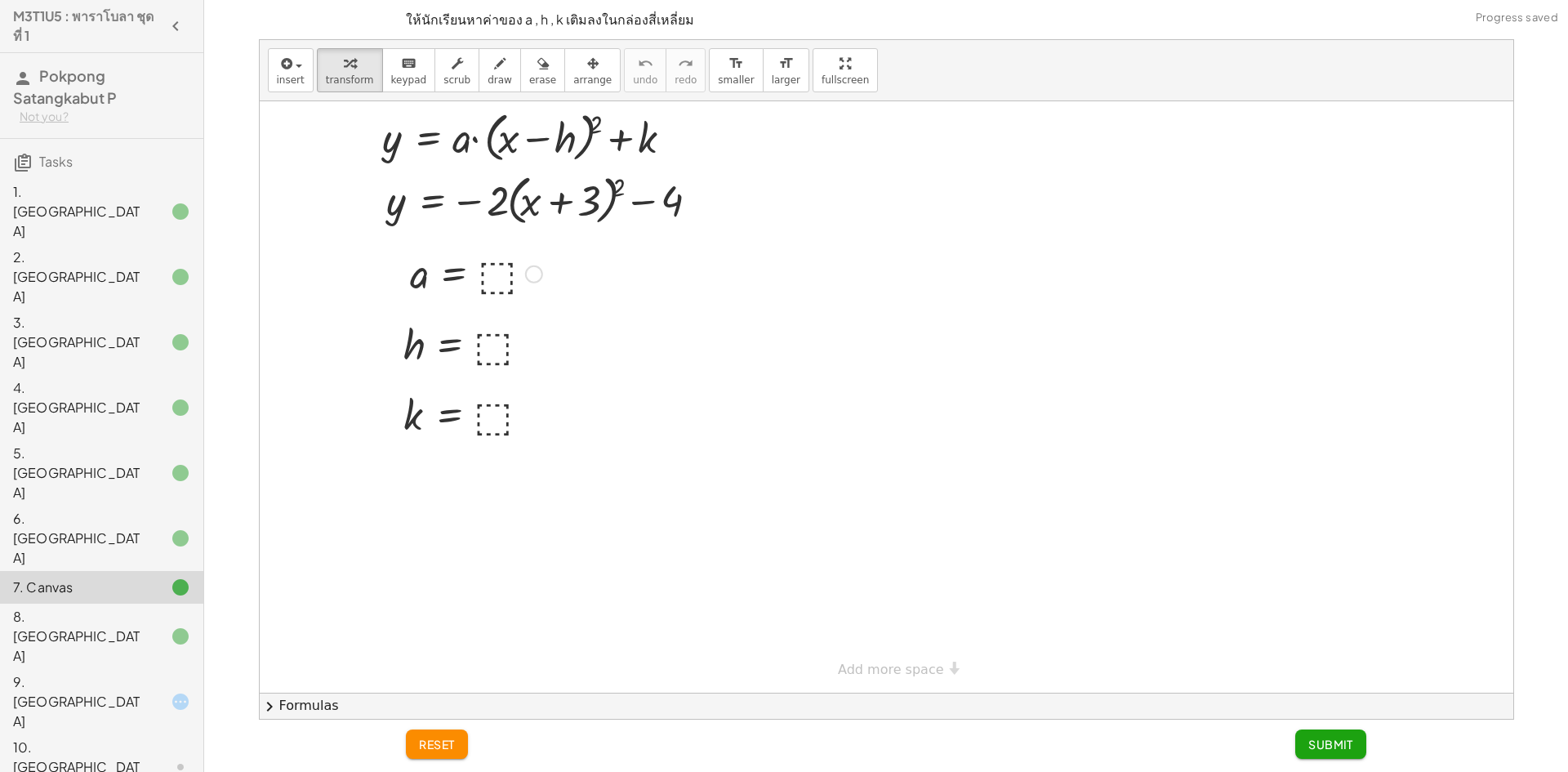
click at [493, 277] on div at bounding box center [475, 272] width 149 height 54
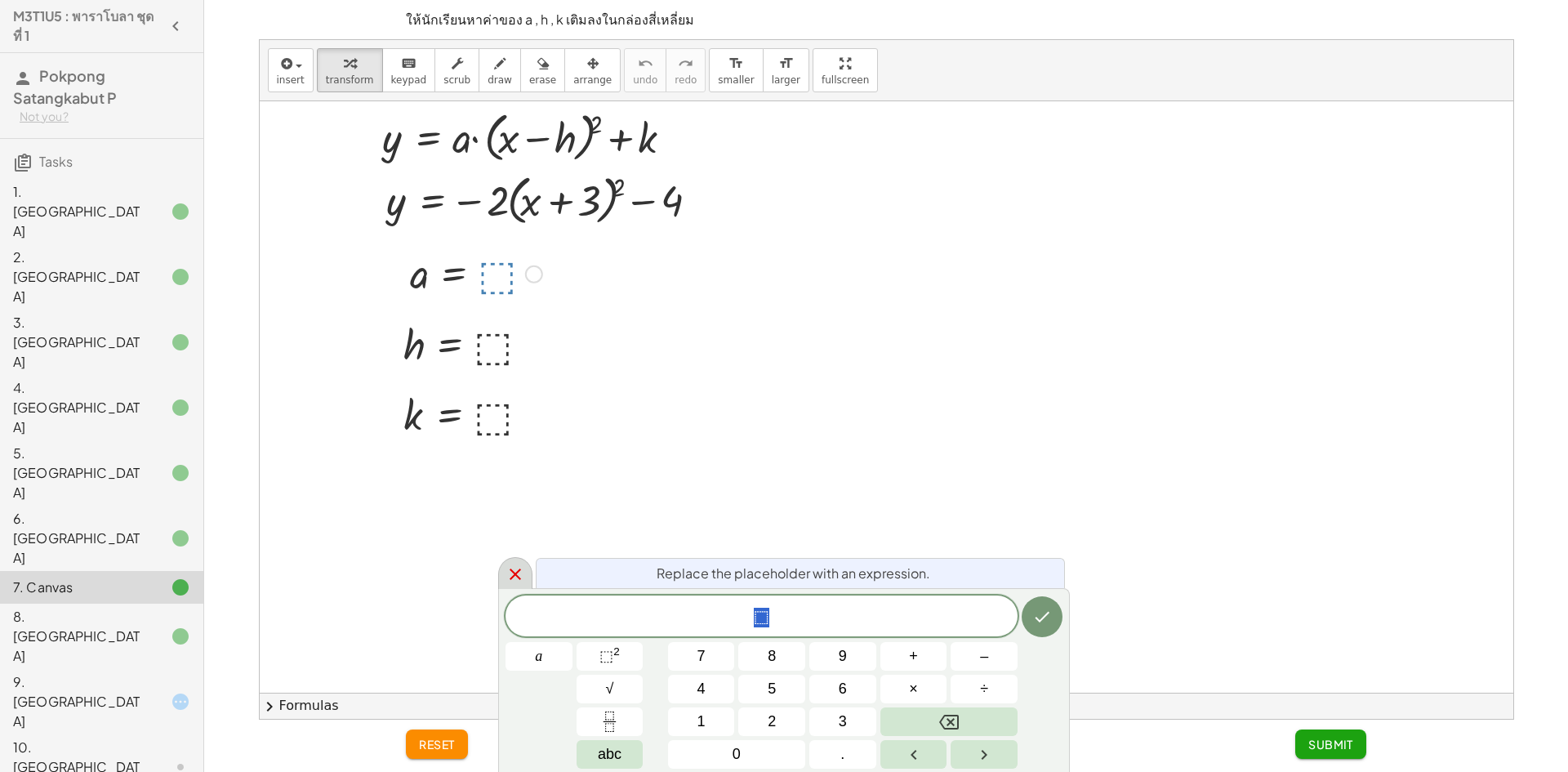
click at [504, 561] on div at bounding box center [516, 573] width 35 height 32
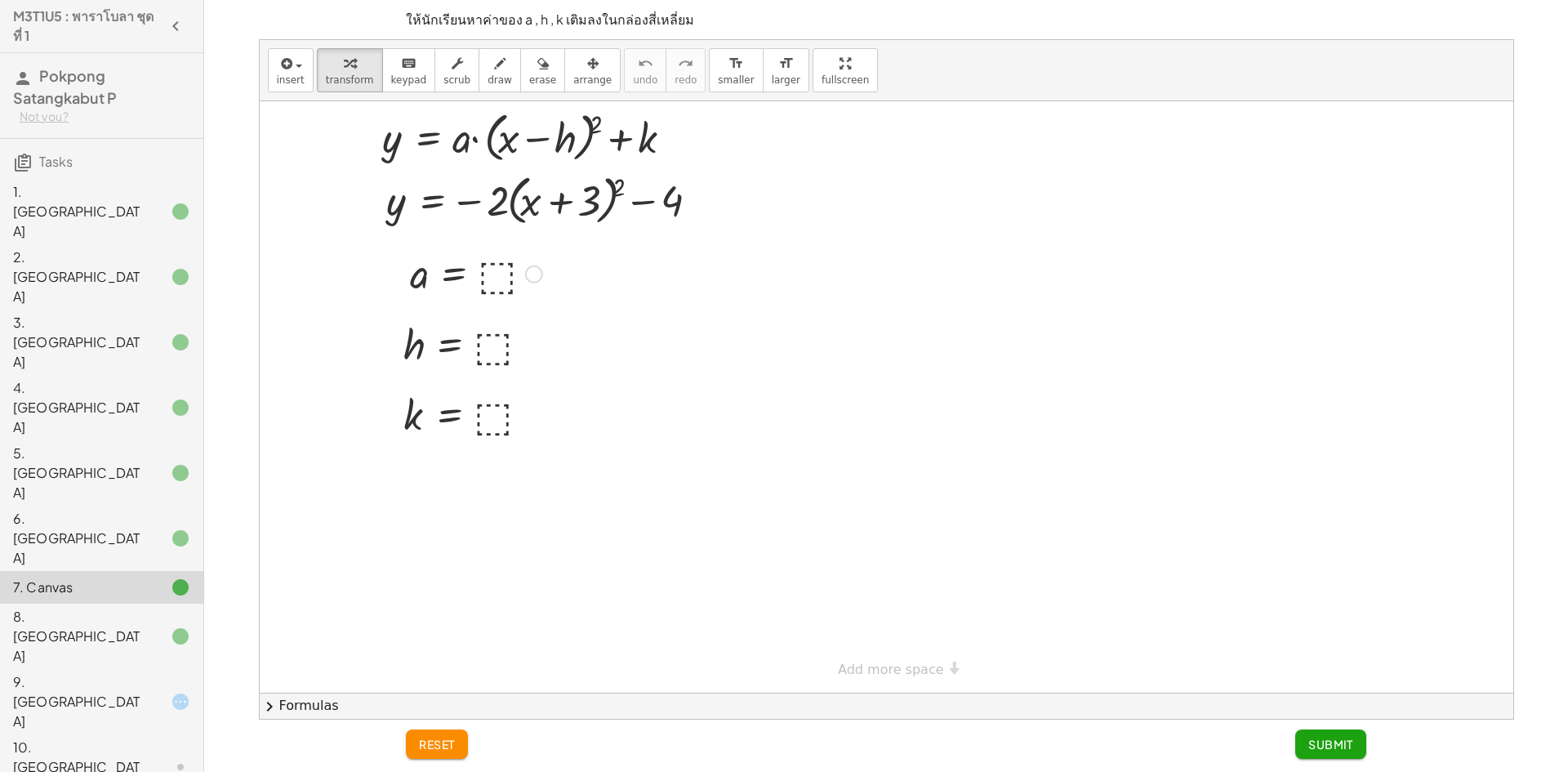
click at [502, 279] on div at bounding box center [475, 272] width 149 height 54
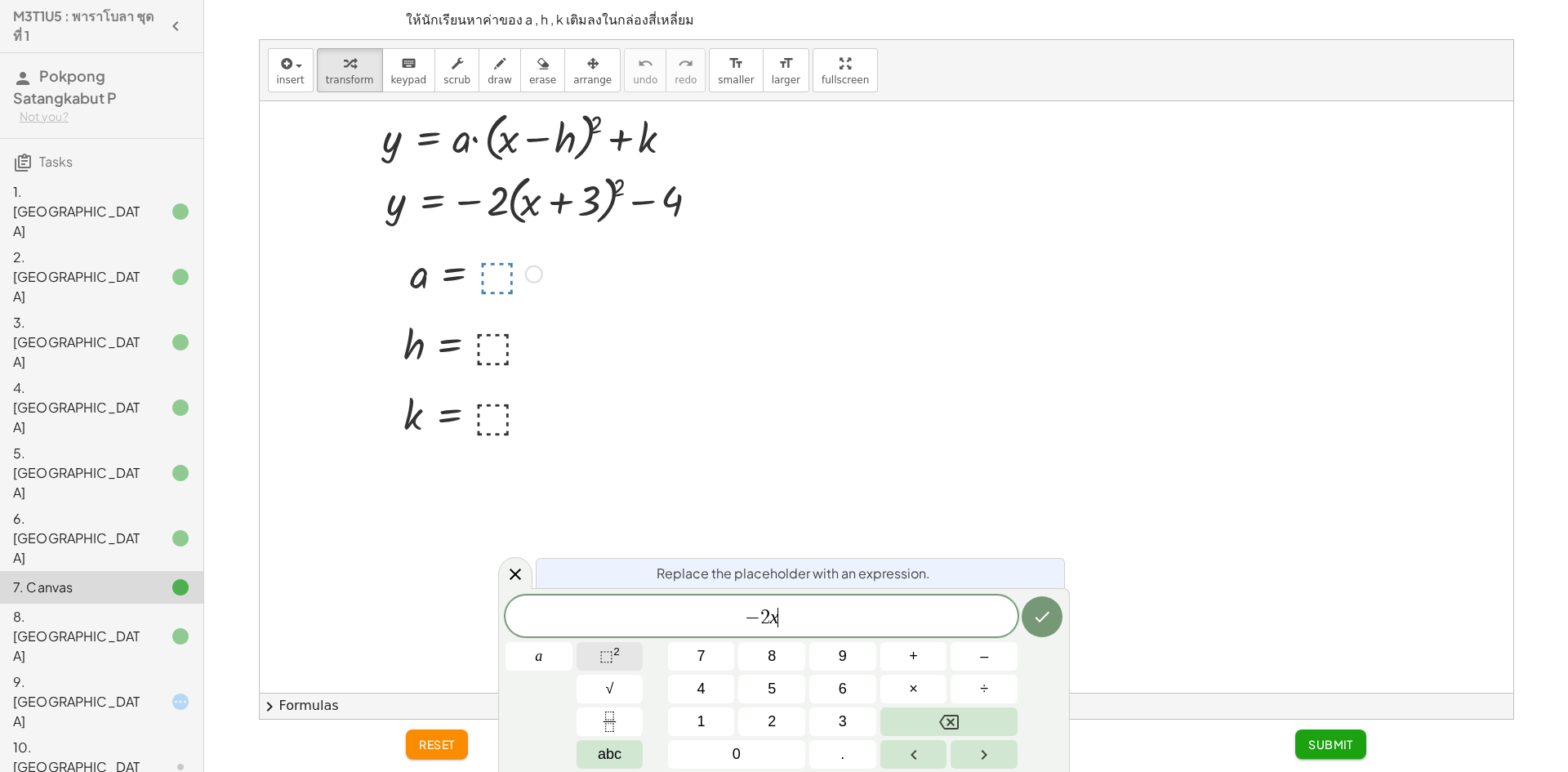
click at [588, 656] on button "⬚ 2" at bounding box center [611, 657] width 67 height 29
click at [1046, 603] on button "Done" at bounding box center [1042, 614] width 41 height 41
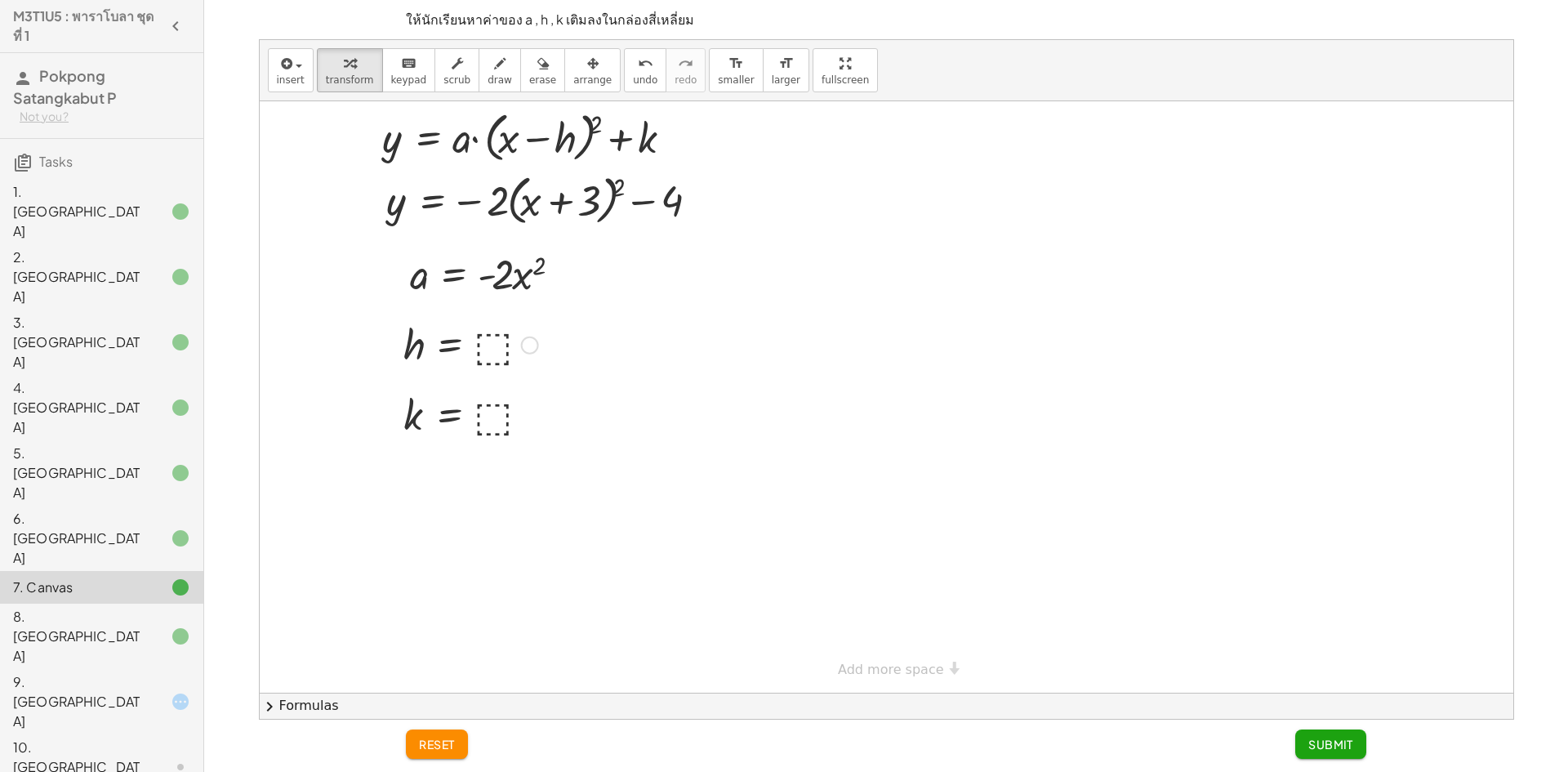
click at [491, 341] on div at bounding box center [471, 344] width 151 height 54
click at [494, 422] on div at bounding box center [471, 414] width 151 height 54
click at [1305, 743] on button "Submit" at bounding box center [1330, 744] width 71 height 30
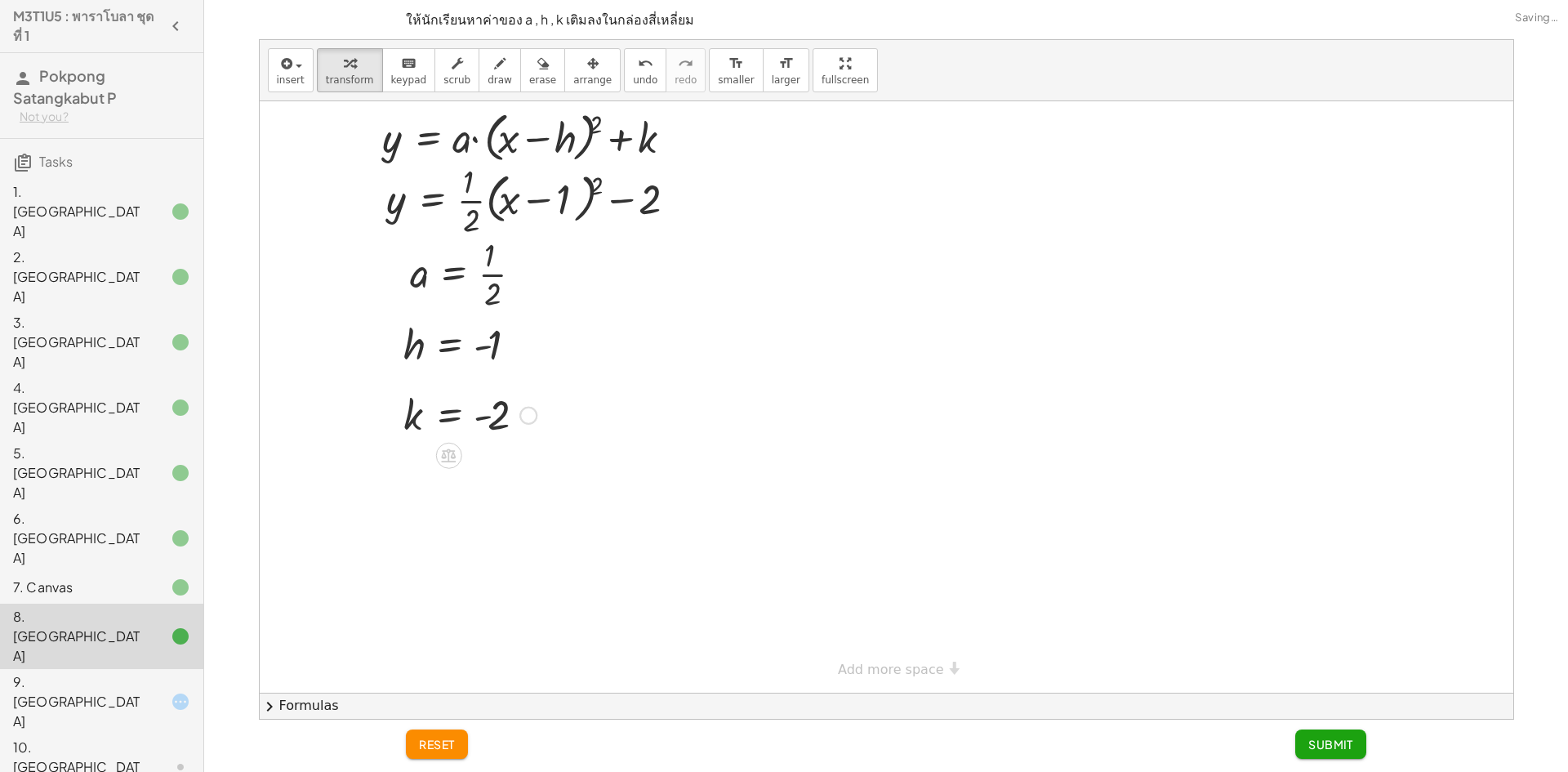
click at [450, 737] on span "reset" at bounding box center [436, 744] width 35 height 14
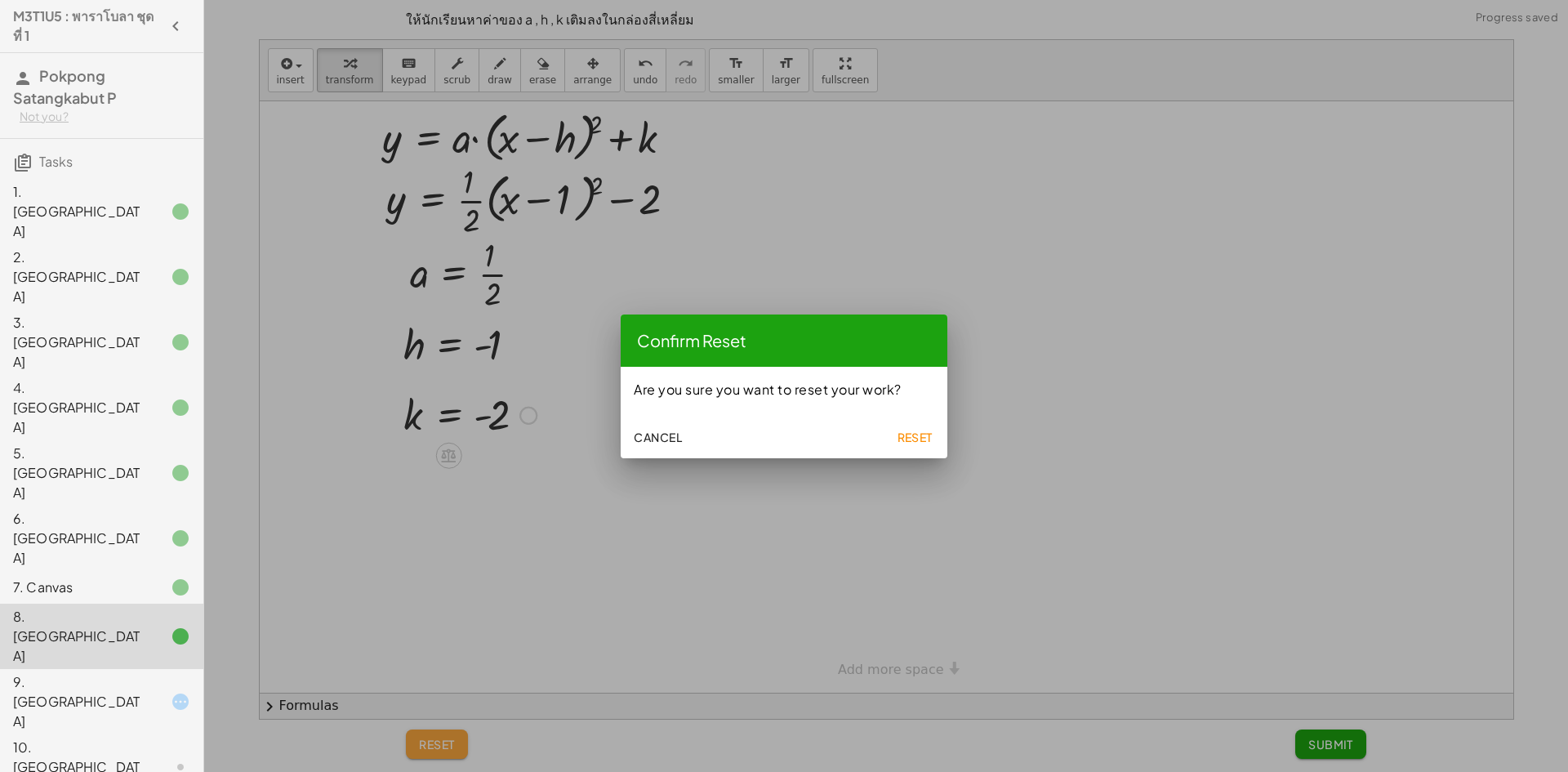
click at [909, 430] on span "Reset" at bounding box center [914, 436] width 35 height 14
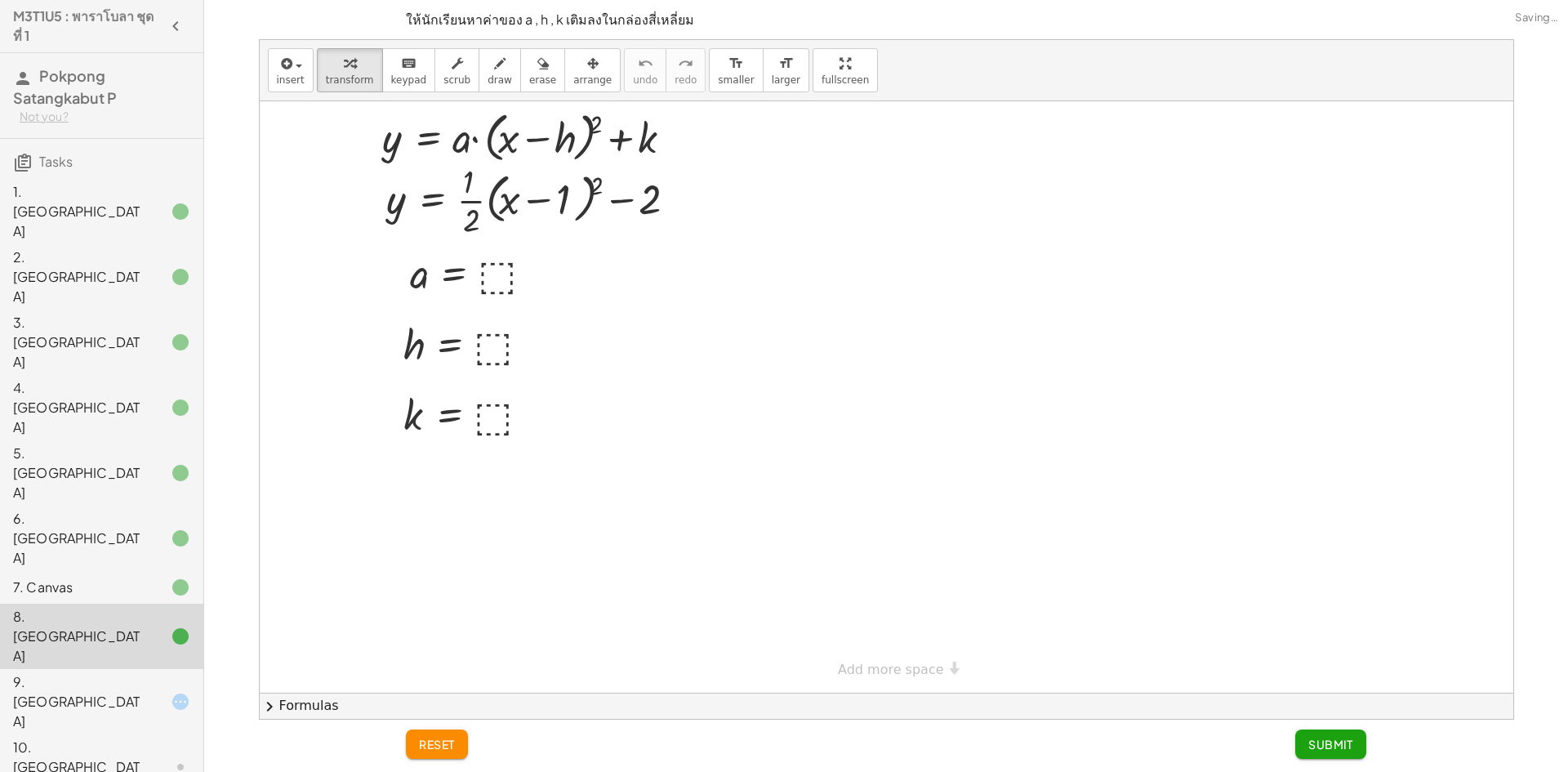
click at [909, 438] on span "Reset" at bounding box center [902, 432] width 33 height 13
click at [484, 273] on div at bounding box center [475, 272] width 149 height 54
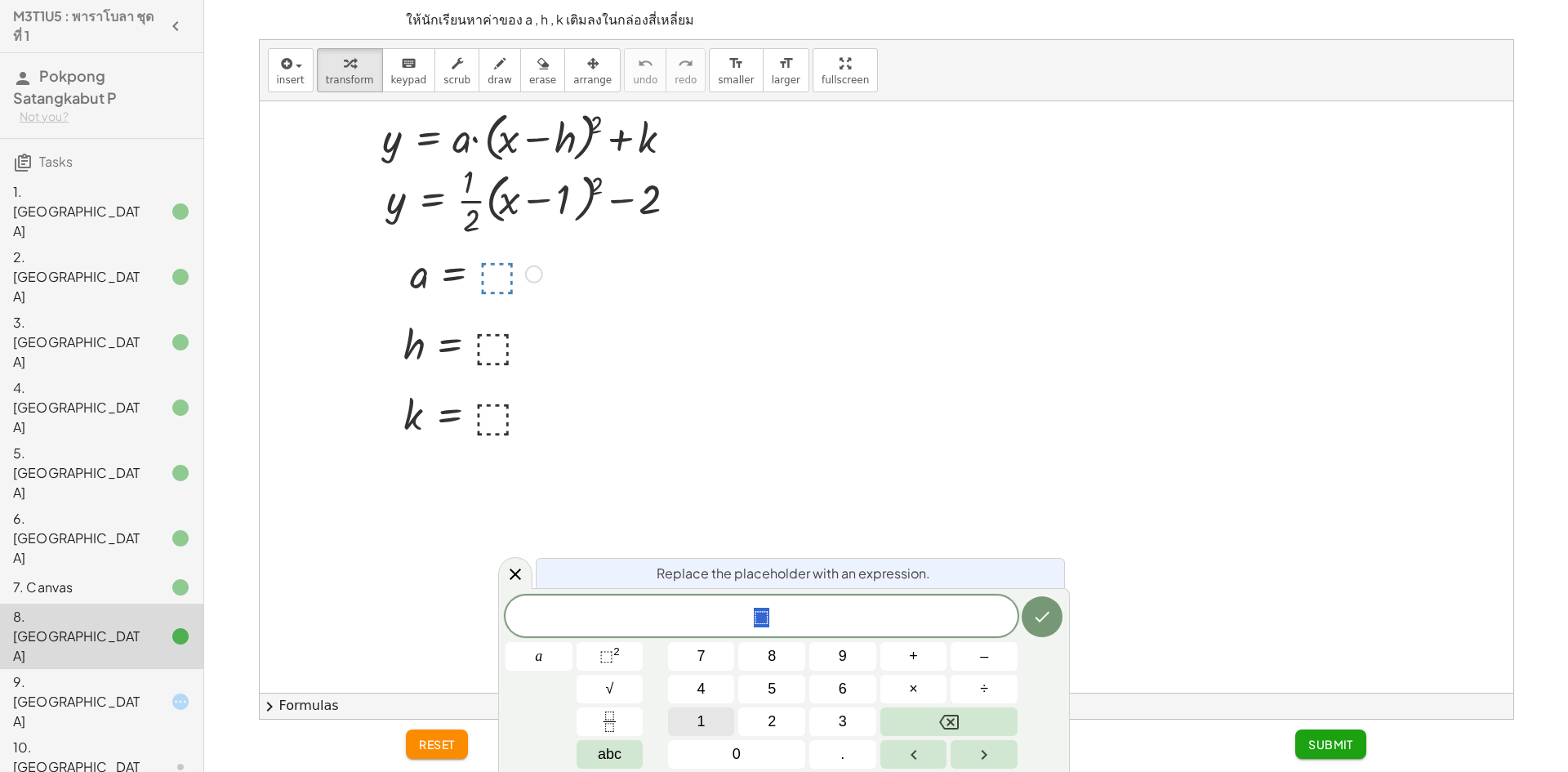
click at [698, 720] on span "1" at bounding box center [702, 721] width 9 height 22
click at [627, 726] on button "Fraction" at bounding box center [611, 722] width 67 height 29
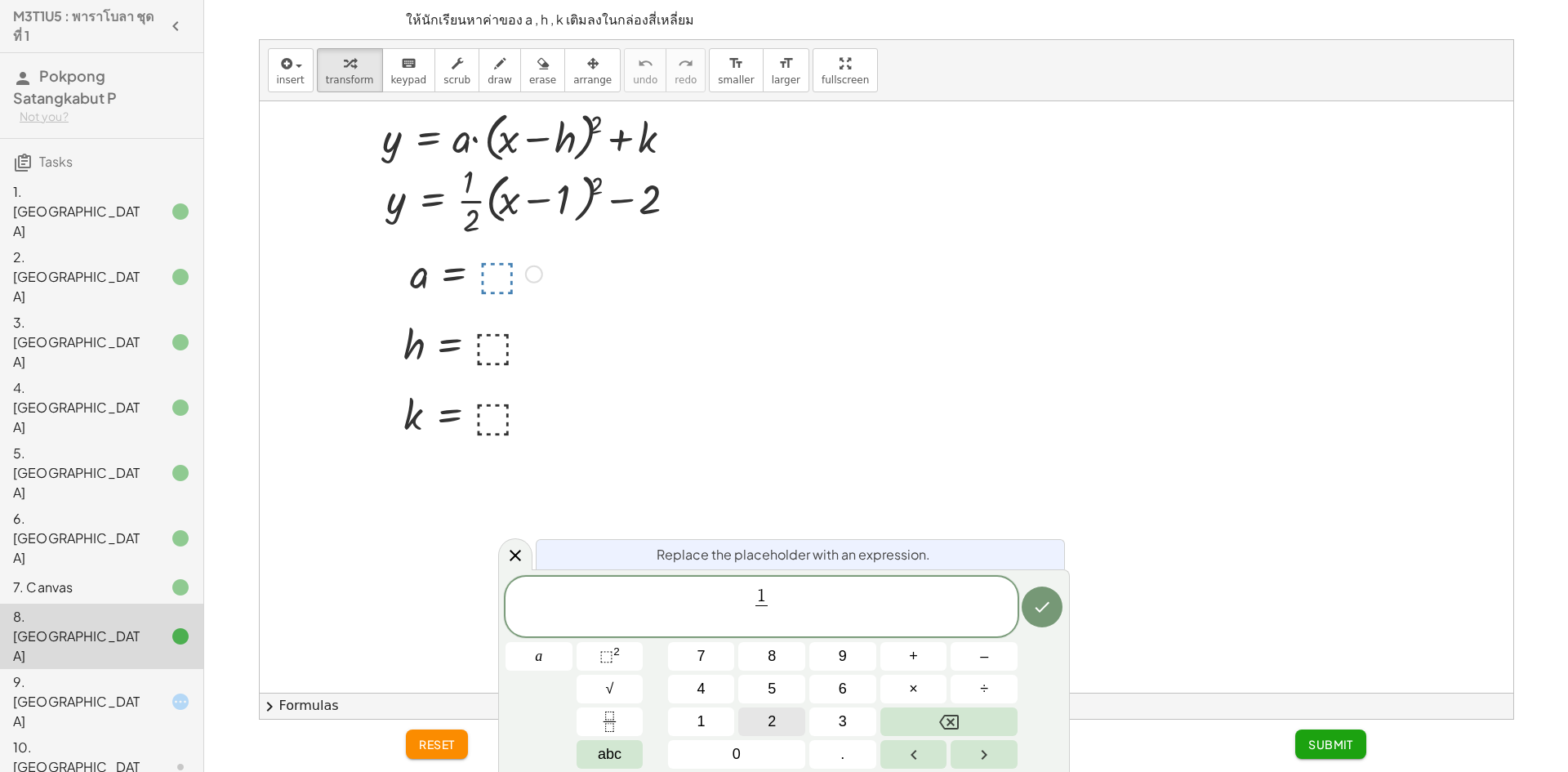
click at [764, 727] on button "2" at bounding box center [772, 722] width 67 height 29
click at [534, 653] on button "a" at bounding box center [539, 657] width 67 height 29
click at [919, 726] on button "Backspace" at bounding box center [949, 722] width 137 height 29
click at [798, 601] on span "1 2 ​ ​" at bounding box center [761, 608] width 512 height 43
click at [625, 761] on button "abc" at bounding box center [611, 755] width 67 height 29
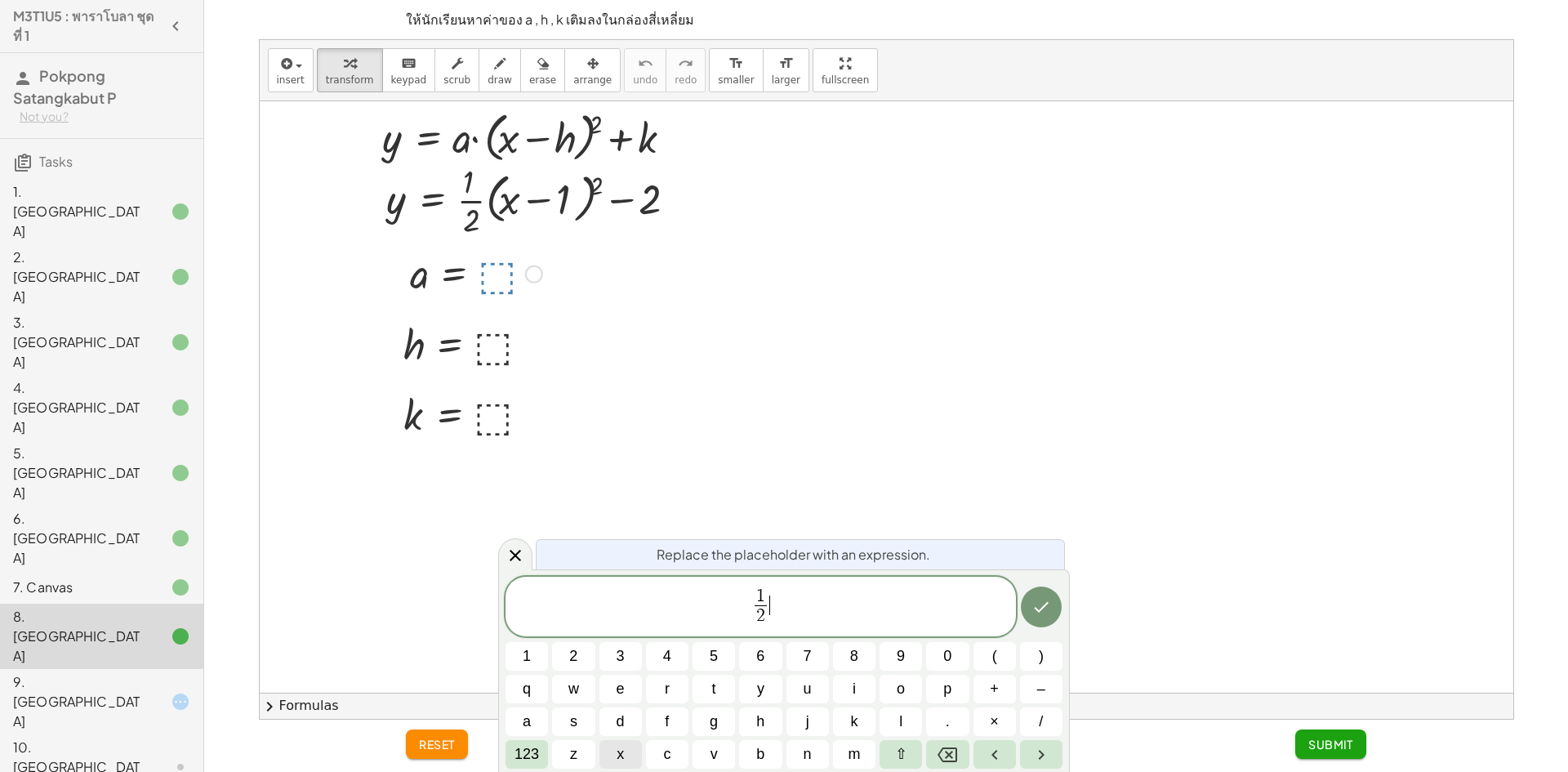
click at [608, 755] on button "x" at bounding box center [620, 755] width 42 height 29
click at [543, 742] on button "123" at bounding box center [526, 755] width 42 height 29
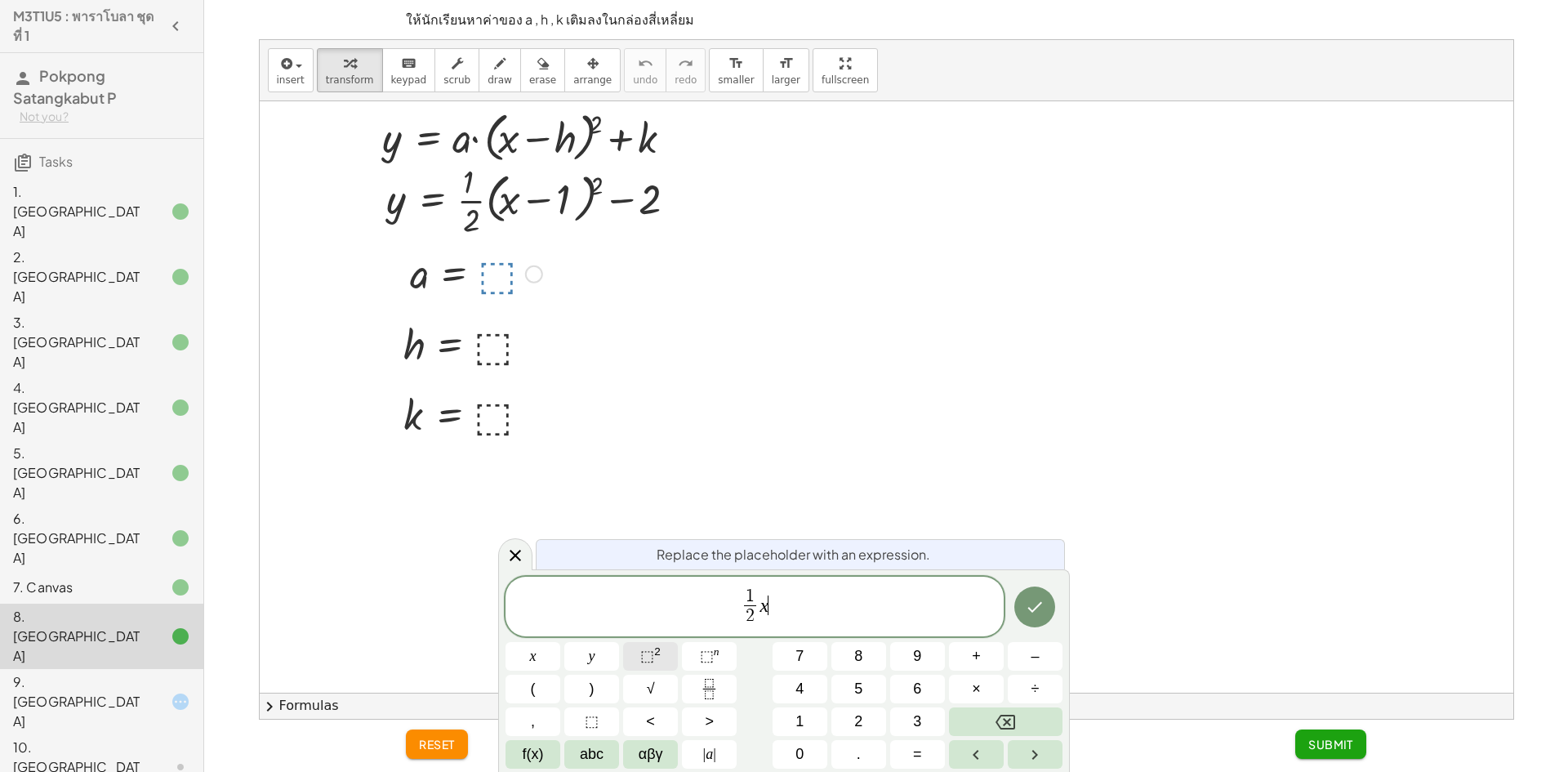
click at [639, 650] on button "⬚ 2" at bounding box center [650, 657] width 55 height 29
click at [1037, 607] on icon "Done" at bounding box center [1035, 607] width 14 height 11
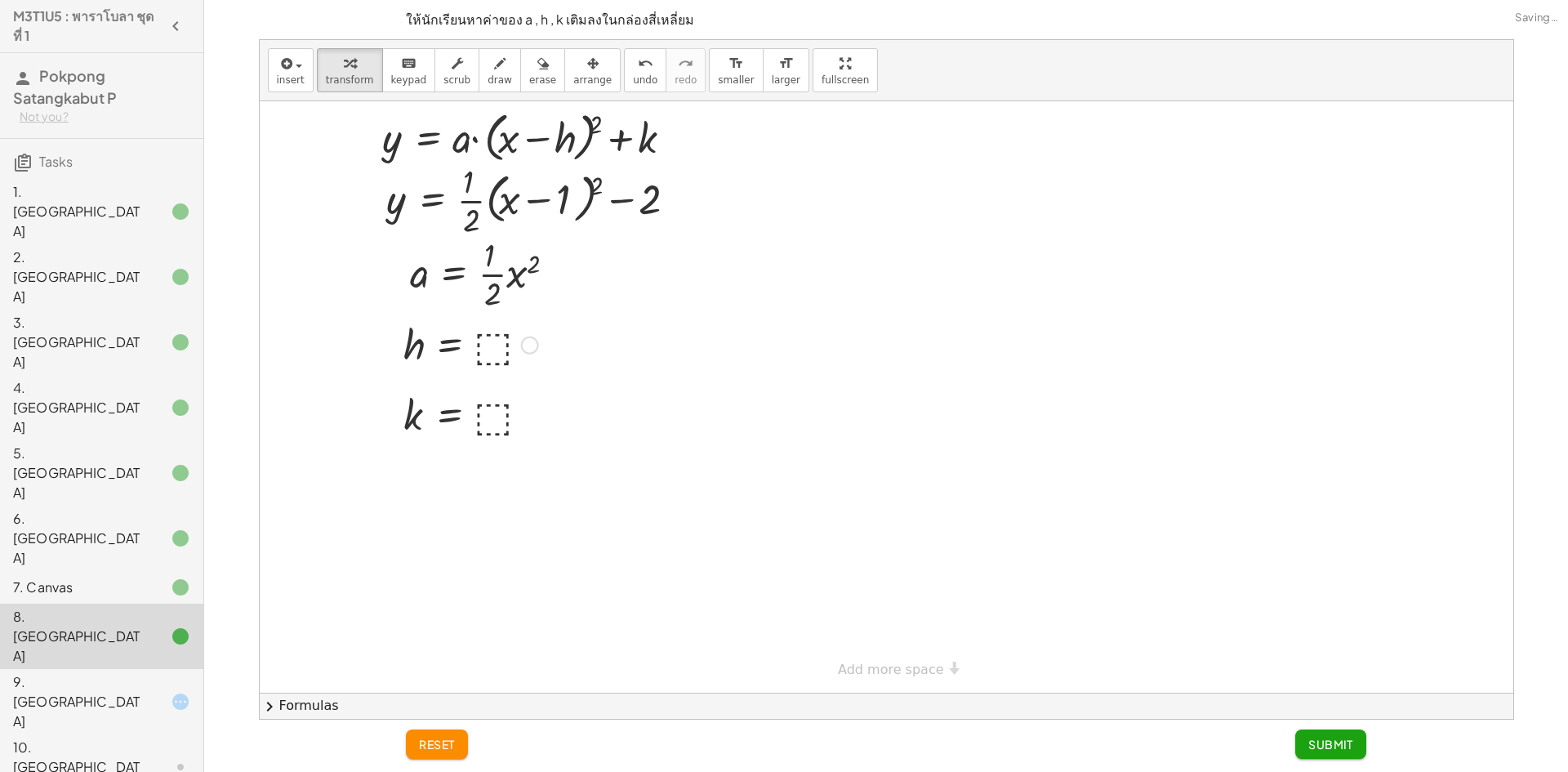
click at [486, 360] on div at bounding box center [471, 344] width 151 height 54
click at [495, 418] on div at bounding box center [471, 414] width 151 height 54
click at [1356, 741] on button "Submit" at bounding box center [1330, 744] width 71 height 30
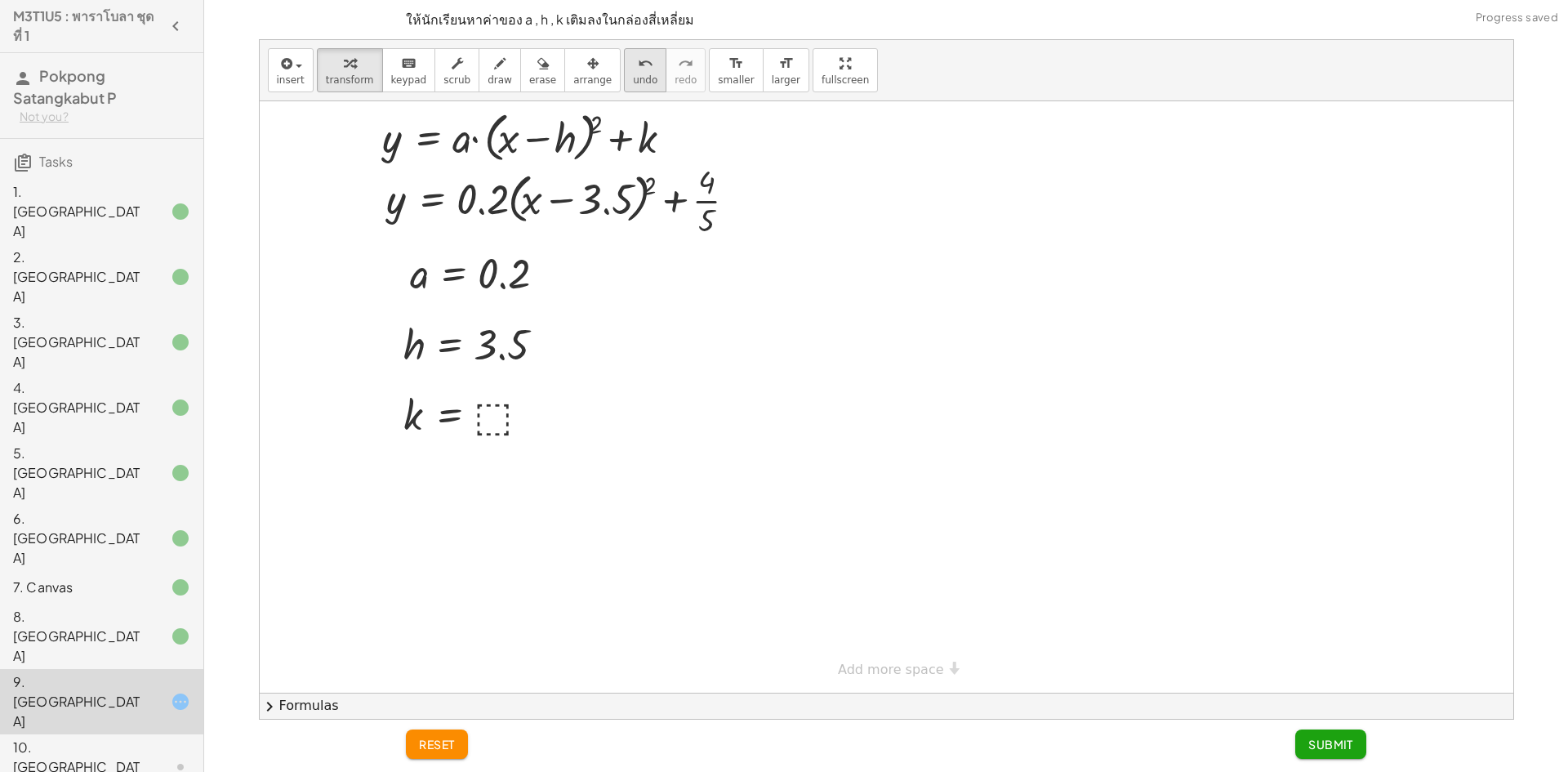
click at [633, 82] on span "undo" at bounding box center [645, 81] width 25 height 12
click at [482, 340] on div at bounding box center [471, 344] width 151 height 54
click at [491, 419] on div at bounding box center [471, 414] width 151 height 54
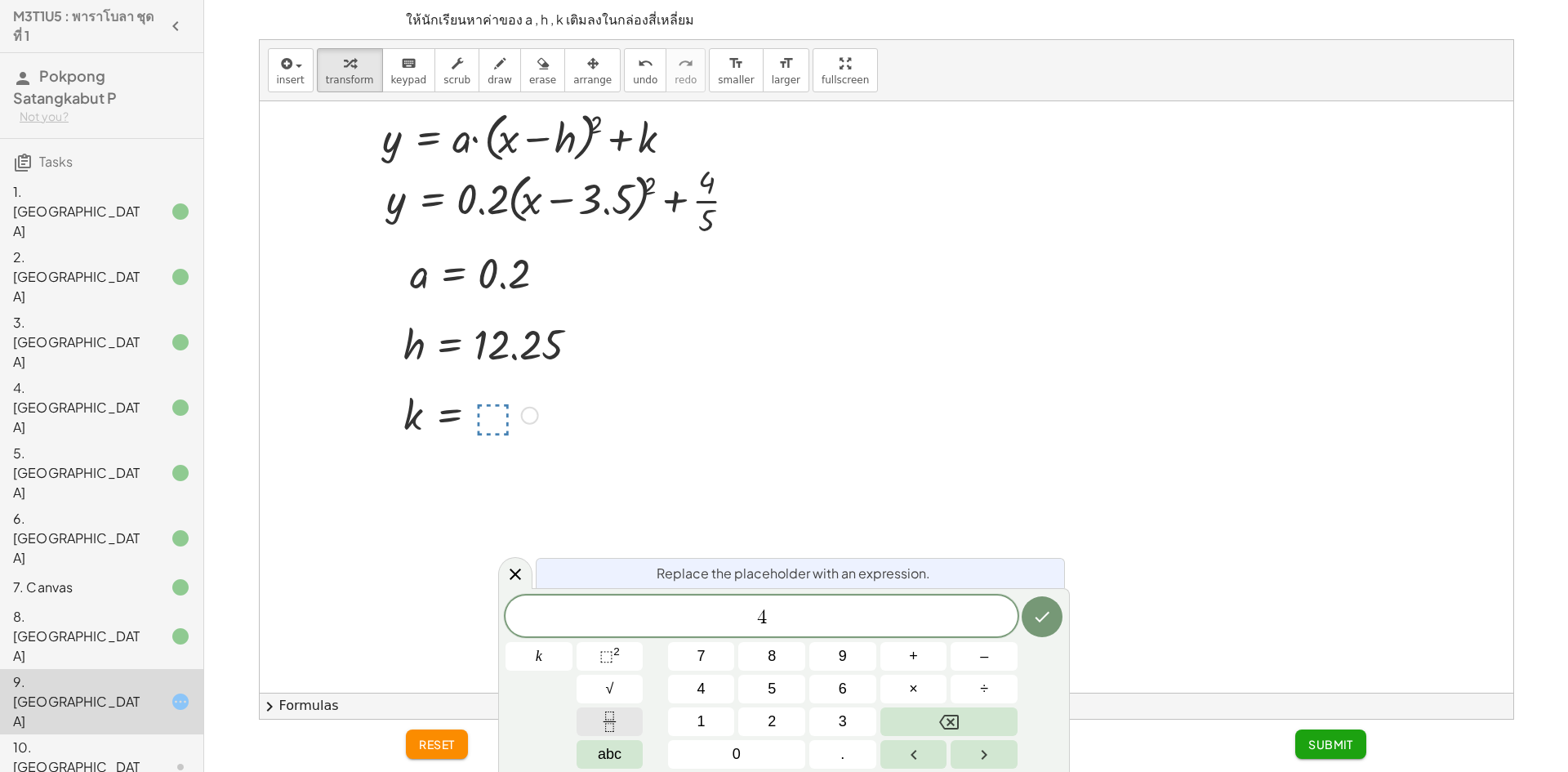
click at [591, 722] on button "Fraction" at bounding box center [611, 722] width 67 height 29
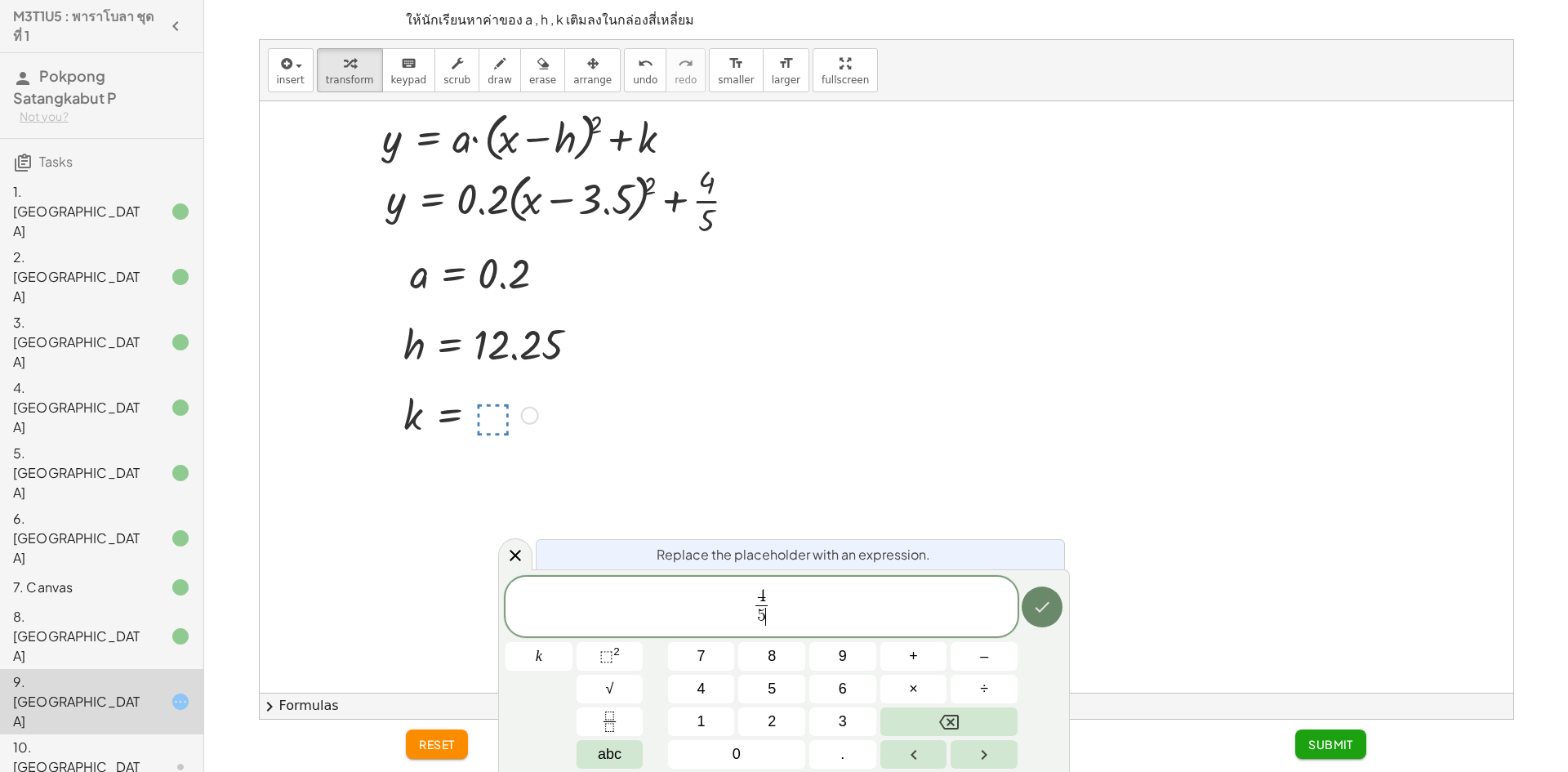
click at [1040, 616] on icon "Done" at bounding box center [1042, 607] width 19 height 19
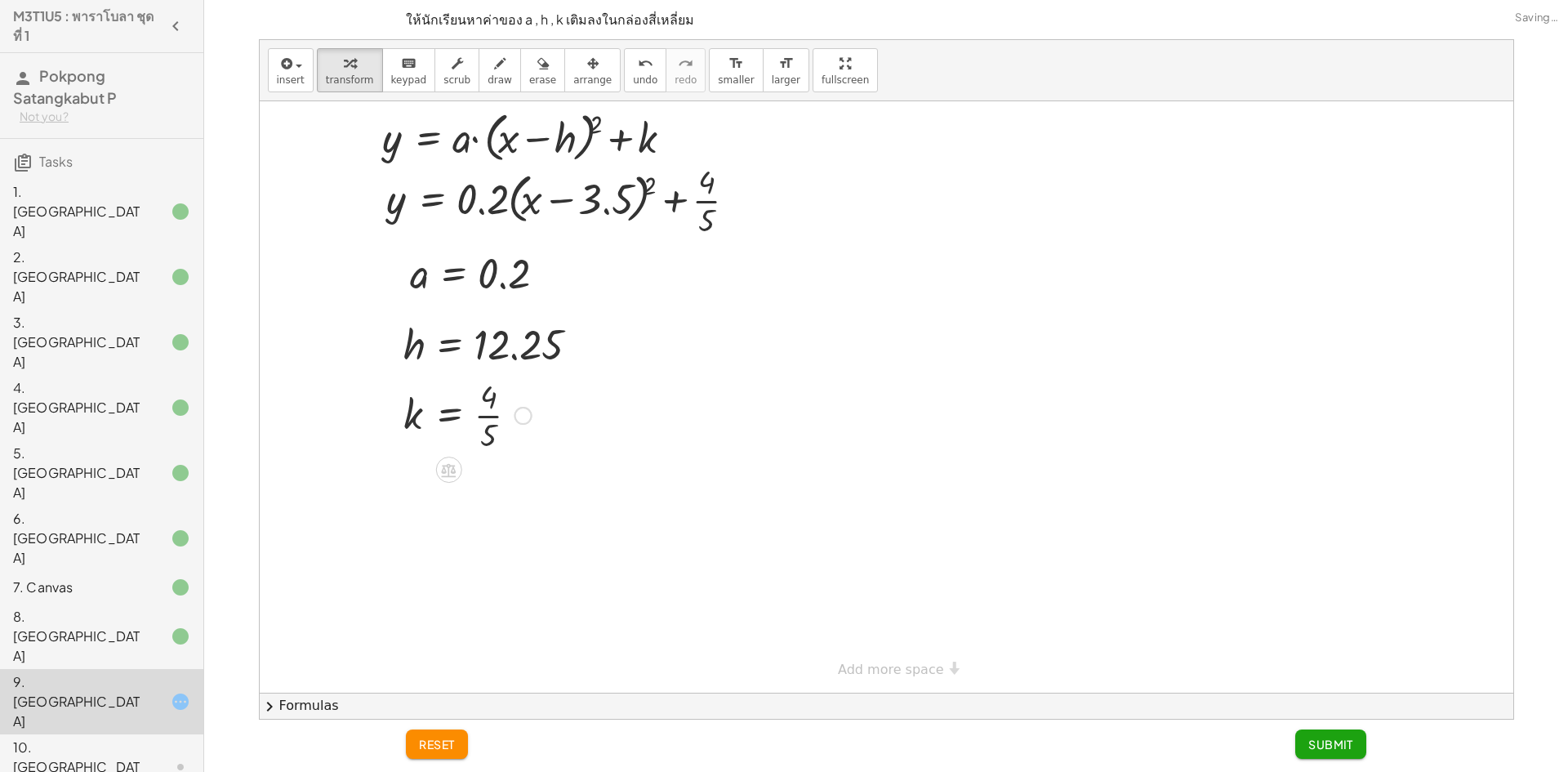
click at [1326, 748] on span "Submit" at bounding box center [1330, 744] width 45 height 14
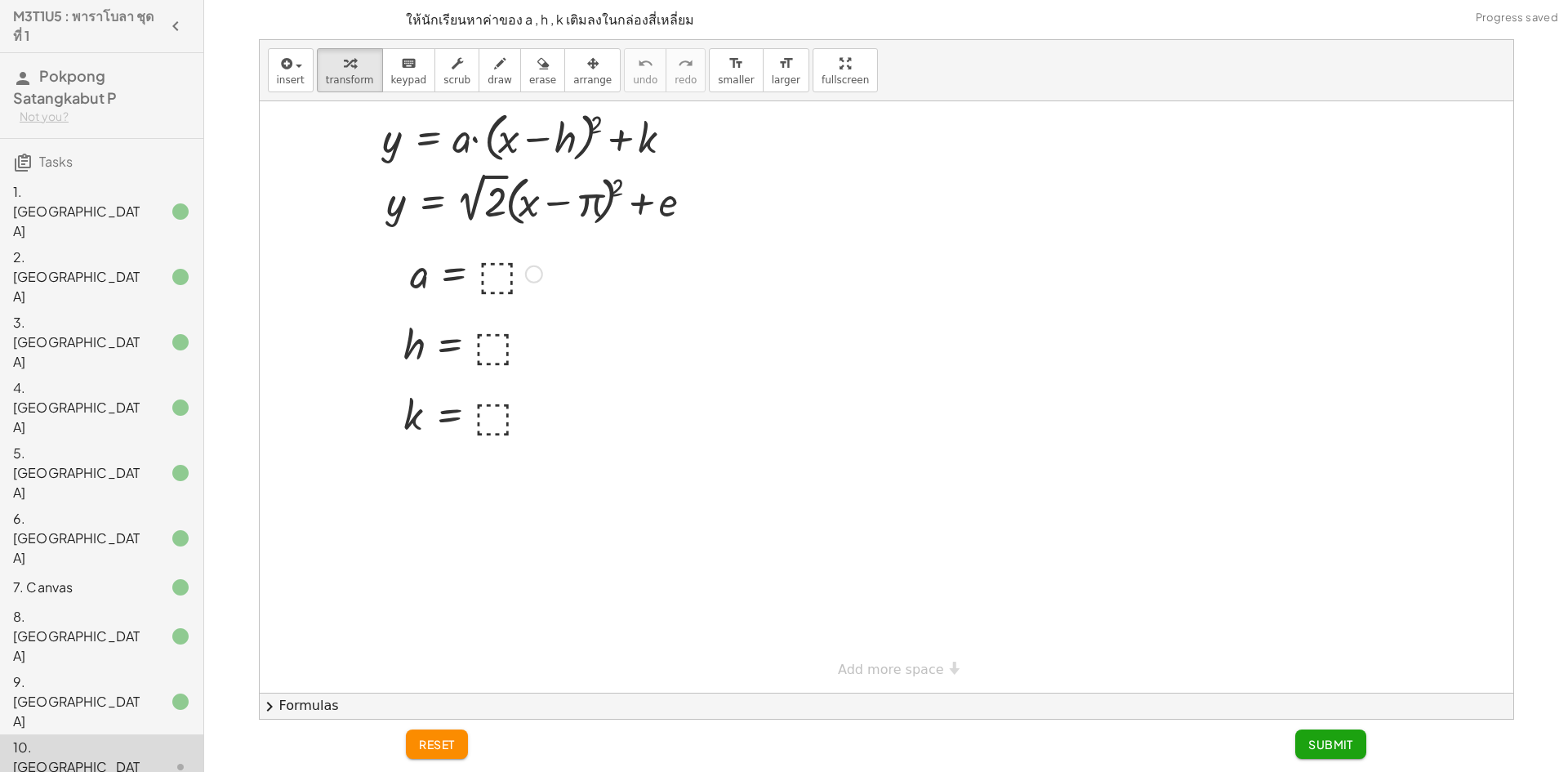
click at [479, 272] on div at bounding box center [475, 272] width 149 height 54
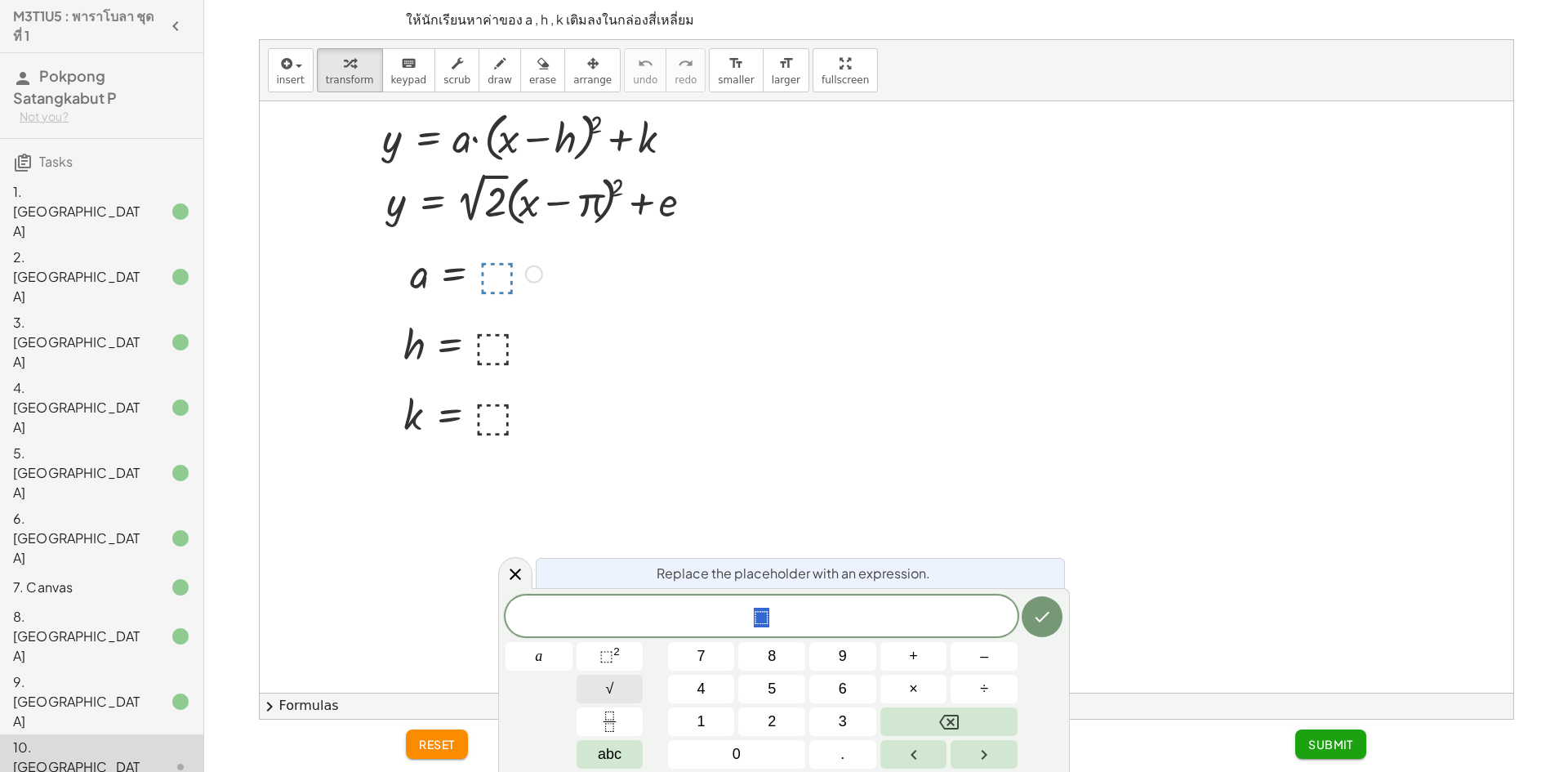
click at [630, 693] on button "√" at bounding box center [611, 690] width 67 height 29
click at [973, 732] on button "Backspace" at bounding box center [949, 722] width 137 height 29
click at [760, 712] on button "2" at bounding box center [772, 722] width 67 height 29
click at [1025, 612] on button "Done" at bounding box center [1042, 616] width 41 height 41
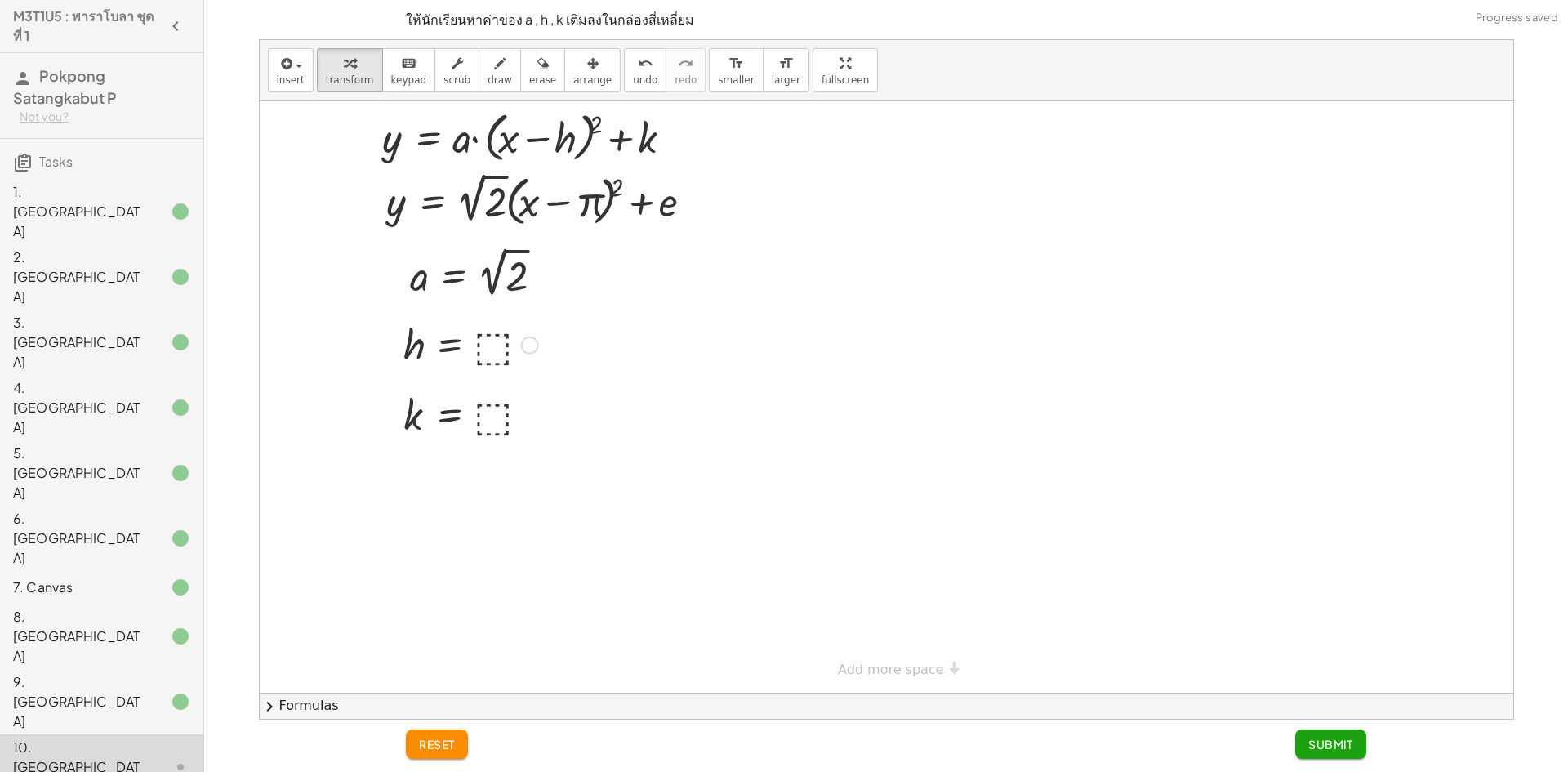
click at [488, 347] on div at bounding box center [471, 344] width 151 height 54
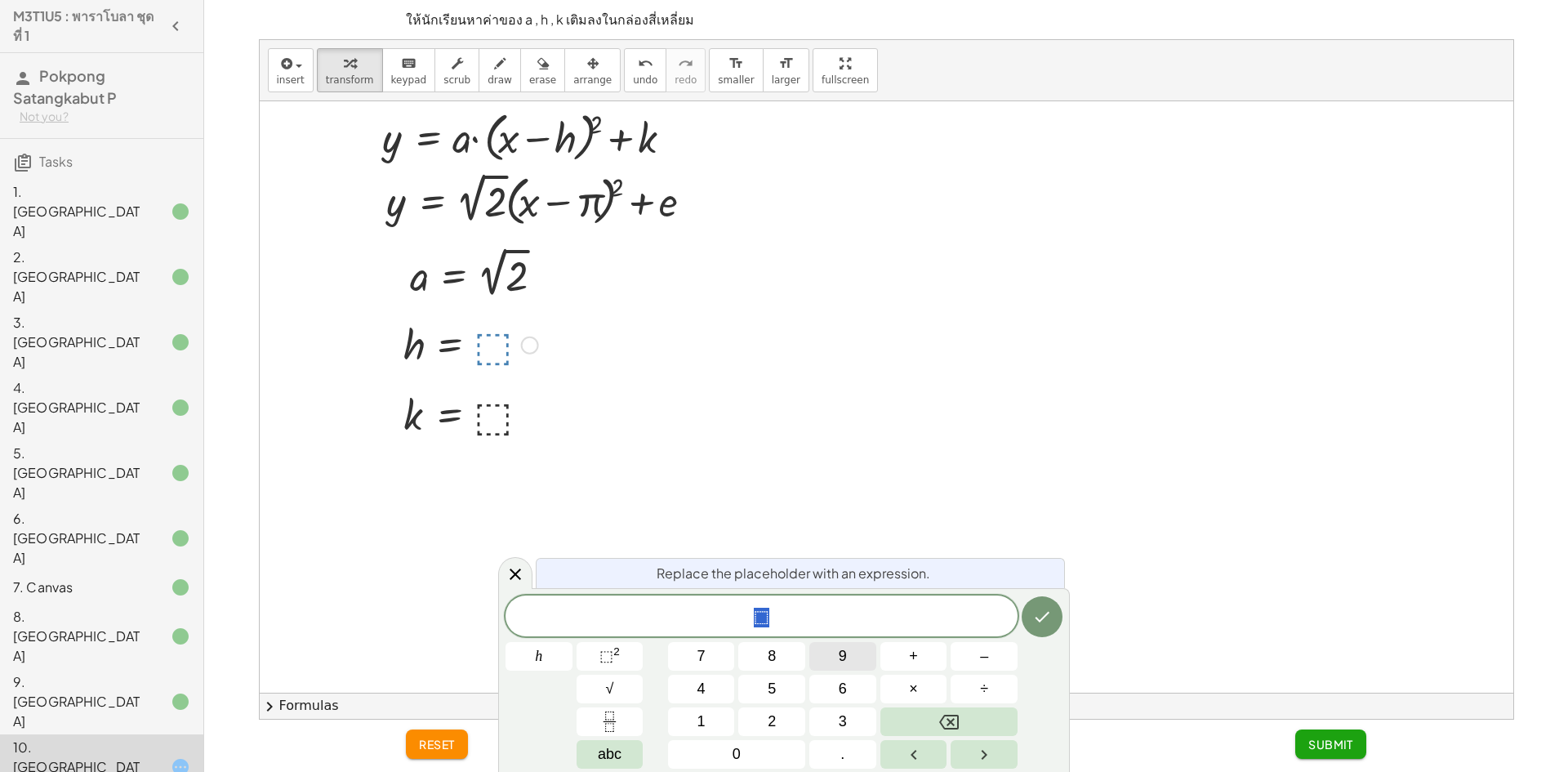
click at [837, 655] on button "9" at bounding box center [842, 657] width 67 height 29
click at [861, 754] on button "." at bounding box center [842, 755] width 67 height 29
click at [772, 665] on span "8" at bounding box center [772, 656] width 9 height 22
click at [769, 682] on span "5" at bounding box center [772, 689] width 9 height 22
click at [825, 666] on button "9" at bounding box center [842, 657] width 67 height 29
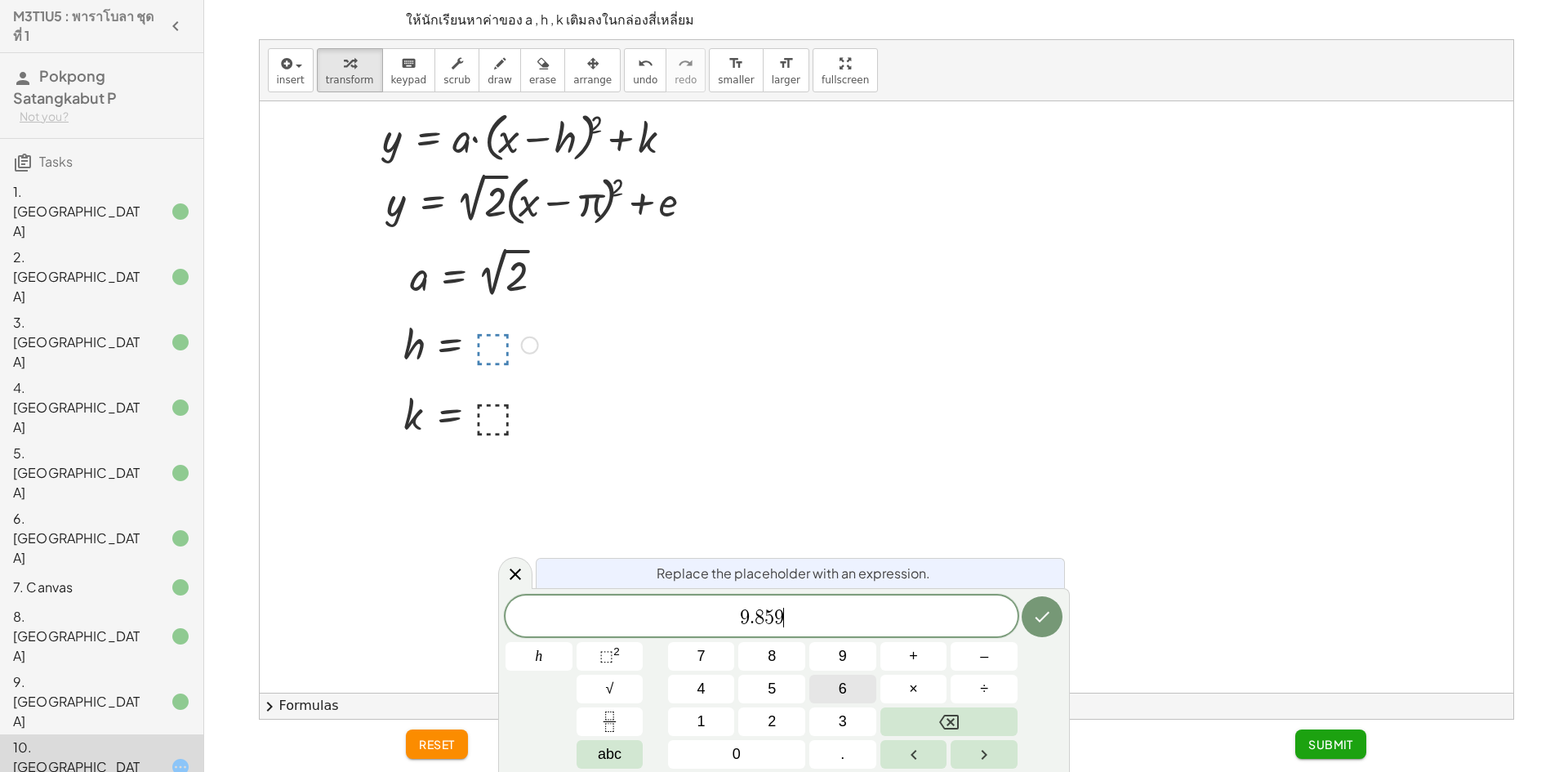
click at [830, 691] on button "6" at bounding box center [842, 690] width 67 height 29
click at [1025, 621] on button "Done" at bounding box center [1042, 617] width 41 height 41
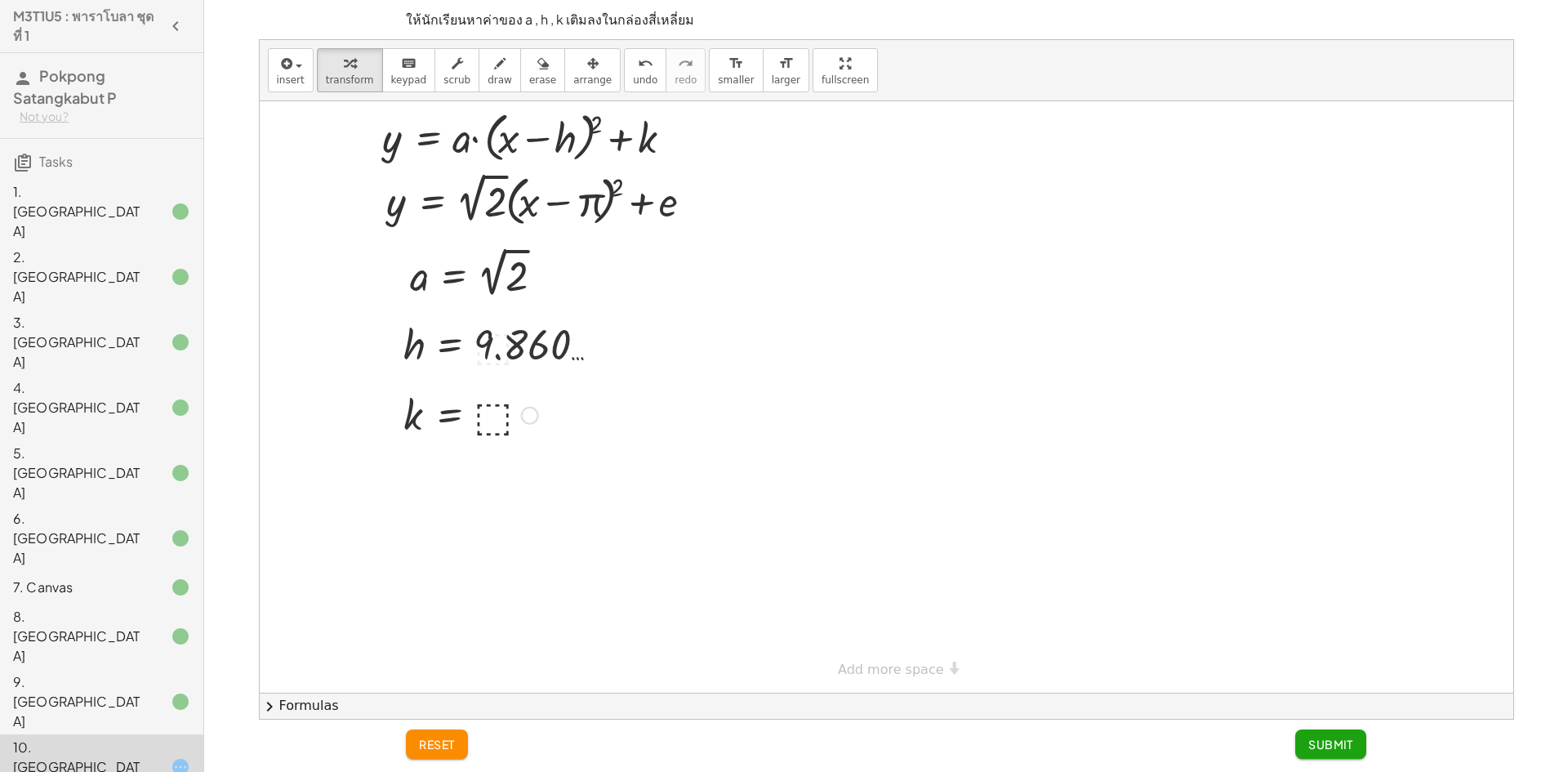
click at [493, 416] on div at bounding box center [471, 414] width 151 height 54
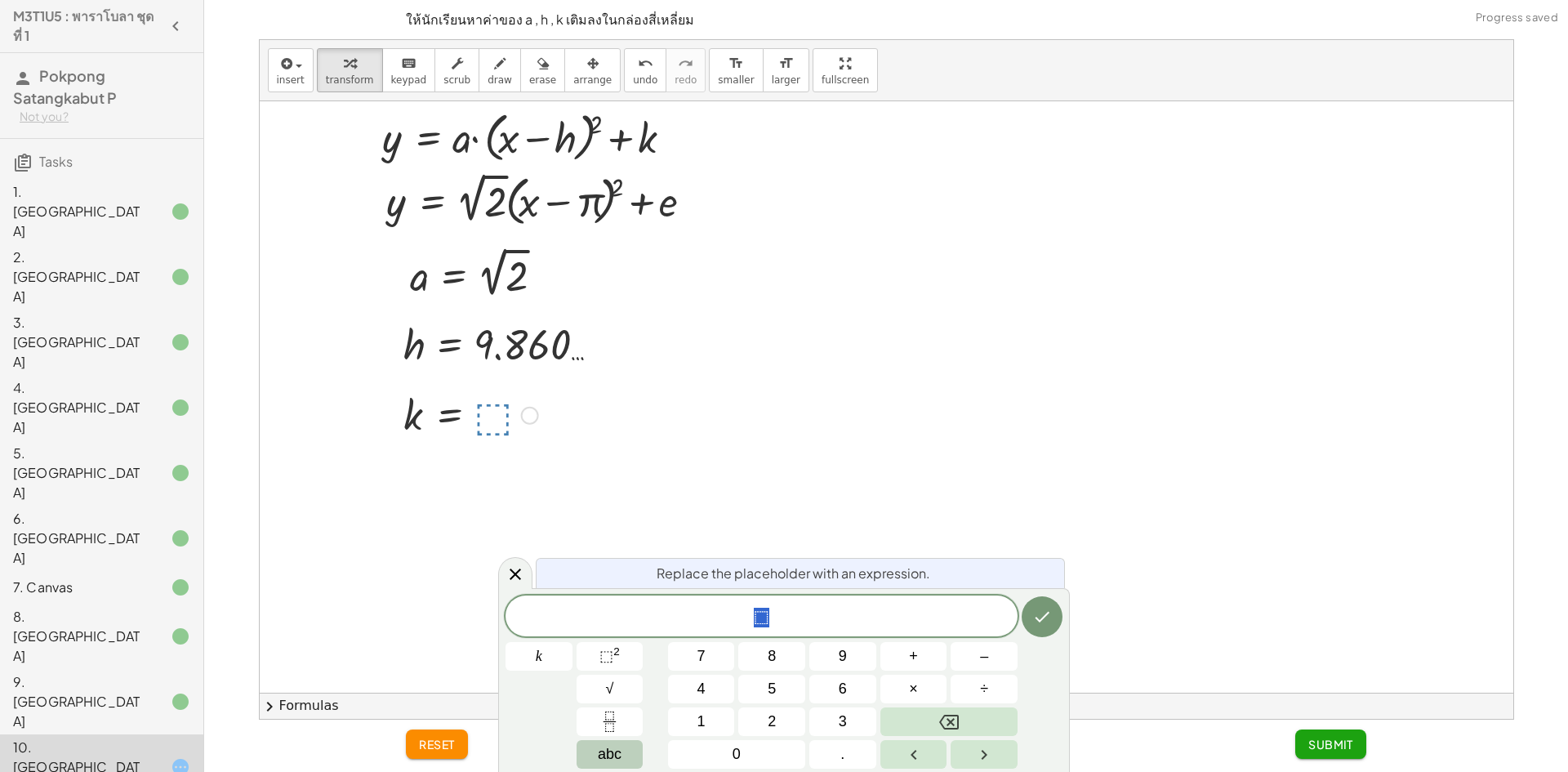
click at [616, 760] on span "abc" at bounding box center [610, 754] width 24 height 22
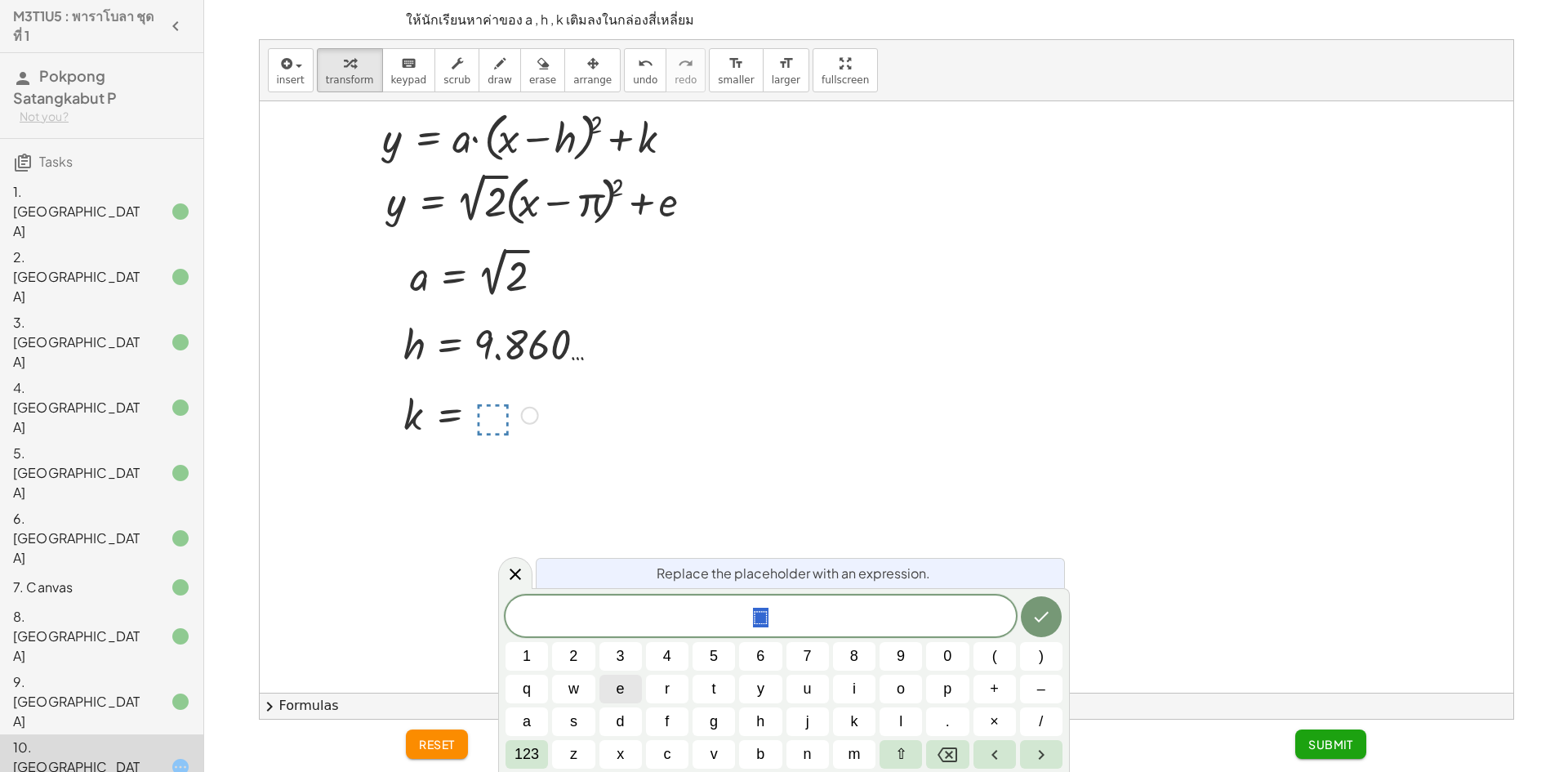
click at [610, 686] on button "e" at bounding box center [620, 690] width 42 height 29
click at [1026, 617] on button "Done" at bounding box center [1041, 617] width 41 height 41
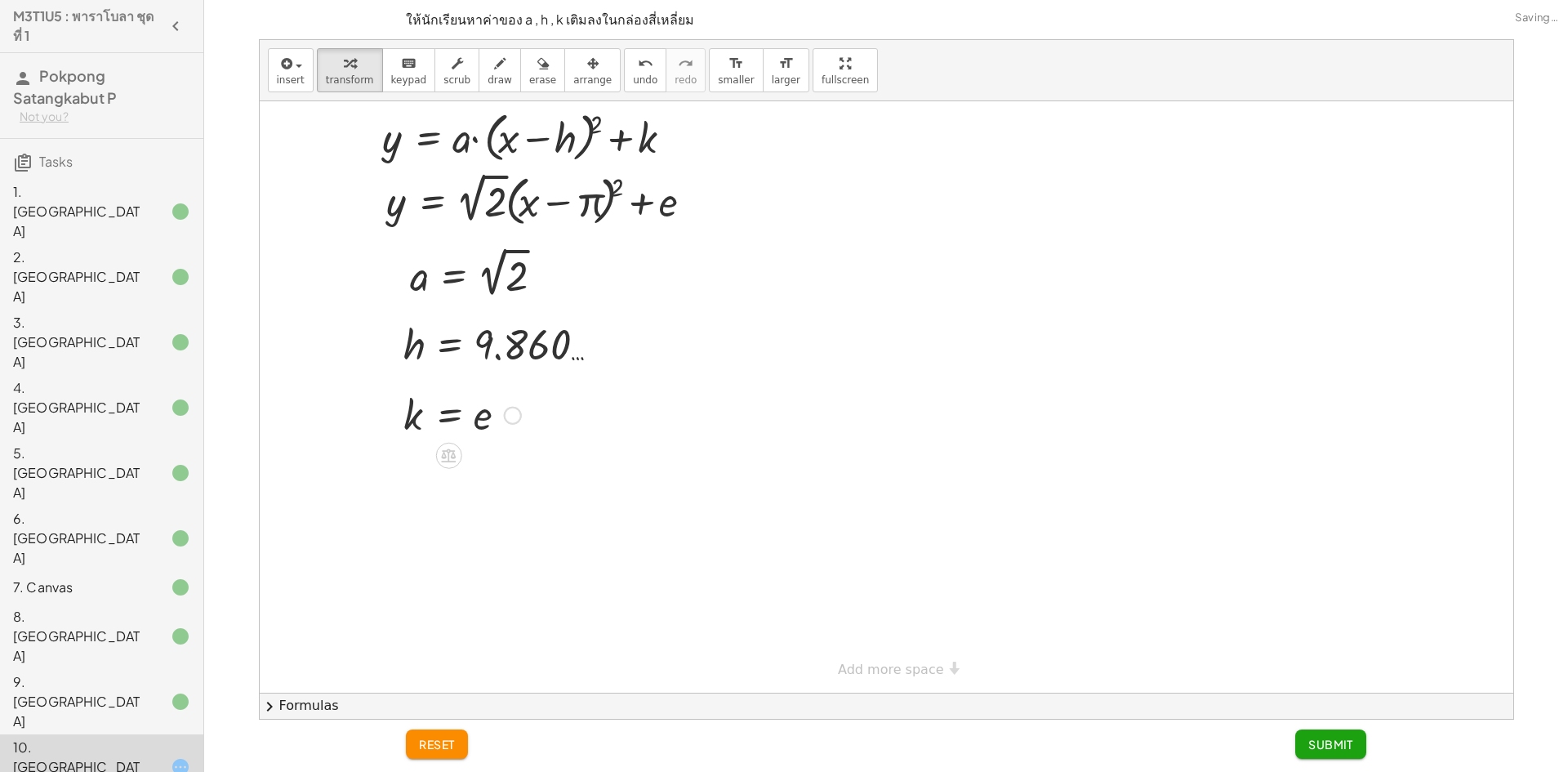
click at [1333, 748] on span "Submit" at bounding box center [1330, 744] width 45 height 14
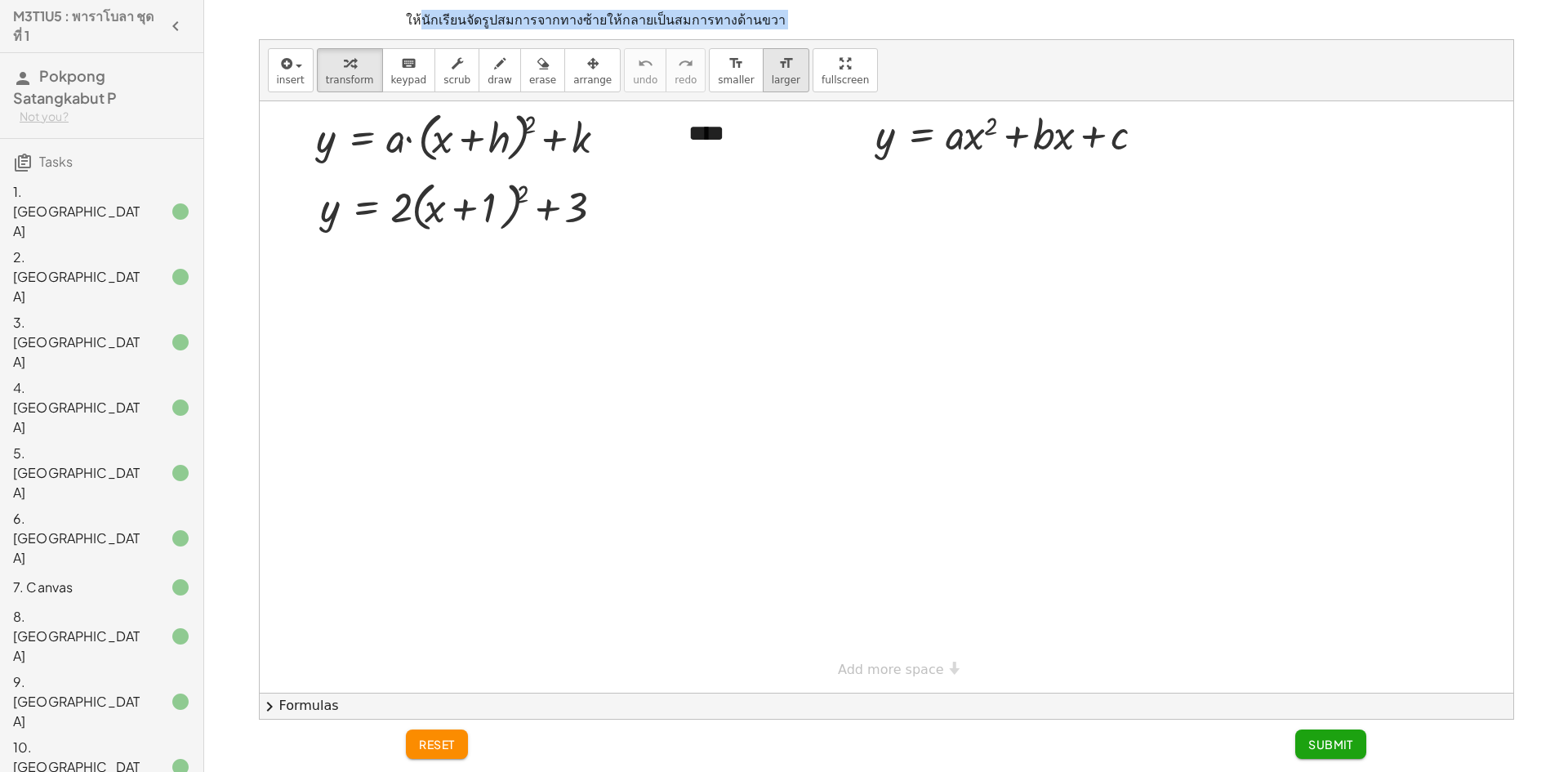
drag, startPoint x: 420, startPoint y: 12, endPoint x: 732, endPoint y: 48, distance: 314.1
click at [0, 0] on div "ให้นักเรียนจัดรูปสมการจากทางซ้ายให้กลายเป็นสมการทางด้านขวา insert select one: M…" at bounding box center [0, 0] width 0 height 0
click at [737, 163] on div "****" at bounding box center [725, 134] width 106 height 65
click at [763, 277] on div at bounding box center [887, 397] width 1254 height 592
click at [765, 269] on div at bounding box center [887, 397] width 1254 height 592
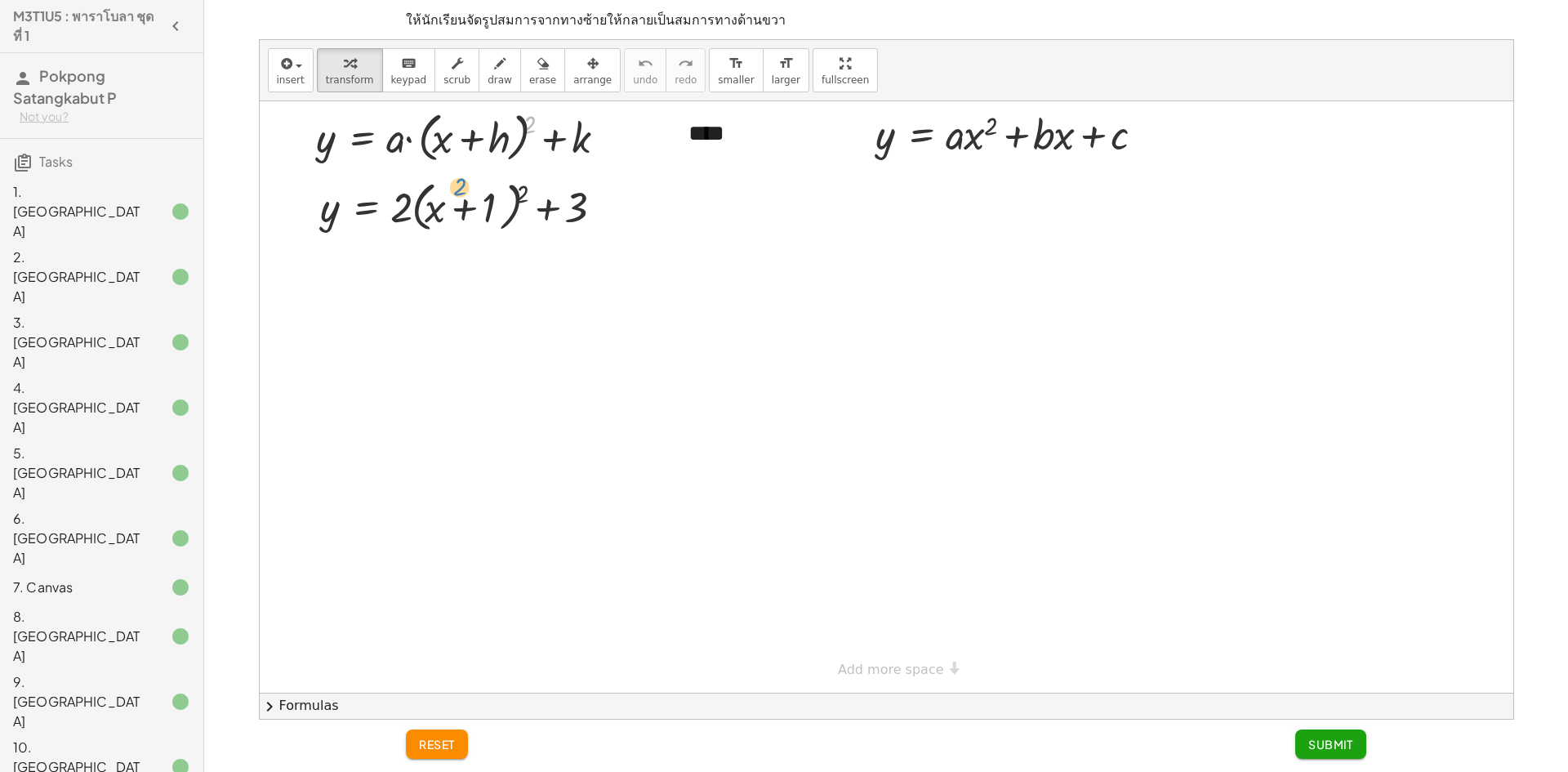
drag, startPoint x: 535, startPoint y: 132, endPoint x: 466, endPoint y: 196, distance: 94.1
click at [466, 207] on div at bounding box center [467, 205] width 311 height 62
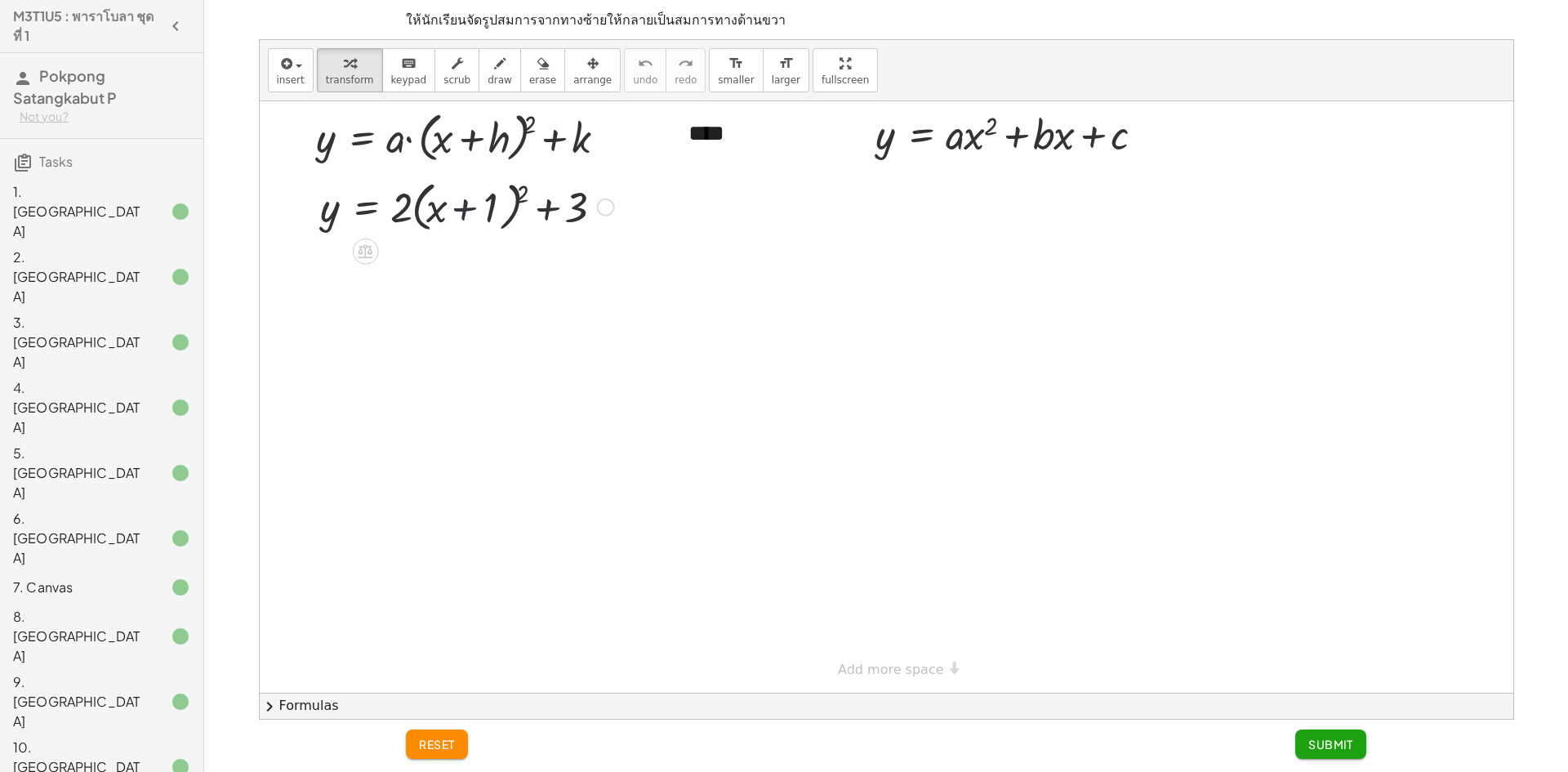
click at [466, 207] on div at bounding box center [467, 205] width 311 height 62
click at [465, 207] on div at bounding box center [467, 205] width 311 height 62
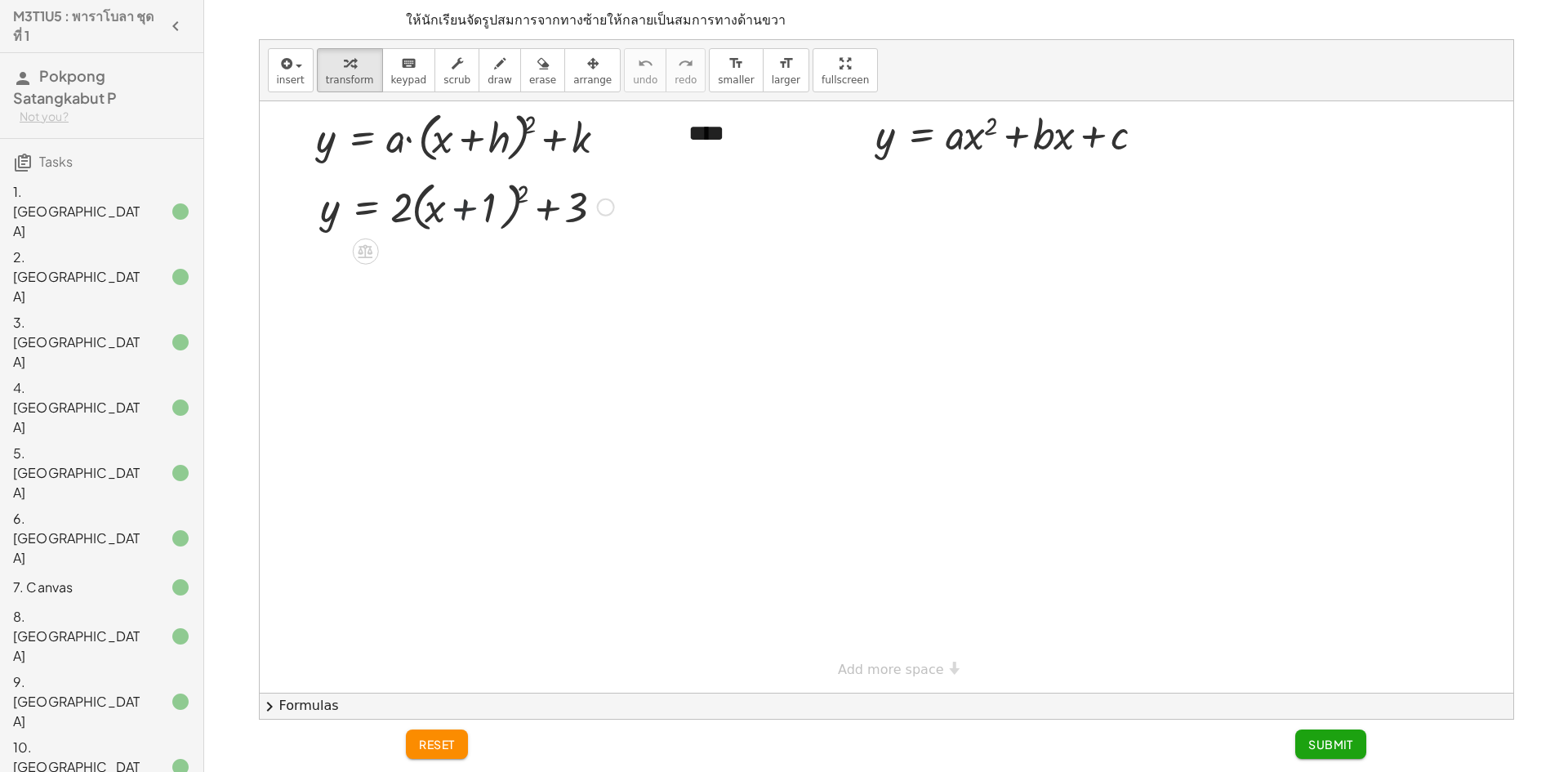
click at [462, 207] on div at bounding box center [467, 205] width 311 height 62
click at [461, 207] on div at bounding box center [467, 205] width 311 height 62
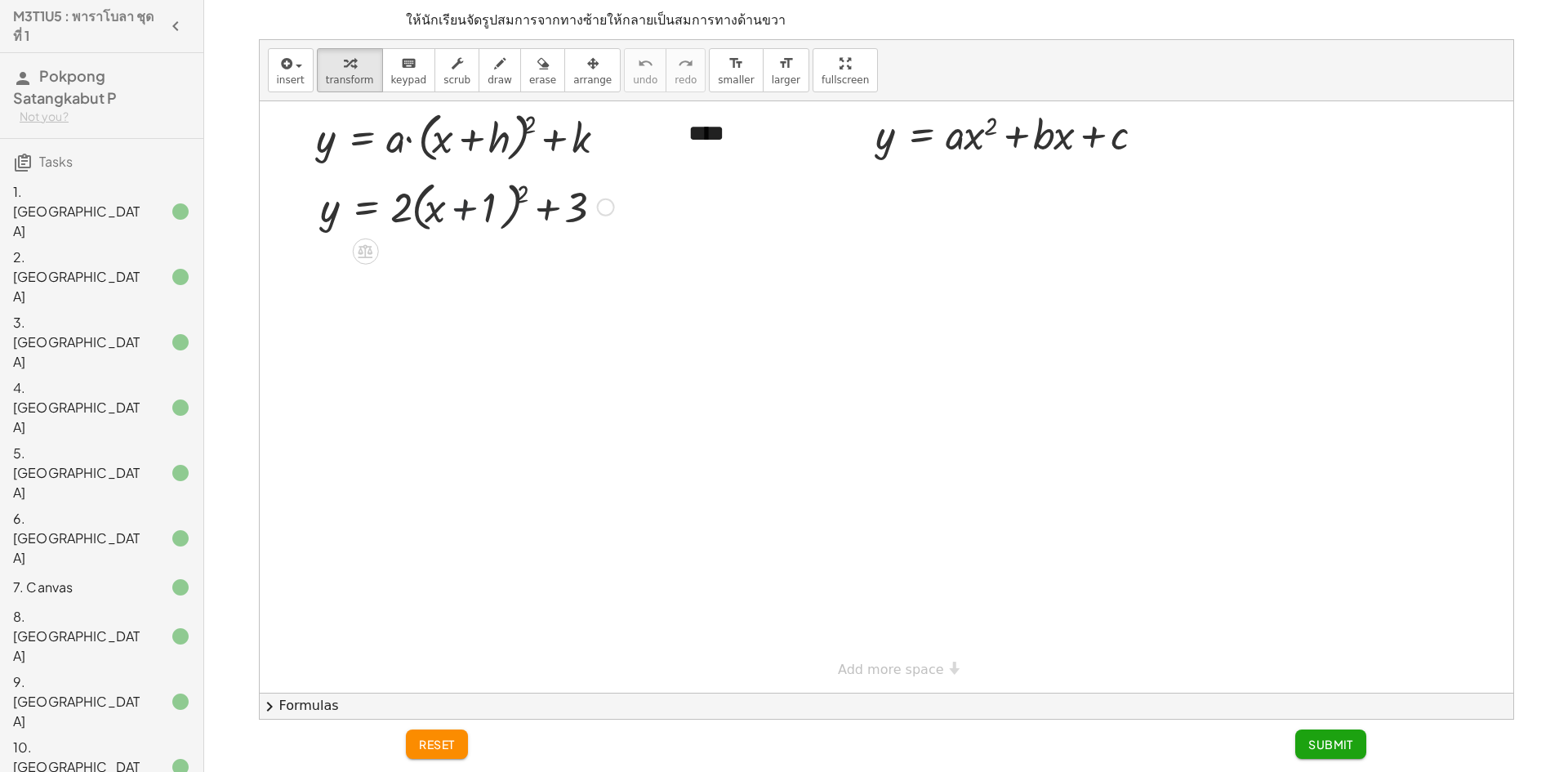
click at [461, 207] on div at bounding box center [467, 205] width 311 height 62
click at [461, 206] on div at bounding box center [467, 205] width 311 height 62
click at [461, 207] on div at bounding box center [467, 205] width 311 height 62
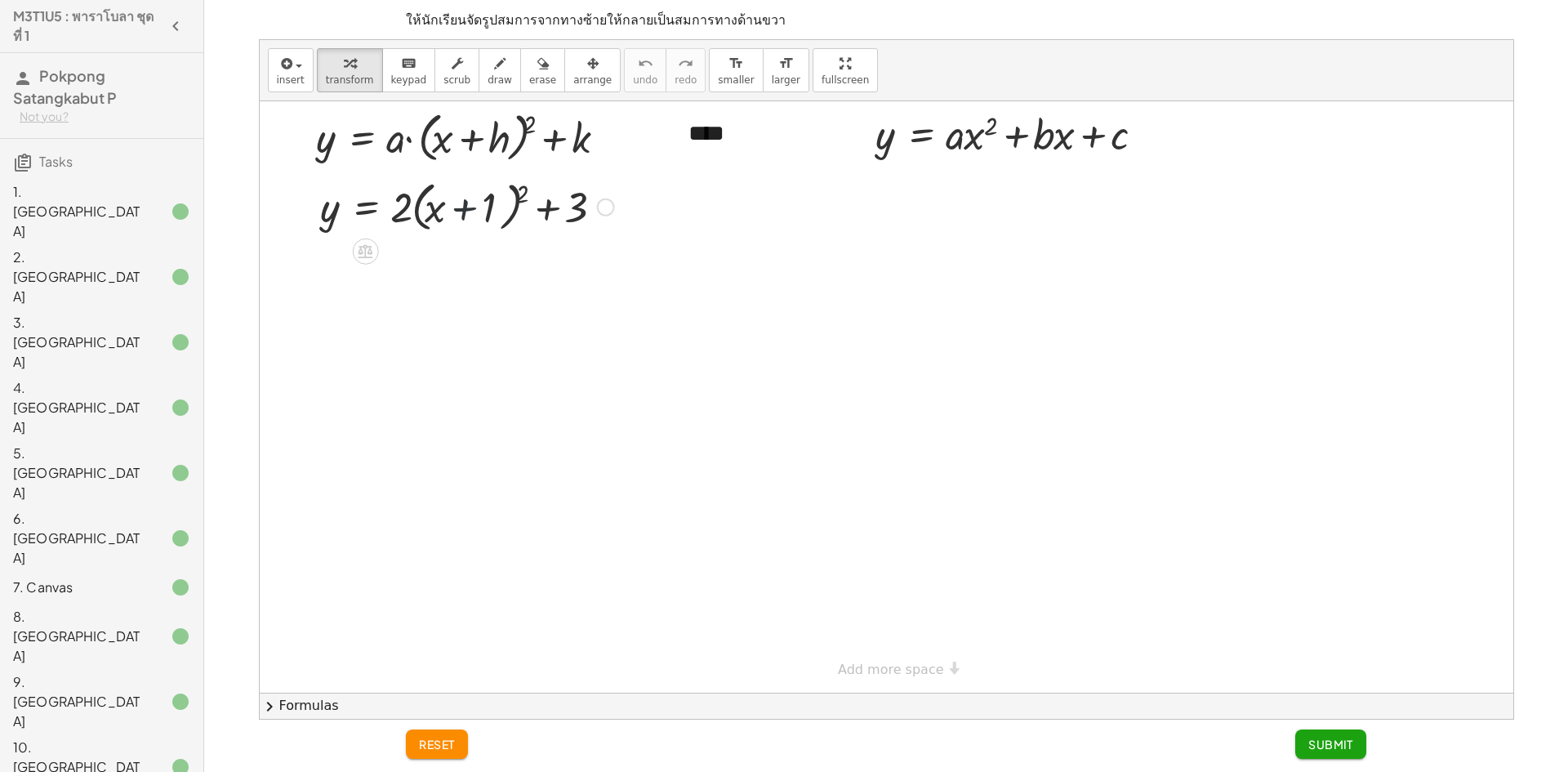
click at [458, 208] on div at bounding box center [467, 205] width 311 height 62
click at [455, 212] on div at bounding box center [467, 205] width 311 height 62
drag, startPoint x: 455, startPoint y: 212, endPoint x: 864, endPoint y: 502, distance: 501.4
click at [864, 502] on div at bounding box center [887, 397] width 1254 height 592
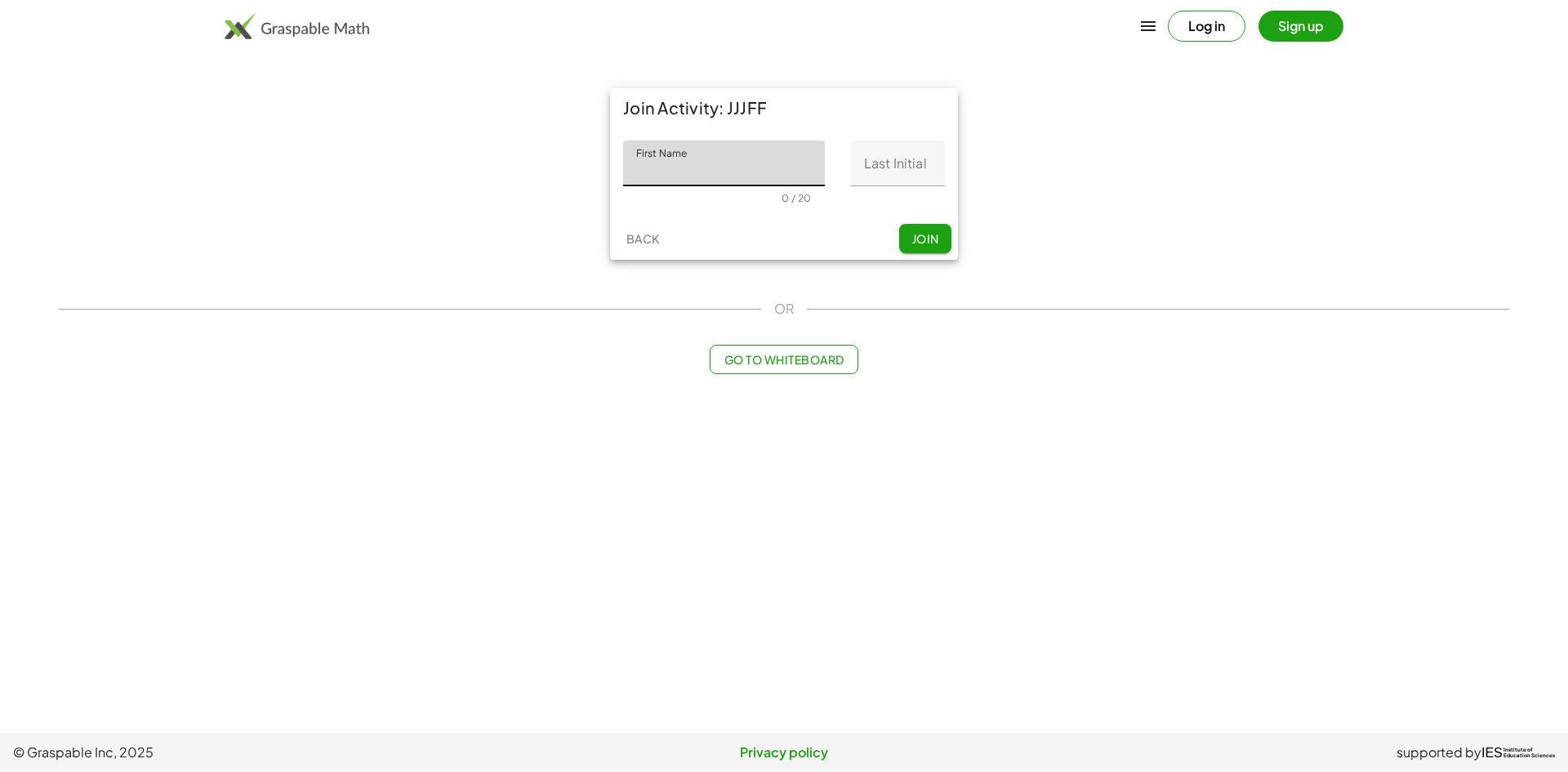
click at [774, 170] on input "First Name" at bounding box center [724, 164] width 201 height 46
type input "**********"
click at [870, 165] on input "Last Initial" at bounding box center [898, 164] width 94 height 46
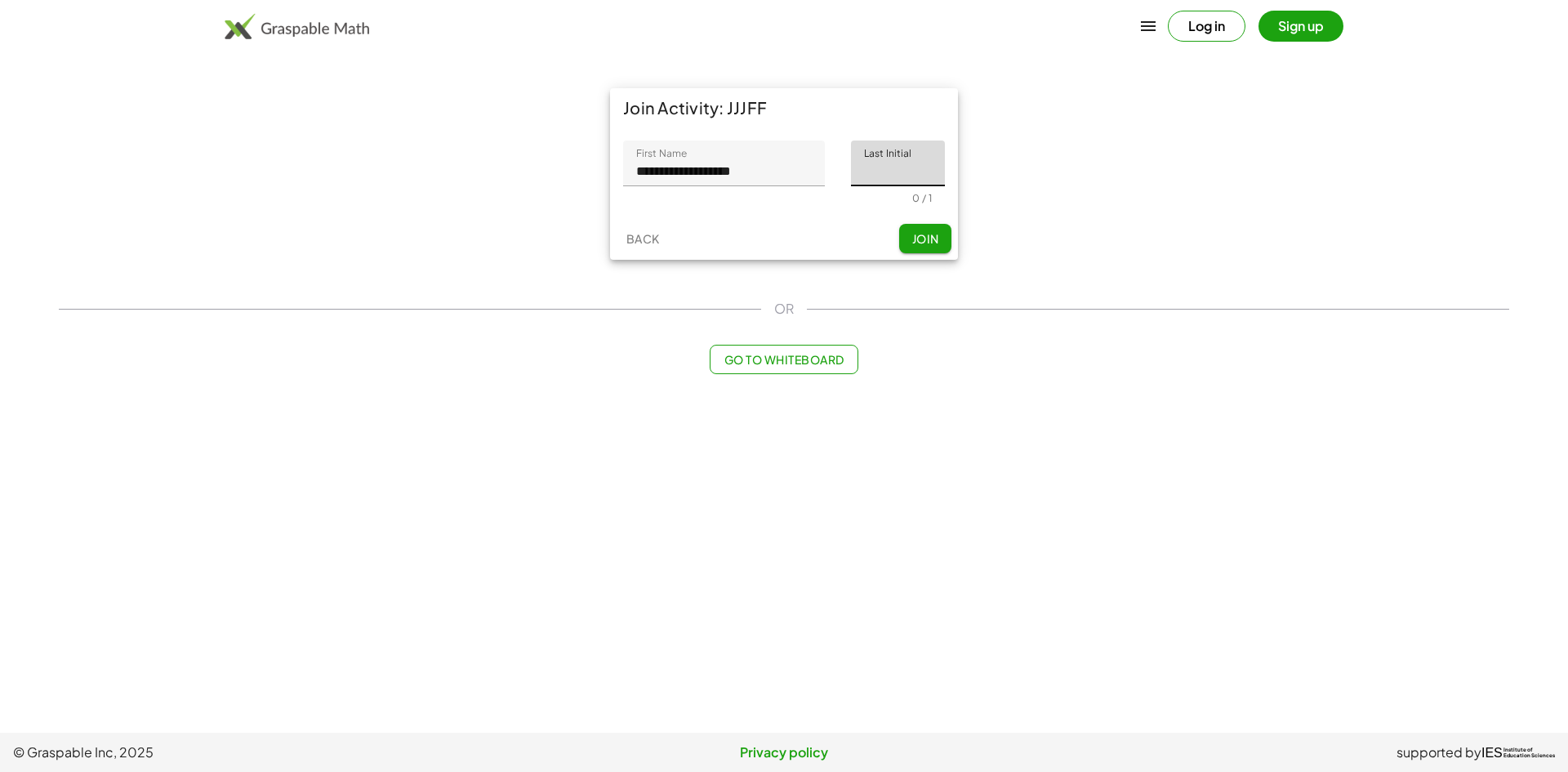
type input "*"
click at [922, 237] on span "Join" at bounding box center [925, 238] width 27 height 14
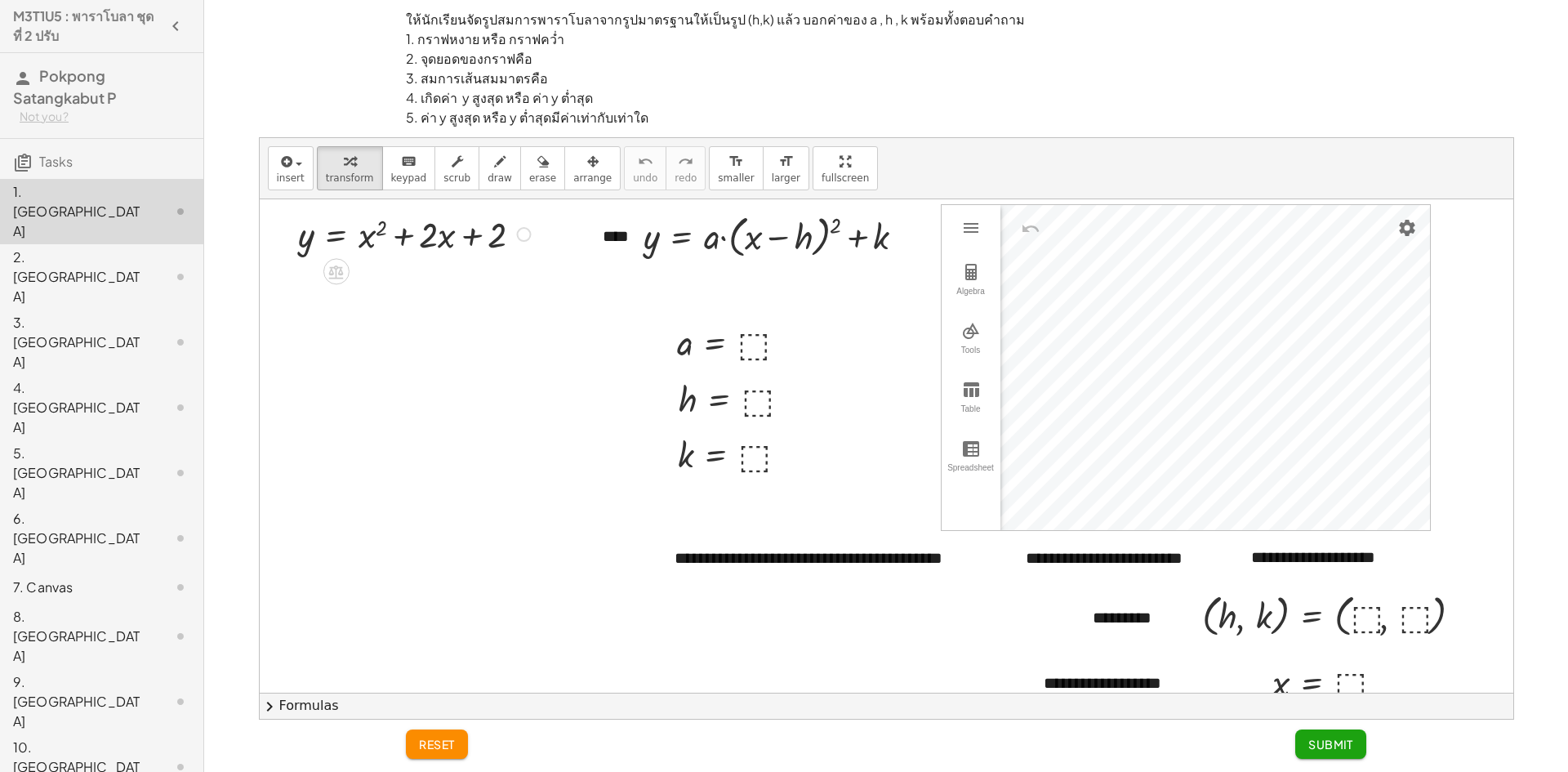
click at [520, 231] on div at bounding box center [522, 234] width 14 height 14
click at [455, 493] on div at bounding box center [887, 525] width 1254 height 650
click at [456, 492] on div at bounding box center [887, 525] width 1254 height 650
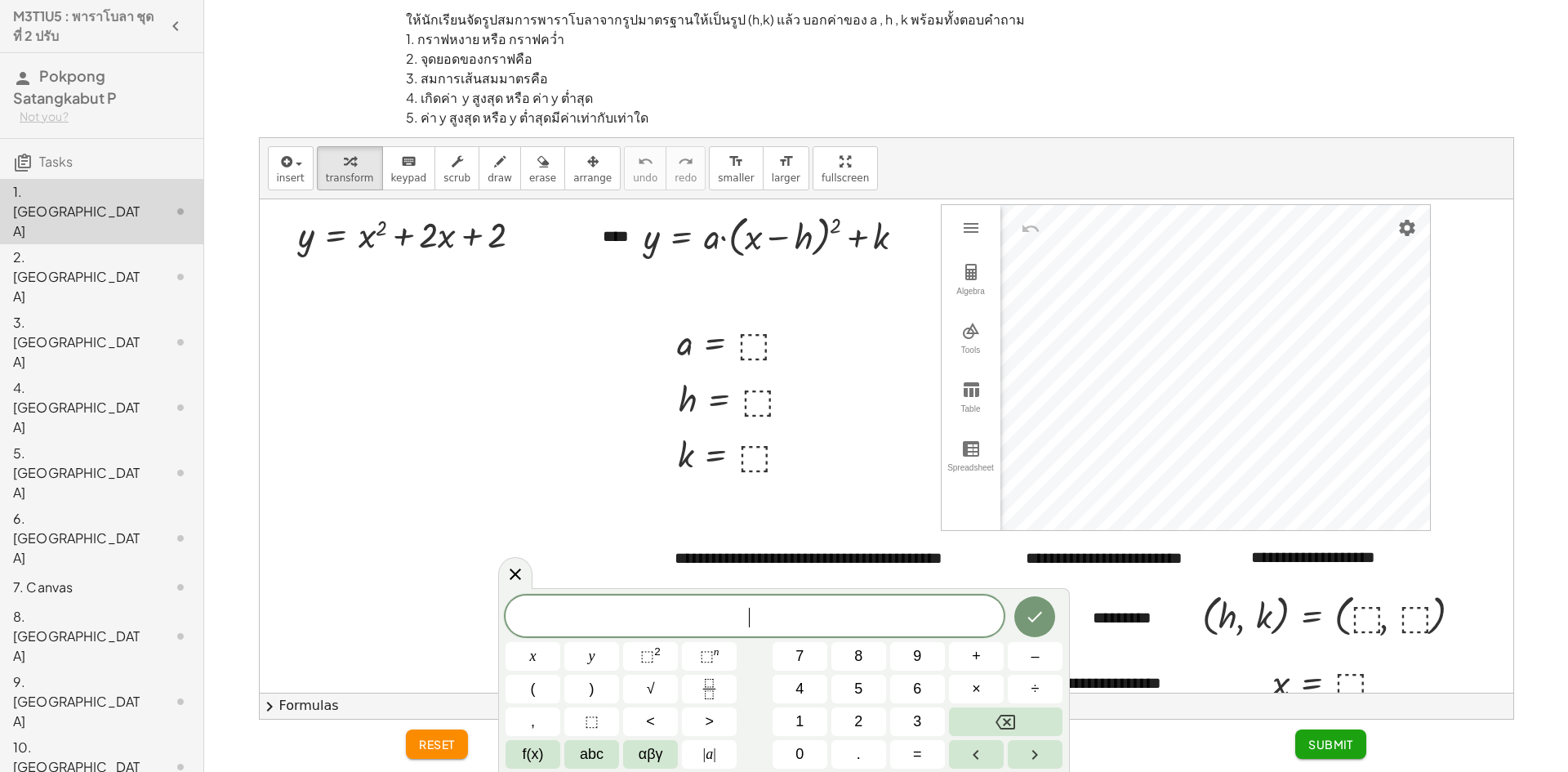
click at [444, 409] on div at bounding box center [887, 525] width 1254 height 650
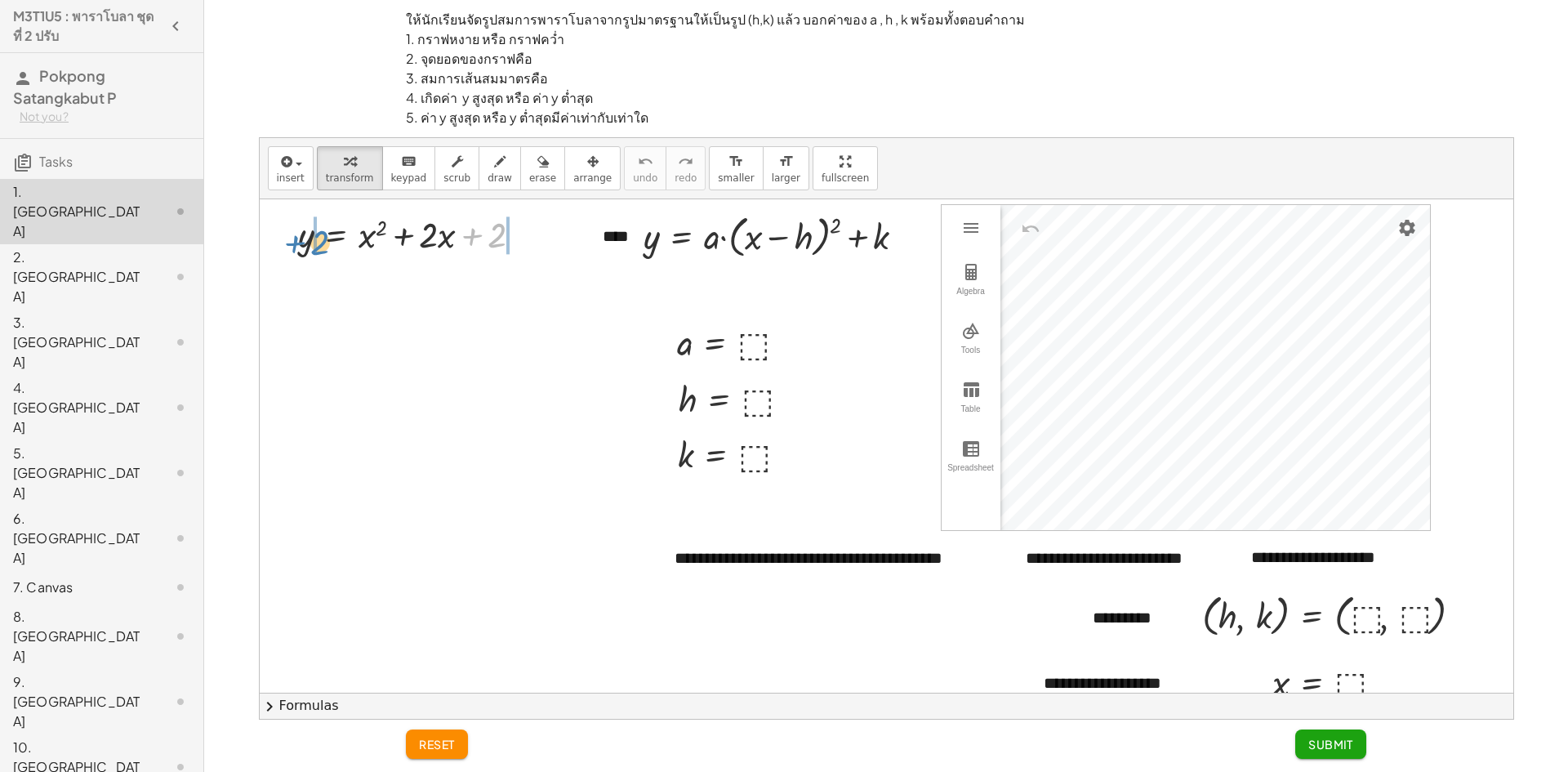
drag, startPoint x: 499, startPoint y: 241, endPoint x: 323, endPoint y: 248, distance: 176.1
click at [323, 248] on div at bounding box center [416, 233] width 254 height 48
click at [555, 237] on div at bounding box center [453, 233] width 356 height 48
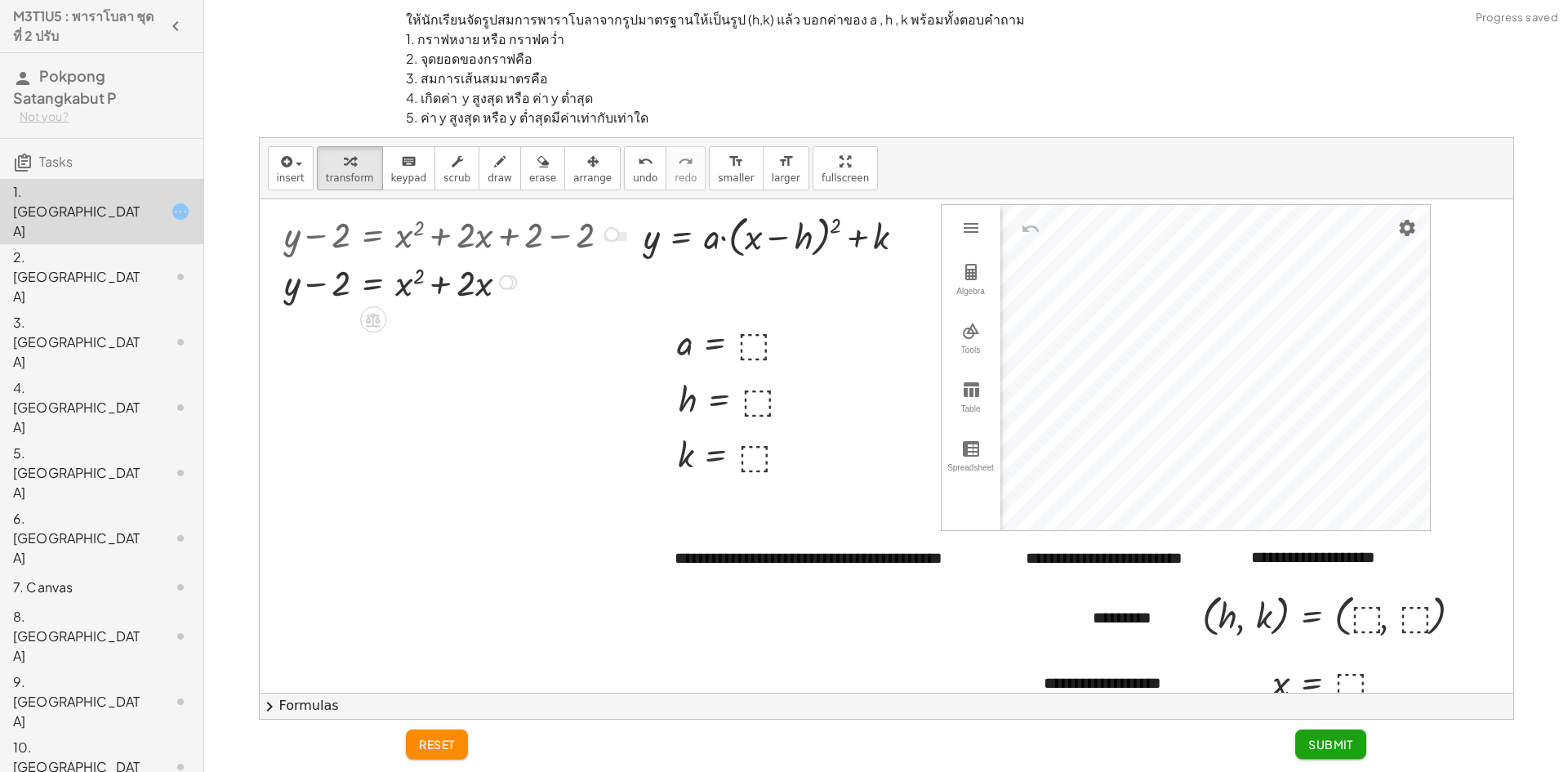
click at [511, 284] on div at bounding box center [505, 282] width 14 height 14
click at [551, 248] on span "Transform line" at bounding box center [575, 246] width 73 height 13
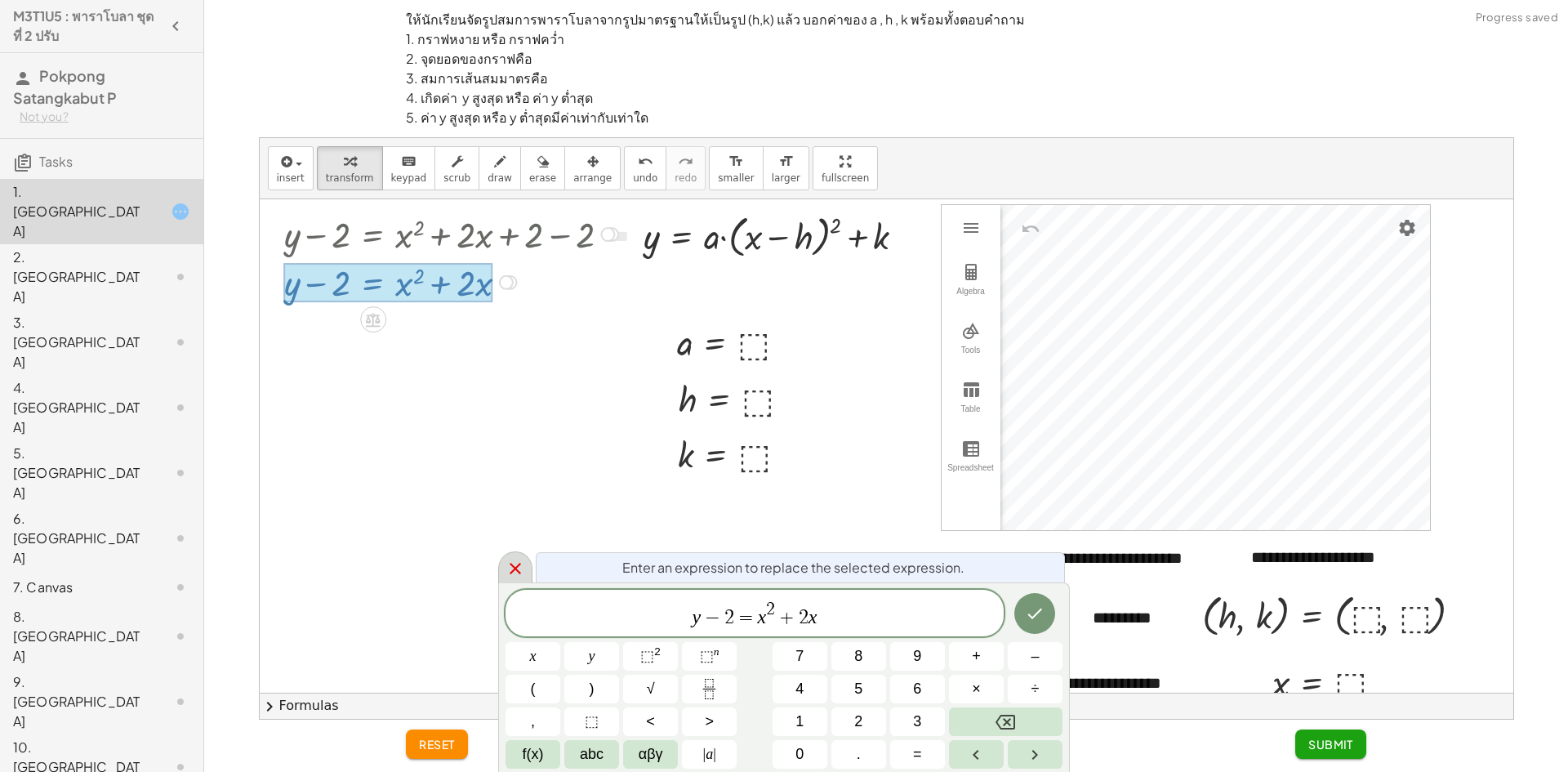
click at [505, 566] on div at bounding box center [516, 567] width 35 height 32
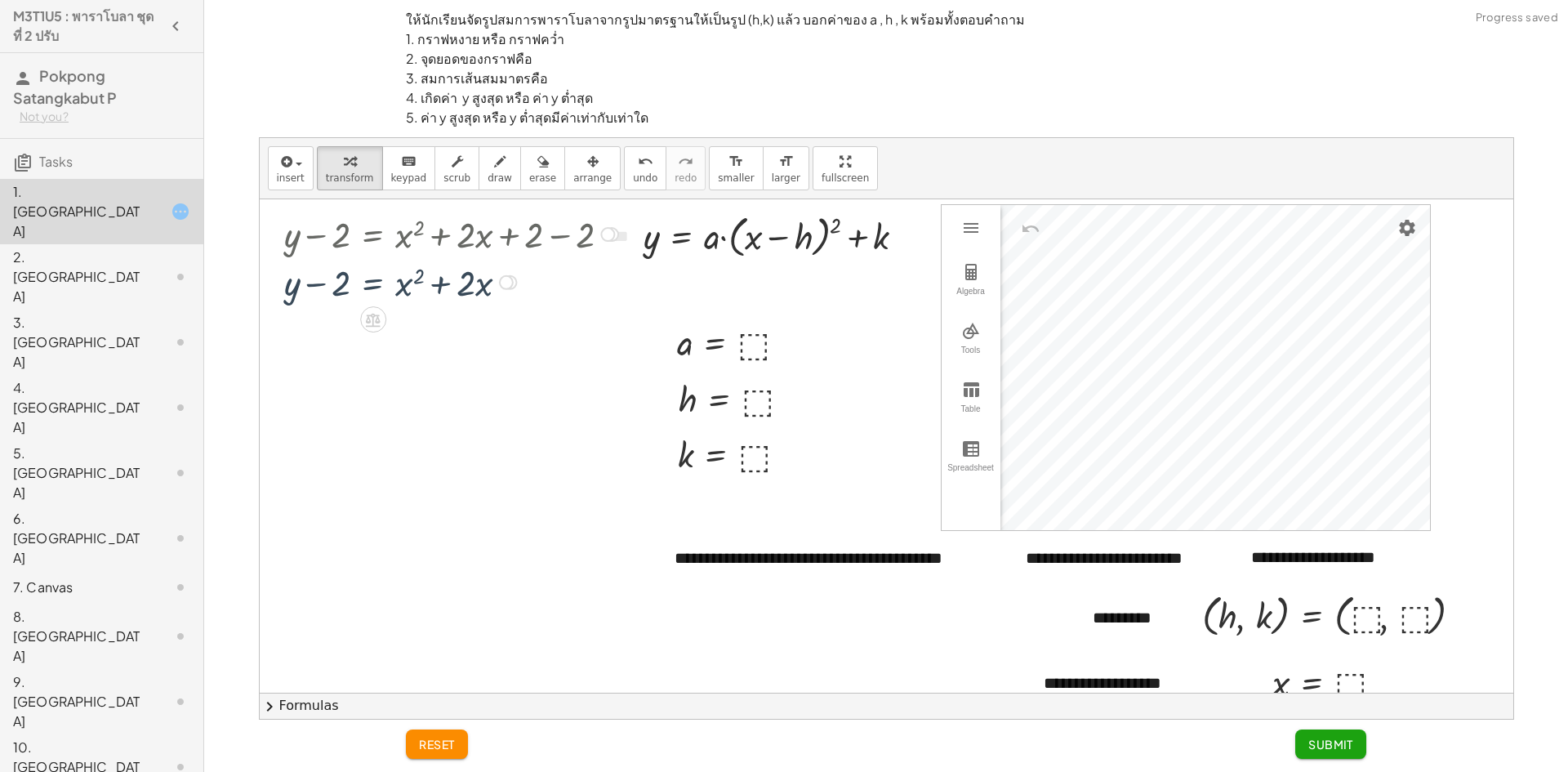
click at [368, 289] on div at bounding box center [453, 281] width 356 height 48
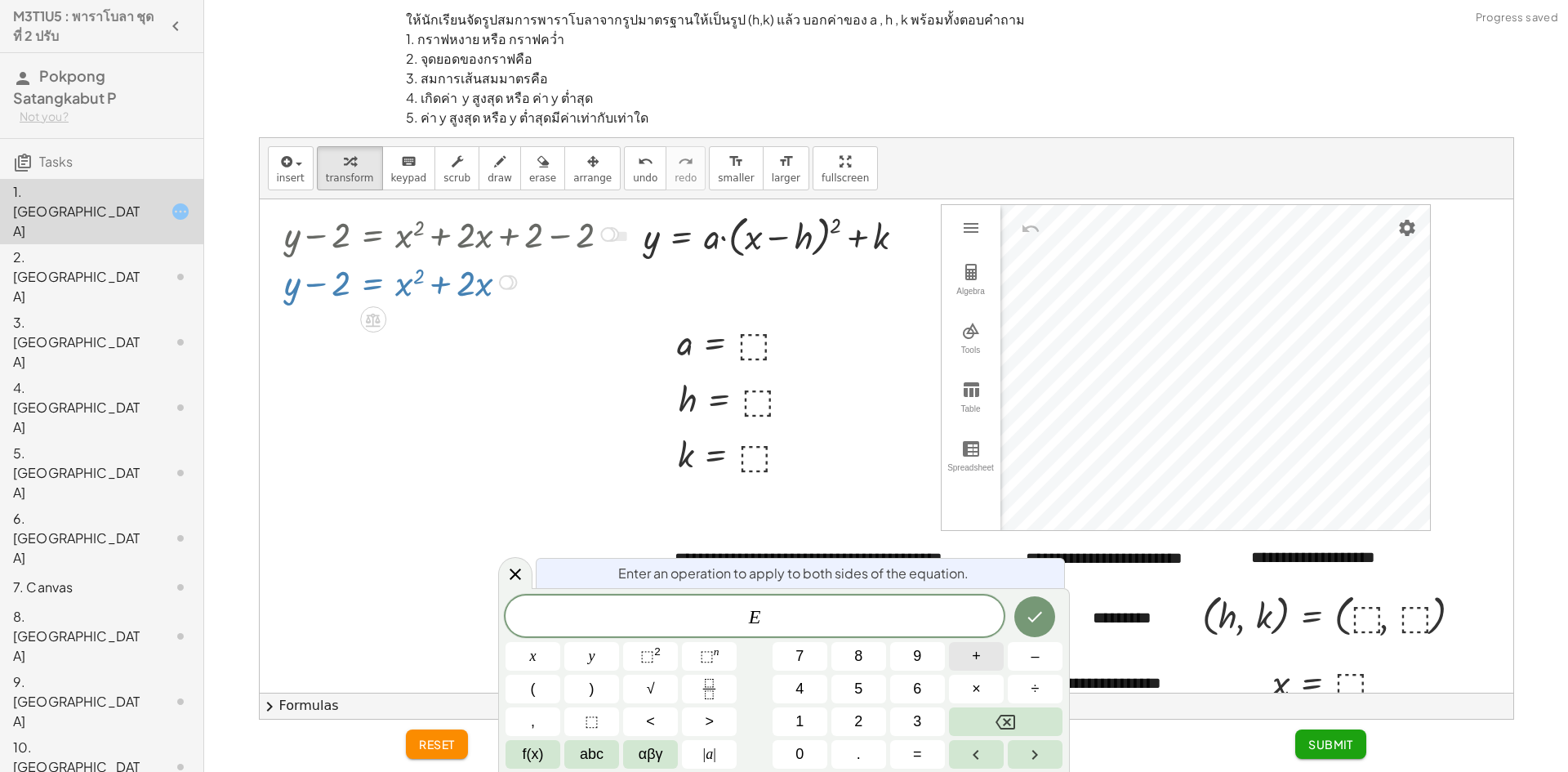
click at [974, 654] on span "+" at bounding box center [976, 656] width 9 height 22
click at [809, 730] on button "1" at bounding box center [799, 722] width 55 height 29
click at [1037, 614] on icon "Done" at bounding box center [1034, 617] width 19 height 19
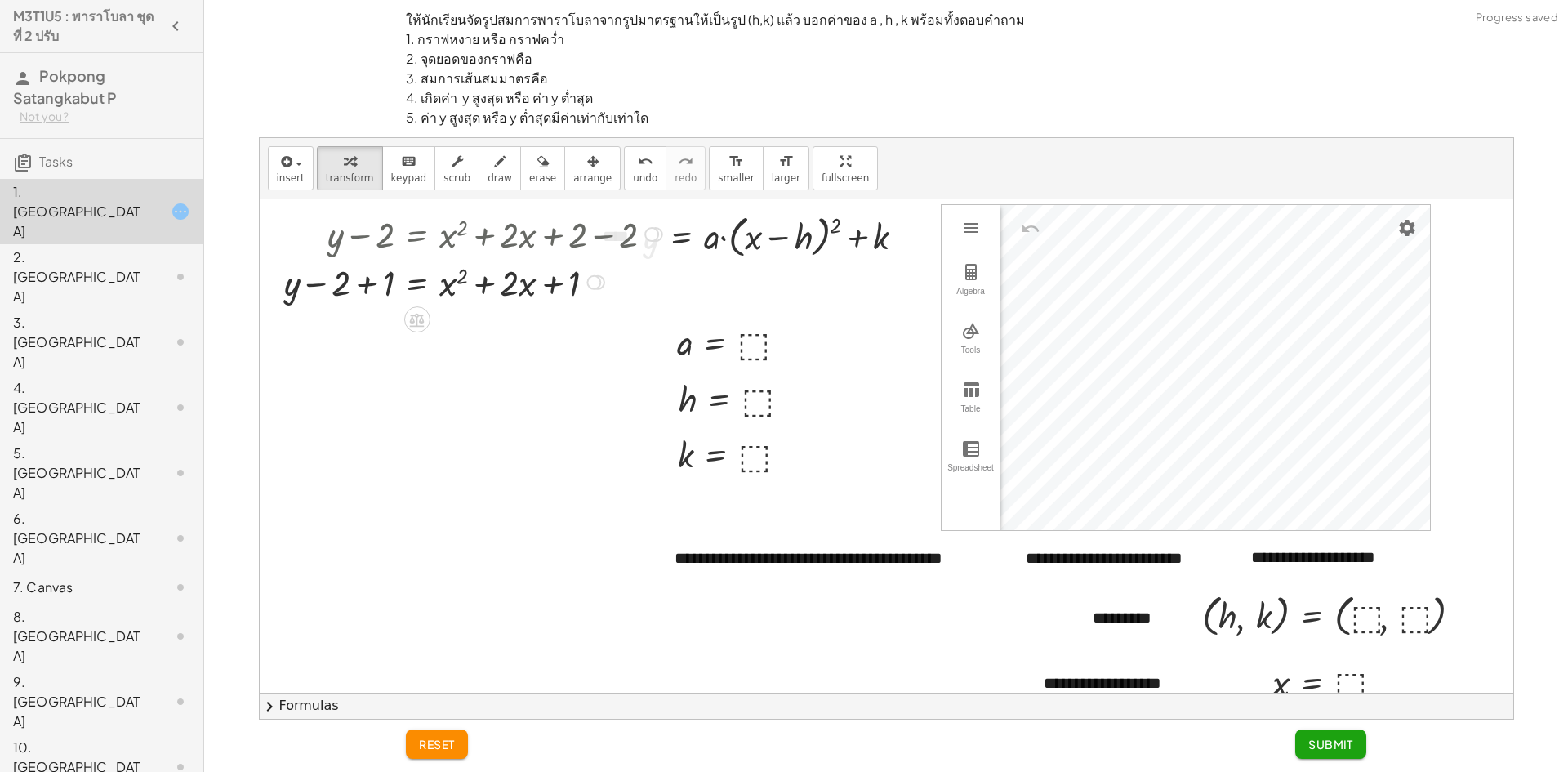
click at [372, 292] on div at bounding box center [475, 281] width 400 height 48
click at [594, 279] on div "Transform line Copy line as LaTeX Copy derivation as LaTeX Expand new lines: On" at bounding box center [593, 282] width 14 height 14
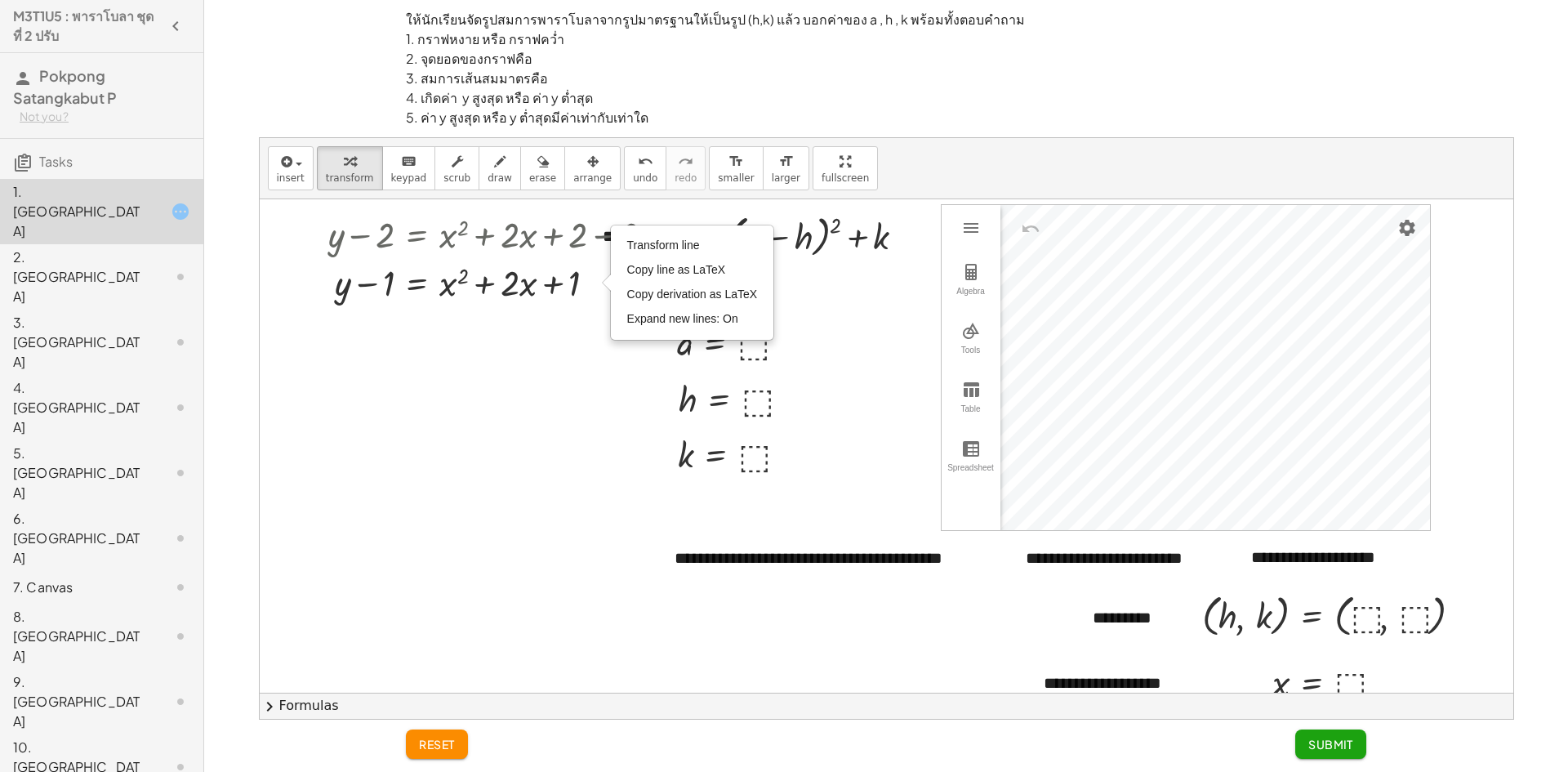
click at [520, 362] on div at bounding box center [887, 525] width 1254 height 650
drag, startPoint x: 565, startPoint y: 311, endPoint x: 395, endPoint y: 219, distance: 193.3
click at [317, 199] on div at bounding box center [887, 525] width 1254 height 650
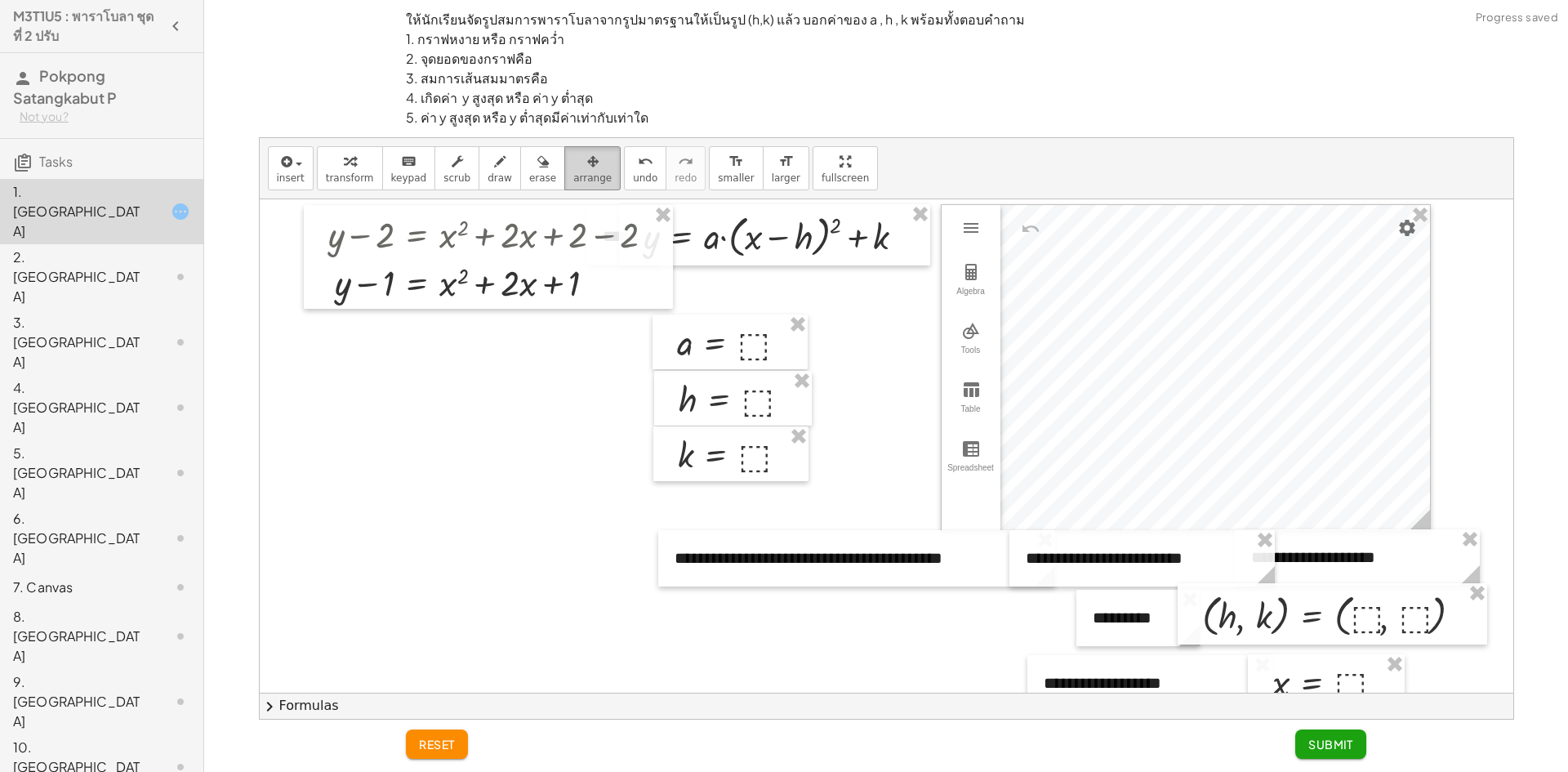
click at [573, 164] on div "button" at bounding box center [592, 161] width 38 height 19
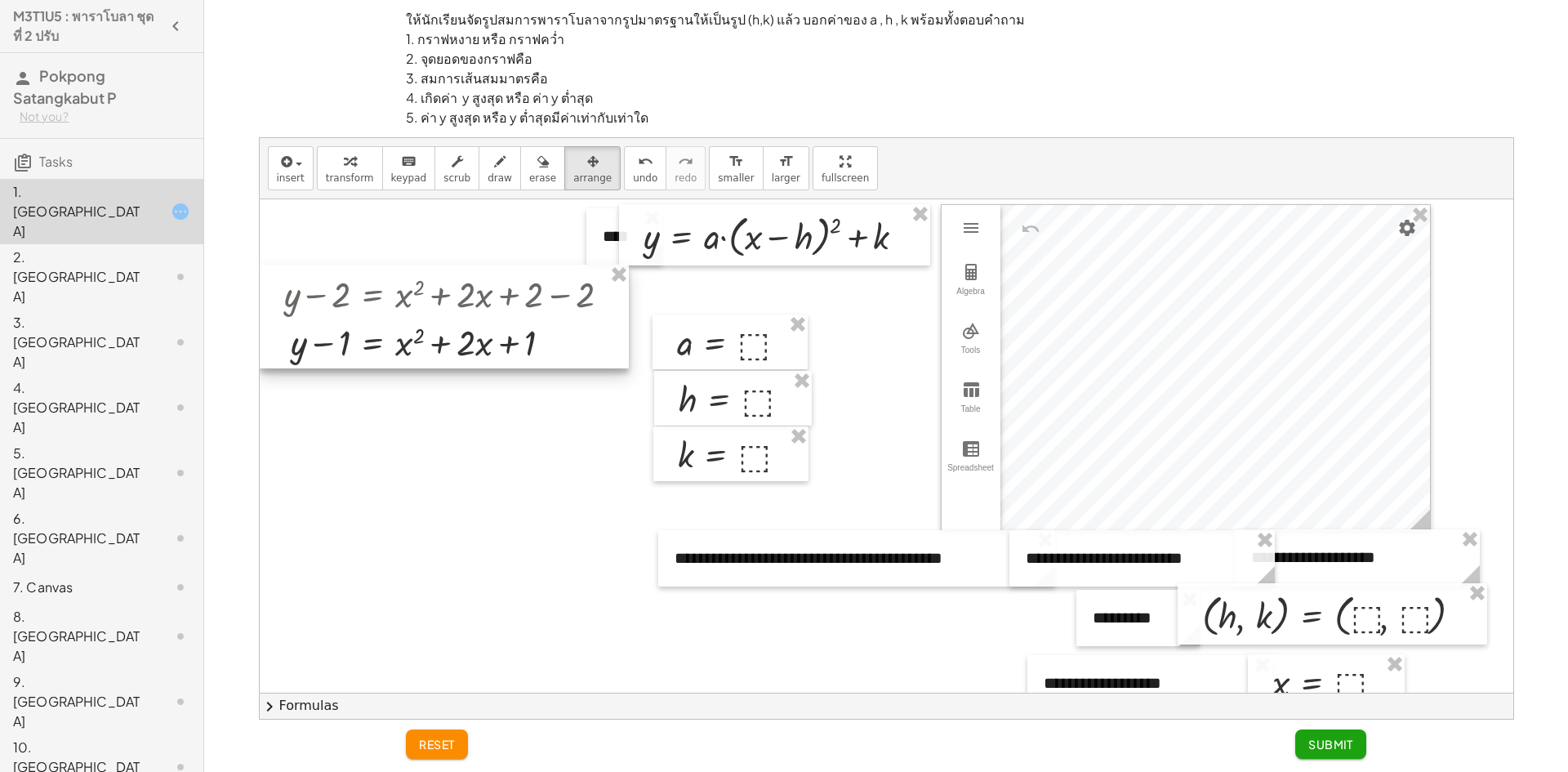
drag, startPoint x: 527, startPoint y: 250, endPoint x: 487, endPoint y: 301, distance: 64.8
click at [487, 301] on div at bounding box center [445, 316] width 370 height 104
click at [344, 177] on span "transform" at bounding box center [350, 178] width 48 height 12
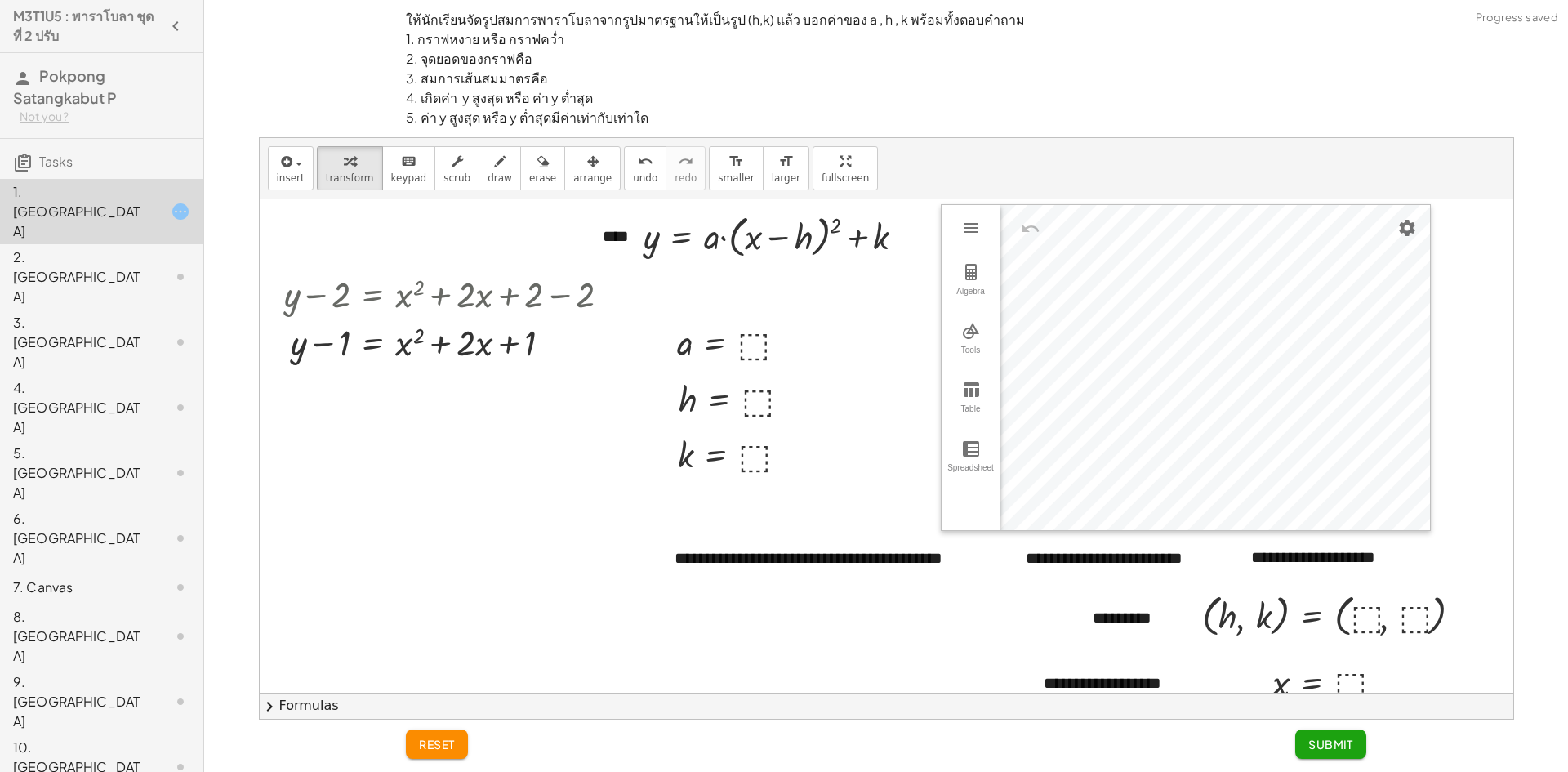
click at [143, 247] on div "2. [GEOGRAPHIC_DATA]" at bounding box center [79, 276] width 131 height 58
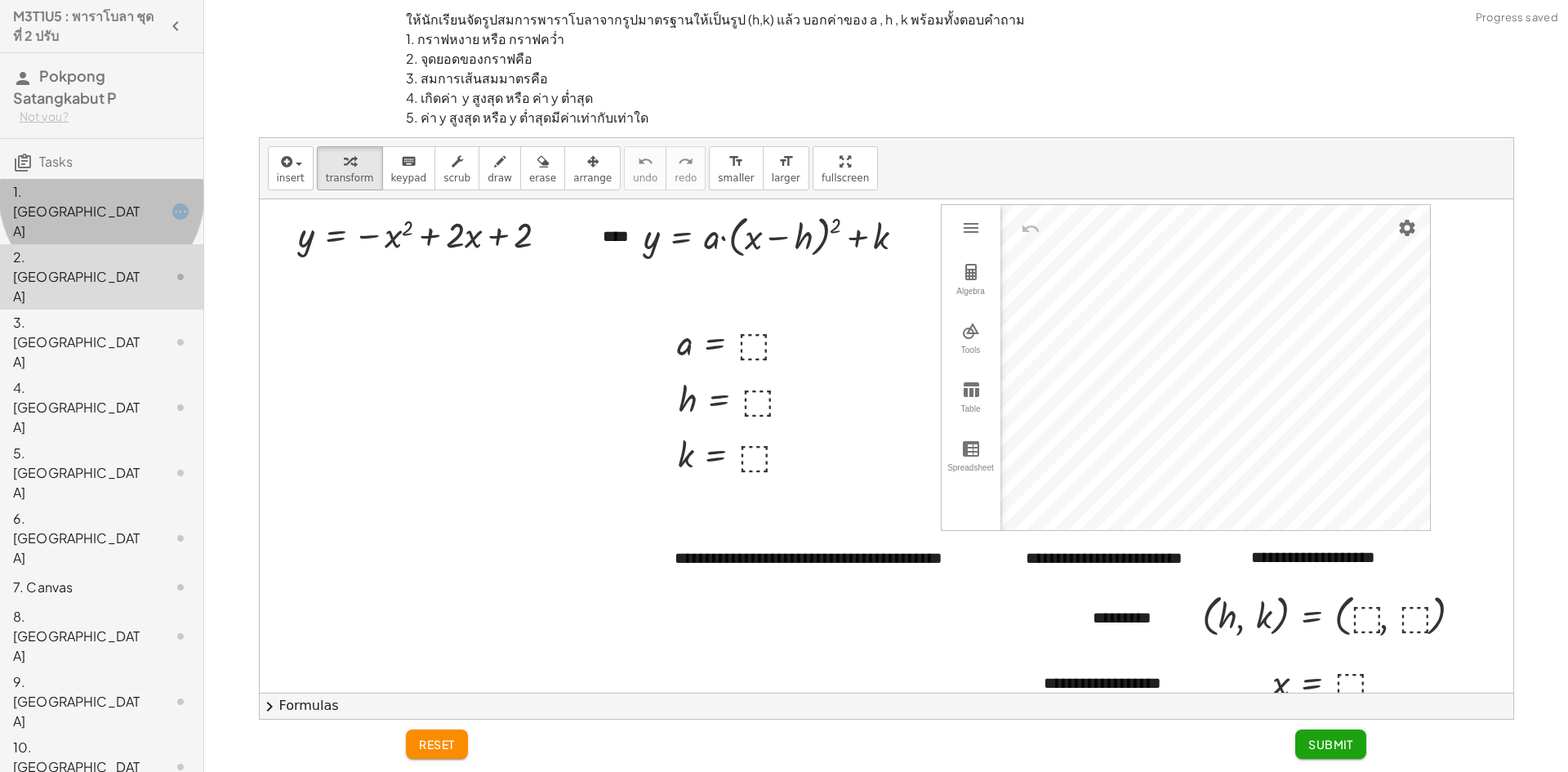
click at [138, 191] on div "1. [GEOGRAPHIC_DATA]" at bounding box center [79, 211] width 131 height 58
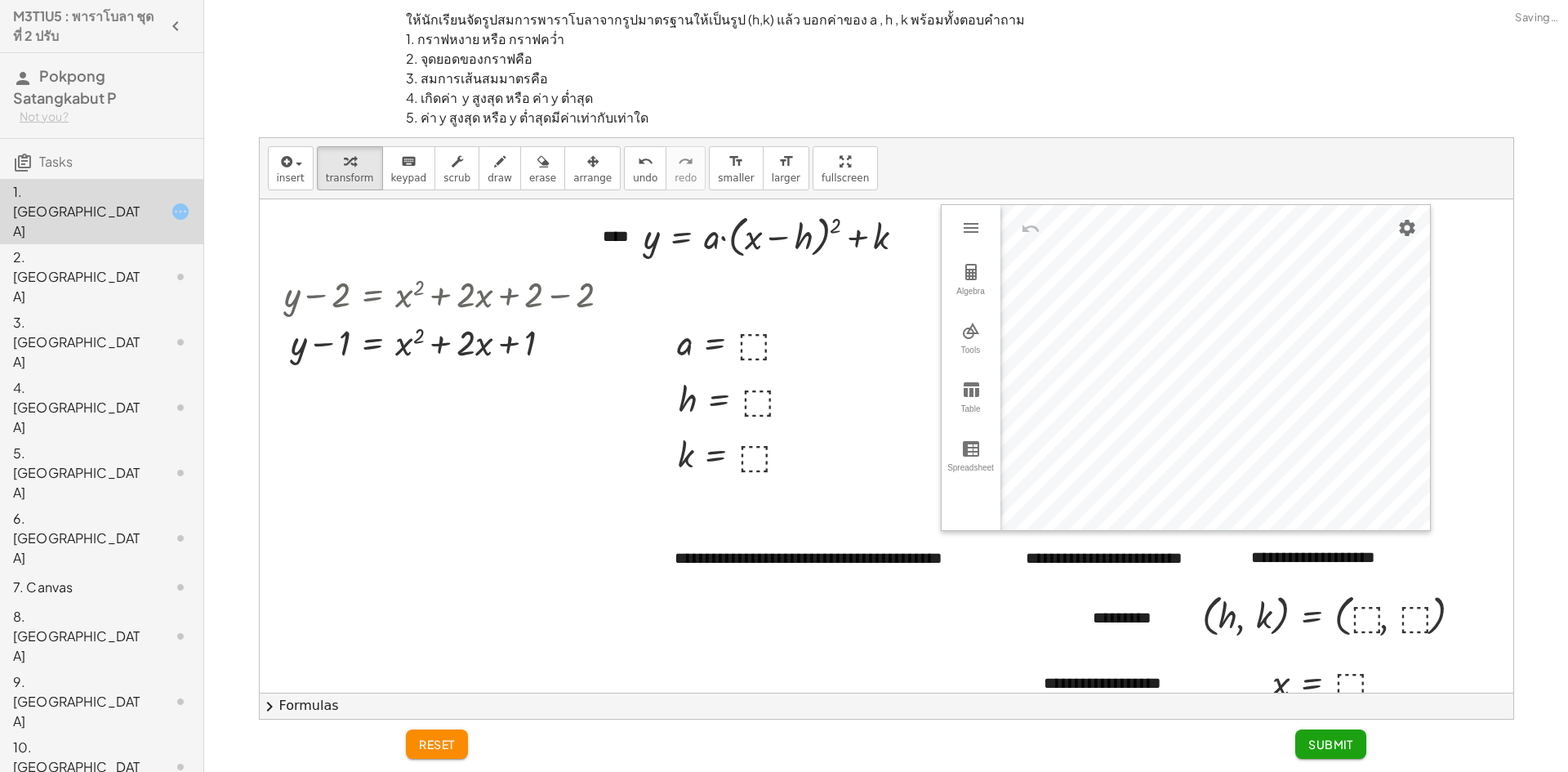
click at [132, 375] on div "2. [GEOGRAPHIC_DATA]" at bounding box center [102, 408] width 203 height 65
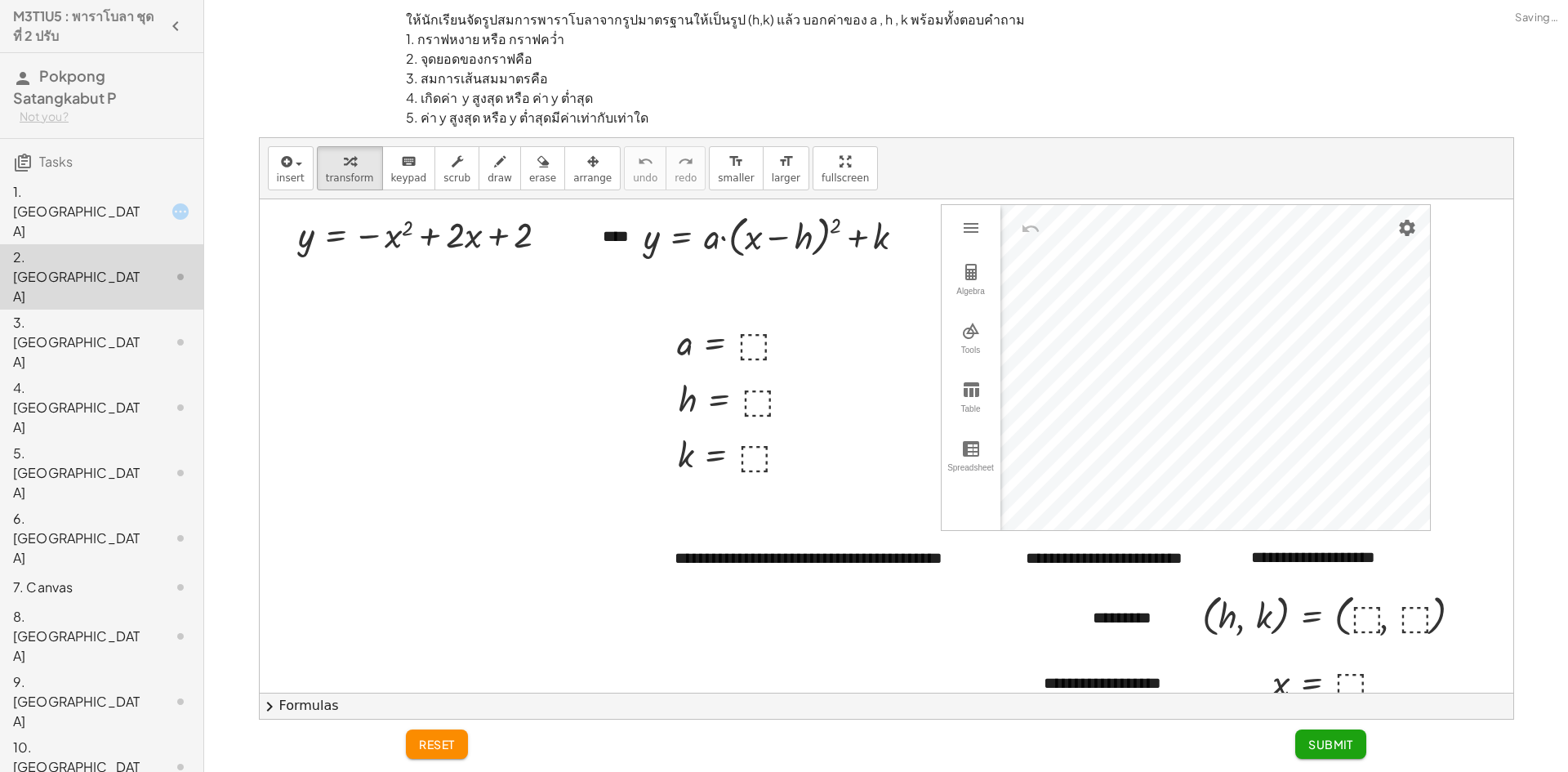
click at [135, 191] on div "1. [GEOGRAPHIC_DATA]" at bounding box center [79, 211] width 131 height 58
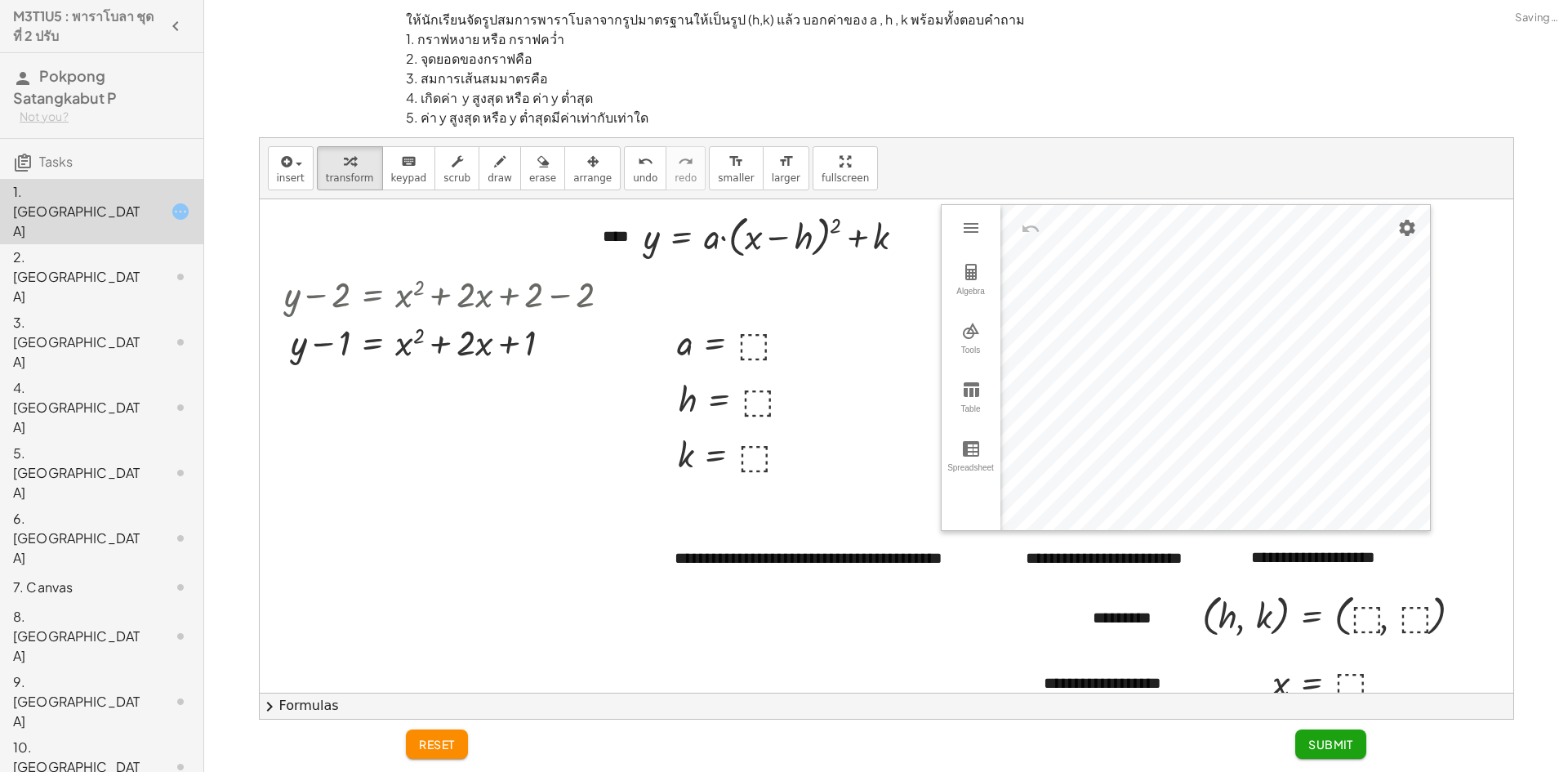
click at [131, 247] on div "2. [GEOGRAPHIC_DATA]" at bounding box center [79, 276] width 131 height 58
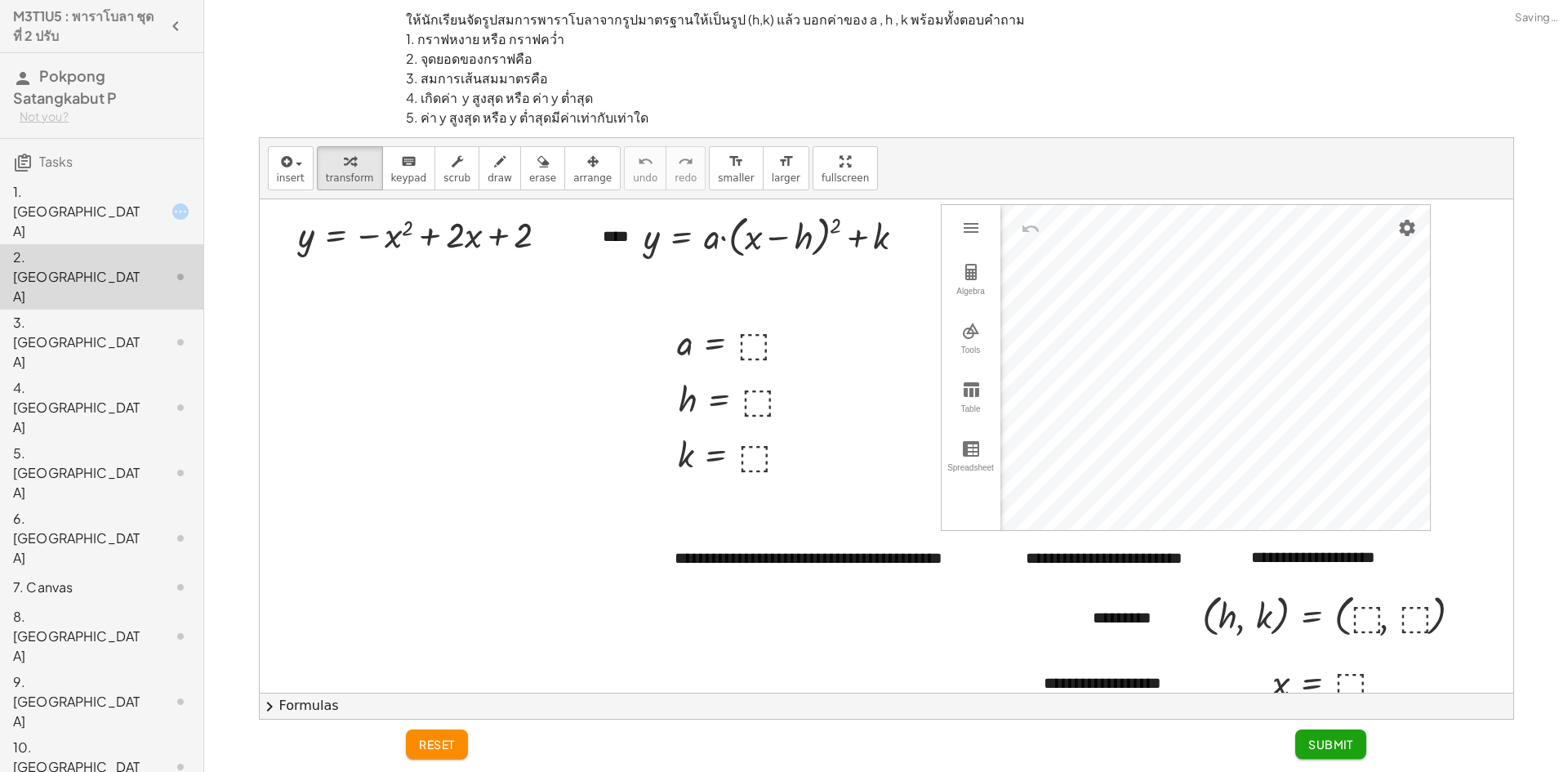
click at [137, 194] on div "1. [GEOGRAPHIC_DATA]" at bounding box center [79, 211] width 131 height 58
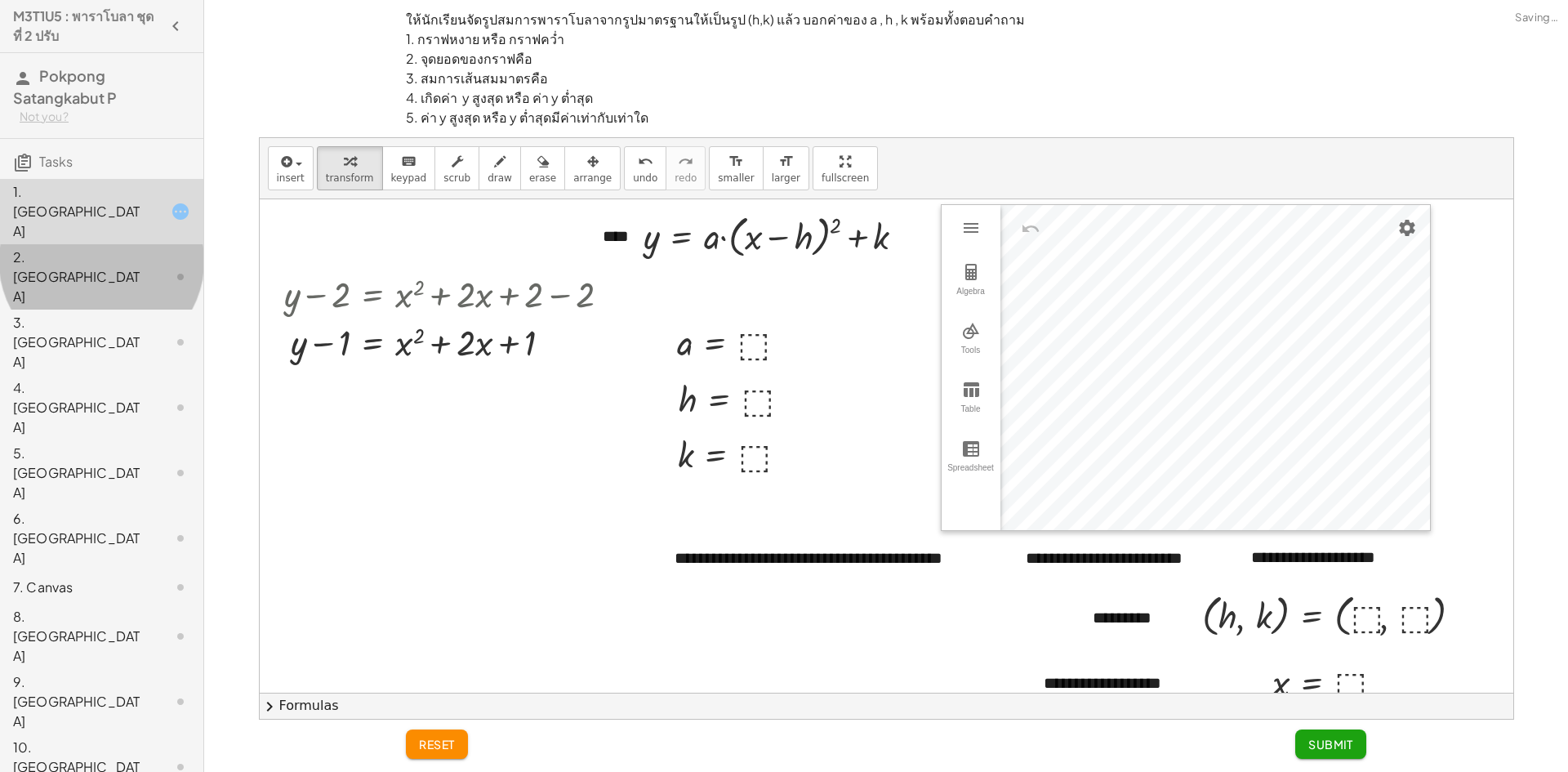
click at [127, 247] on div "2. [GEOGRAPHIC_DATA]" at bounding box center [79, 276] width 131 height 58
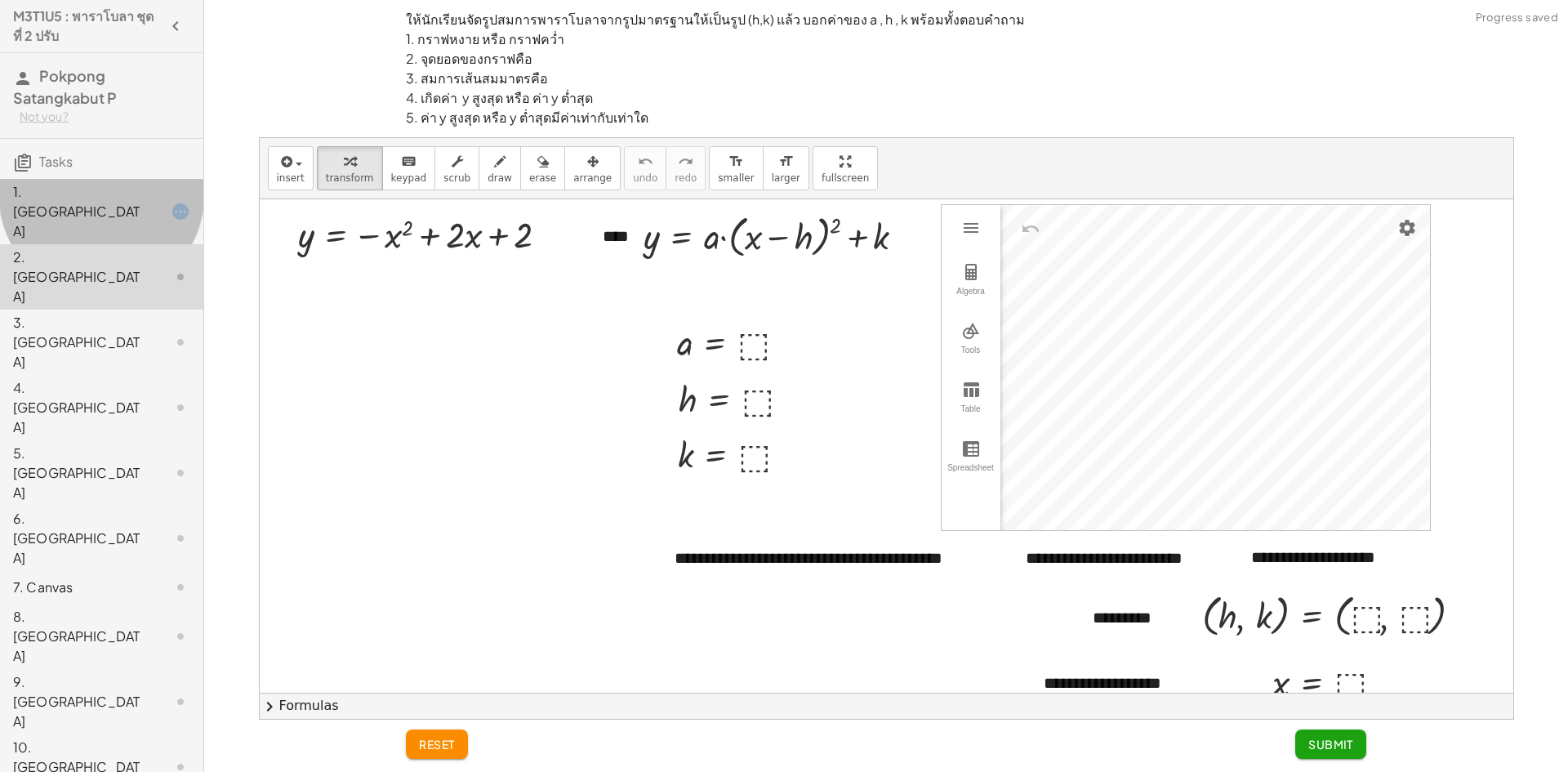
click at [131, 193] on div "1. [GEOGRAPHIC_DATA]" at bounding box center [79, 211] width 131 height 58
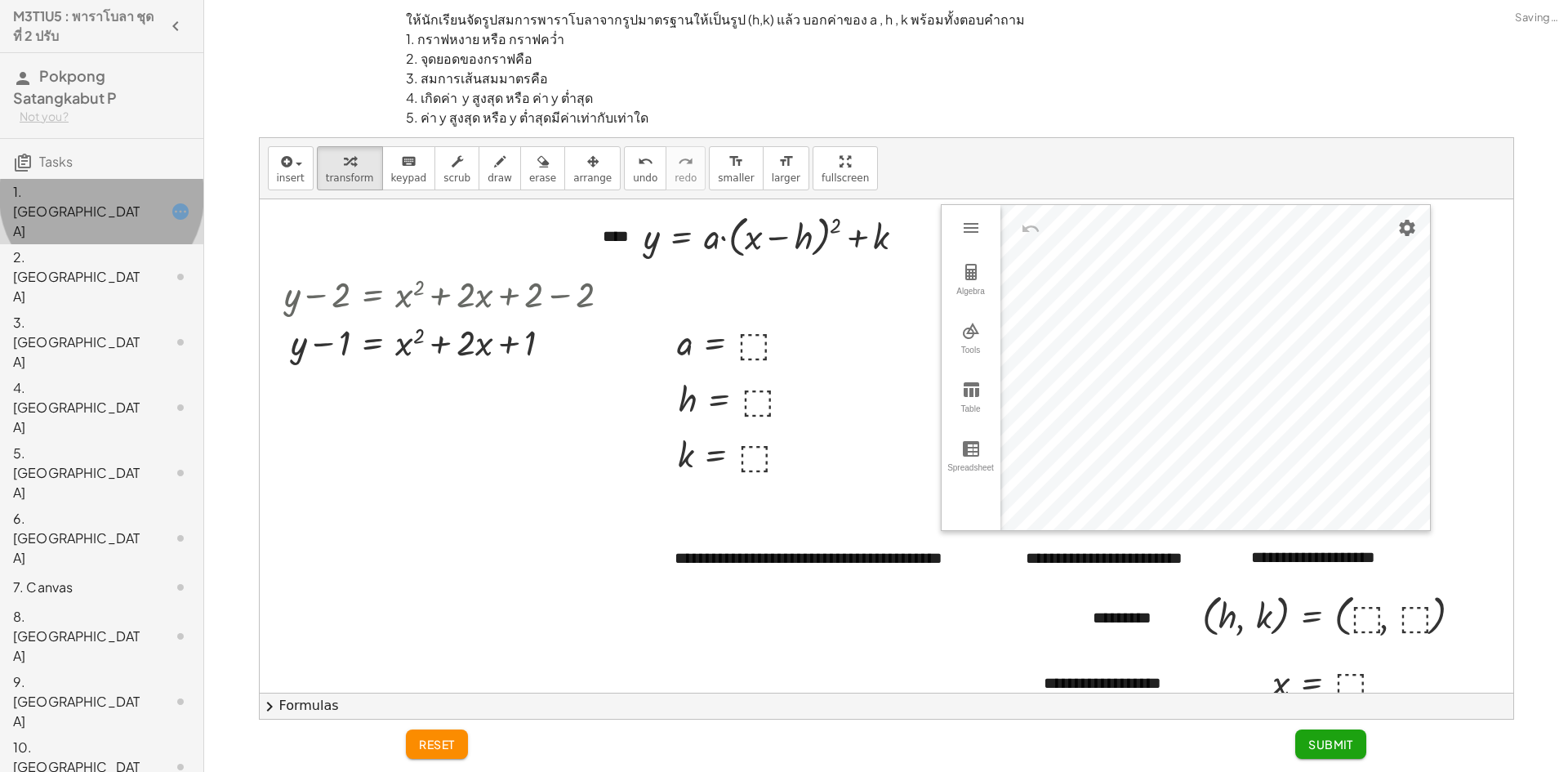
click at [130, 207] on div "1. [GEOGRAPHIC_DATA]" at bounding box center [102, 212] width 203 height 65
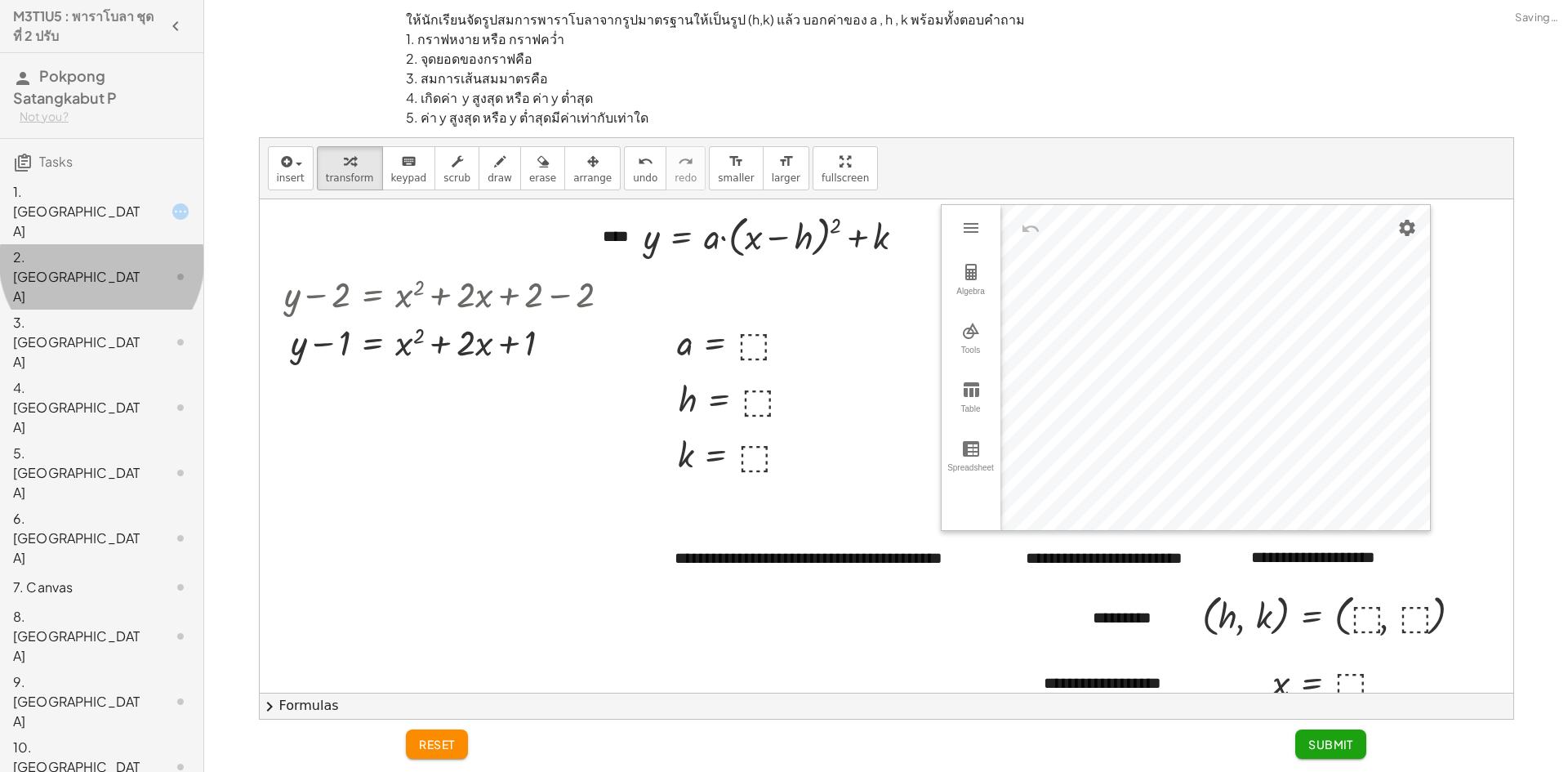
drag, startPoint x: 122, startPoint y: 223, endPoint x: 121, endPoint y: 210, distance: 13.0
click at [121, 247] on div "2. [GEOGRAPHIC_DATA]" at bounding box center [79, 276] width 131 height 58
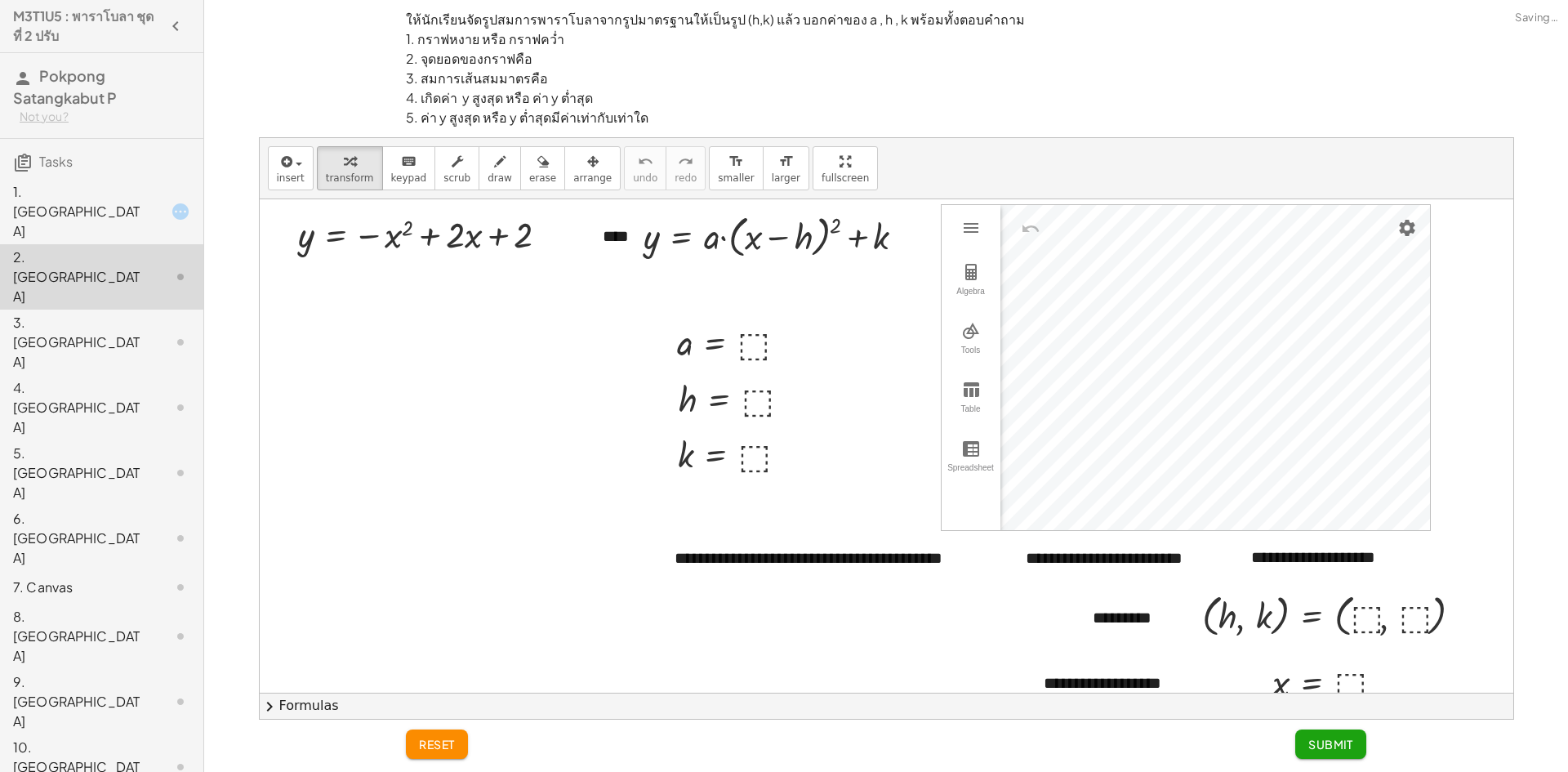
click at [128, 191] on div "1. [GEOGRAPHIC_DATA]" at bounding box center [79, 211] width 131 height 58
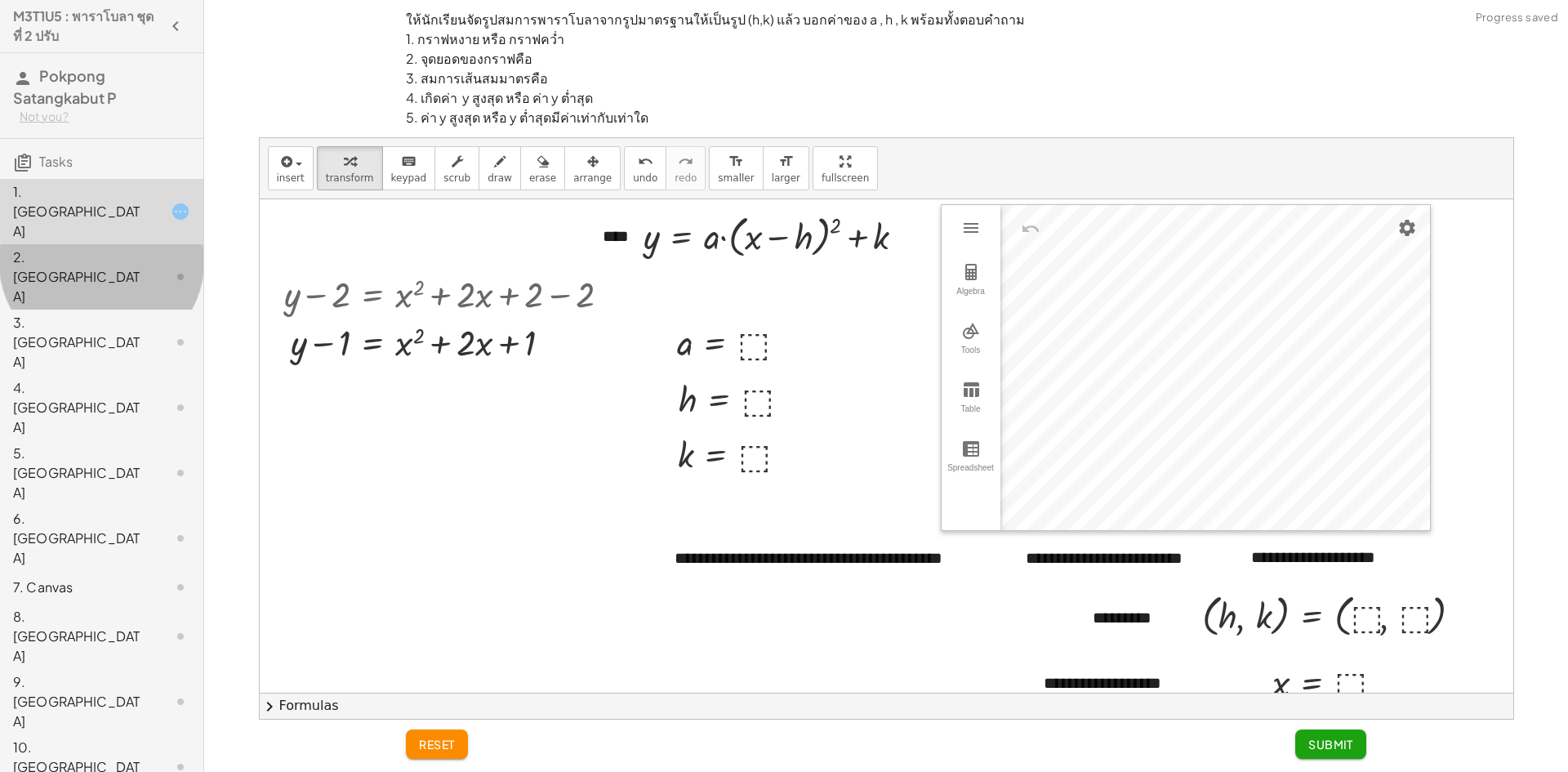
click at [122, 247] on div "2. [GEOGRAPHIC_DATA]" at bounding box center [79, 276] width 131 height 58
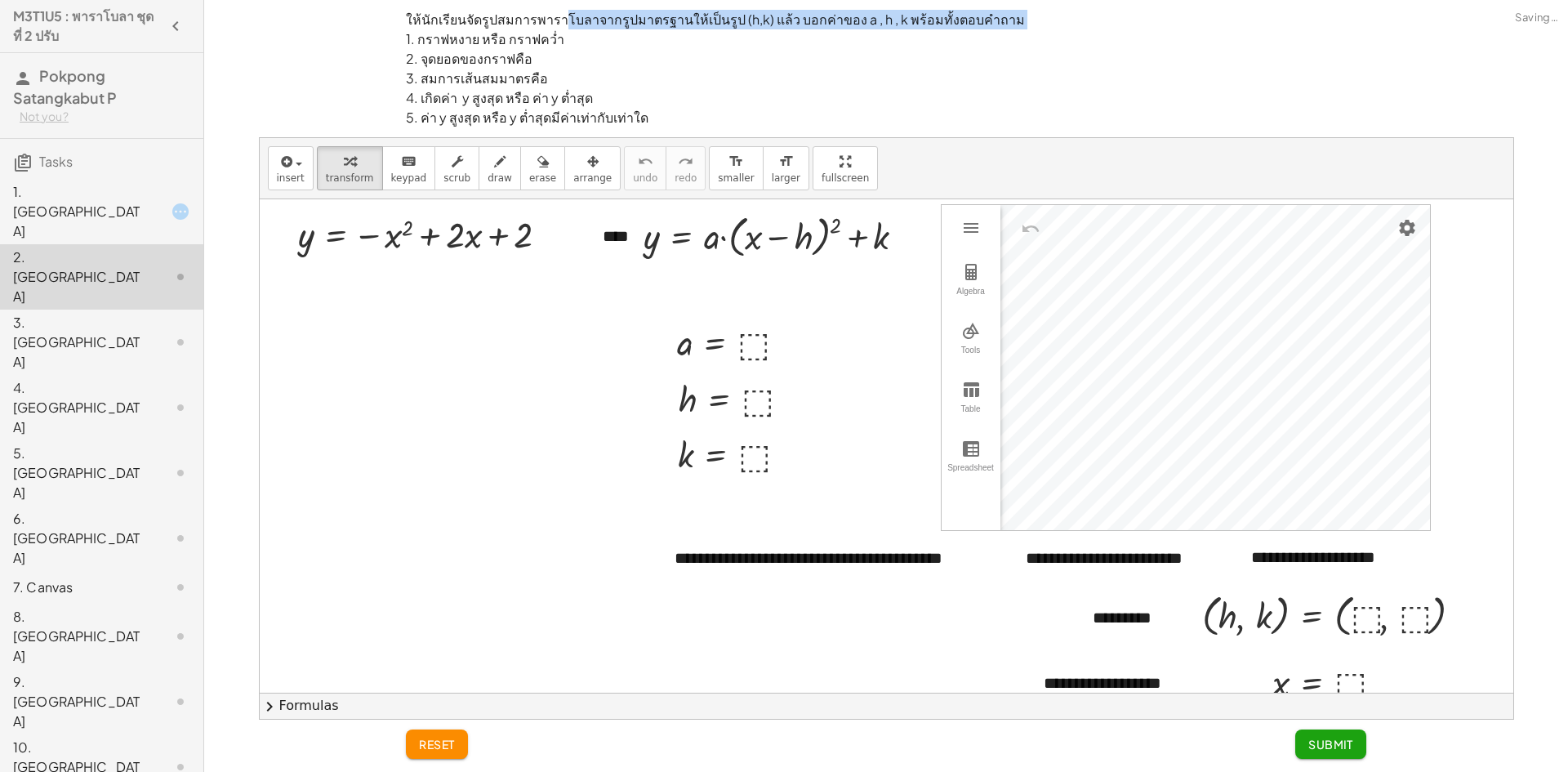
drag, startPoint x: 539, startPoint y: 25, endPoint x: 401, endPoint y: 34, distance: 138.3
click at [401, 34] on div "ให้นักเรียนจัดรูปสมการพาราโบลาจากรูปมาตรฐานให้เป็นรูป (h,k) แล้ว บอกค่าของ a , …" at bounding box center [886, 68] width 980 height 137
click at [683, 80] on p "ให้นักเรียนจัดรูปสมการพาราโบลาจากรูปมาตรฐานให้เป็นรูป (h,k) แล้ว บอกค่าของ a , …" at bounding box center [886, 68] width 960 height 118
click at [307, 708] on button "chevron_right Formulas" at bounding box center [887, 706] width 1254 height 26
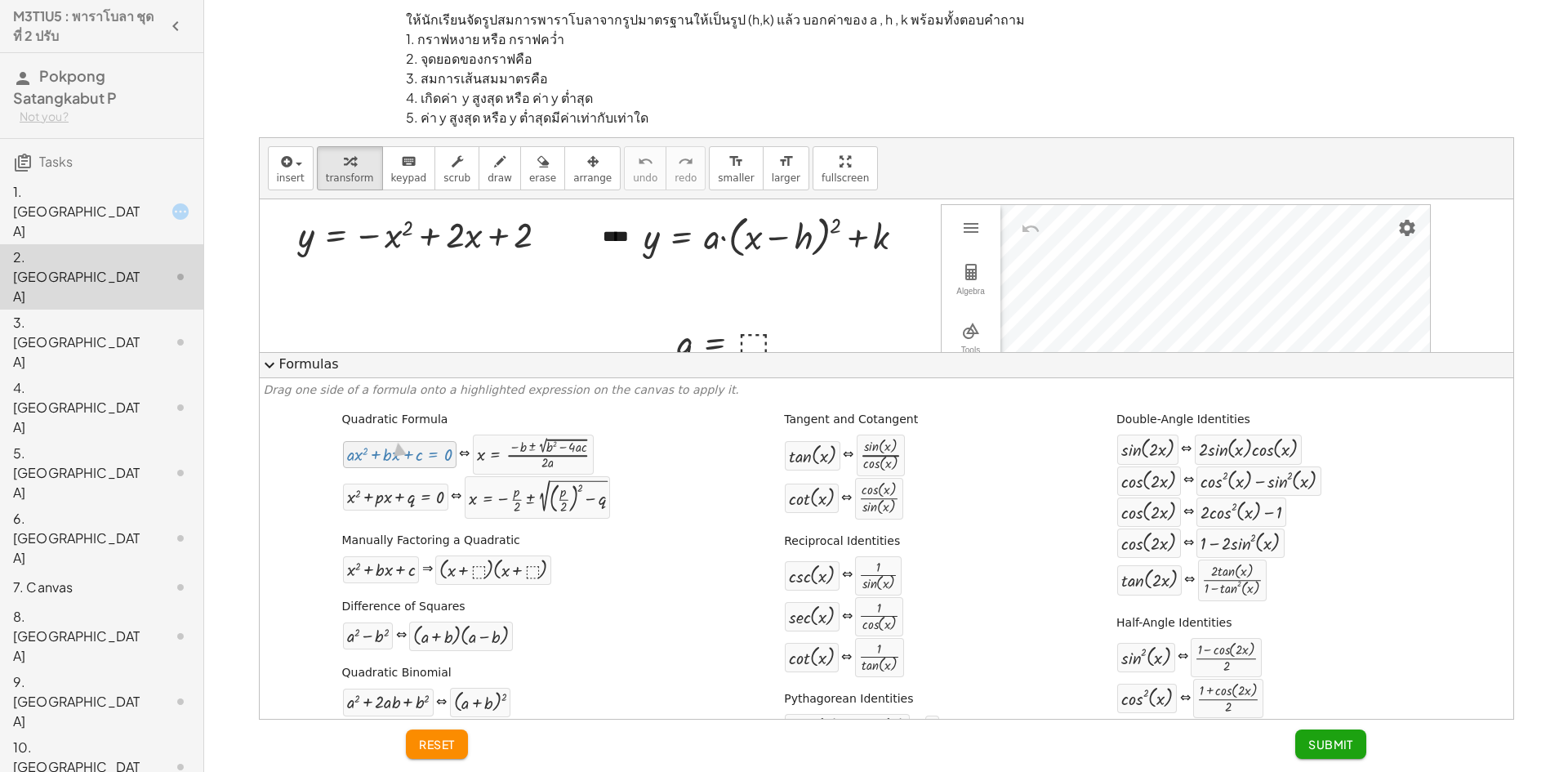
drag, startPoint x: 392, startPoint y: 461, endPoint x: 395, endPoint y: 446, distance: 15.3
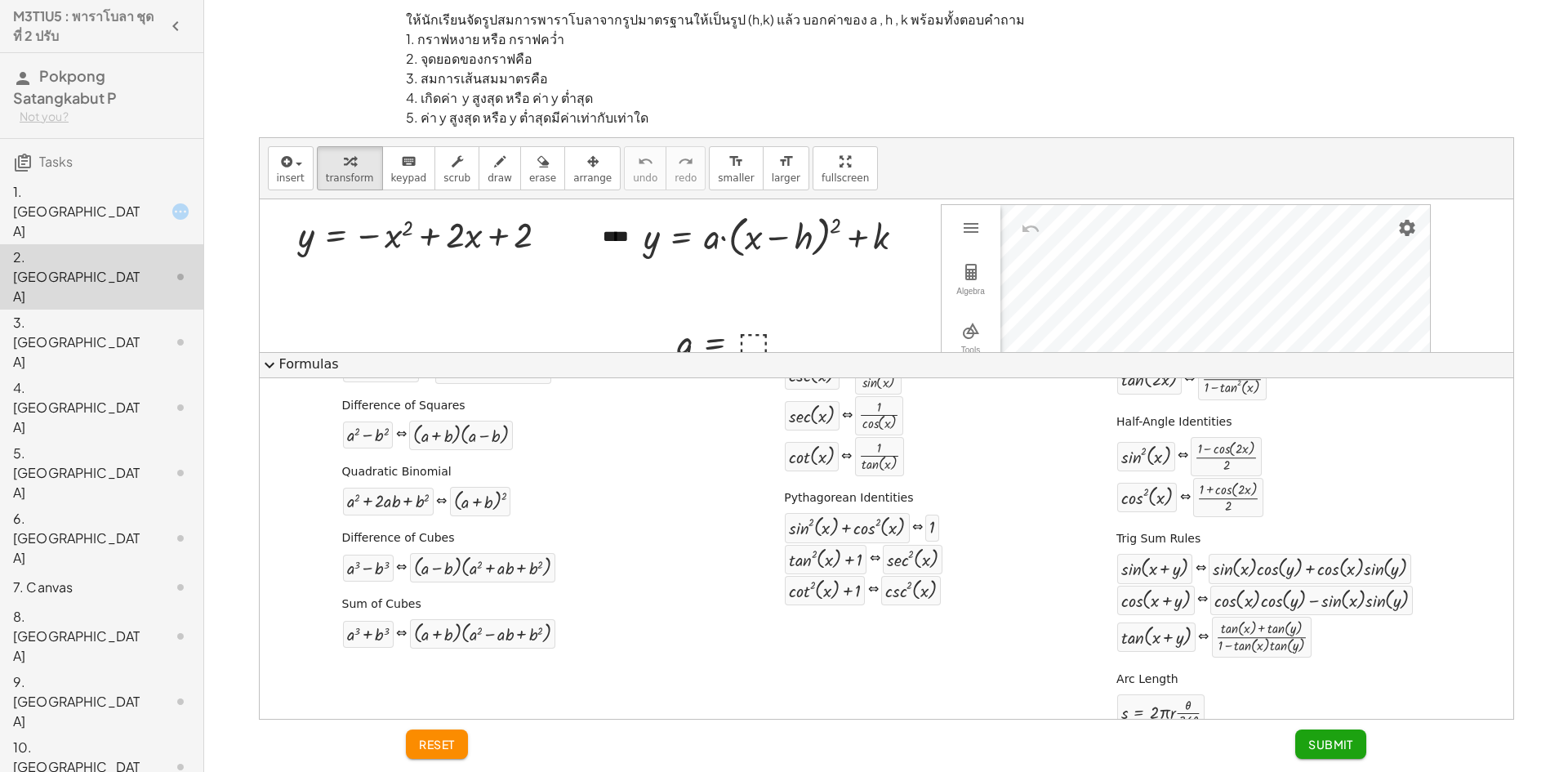
scroll to position [230, 0]
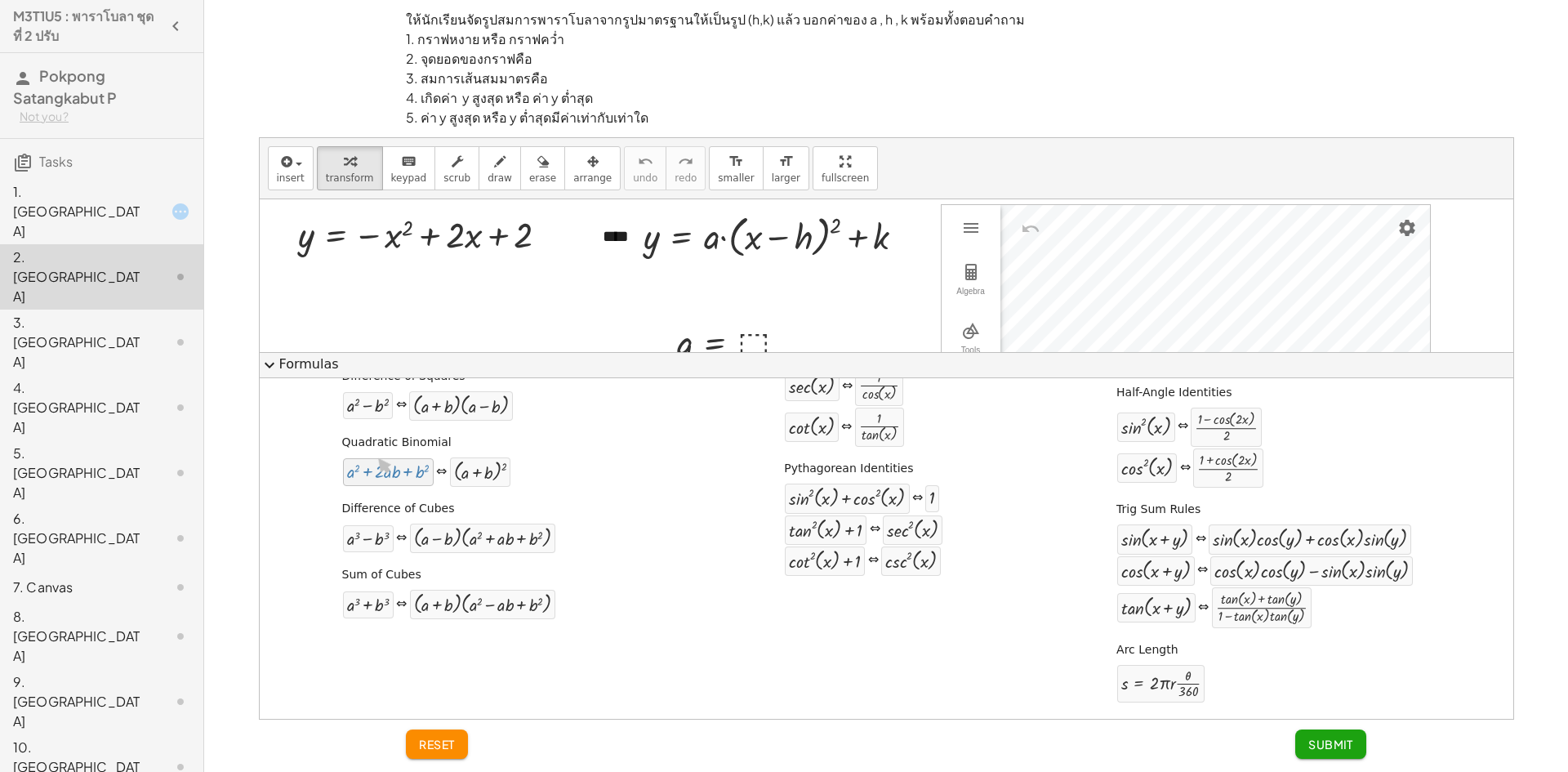
drag, startPoint x: 392, startPoint y: 484, endPoint x: 374, endPoint y: 462, distance: 28.4
click at [628, 440] on div "Quadratic Formula + · a · x 2 + · b · x + c = 0 ⇔ x = · ( − b ± 2 √ ( + b 2 − ·…" at bounding box center [886, 445] width 1245 height 539
click at [332, 359] on button "expand_more Formulas" at bounding box center [887, 364] width 1254 height 26
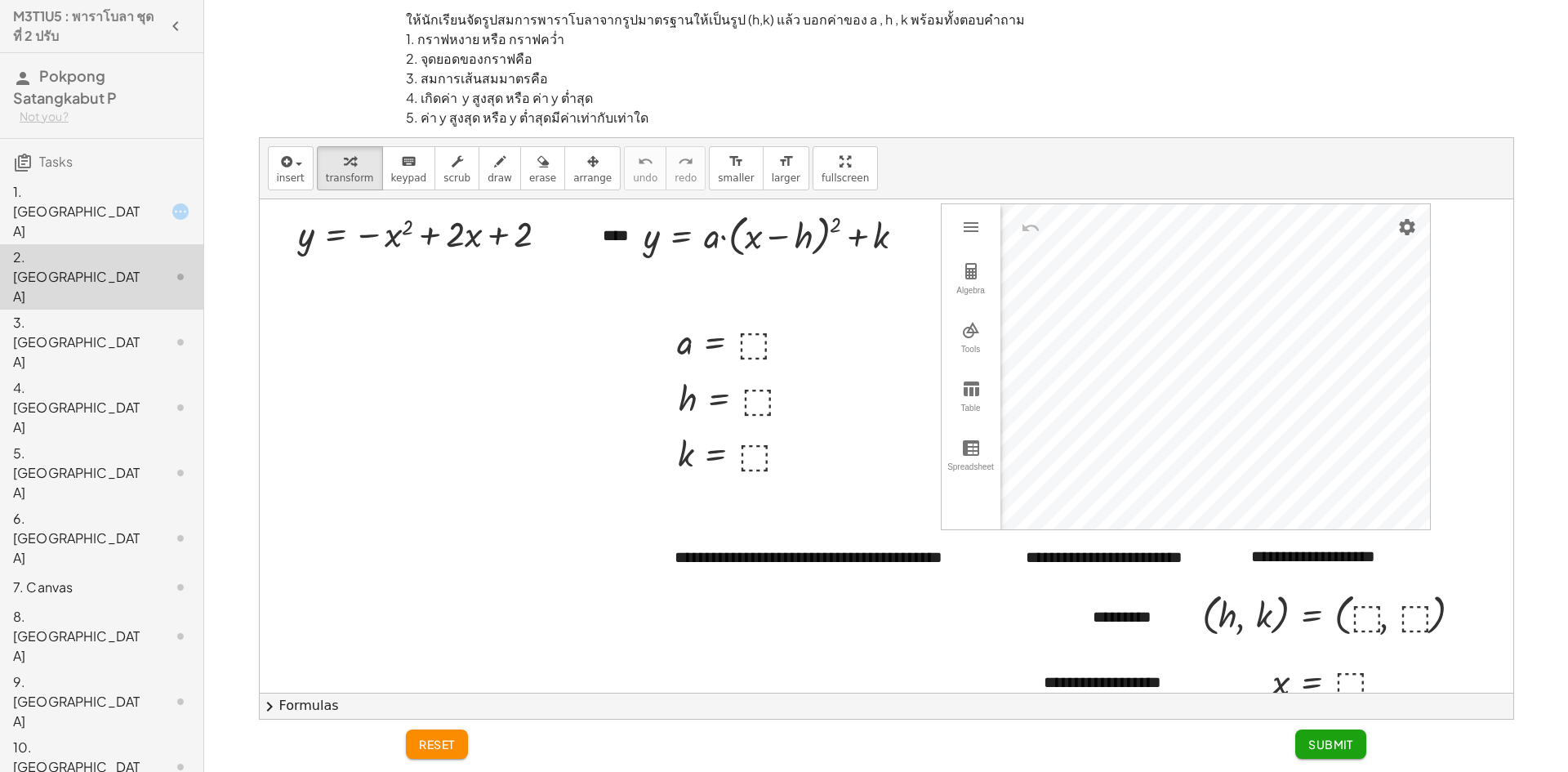
scroll to position [0, 0]
click at [136, 195] on div "1. [GEOGRAPHIC_DATA]" at bounding box center [79, 211] width 131 height 58
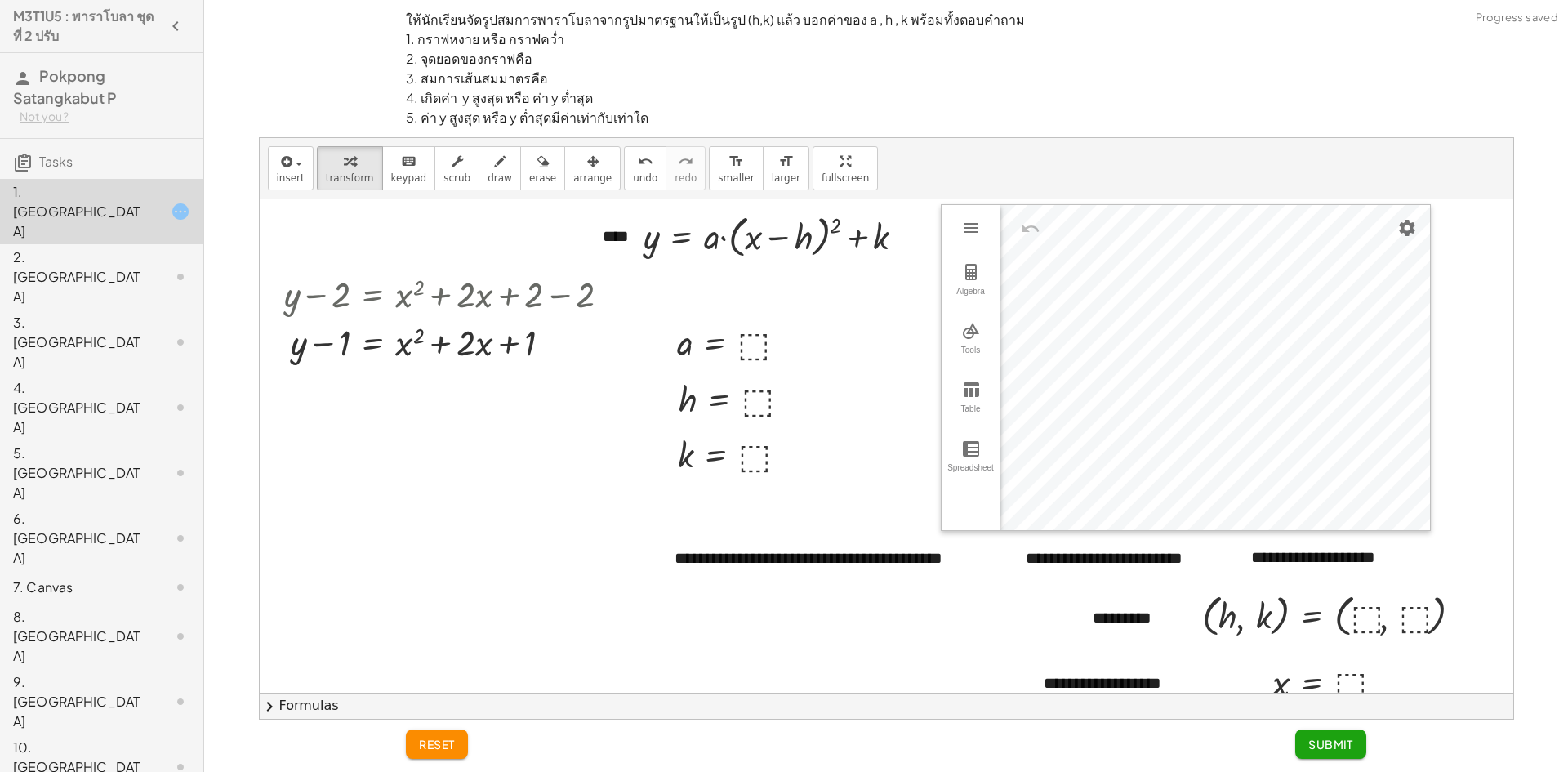
click at [302, 714] on button "chevron_right Formulas" at bounding box center [887, 706] width 1254 height 26
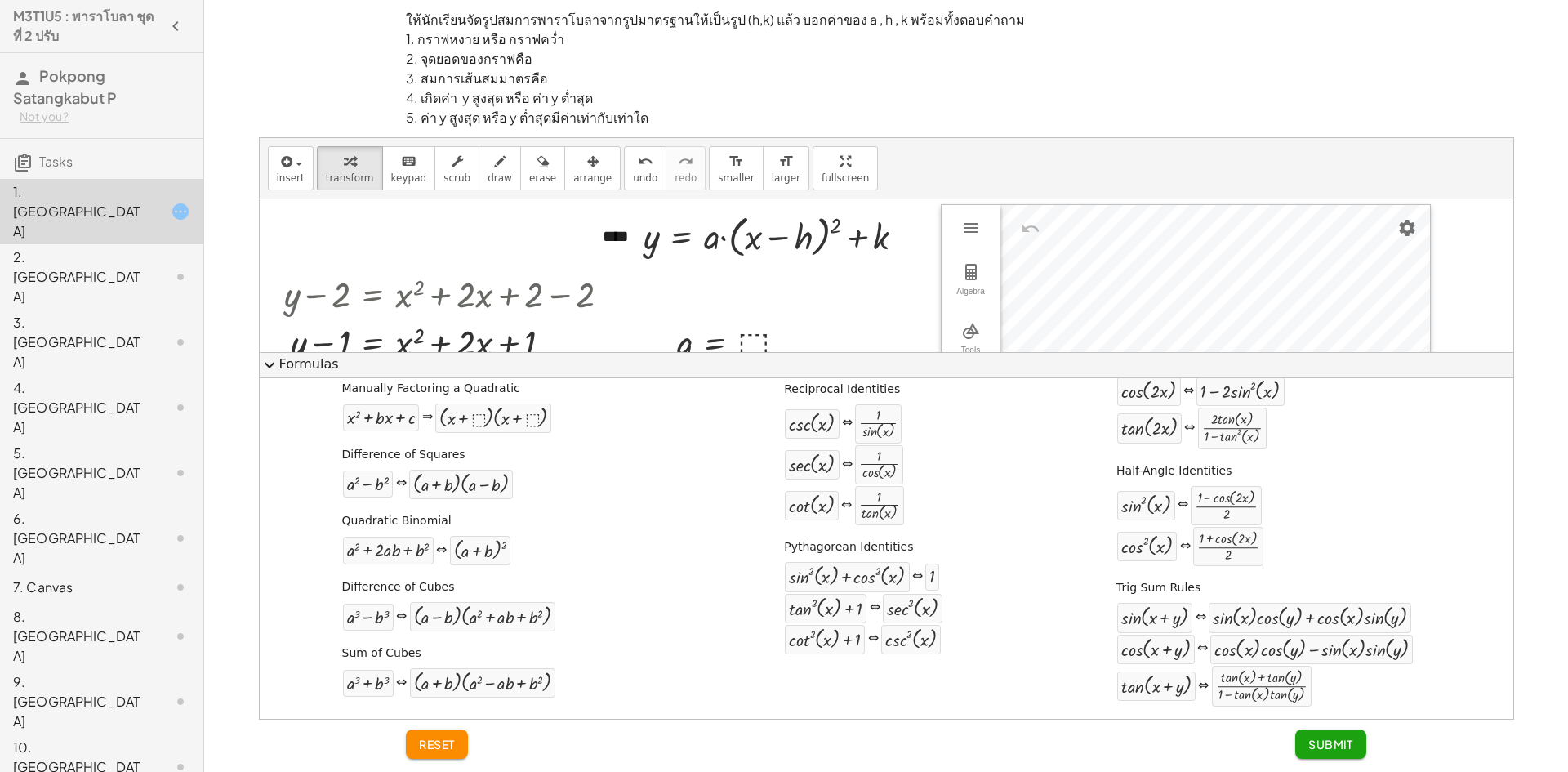
scroll to position [230, 0]
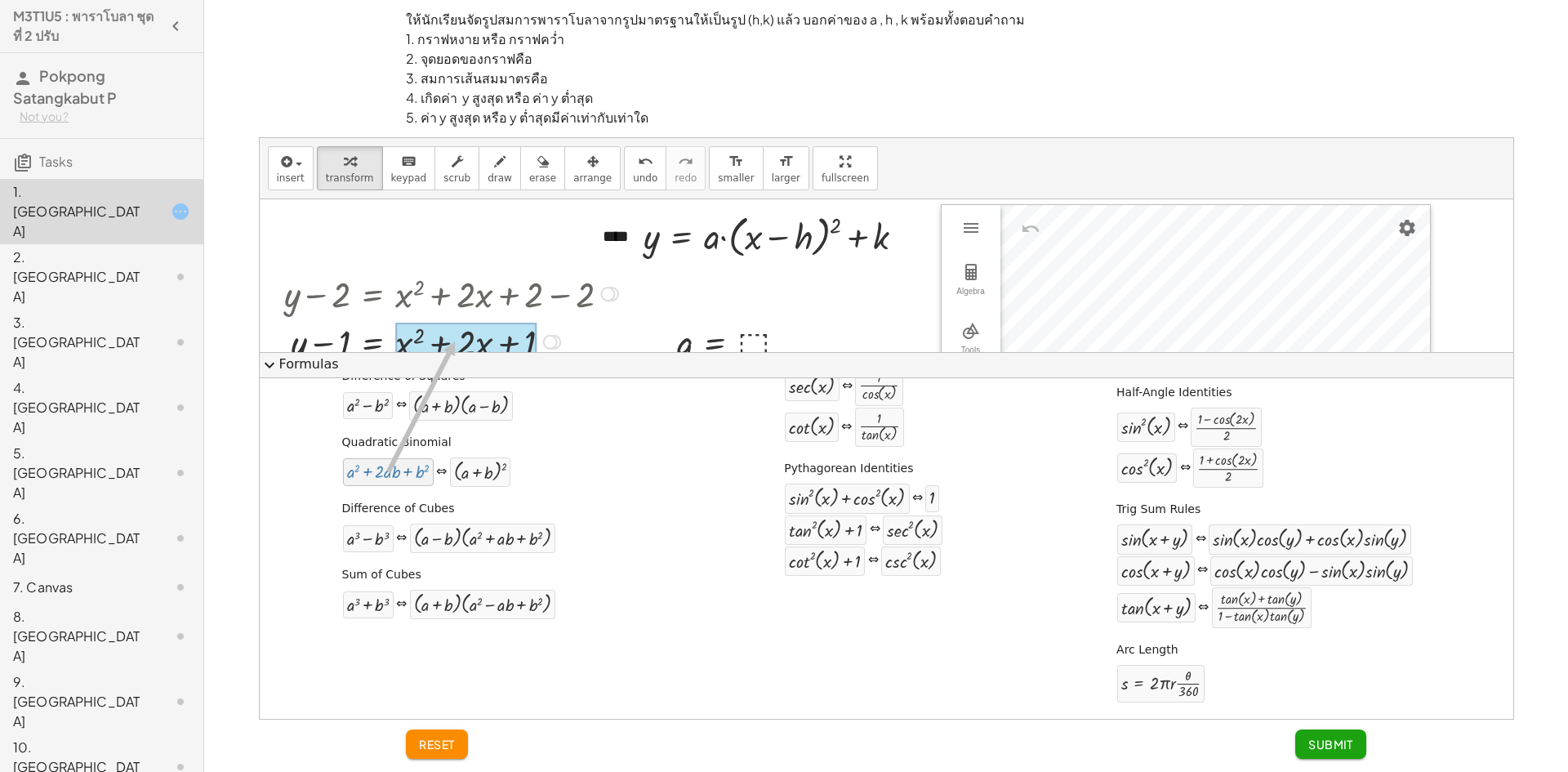
drag, startPoint x: 389, startPoint y: 471, endPoint x: 450, endPoint y: 342, distance: 142.7
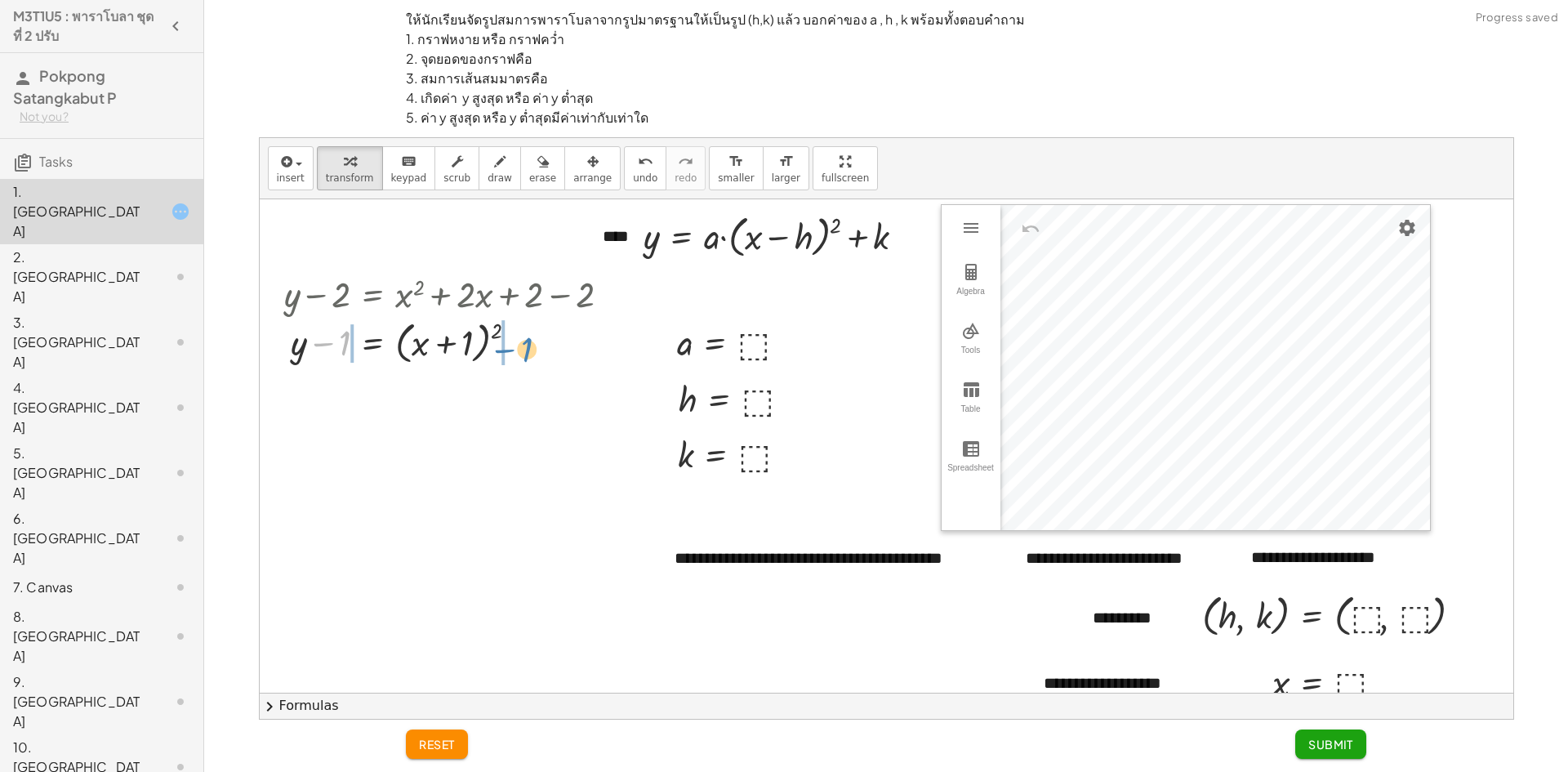
drag, startPoint x: 343, startPoint y: 345, endPoint x: 522, endPoint y: 352, distance: 179.1
click at [522, 352] on div at bounding box center [453, 340] width 356 height 53
click at [360, 351] on div at bounding box center [472, 340] width 392 height 53
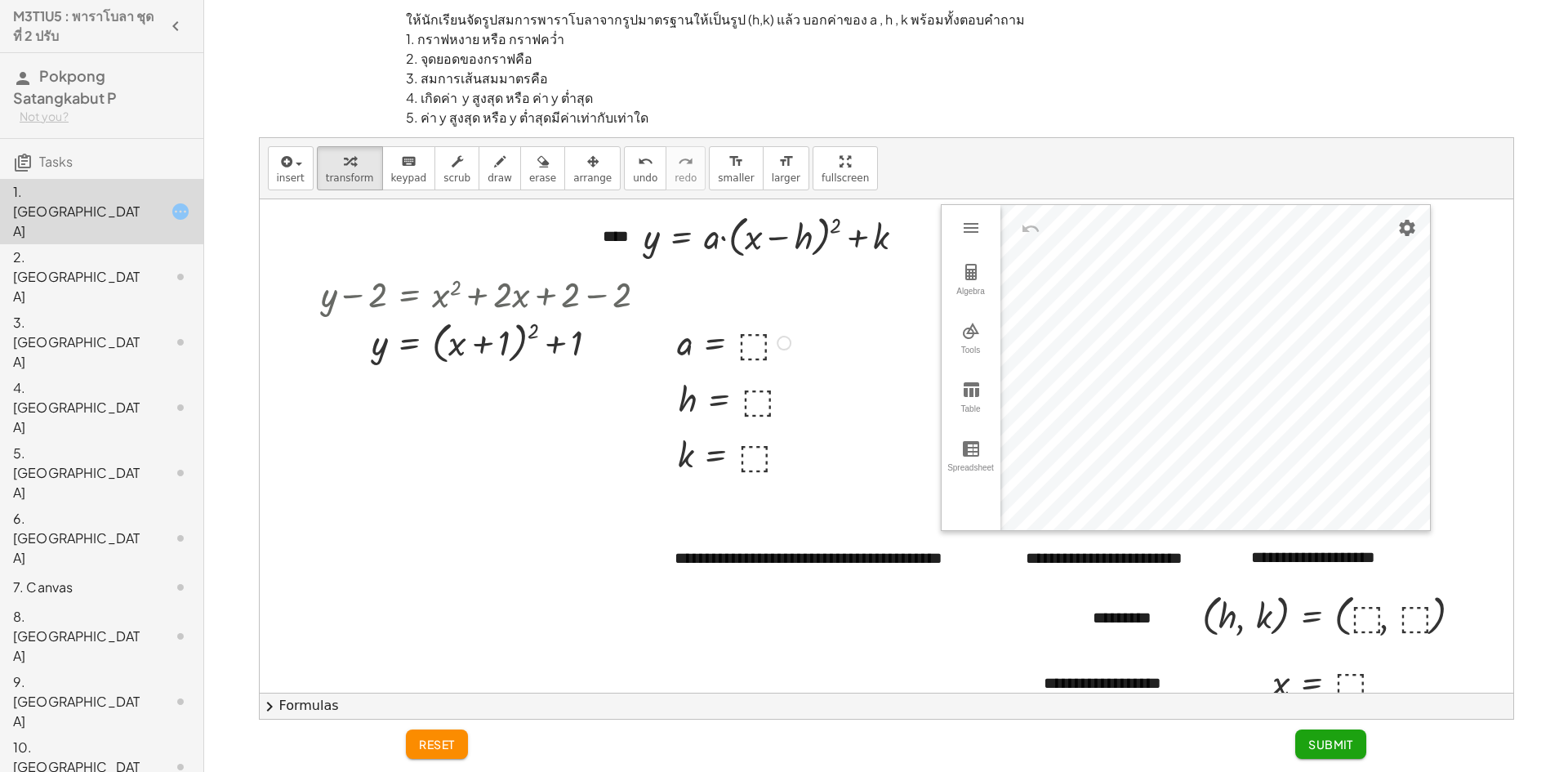
click at [753, 345] on div at bounding box center [736, 341] width 135 height 47
click at [748, 404] on div at bounding box center [739, 398] width 137 height 47
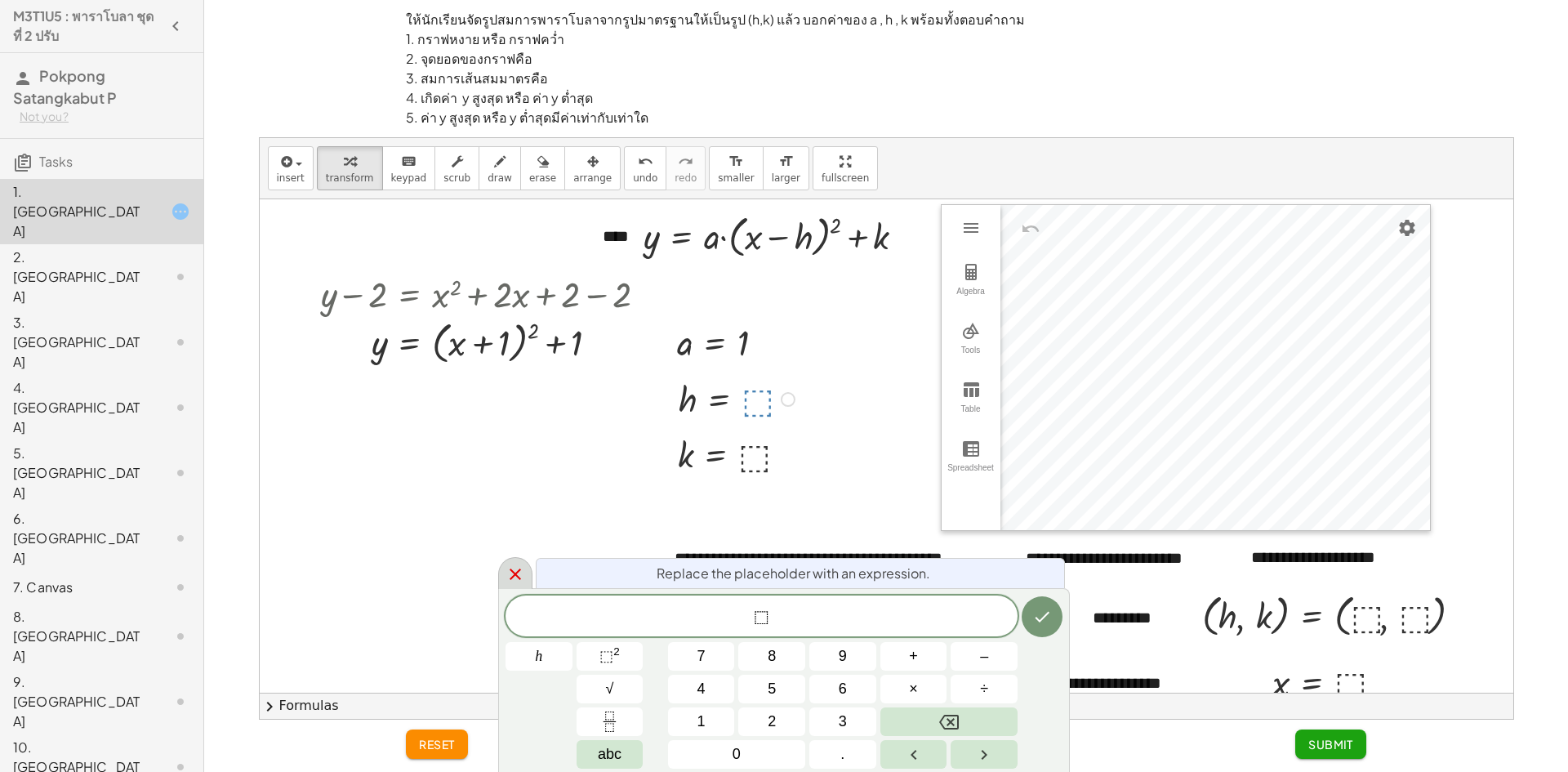
click at [515, 562] on div at bounding box center [516, 573] width 35 height 32
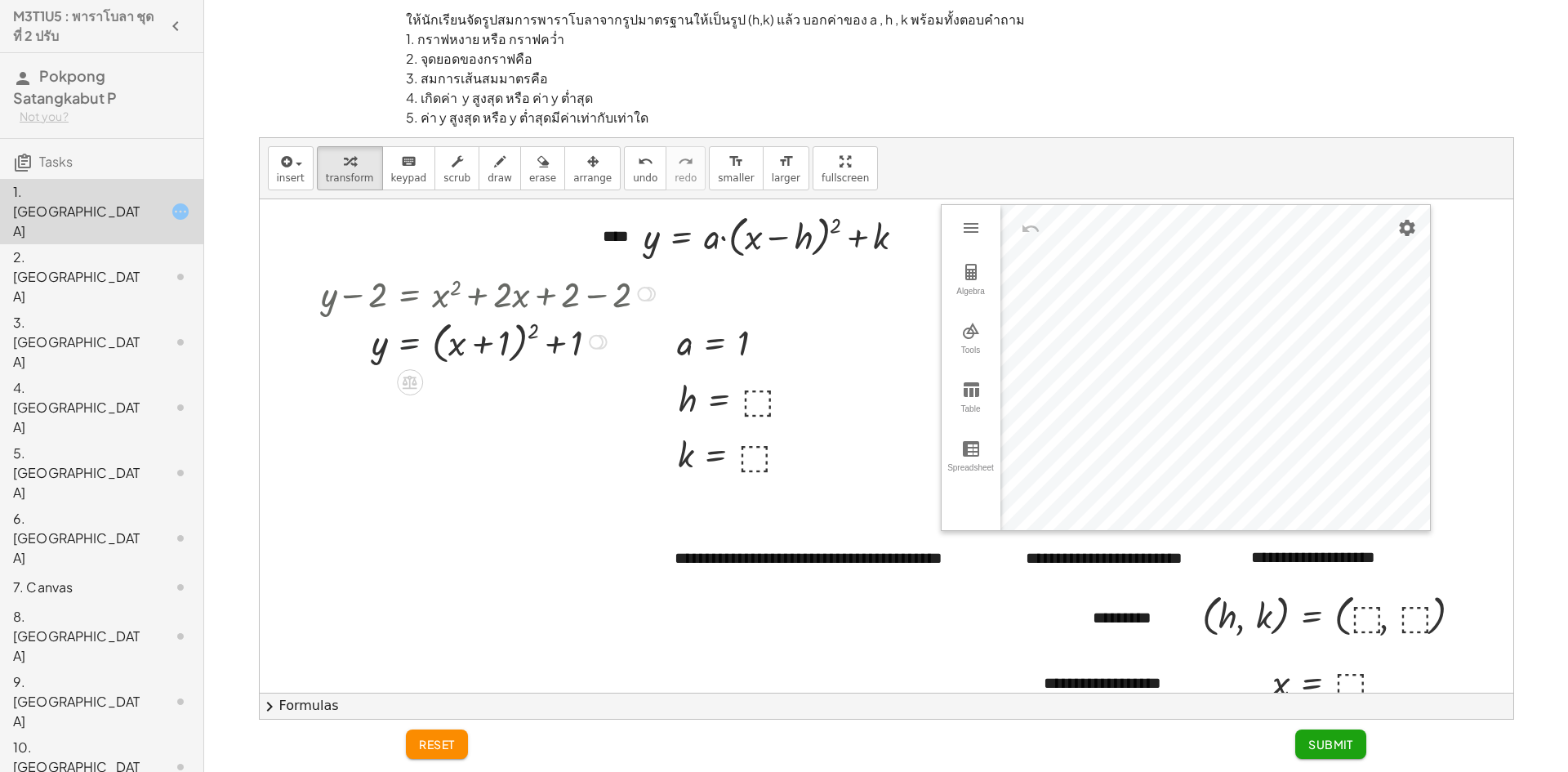
click at [401, 341] on div at bounding box center [490, 340] width 356 height 53
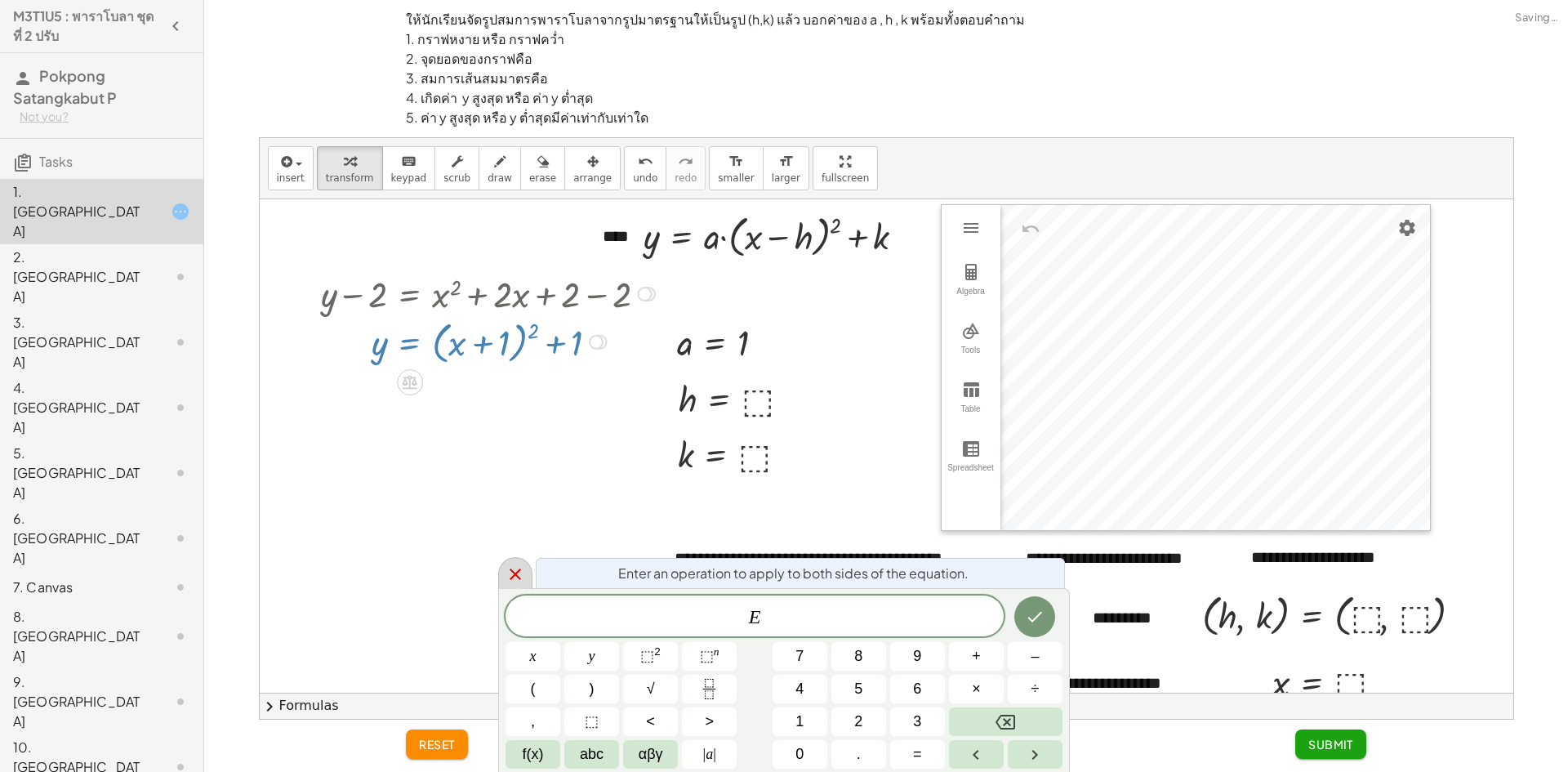
click at [519, 568] on icon at bounding box center [515, 574] width 19 height 19
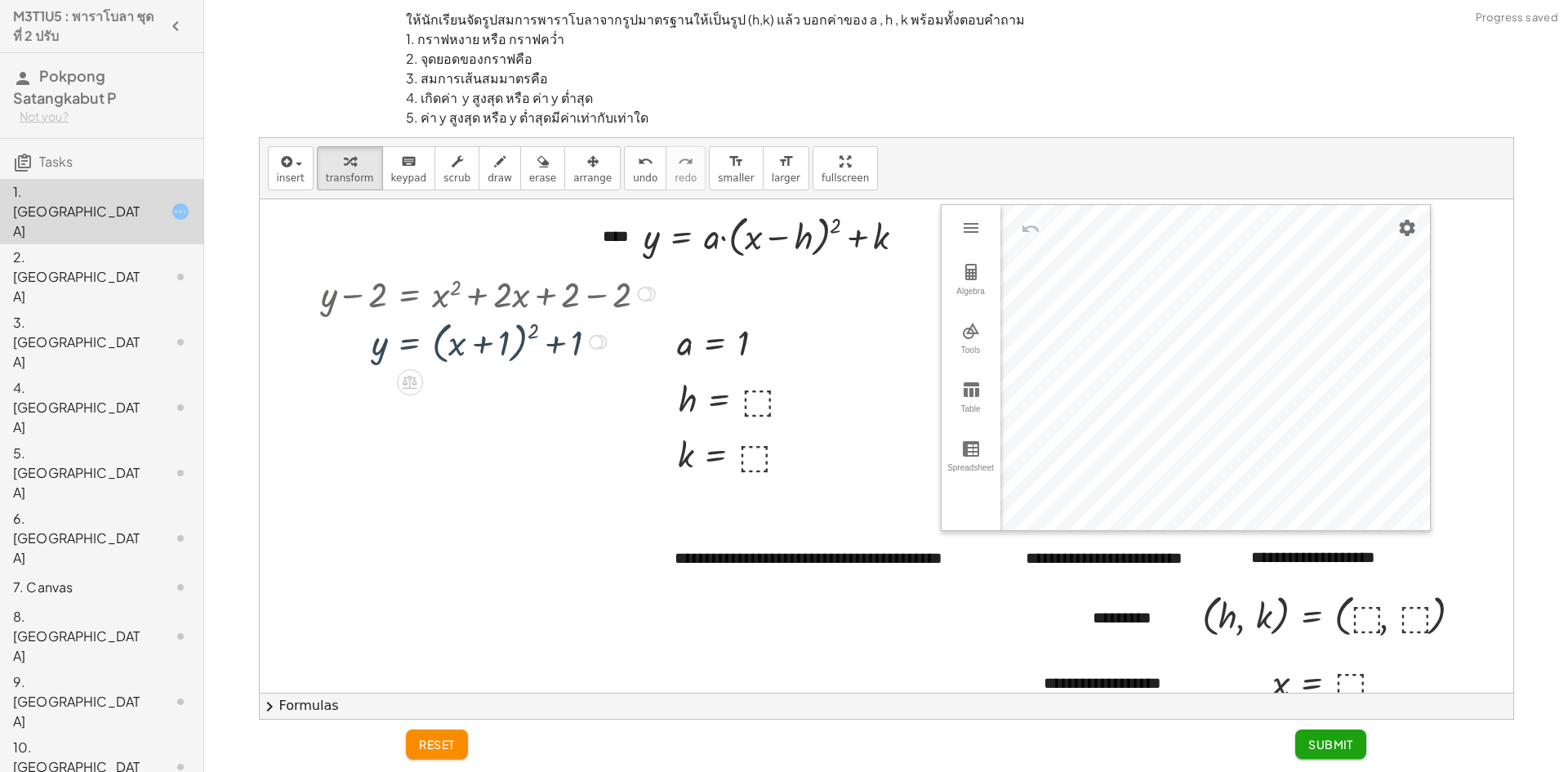
click at [474, 342] on div at bounding box center [490, 340] width 356 height 53
click at [589, 339] on div "Transform line Copy line as LaTeX Copy derivation as LaTeX Expand new lines: On" at bounding box center [595, 341] width 14 height 14
click at [671, 289] on div "Transform line Copy line as LaTeX Copy derivation as LaTeX Expand new lines: On" at bounding box center [694, 342] width 162 height 113
click at [671, 301] on span "Transform line" at bounding box center [665, 305] width 73 height 13
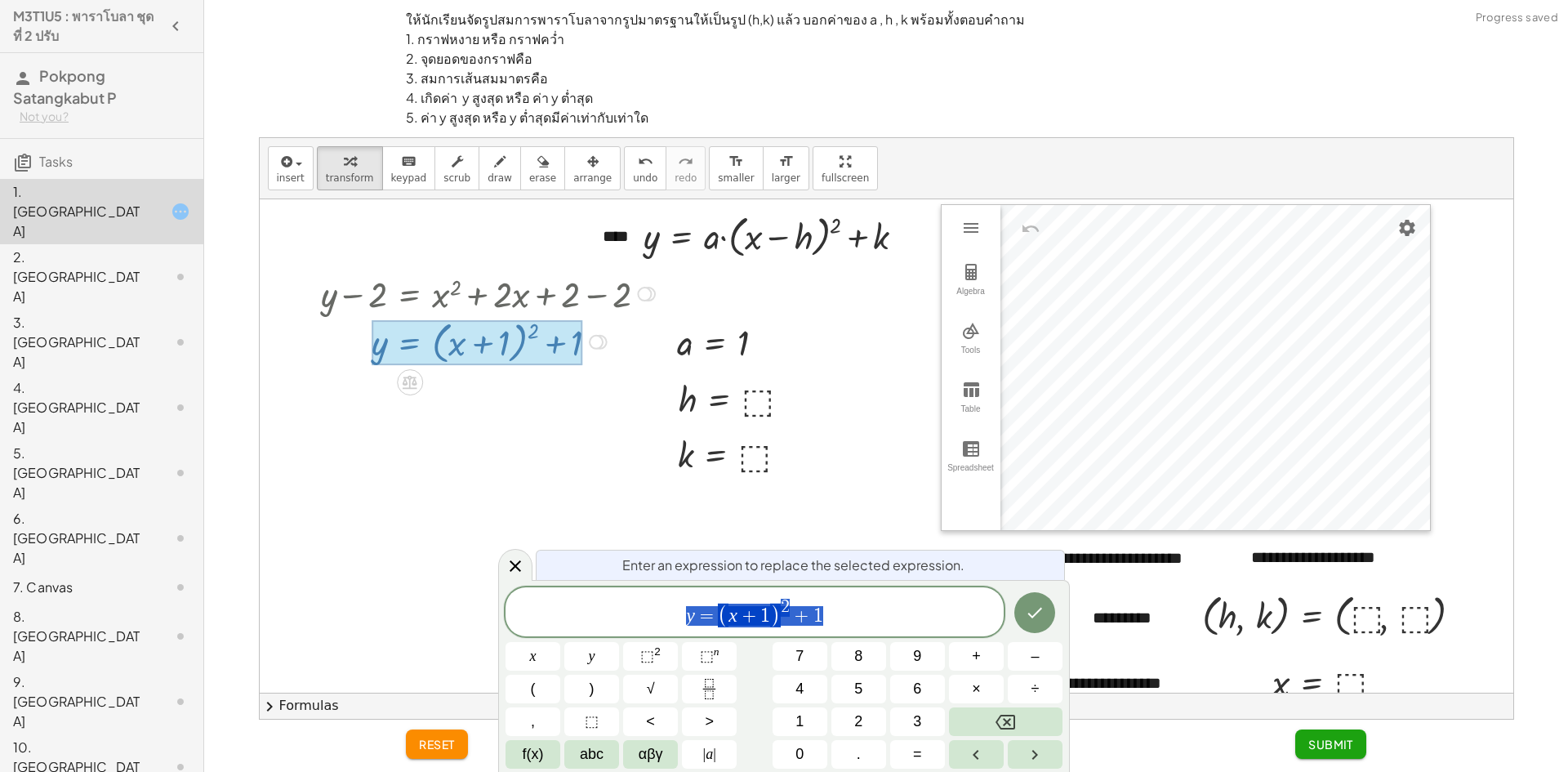
click at [781, 627] on span "y = ( x + 1 ) 2 + 1" at bounding box center [754, 613] width 498 height 32
click at [765, 609] on span "1" at bounding box center [765, 616] width 10 height 19
click at [1035, 627] on button "Done" at bounding box center [1034, 612] width 41 height 41
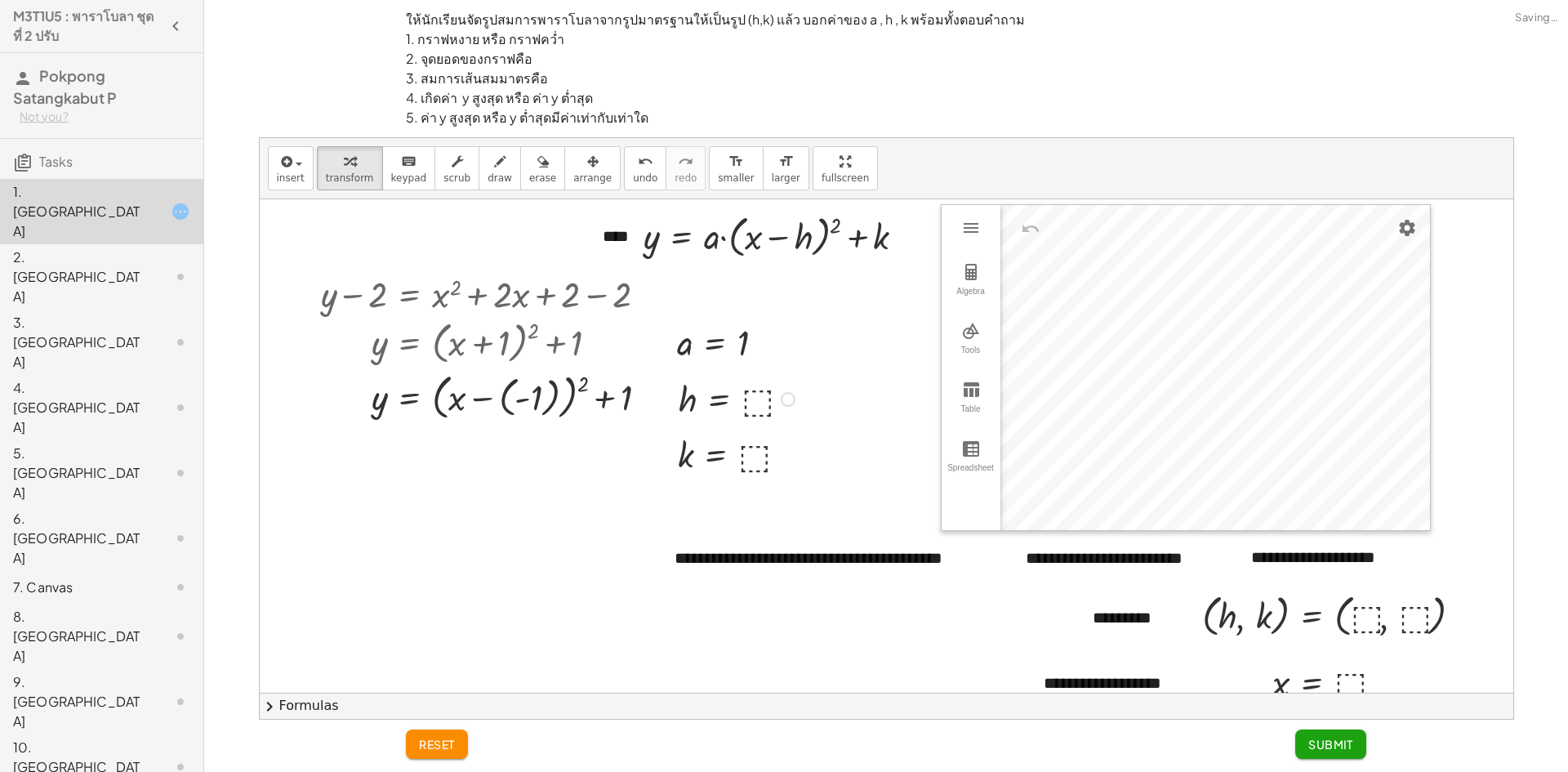
click at [759, 391] on div at bounding box center [739, 398] width 137 height 47
click at [741, 467] on div at bounding box center [737, 454] width 135 height 47
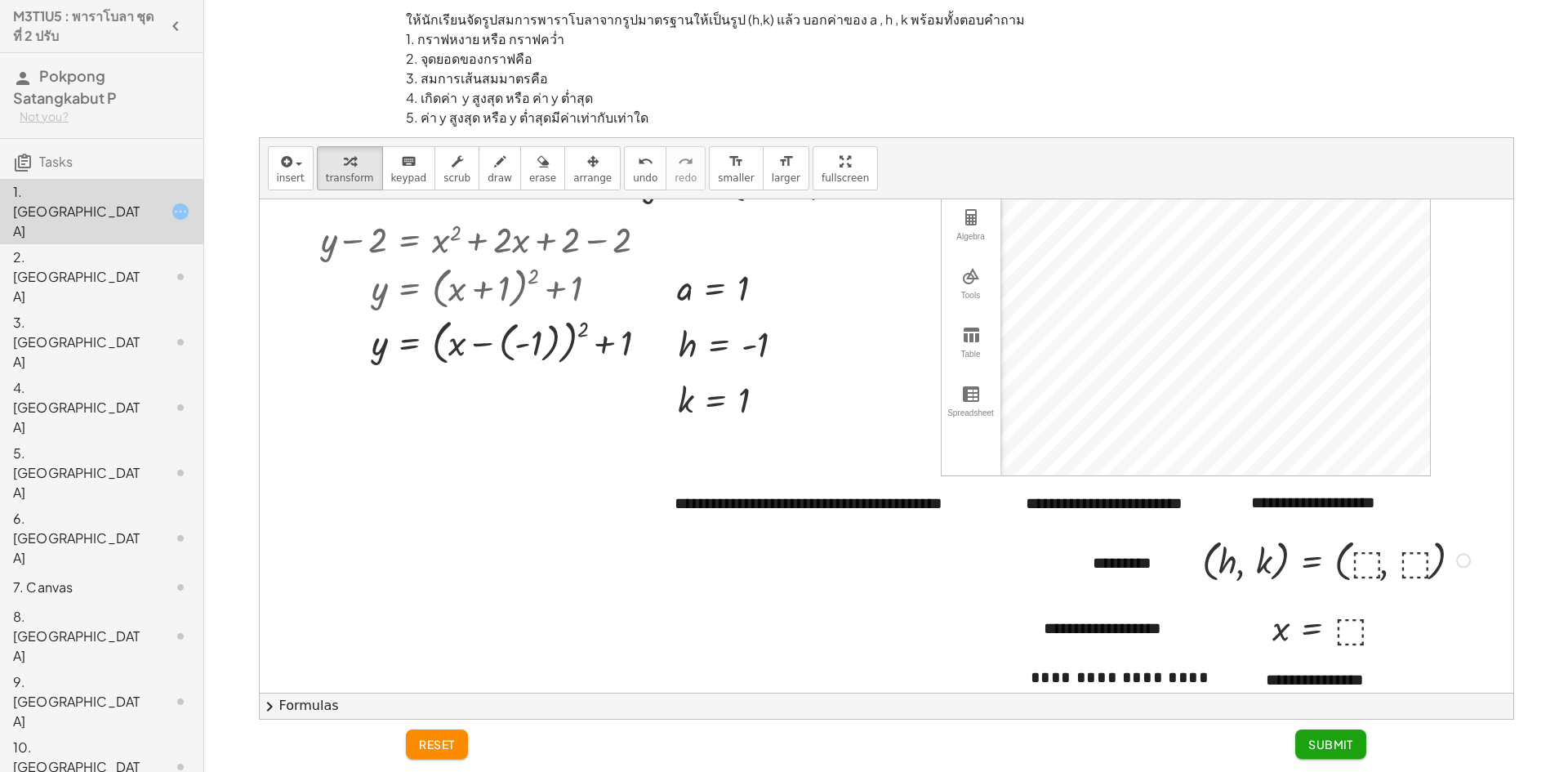
scroll to position [0, 0]
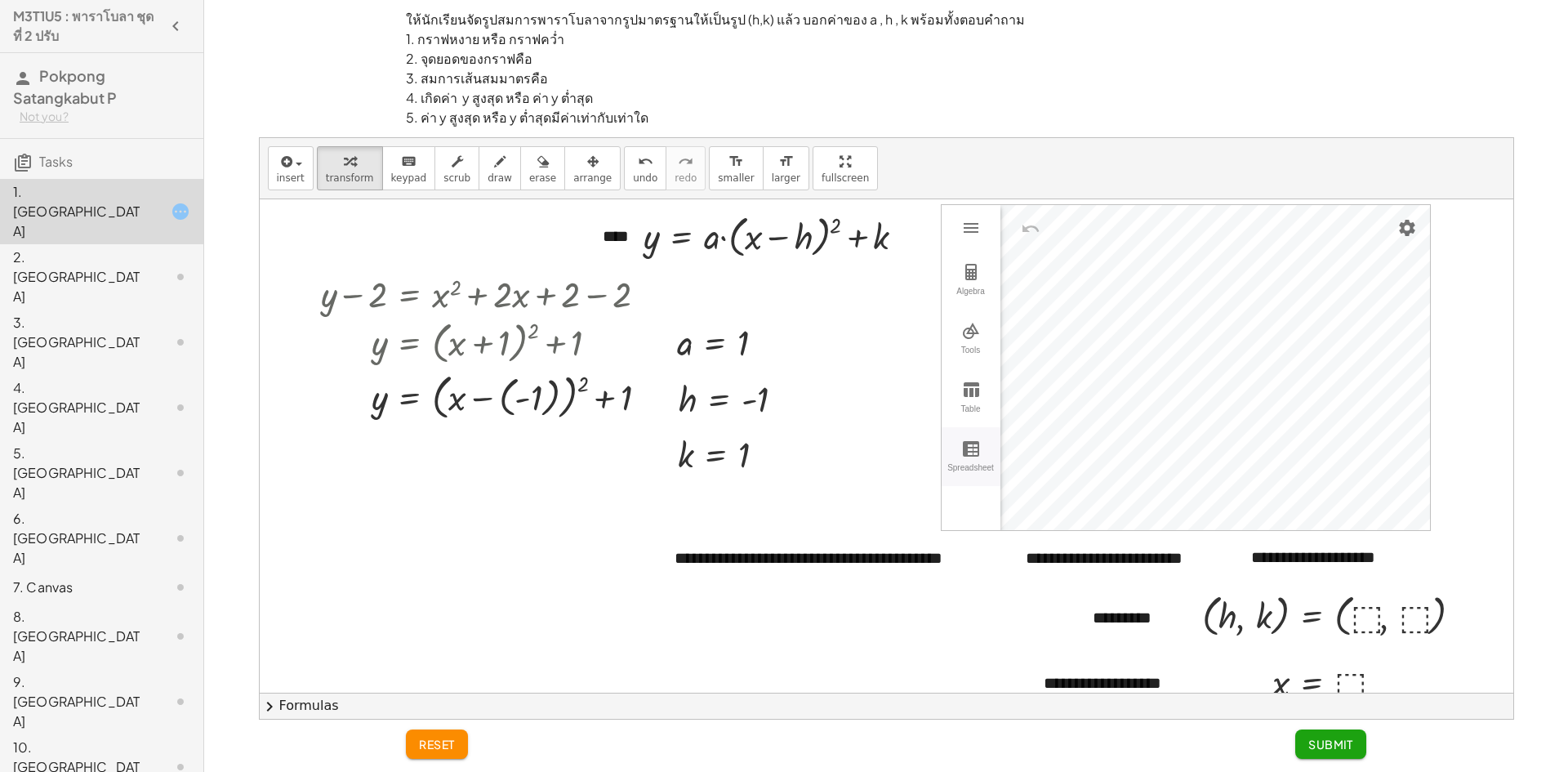
click at [982, 474] on div "Spreadsheet" at bounding box center [971, 475] width 53 height 23
click at [978, 472] on div "Spreadsheet" at bounding box center [971, 475] width 53 height 23
click at [958, 411] on div "Table" at bounding box center [971, 416] width 53 height 23
click at [956, 351] on div "Tools" at bounding box center [971, 357] width 53 height 23
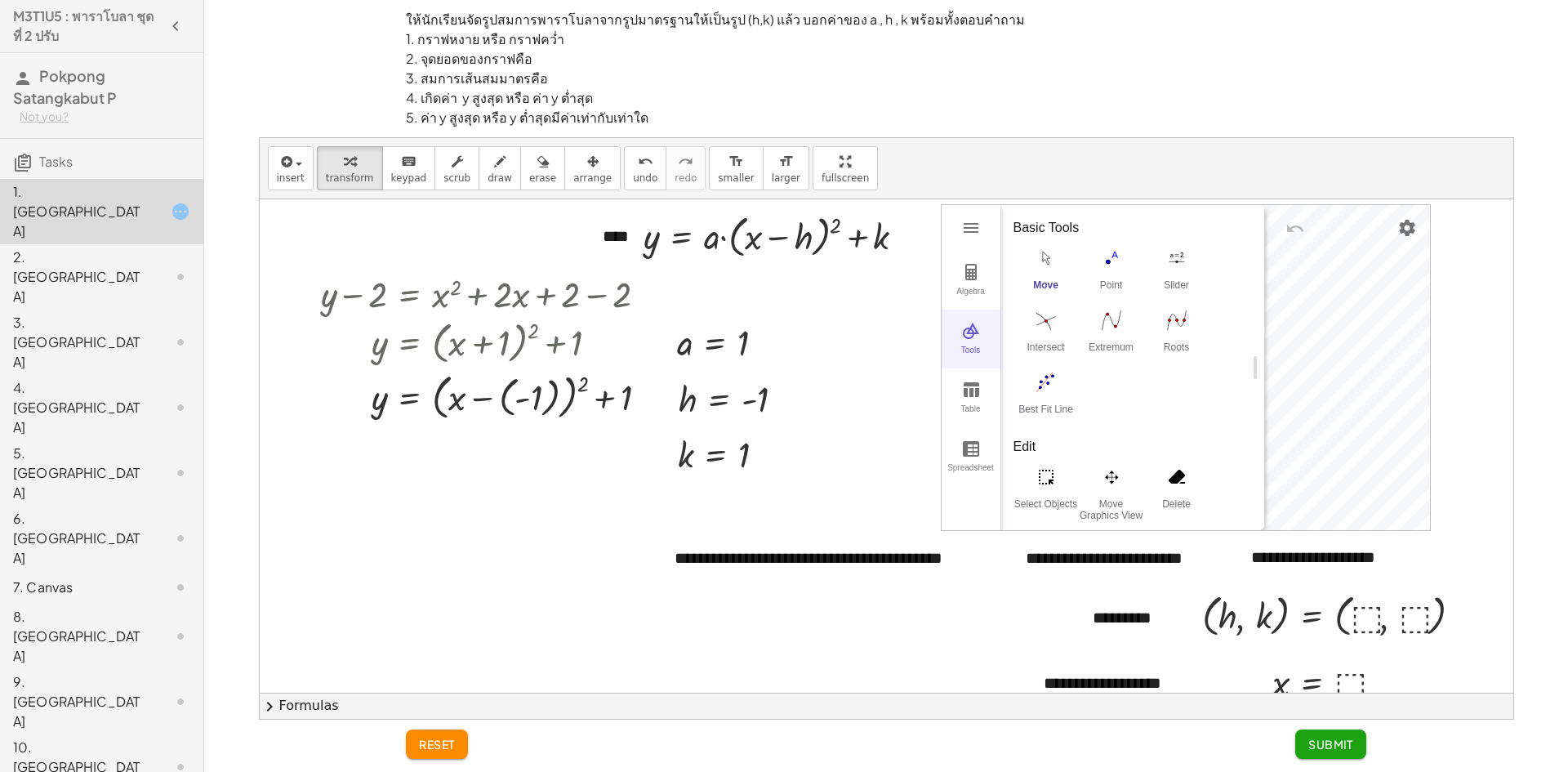
click at [956, 351] on div "Tools" at bounding box center [971, 357] width 53 height 23
click at [962, 293] on div "Algebra" at bounding box center [971, 298] width 53 height 23
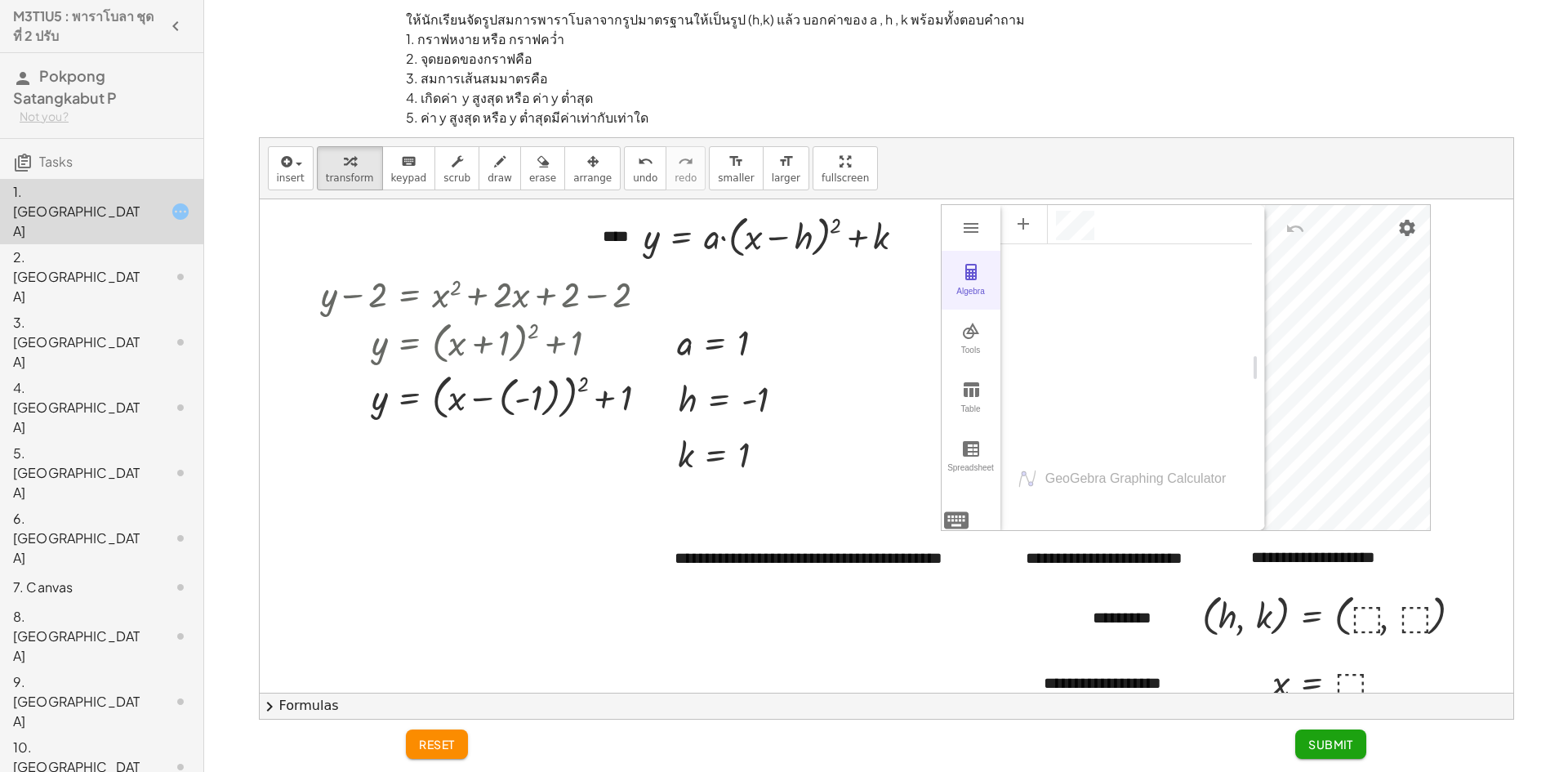
click at [981, 267] on button "Algebra" at bounding box center [970, 280] width 58 height 58
drag, startPoint x: 640, startPoint y: 564, endPoint x: 1328, endPoint y: 579, distance: 688.2
click at [1261, 574] on div "y = + x 2 + · 2 · x + 2 + y − 2 = + x 2 + · 2 · x + 2 − 2 + y − 2 = + x 2 + · 2…" at bounding box center [887, 525] width 1254 height 650
click at [1213, 307] on div "y = + x 2 + · 2 · x + 2 + y − 2 = + x 2 + · 2 · x + 2 − 2 + y − 2 = + x 2 + · 2…" at bounding box center [887, 525] width 1254 height 650
drag, startPoint x: 1463, startPoint y: 302, endPoint x: 1515, endPoint y: 277, distance: 57.7
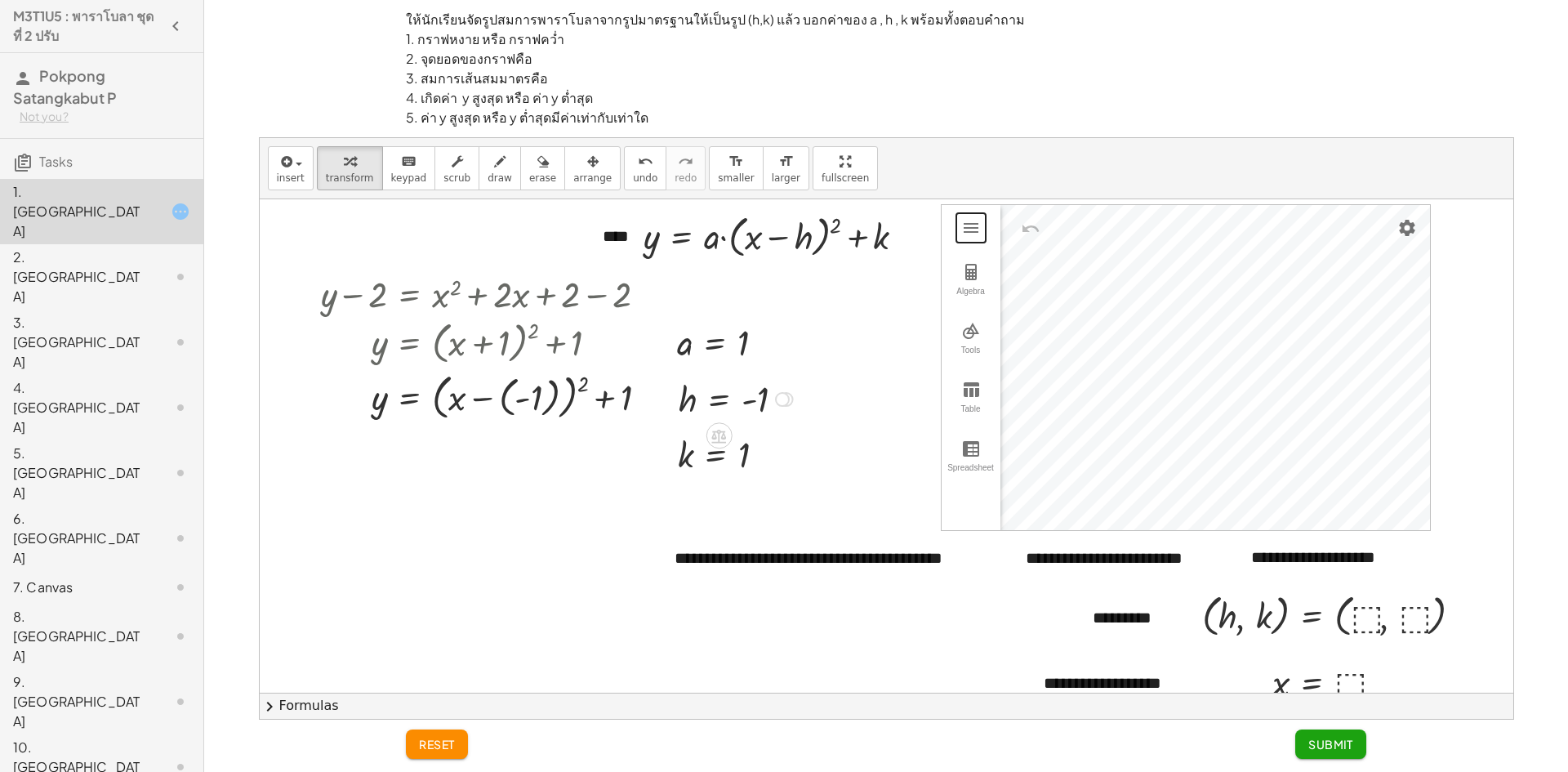
click at [1561, 272] on div "ให้นักเรียนจัดรูปสมการพาราโบลาจากรูปมาตรฐานให้เป็นรูป (h,k) แล้ว บอกค่าของ a , …" at bounding box center [886, 429] width 1350 height 583
drag, startPoint x: 680, startPoint y: 351, endPoint x: 1432, endPoint y: 357, distance: 752.0
click at [1510, 379] on div "y = + x 2 + · 2 · x + 2 + y − 2 = + x 2 + · 2 · x + 2 − 2 + y − 2 = + x 2 + · 2…" at bounding box center [887, 446] width 1254 height 494
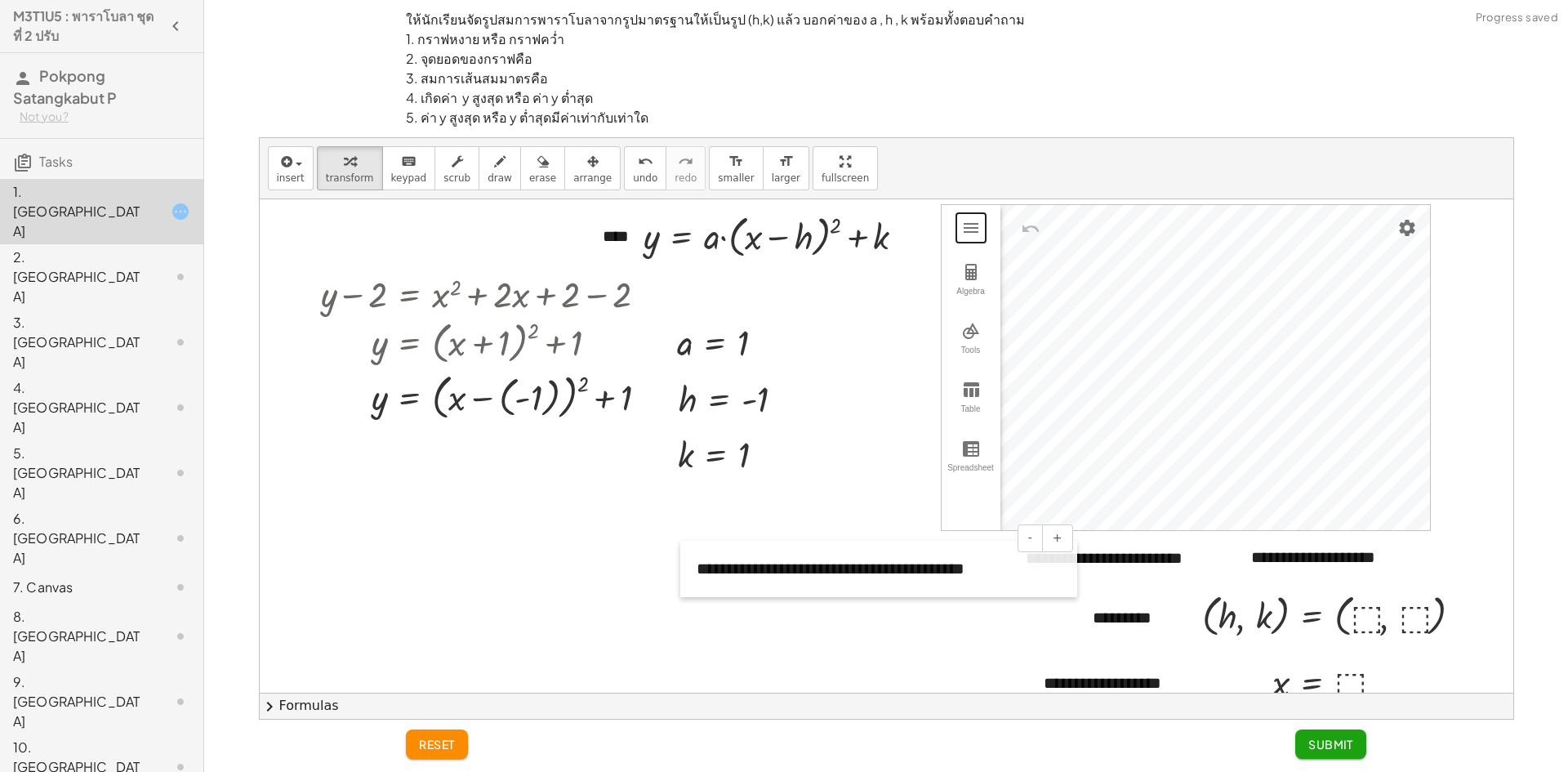
drag, startPoint x: 665, startPoint y: 566, endPoint x: 686, endPoint y: 577, distance: 23.7
click at [686, 577] on div at bounding box center [688, 569] width 16 height 57
click at [709, 541] on div "- +" at bounding box center [874, 538] width 397 height 28
drag, startPoint x: 792, startPoint y: 574, endPoint x: 865, endPoint y: 567, distance: 73.3
click at [865, 567] on div "**********" at bounding box center [879, 569] width 397 height 57
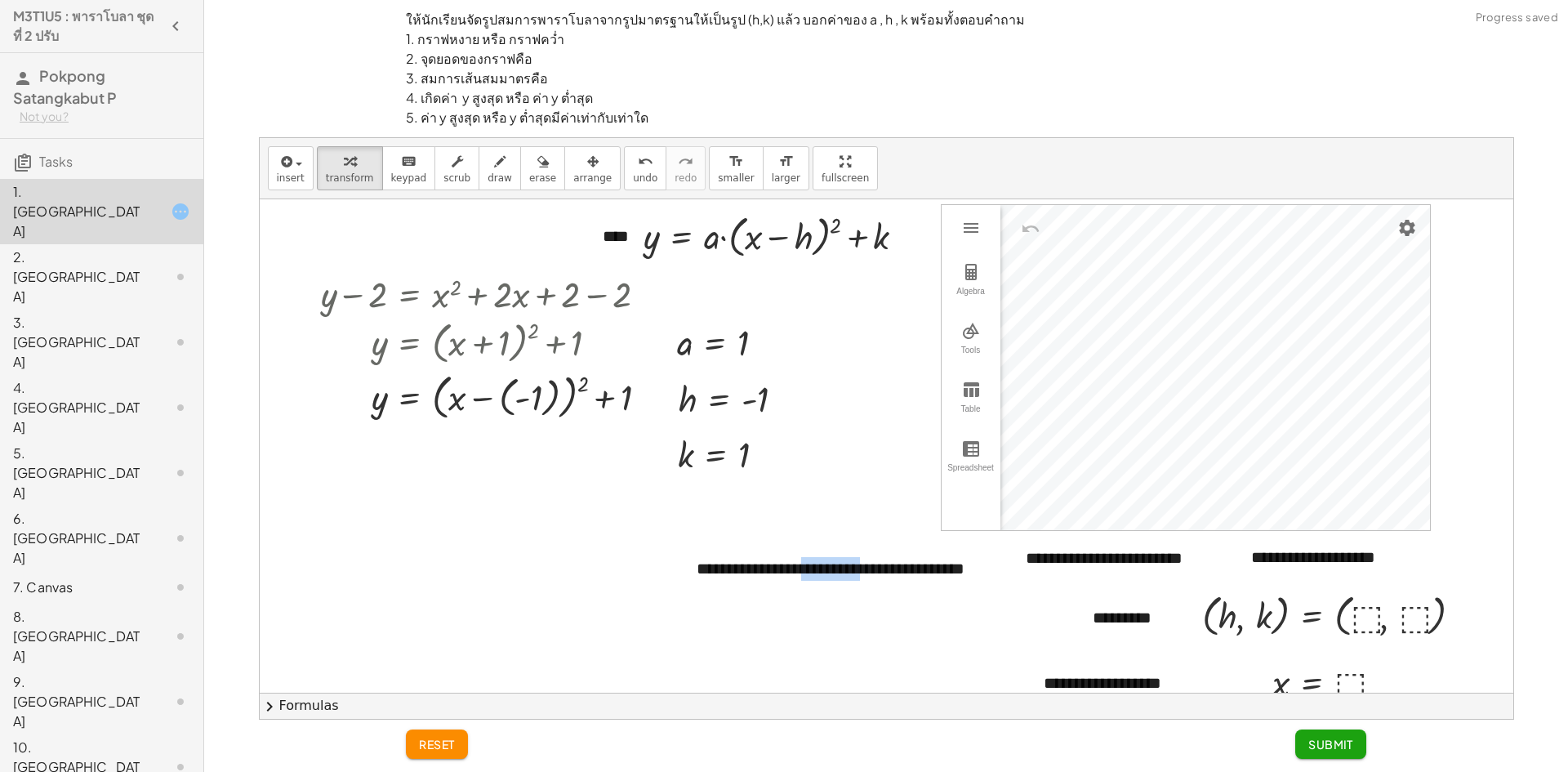
click at [467, 573] on div at bounding box center [887, 525] width 1254 height 650
drag, startPoint x: 719, startPoint y: 587, endPoint x: 761, endPoint y: 592, distance: 42.3
click at [761, 592] on div "**********" at bounding box center [879, 569] width 397 height 57
click at [807, 592] on div "**********" at bounding box center [879, 569] width 397 height 57
drag, startPoint x: 1024, startPoint y: 574, endPoint x: 1009, endPoint y: 567, distance: 16.6
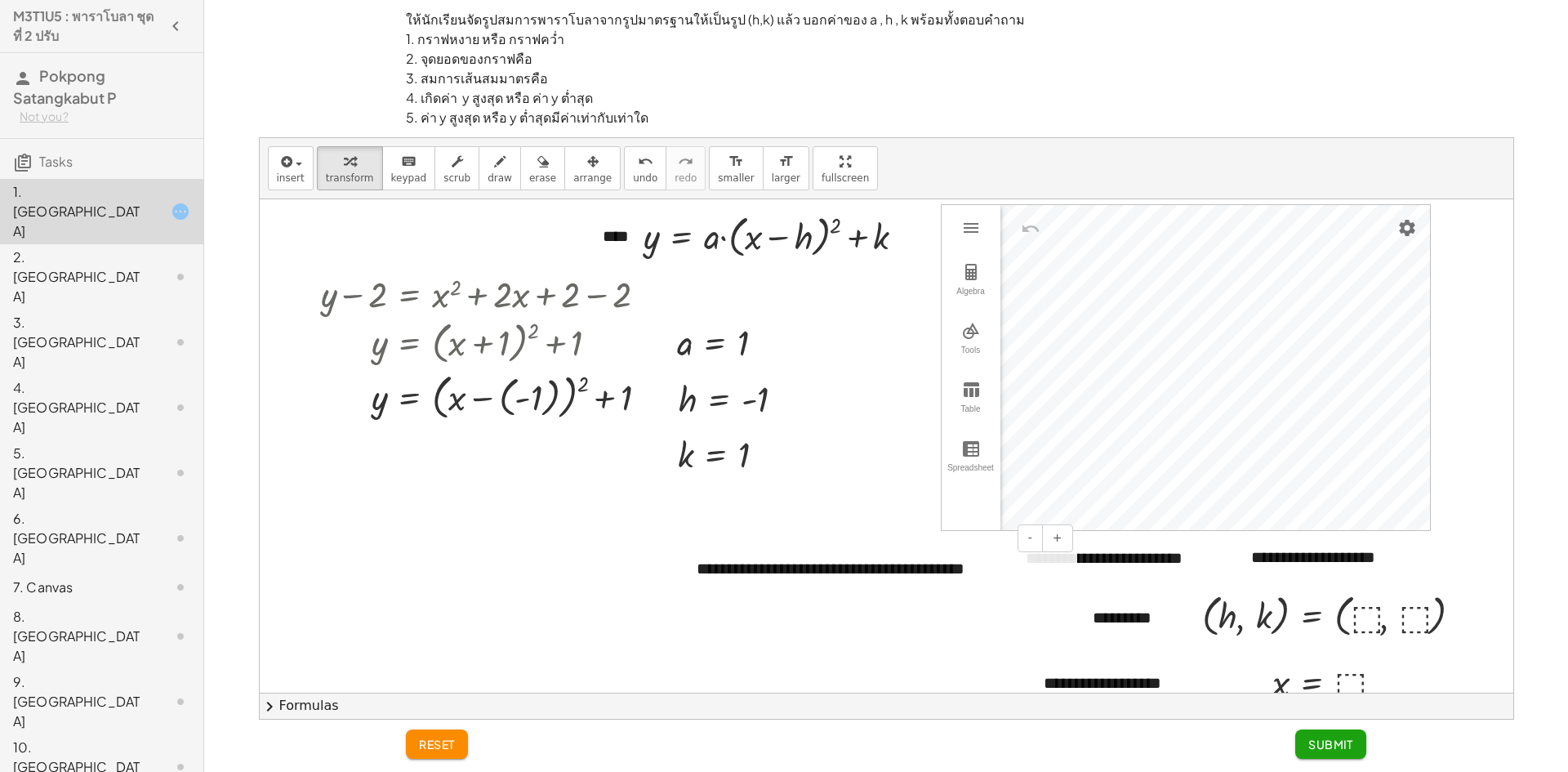
click at [1009, 567] on div "**********" at bounding box center [879, 569] width 397 height 57
click at [787, 667] on div at bounding box center [887, 525] width 1254 height 650
click at [1019, 576] on div "**********" at bounding box center [879, 569] width 397 height 57
click at [398, 597] on div at bounding box center [887, 525] width 1254 height 650
click at [975, 334] on img "Graphing Calculator" at bounding box center [971, 331] width 19 height 19
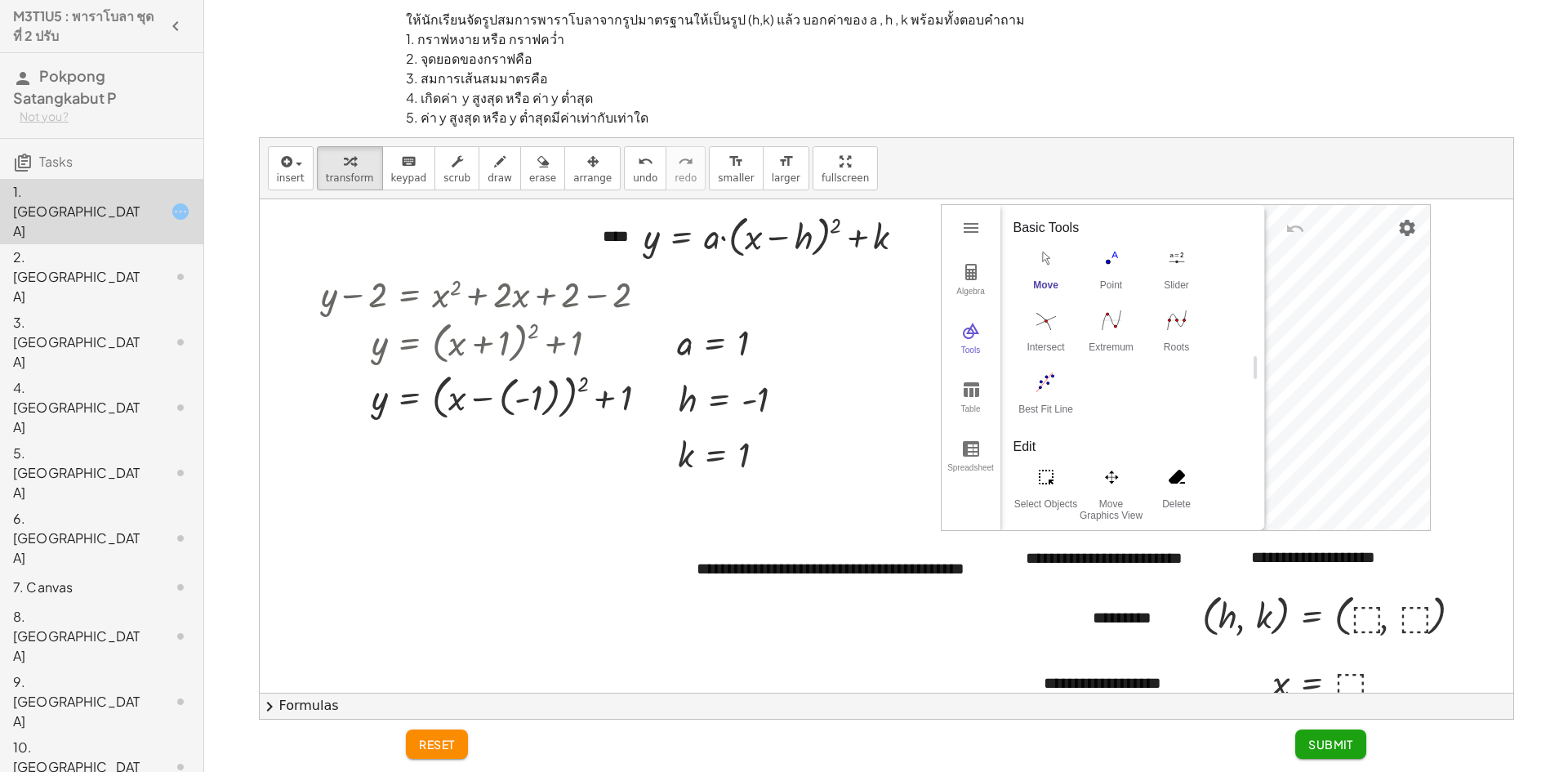
click at [1041, 279] on button "Move" at bounding box center [1046, 273] width 65 height 58
click at [1055, 262] on img "Move. Drag or select object" at bounding box center [1046, 258] width 65 height 26
click at [1349, 760] on div "reset Submit" at bounding box center [886, 746] width 980 height 53
click at [1346, 746] on span "Submit" at bounding box center [1330, 744] width 45 height 14
